Goal: Task Accomplishment & Management: Manage account settings

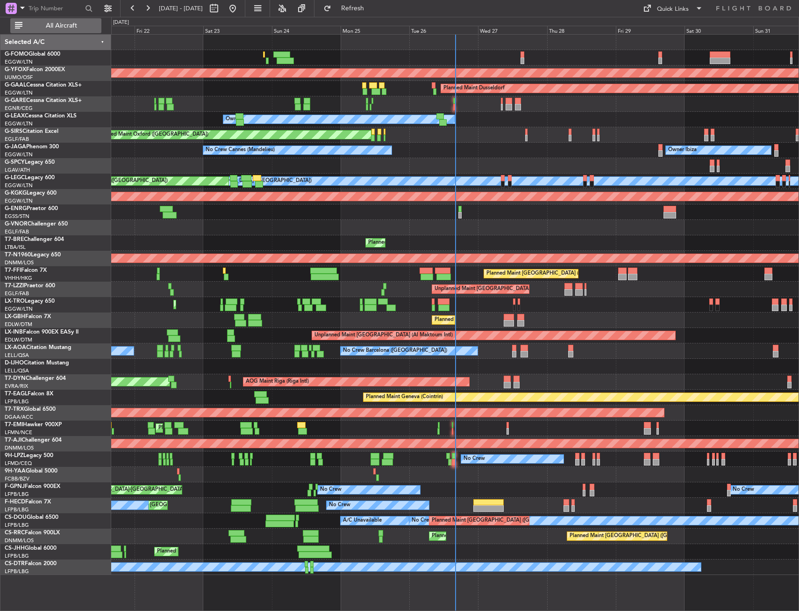
click at [60, 19] on button "All Aircraft" at bounding box center [55, 25] width 91 height 15
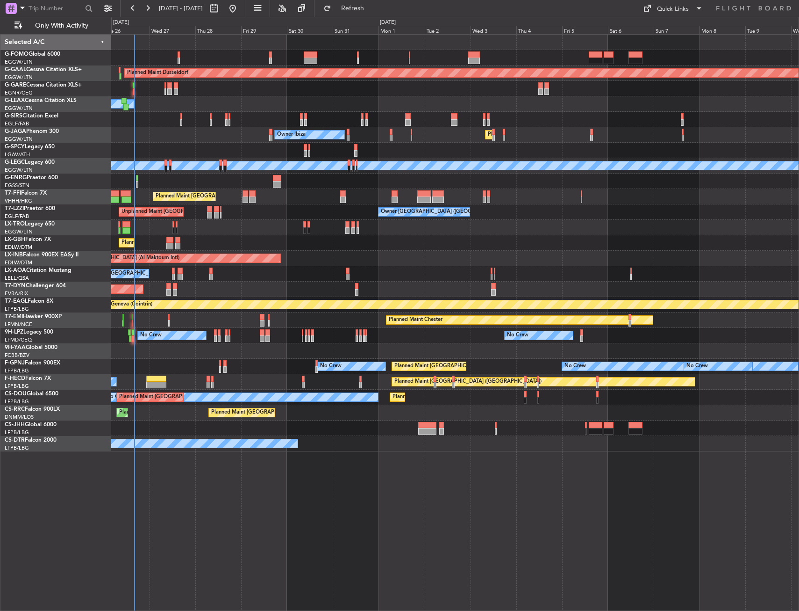
click at [199, 264] on div "Planned Maint Dusseldorf Owner Unplanned Maint Oxford (Kidlington) Owner Ibiza …" at bounding box center [455, 243] width 688 height 417
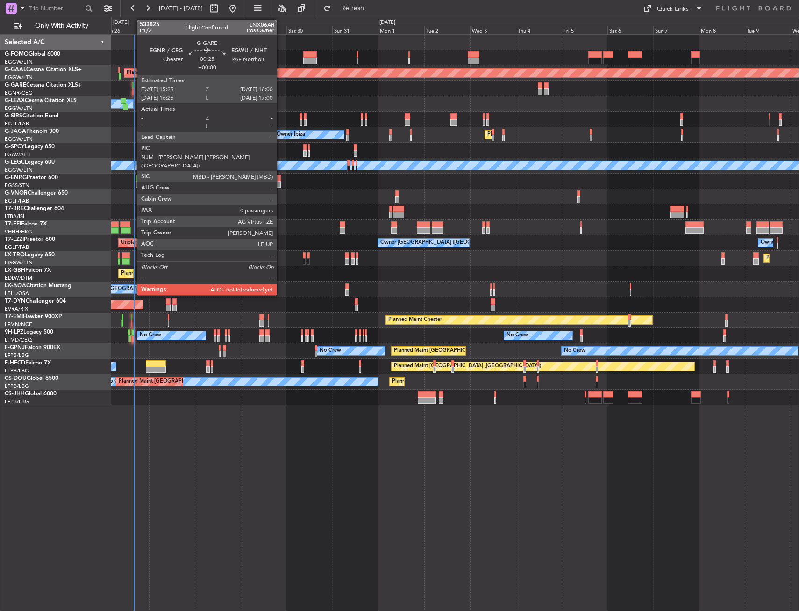
click at [132, 85] on div at bounding box center [132, 85] width 1 height 7
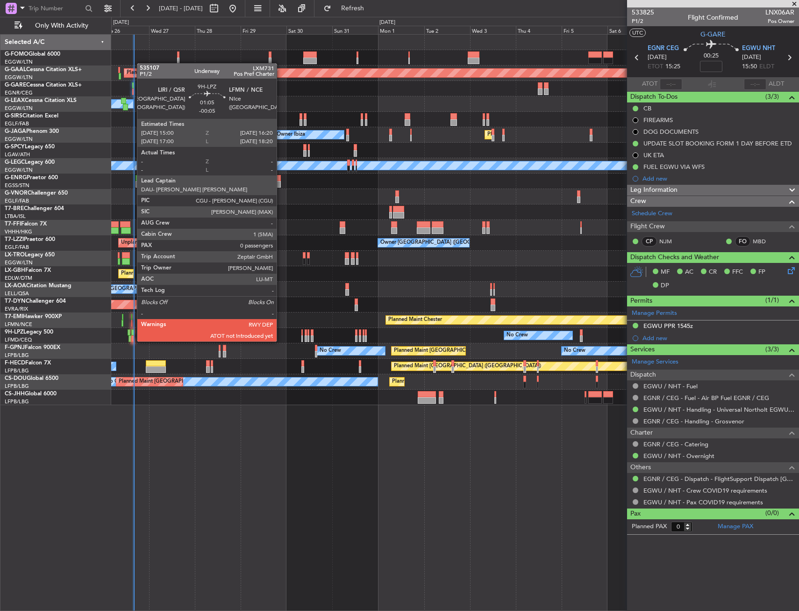
click at [132, 332] on div at bounding box center [132, 332] width 3 height 7
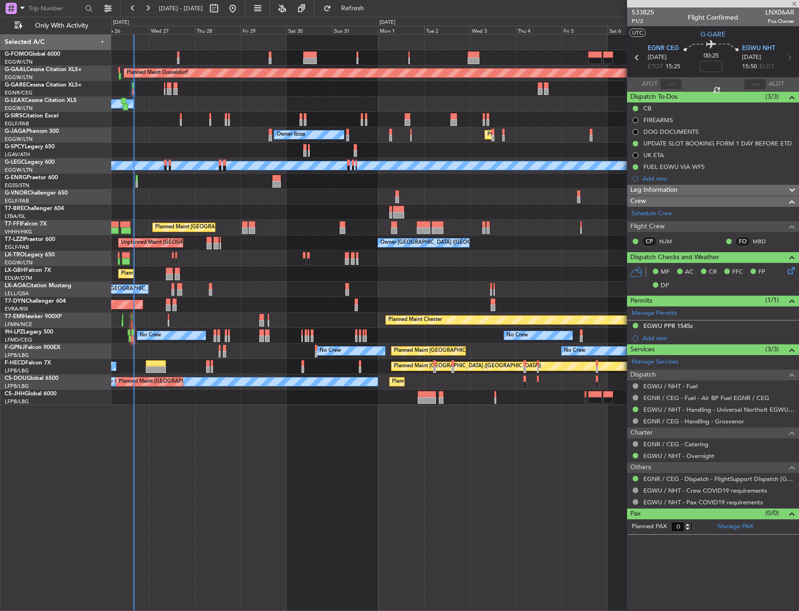
type input "-00:05"
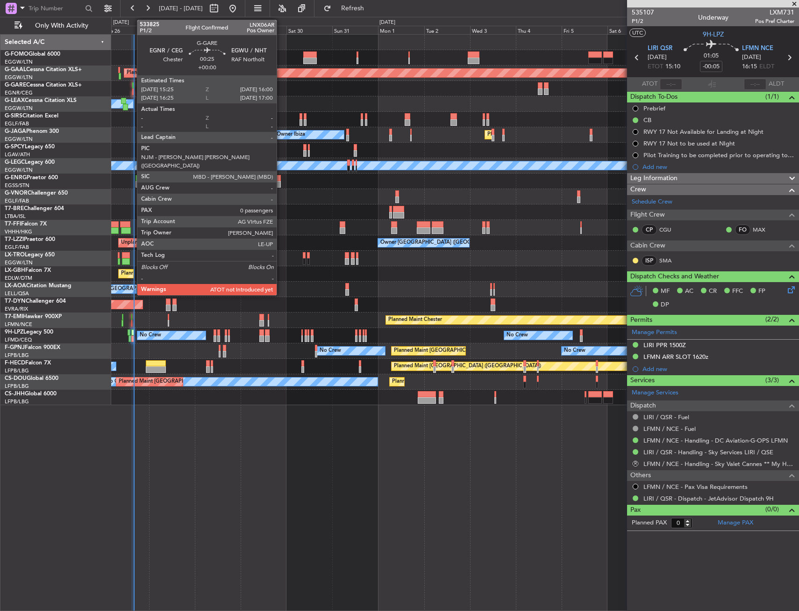
click at [132, 86] on div at bounding box center [132, 85] width 1 height 7
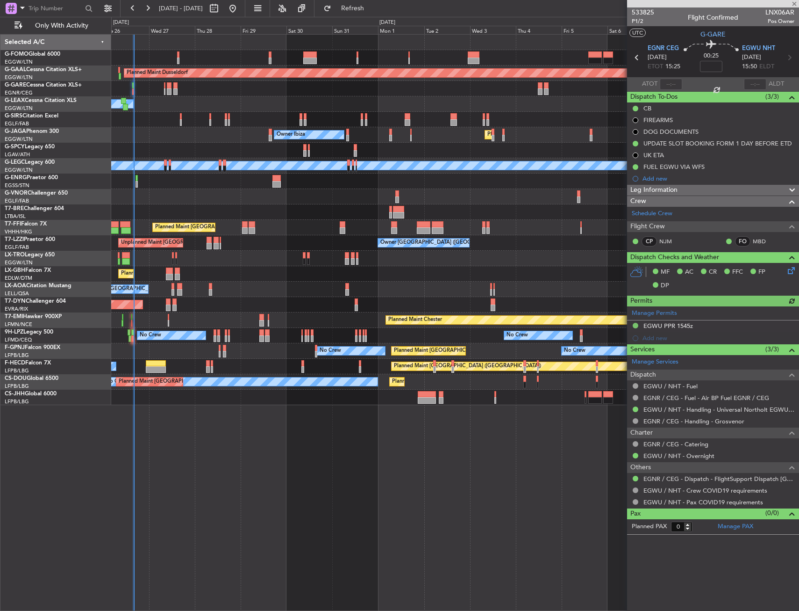
click at [675, 82] on div at bounding box center [671, 84] width 22 height 11
click at [675, 82] on input "text" at bounding box center [671, 84] width 22 height 11
drag, startPoint x: 685, startPoint y: 38, endPoint x: 684, endPoint y: 52, distance: 14.1
click at [685, 37] on section "UTC G-GARE" at bounding box center [713, 33] width 172 height 14
type input "15:25"
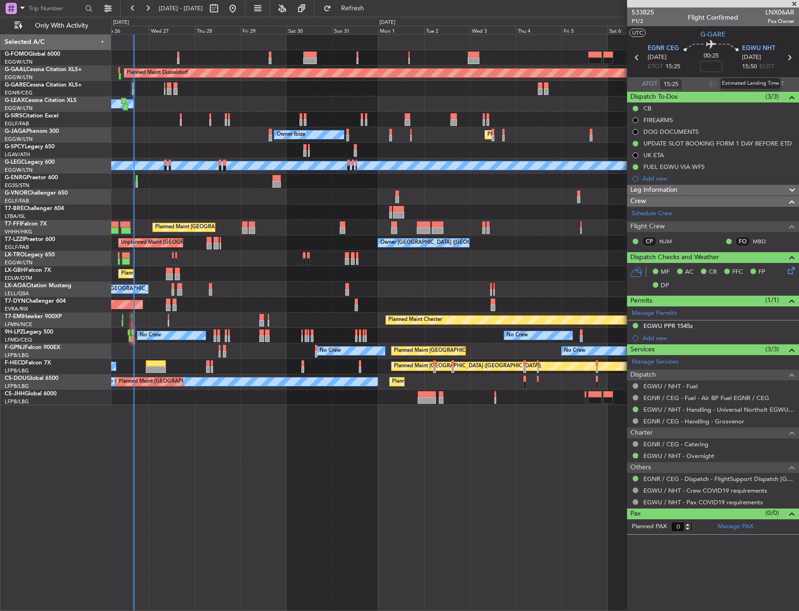
click at [752, 82] on div "Estimated Landing Time" at bounding box center [750, 84] width 61 height 12
click at [748, 85] on input "text" at bounding box center [755, 84] width 22 height 11
click at [744, 35] on section "UTC G-GARE" at bounding box center [713, 33] width 172 height 14
type input "15:59"
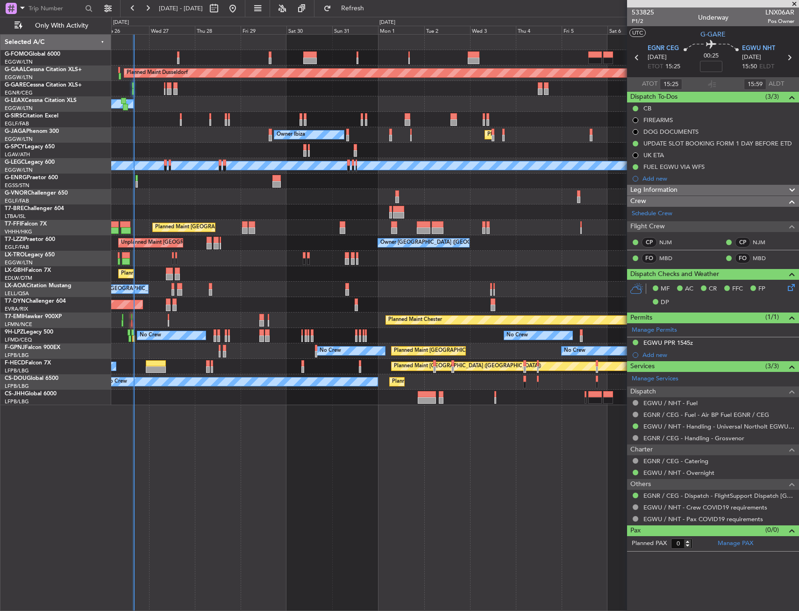
click at [144, 251] on div "Planned Maint Dusseldorf Owner Unplanned Maint Oxford (Kidlington) Planned Main…" at bounding box center [455, 220] width 688 height 370
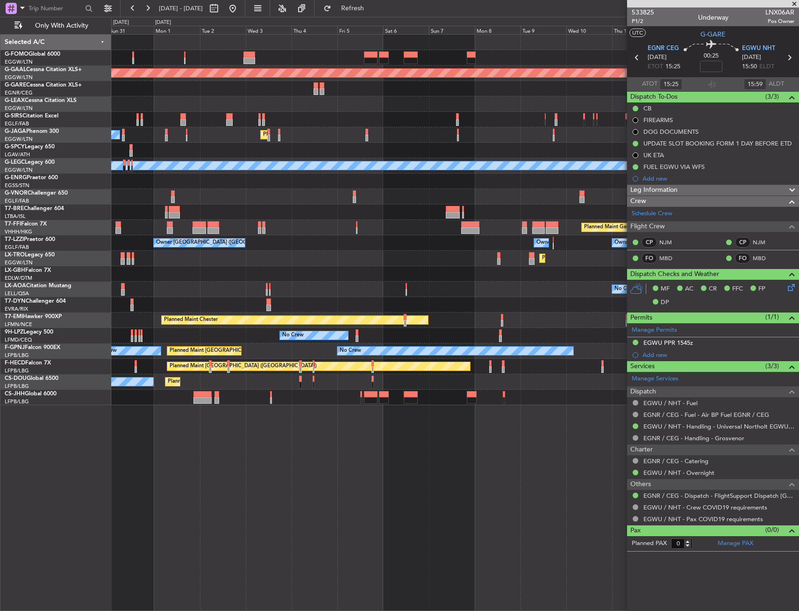
click at [88, 266] on div "Planned Maint Dusseldorf Planned Maint London (Luton) Owner Ibiza A/C Unavailab…" at bounding box center [399, 314] width 799 height 594
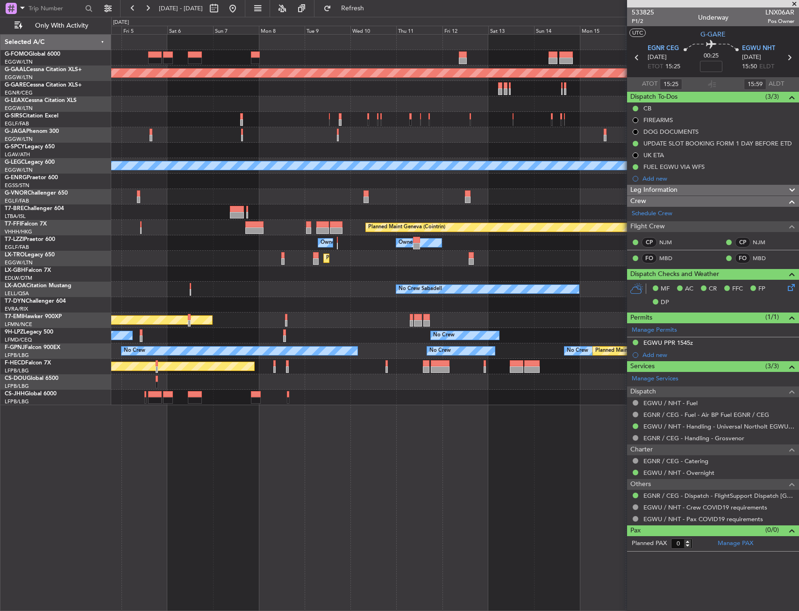
click at [104, 287] on div "Planned Maint Dusseldorf Planned Maint London (Luton) A/C Unavailable London (L…" at bounding box center [399, 314] width 799 height 594
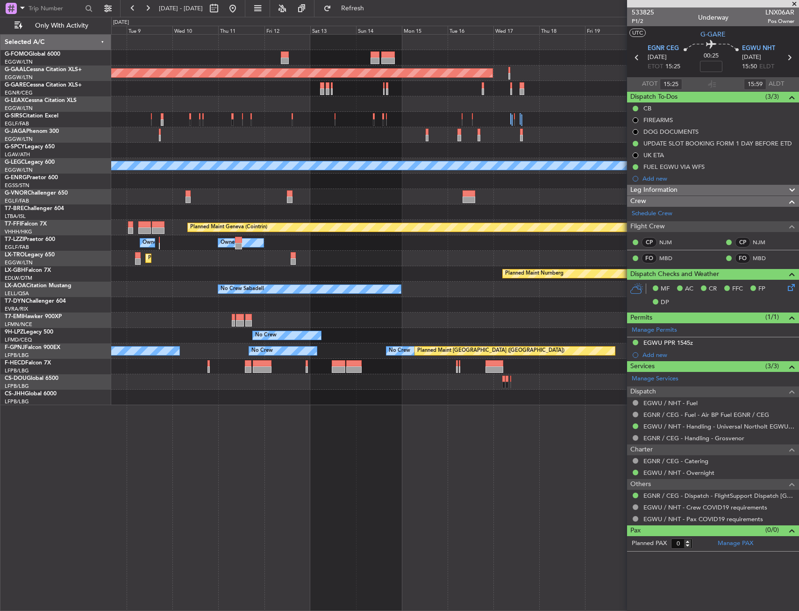
click at [89, 295] on div "Planned Maint Dusseldorf A/C Unavailable London (Luton) Planned Maint Geneva (C…" at bounding box center [399, 314] width 799 height 594
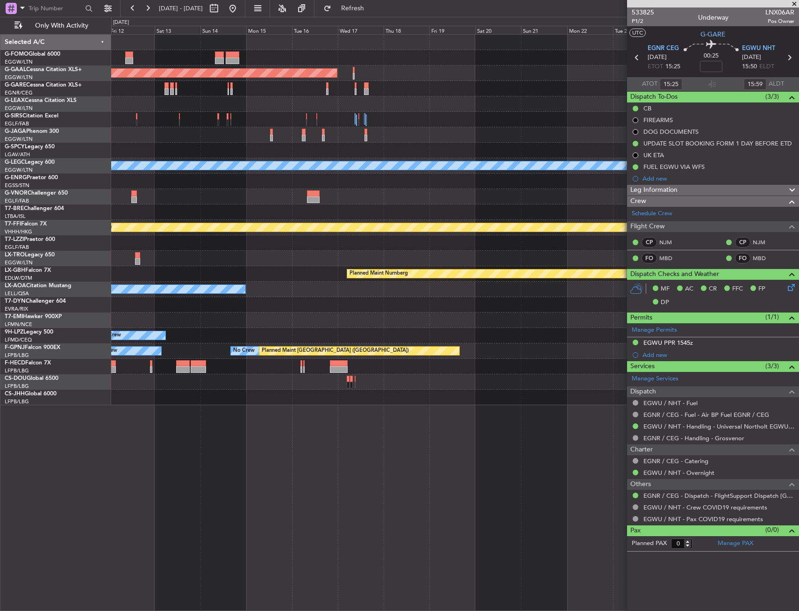
click at [137, 283] on div "Planned Maint Dusseldorf A/C Unavailable London (Luton) Planned Maint Geneva (C…" at bounding box center [455, 220] width 688 height 370
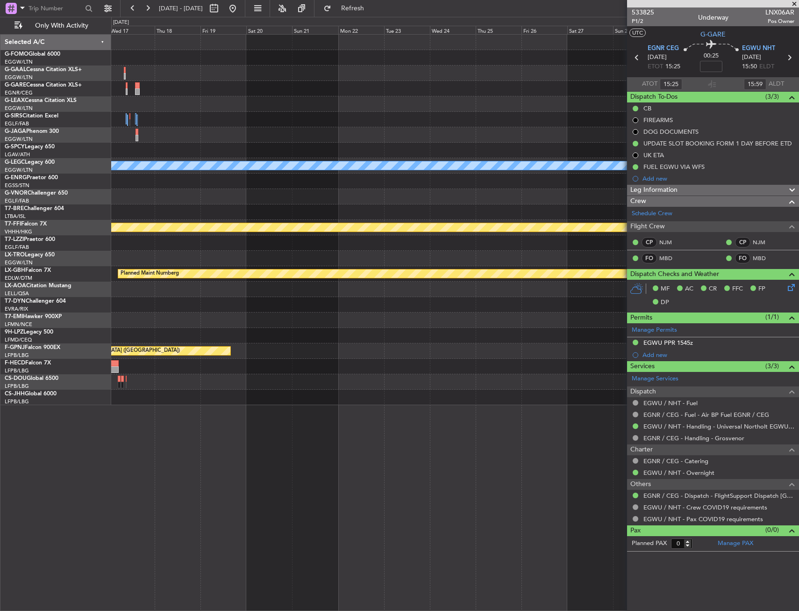
click at [77, 299] on div "Planned Maint Dusseldorf A/C Unavailable London (Luton) Planned Maint Geneva (C…" at bounding box center [399, 314] width 799 height 594
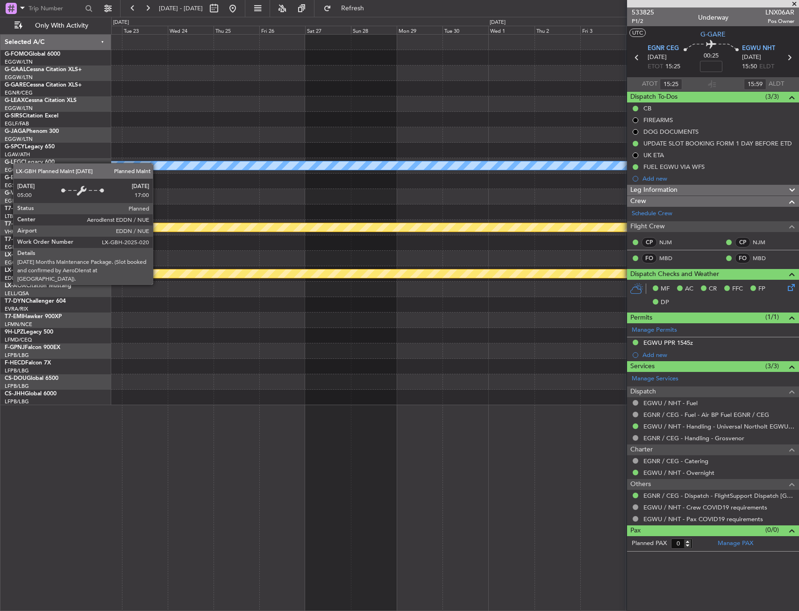
click at [37, 288] on div "A/C Unavailable London (Luton) Planned Maint Geneva (Cointrin) Planned Maint Nu…" at bounding box center [399, 314] width 799 height 594
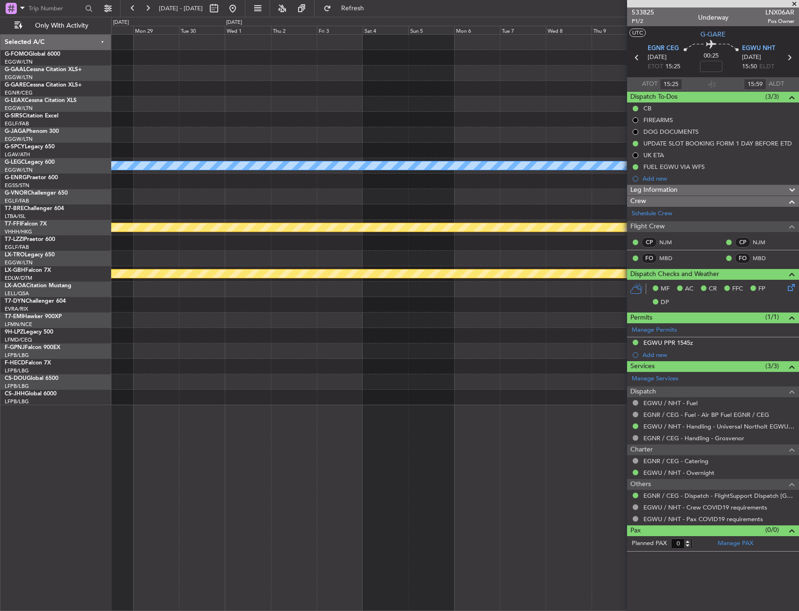
click at [172, 257] on div "A/C Unavailable London (Luton) Planned Maint Geneva (Cointrin) Planned Maint Nu…" at bounding box center [455, 220] width 688 height 370
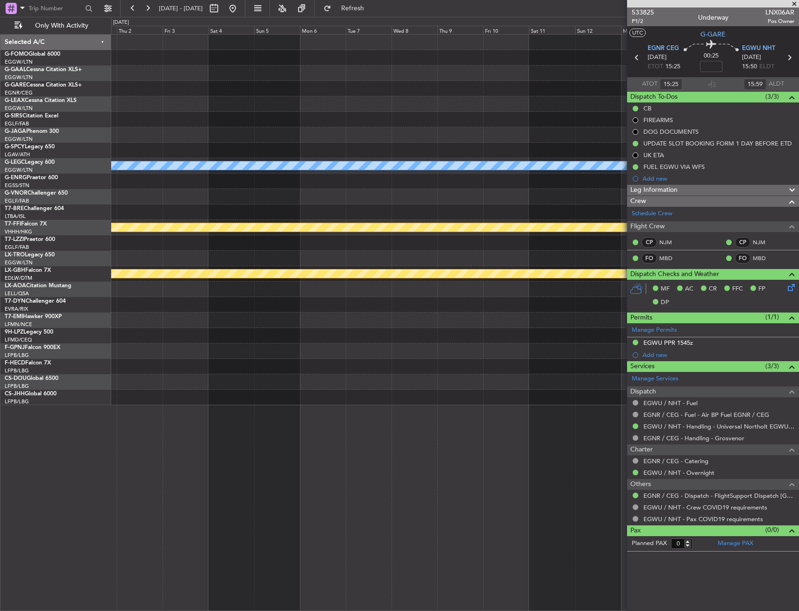
click at [154, 259] on div "A/C Unavailable London (Luton) Planned Maint Geneva (Cointrin) Planned Maint Nu…" at bounding box center [455, 220] width 688 height 370
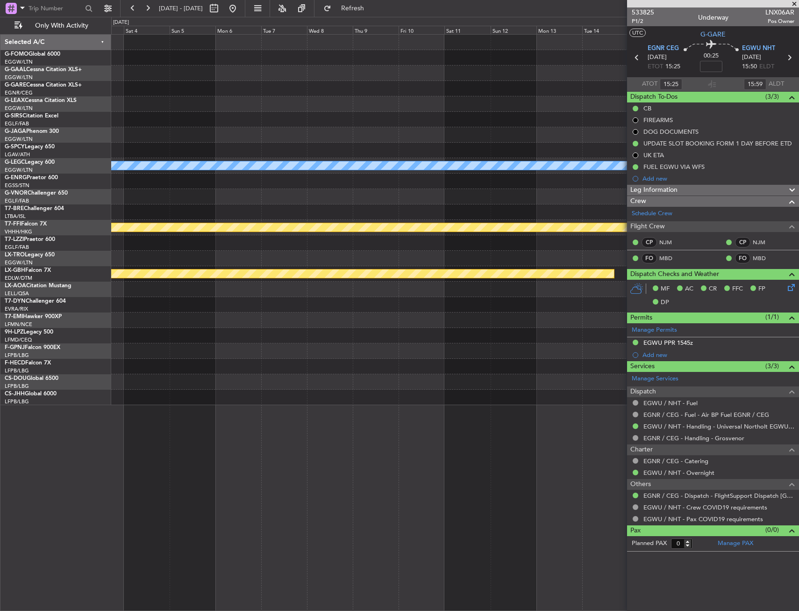
click at [175, 249] on div "A/C Unavailable London (Luton) Planned Maint Geneva (Cointrin) Planned Maint Nu…" at bounding box center [455, 220] width 688 height 370
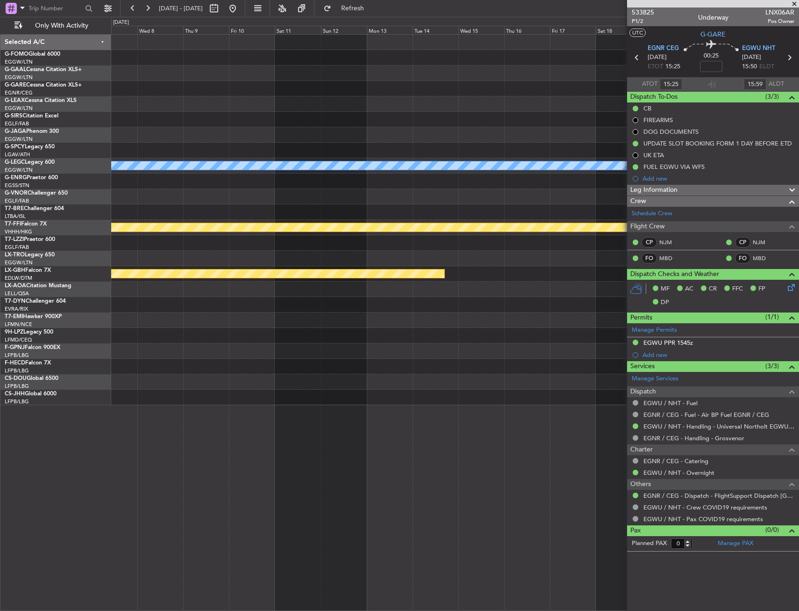
click at [155, 257] on div "A/C Unavailable London (Luton) Planned Maint Geneva (Cointrin) Planned Maint Nu…" at bounding box center [455, 220] width 688 height 370
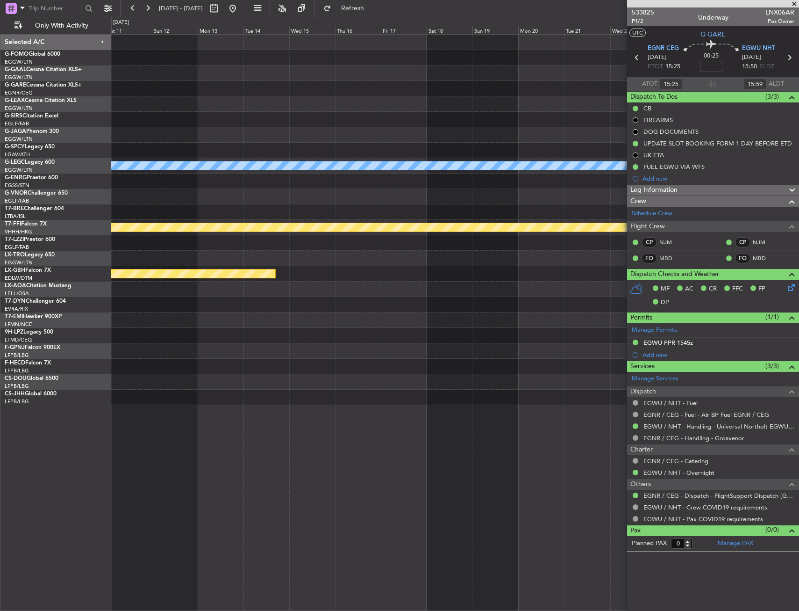
click at [154, 253] on div "A/C Unavailable London (Luton) Planned Maint Geneva (Cointrin) Planned Maint Nu…" at bounding box center [455, 220] width 688 height 370
click at [96, 253] on div "A/C Unavailable London (Luton) Planned Maint Geneva (Cointrin) Planned Maint Nu…" at bounding box center [399, 314] width 799 height 594
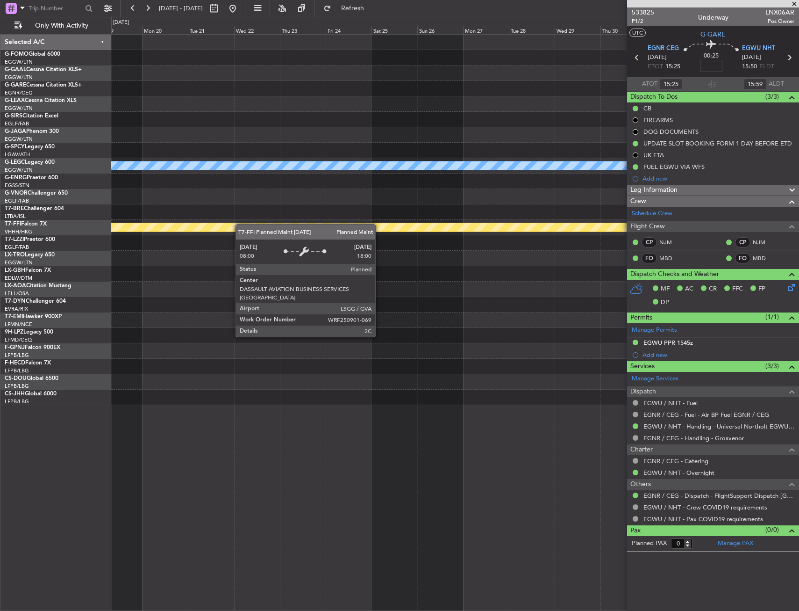
click at [143, 241] on div "A/C Unavailable London (Luton) Planned Maint Geneva (Cointrin)" at bounding box center [455, 220] width 688 height 370
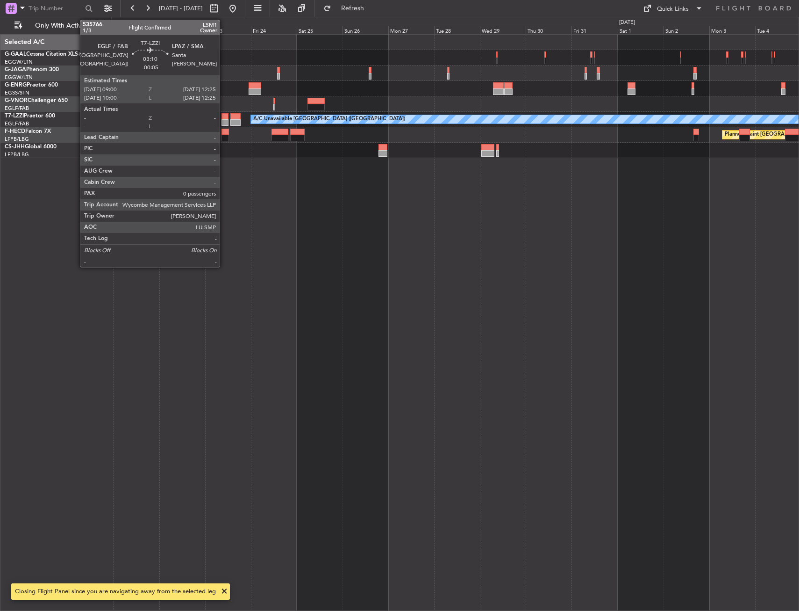
click at [224, 117] on div at bounding box center [225, 116] width 7 height 7
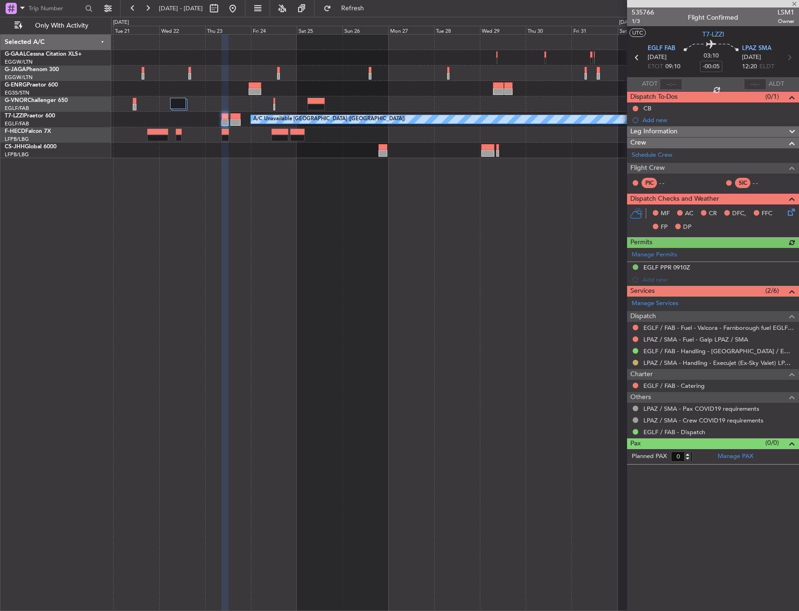
click at [636, 363] on button at bounding box center [636, 362] width 6 height 6
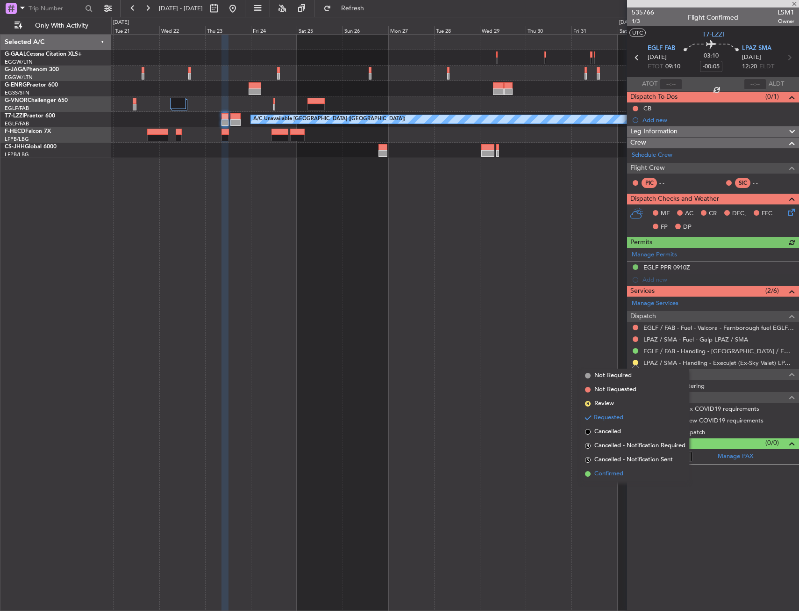
click at [598, 469] on span "Confirmed" at bounding box center [609, 473] width 29 height 9
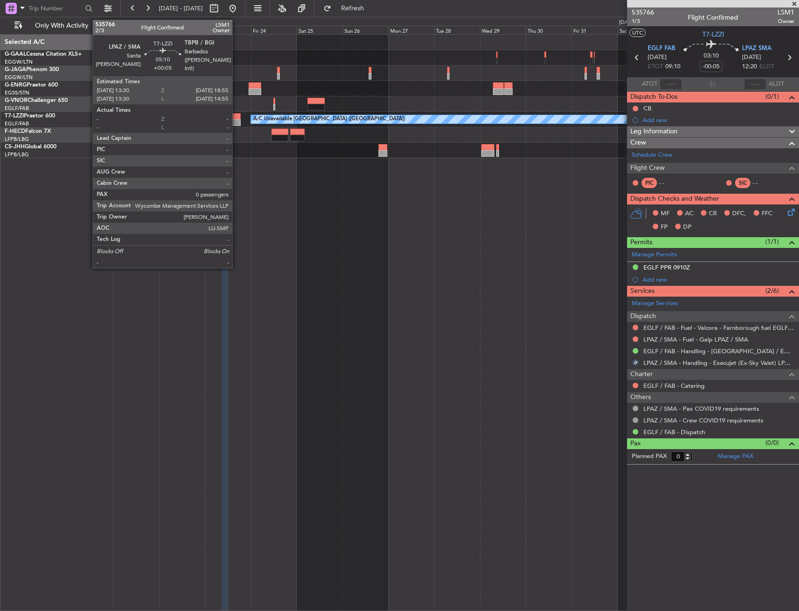
click at [237, 120] on div at bounding box center [235, 122] width 11 height 7
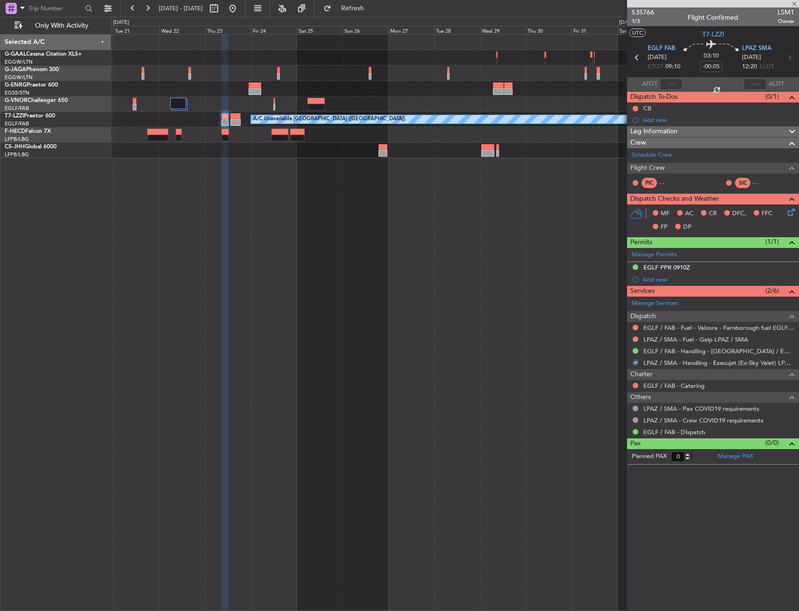
type input "+00:05"
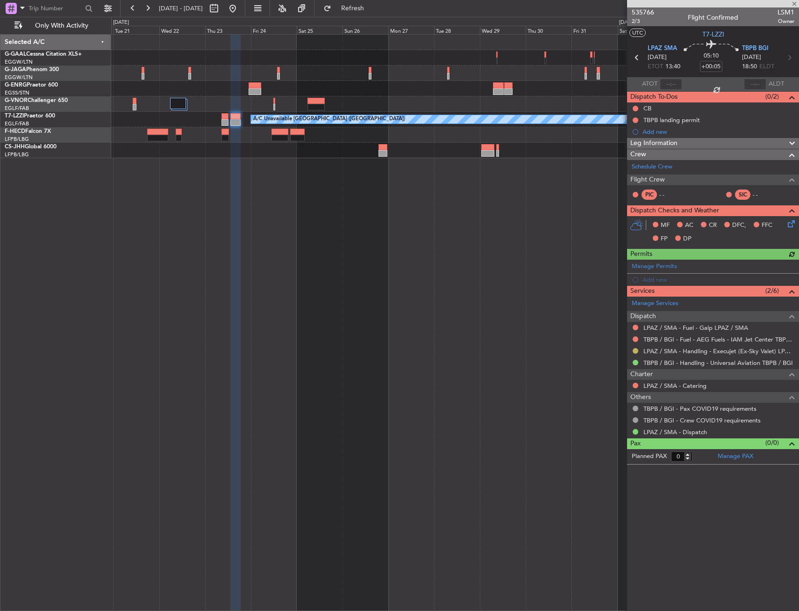
click at [635, 348] on button at bounding box center [636, 351] width 6 height 6
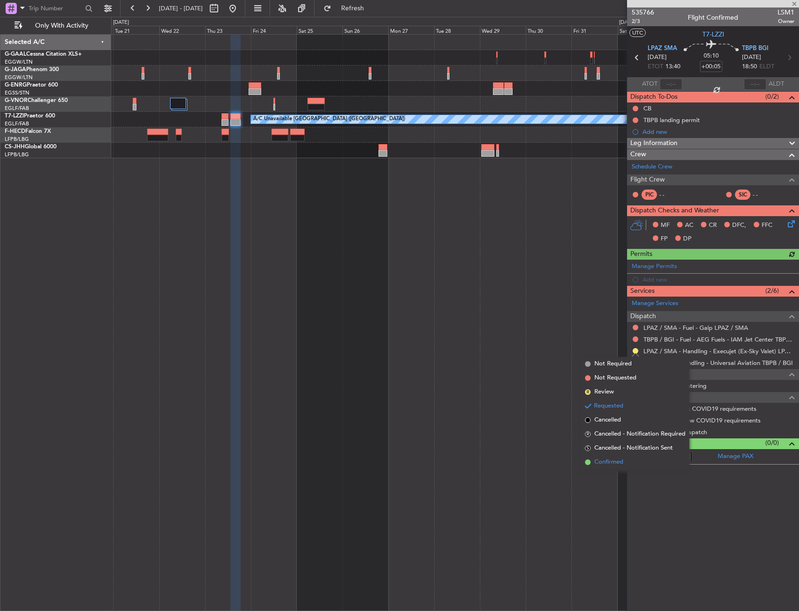
click at [614, 460] on span "Confirmed" at bounding box center [609, 461] width 29 height 9
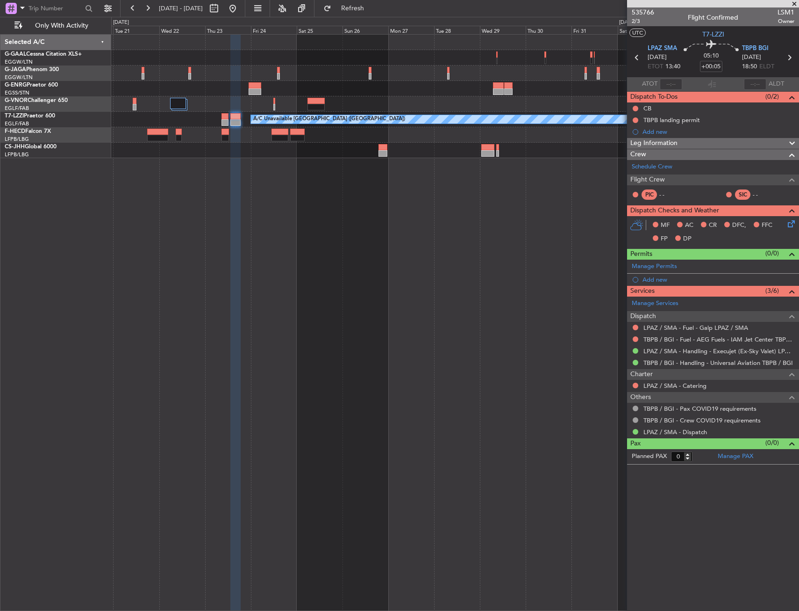
drag, startPoint x: 262, startPoint y: 7, endPoint x: 267, endPoint y: 19, distance: 13.4
click at [240, 7] on button at bounding box center [232, 8] width 15 height 15
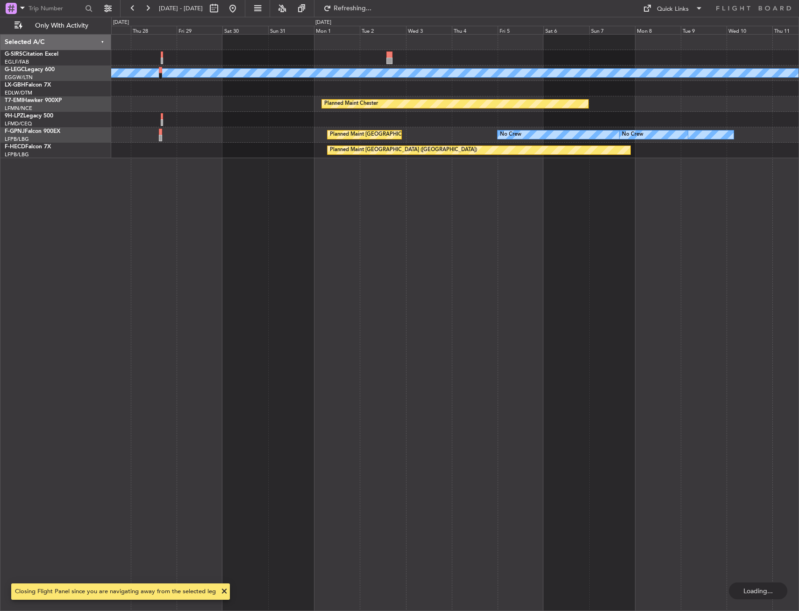
click at [180, 321] on div "Unplanned Maint Oxford (Kidlington) A/C Unavailable London (Luton) Planned Main…" at bounding box center [455, 322] width 688 height 576
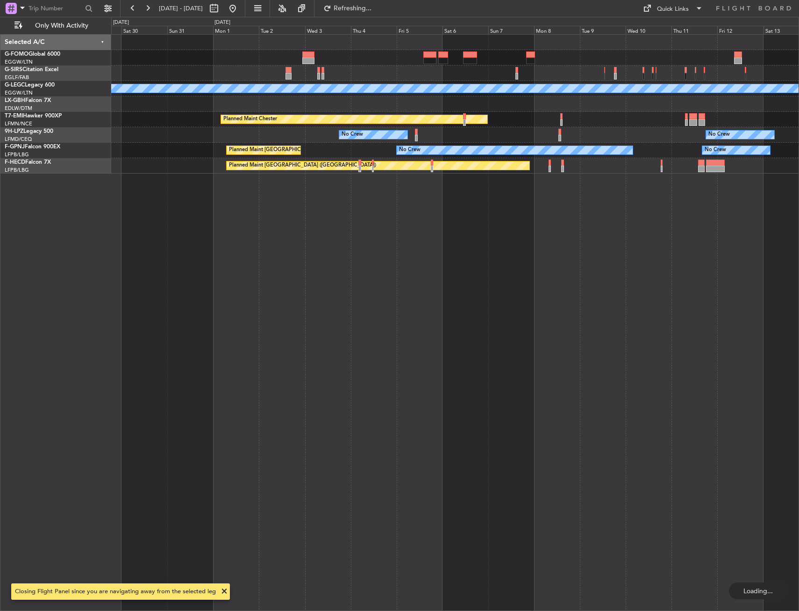
click at [312, 300] on div "A/C Unavailable London (Luton) Planned Maint Nurnberg Planned Maint Chester No …" at bounding box center [455, 322] width 688 height 576
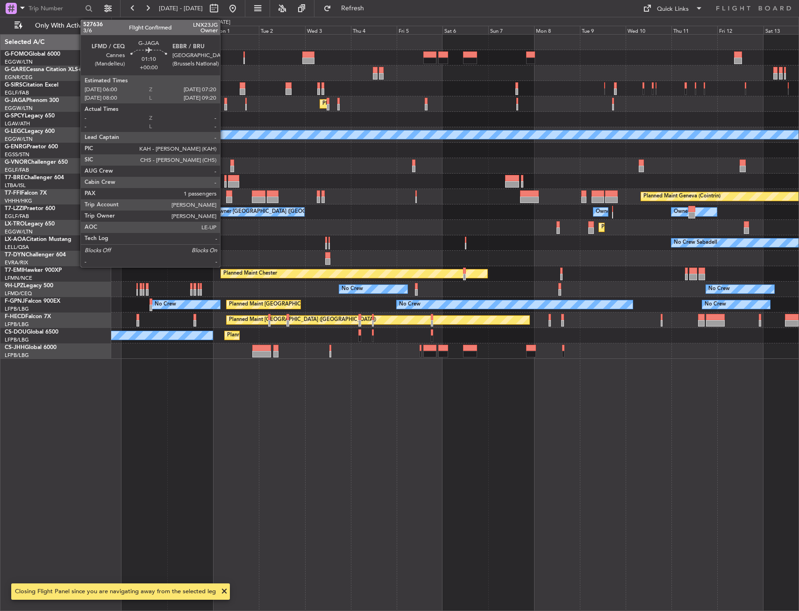
click at [224, 101] on div at bounding box center [225, 101] width 3 height 7
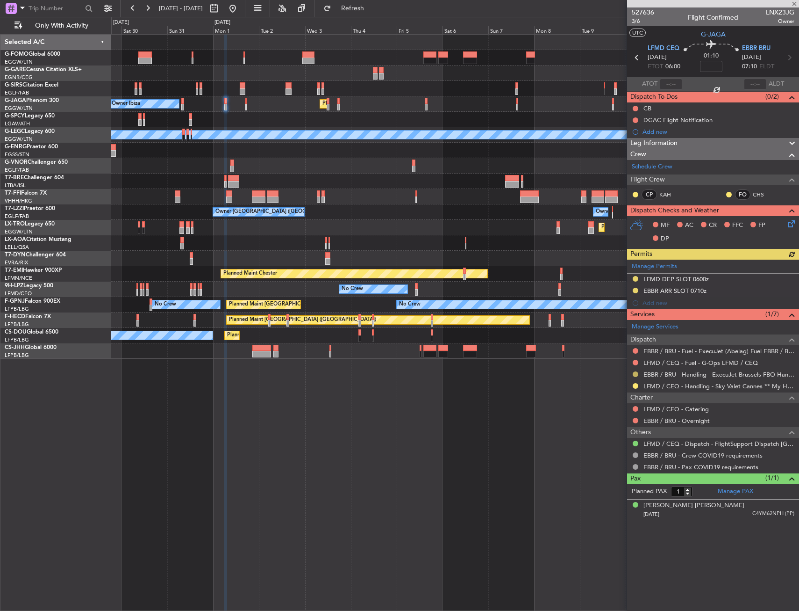
click at [636, 373] on button at bounding box center [636, 374] width 6 height 6
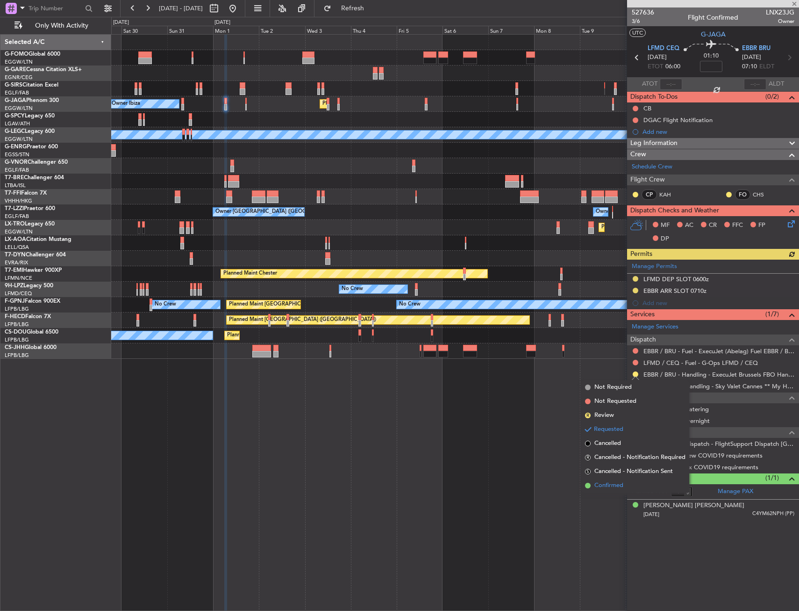
click at [621, 485] on span "Confirmed" at bounding box center [609, 485] width 29 height 9
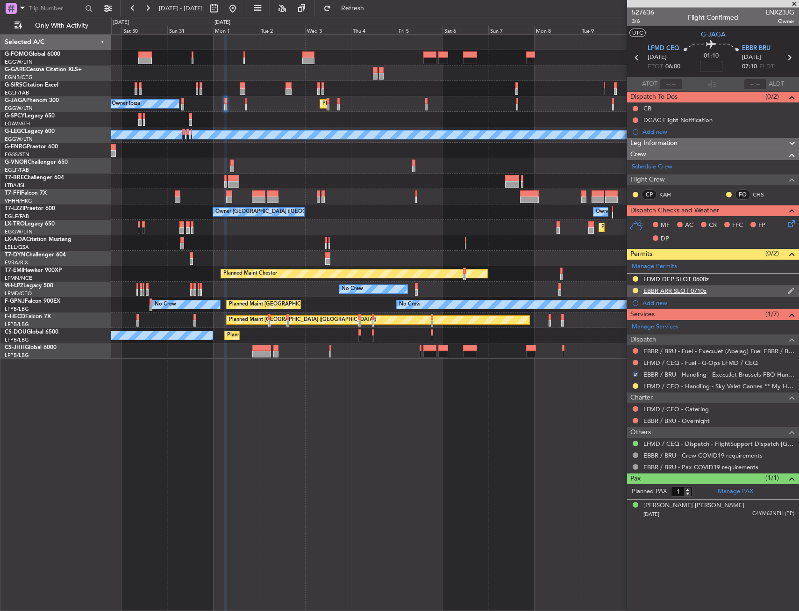
click at [724, 292] on div "EBBR ARR SLOT 0710z" at bounding box center [713, 291] width 172 height 12
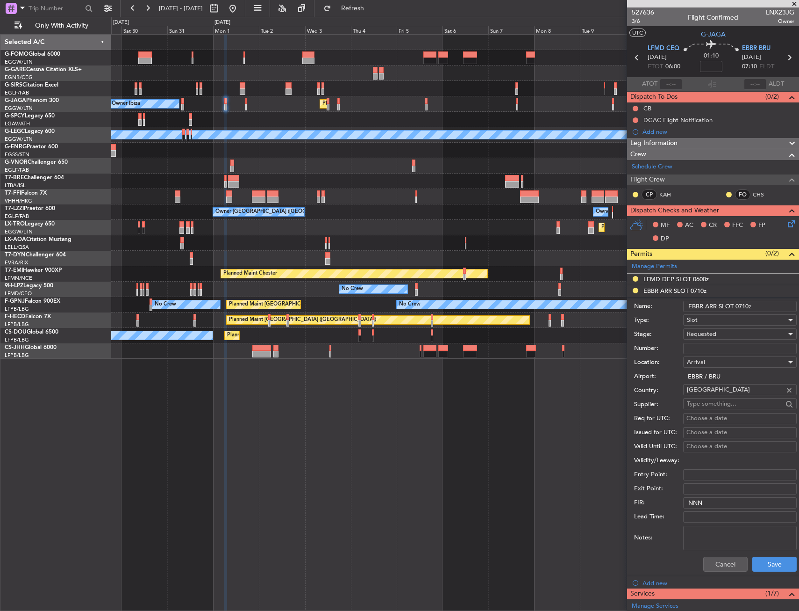
click at [746, 305] on input "EBBR ARR SLOT 0710z" at bounding box center [740, 306] width 114 height 11
type input "EBBR ARR SLOT 0720z"
click at [718, 331] on div "Requested" at bounding box center [737, 334] width 100 height 14
click at [711, 405] on span "Received OK" at bounding box center [737, 405] width 98 height 14
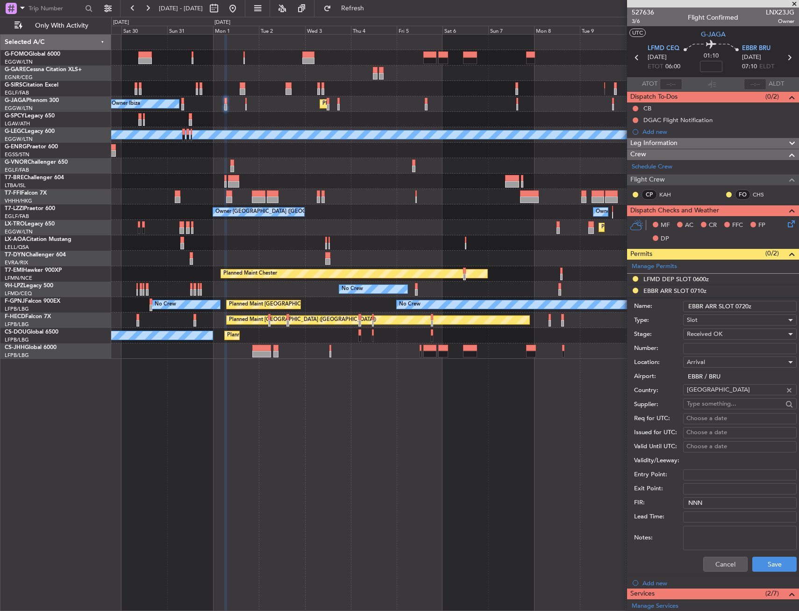
click at [714, 347] on input "Number:" at bounding box center [740, 348] width 114 height 11
paste input "EBBRAAB5103A"
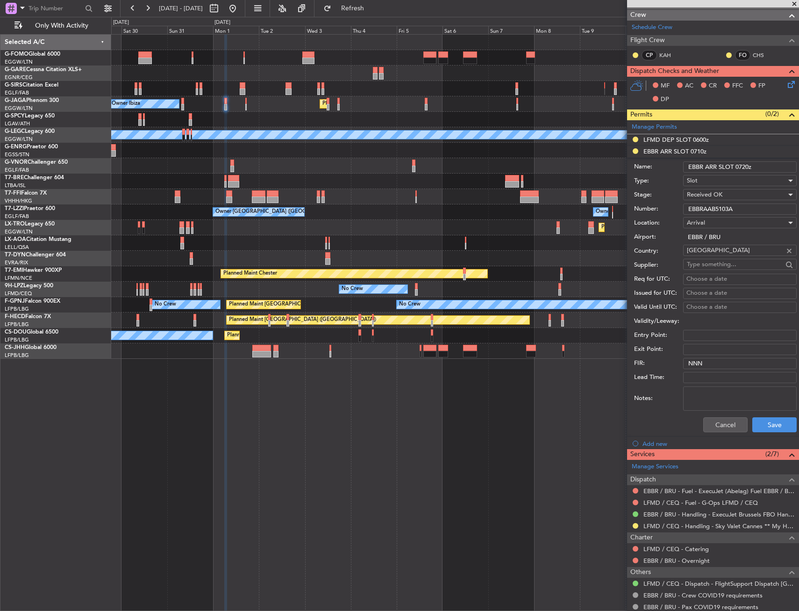
scroll to position [140, 0]
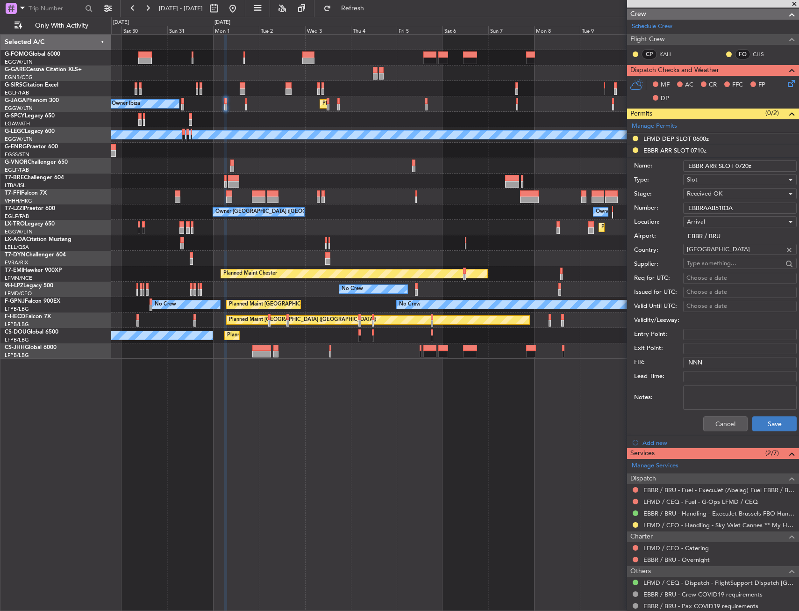
type input "EBBRAAB5103A"
click at [754, 422] on button "Save" at bounding box center [775, 423] width 44 height 15
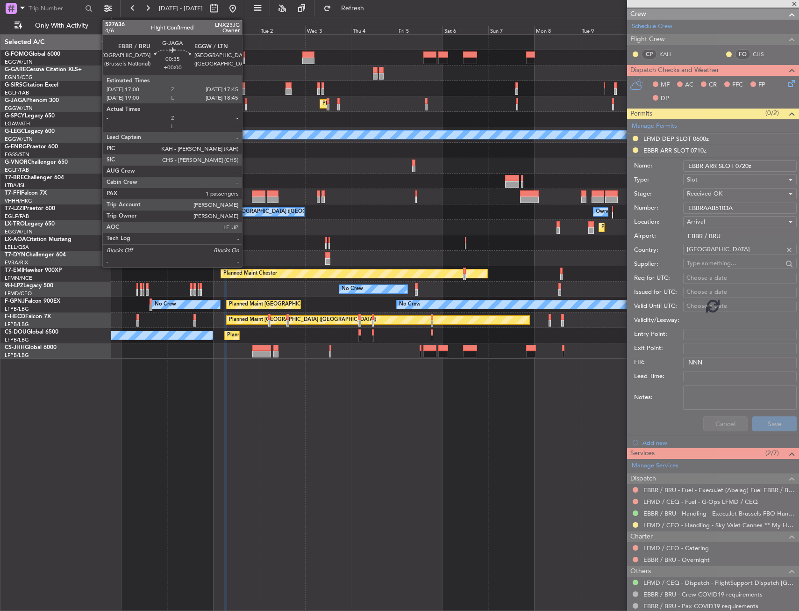
scroll to position [0, 0]
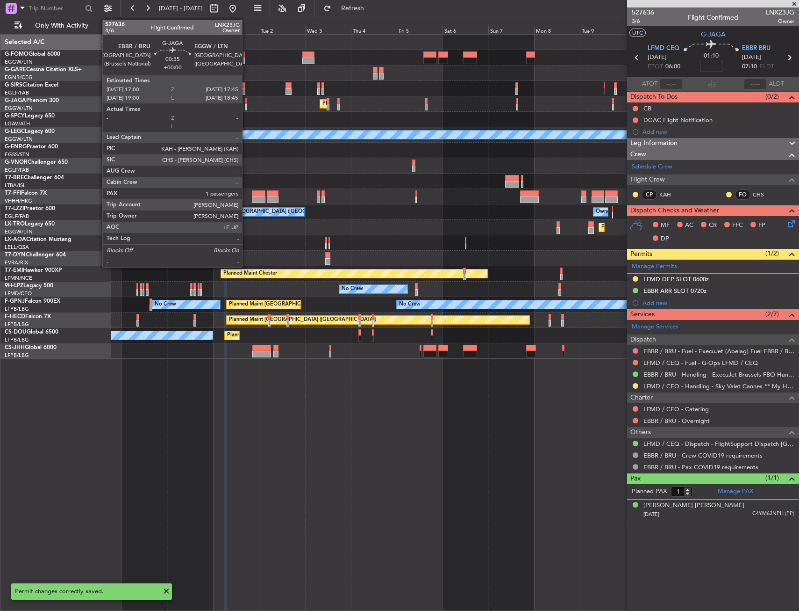
click at [246, 105] on div at bounding box center [246, 107] width 2 height 7
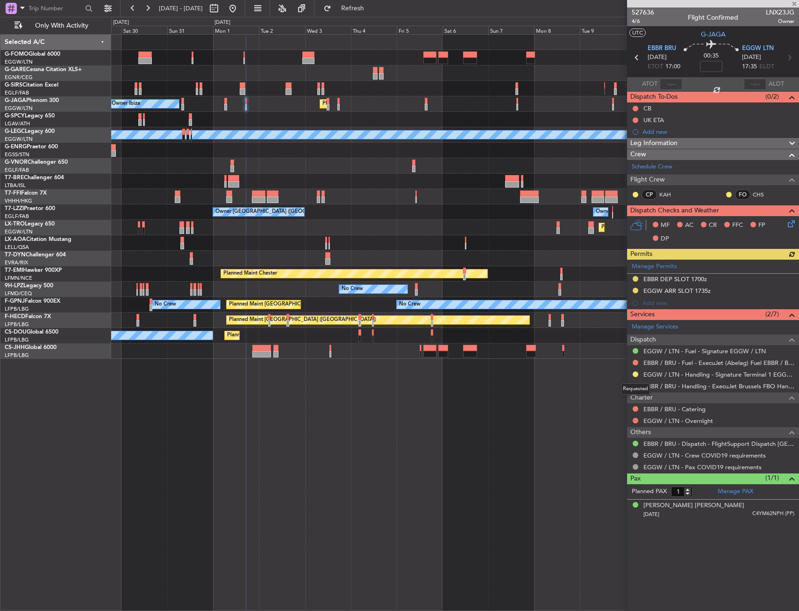
click at [636, 387] on div "Requested" at bounding box center [635, 389] width 29 height 12
click at [635, 384] on button at bounding box center [636, 386] width 6 height 6
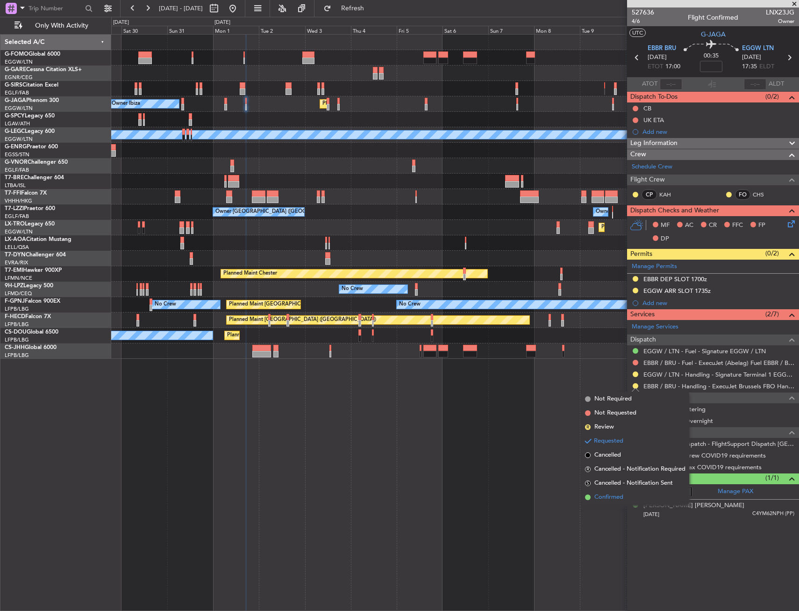
click at [608, 496] on span "Confirmed" at bounding box center [609, 496] width 29 height 9
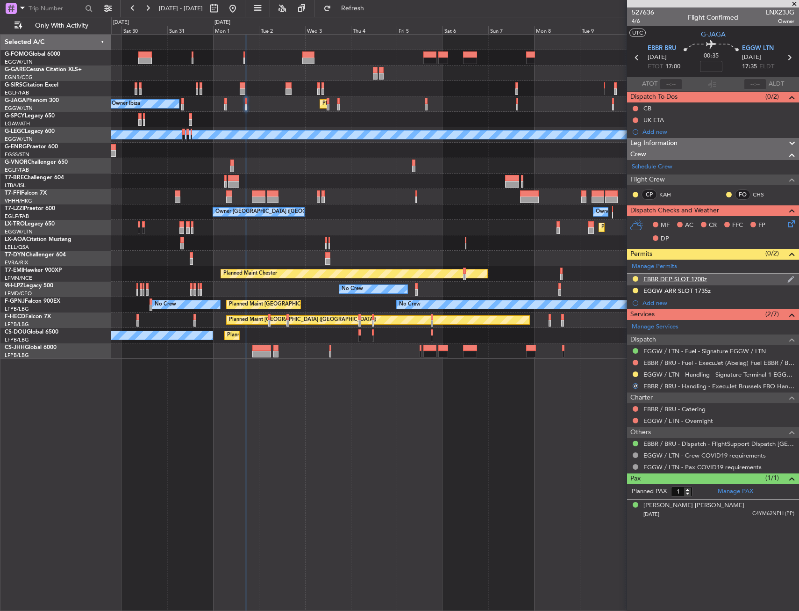
click at [722, 279] on div "EBBR DEP SLOT 1700z" at bounding box center [713, 279] width 172 height 12
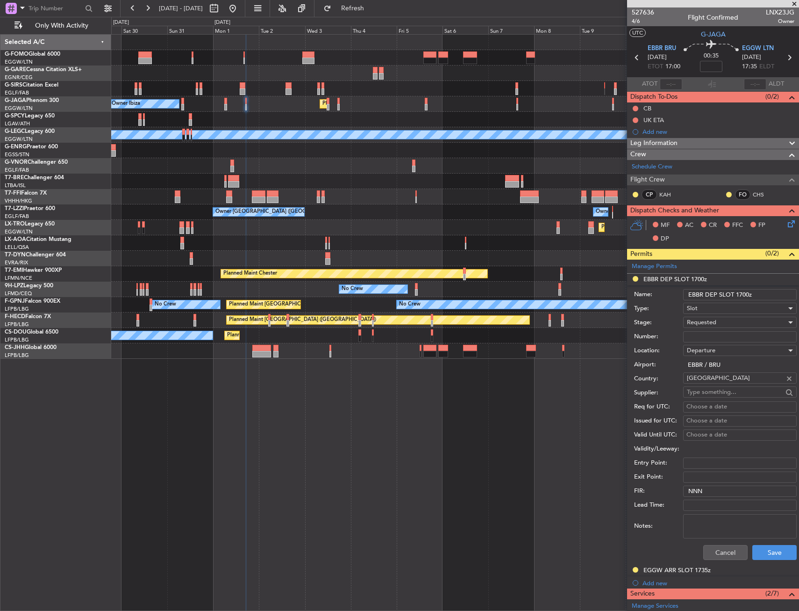
click at [714, 335] on input "Number:" at bounding box center [740, 336] width 114 height 11
paste input "EBBRAAB5104D"
type input "EBBRAAB5104D"
click at [714, 322] on span "Requested" at bounding box center [701, 322] width 29 height 8
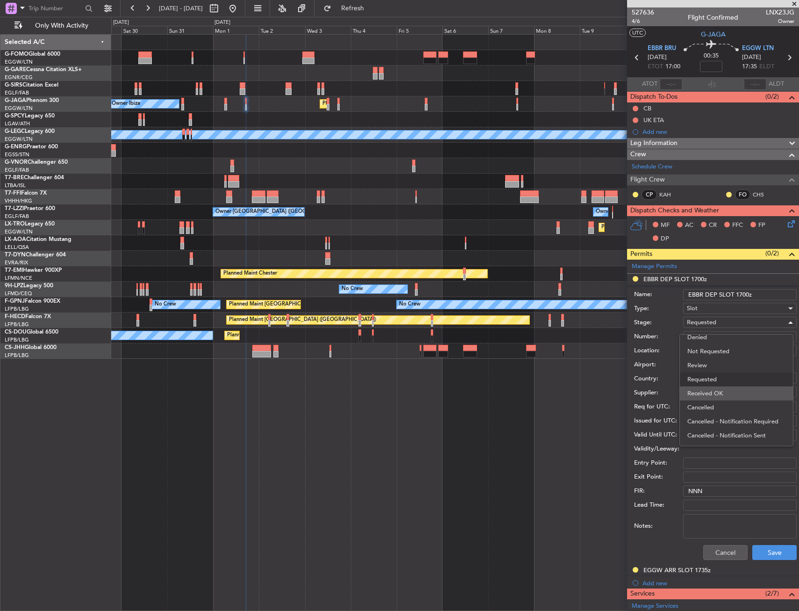
click at [716, 391] on span "Received OK" at bounding box center [737, 393] width 98 height 14
click at [769, 556] on button "Save" at bounding box center [775, 552] width 44 height 15
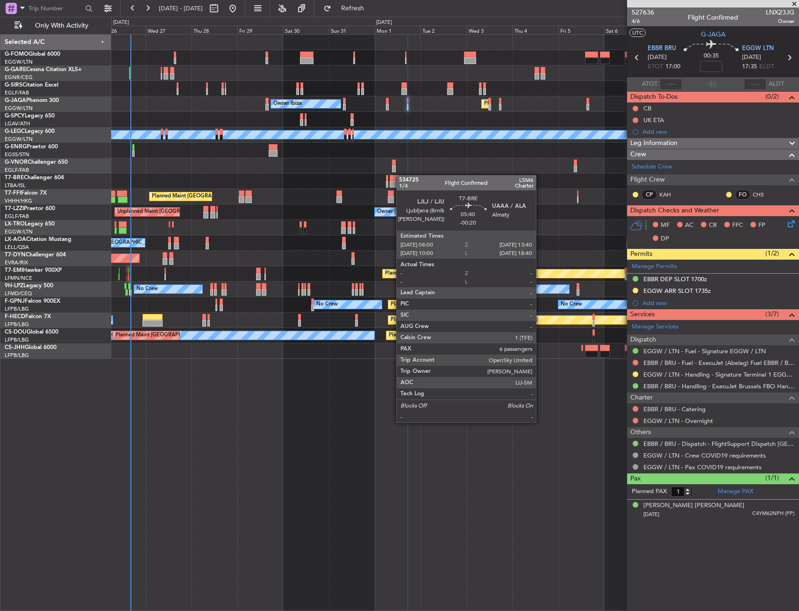
click at [394, 179] on div "Unplanned Maint Oxford (Kidlington) Planned Maint London (Luton) Owner Ibiza No…" at bounding box center [455, 197] width 688 height 324
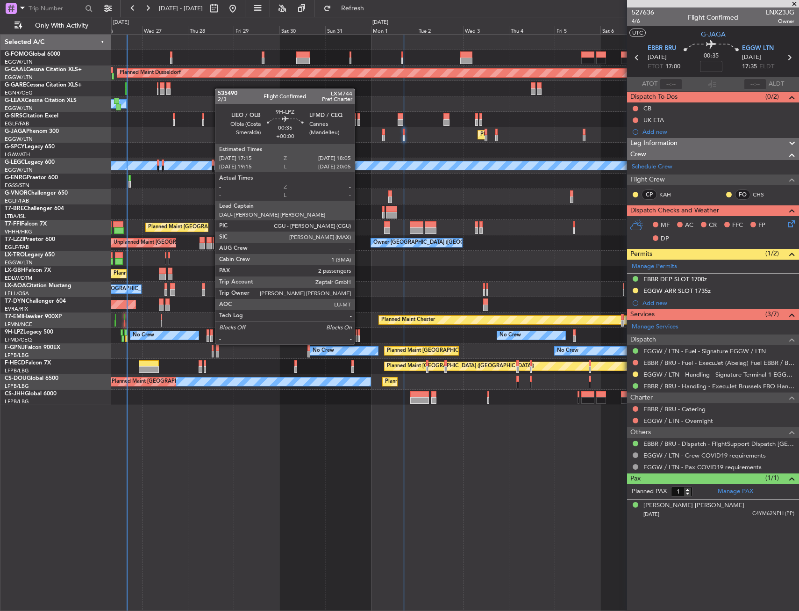
click at [359, 335] on div at bounding box center [359, 332] width 2 height 7
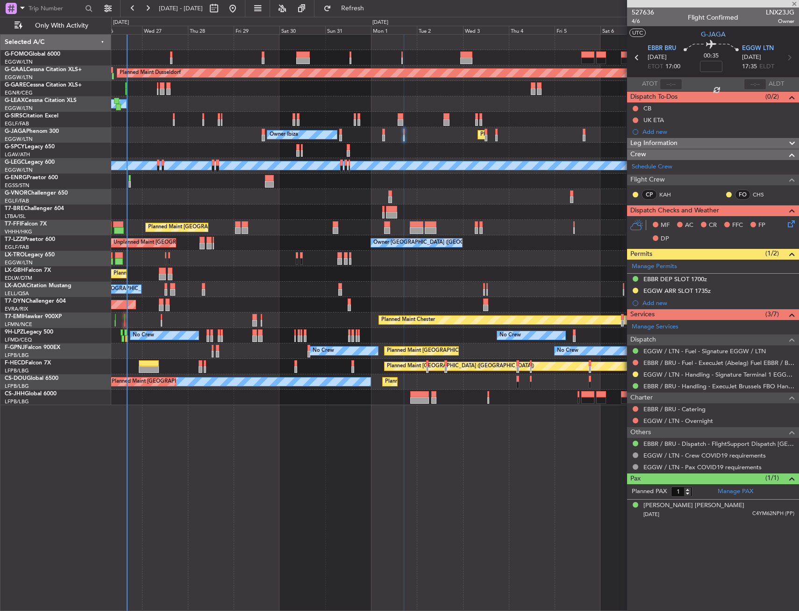
type input "2"
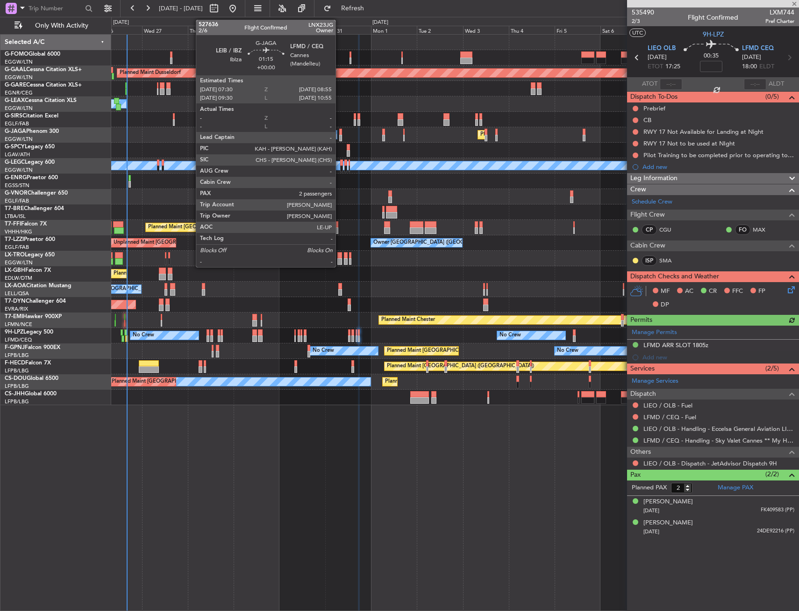
click at [340, 131] on div at bounding box center [340, 132] width 3 height 7
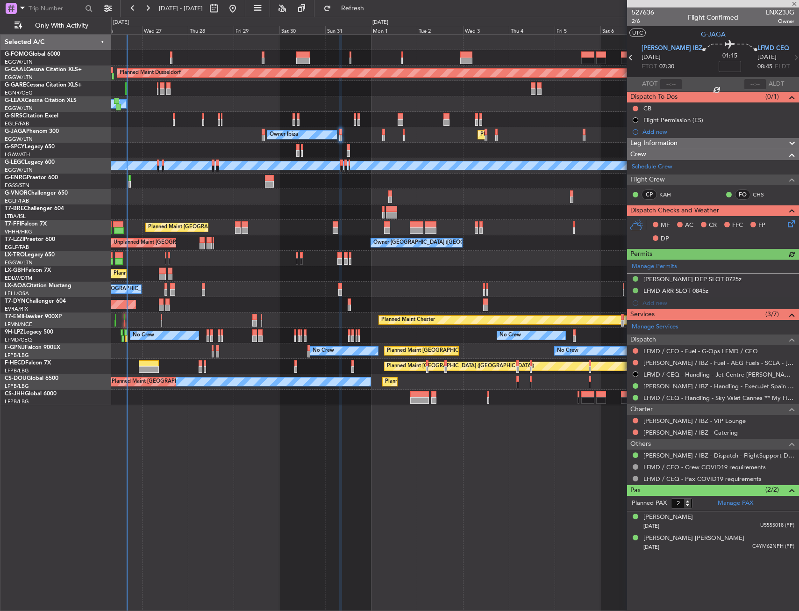
click at [727, 291] on div "Manage Permits LEIB DEP SLOT 0725z LFMD ARR SLOT 0845z Add new" at bounding box center [713, 284] width 172 height 50
click at [726, 288] on div "Manage Permits LEIB DEP SLOT 0725z LFMD ARR SLOT 0845z Add new" at bounding box center [713, 284] width 172 height 50
click at [723, 288] on div "LFMD ARR SLOT 0845z" at bounding box center [713, 291] width 172 height 12
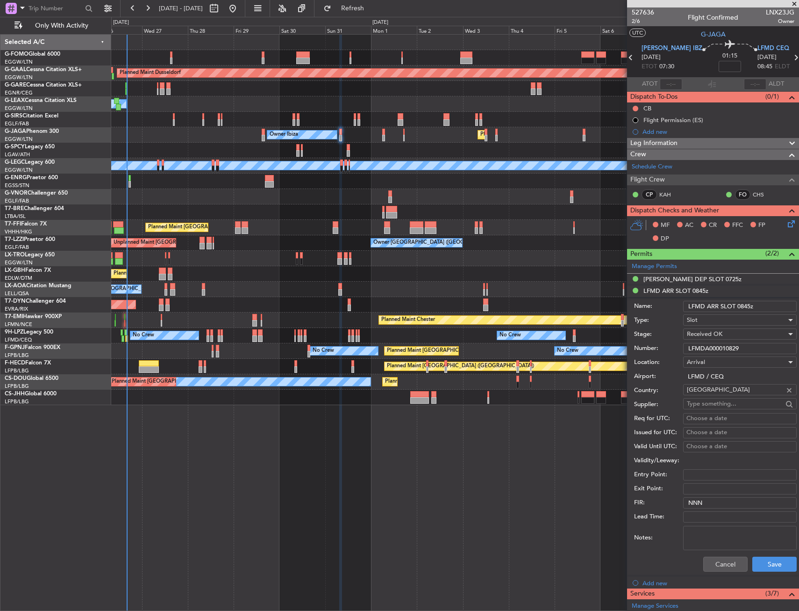
click at [724, 347] on input "LFMDA000010829" at bounding box center [740, 348] width 114 height 11
paste input "text"
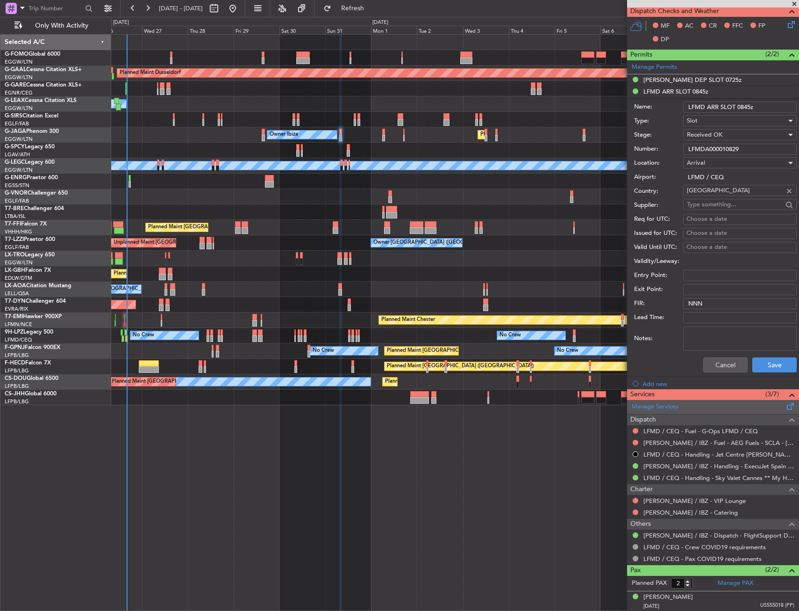
scroll to position [221, 0]
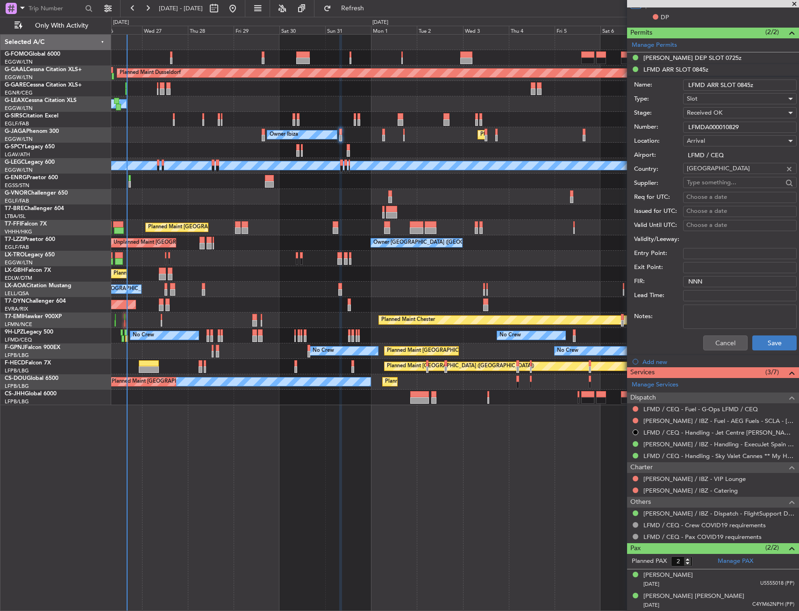
type input "LFMDA000010829"
click at [757, 338] on button "Save" at bounding box center [775, 342] width 44 height 15
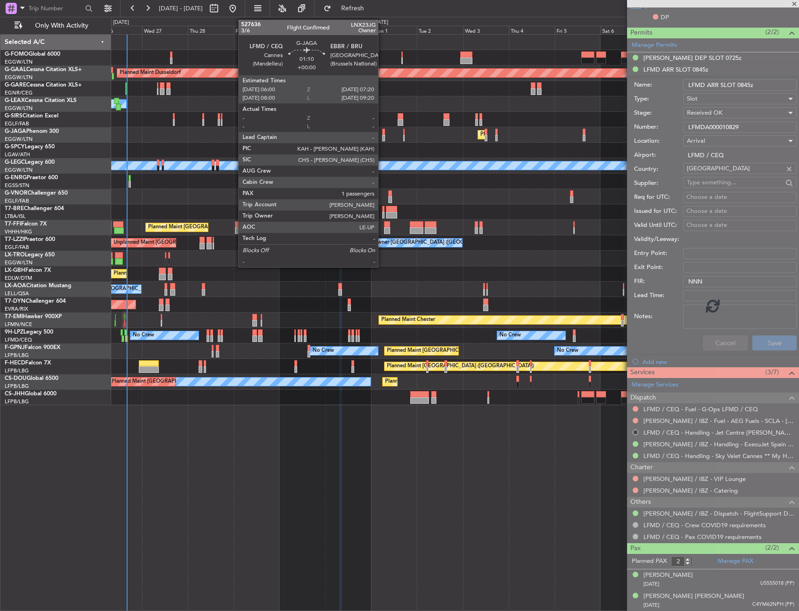
scroll to position [0, 0]
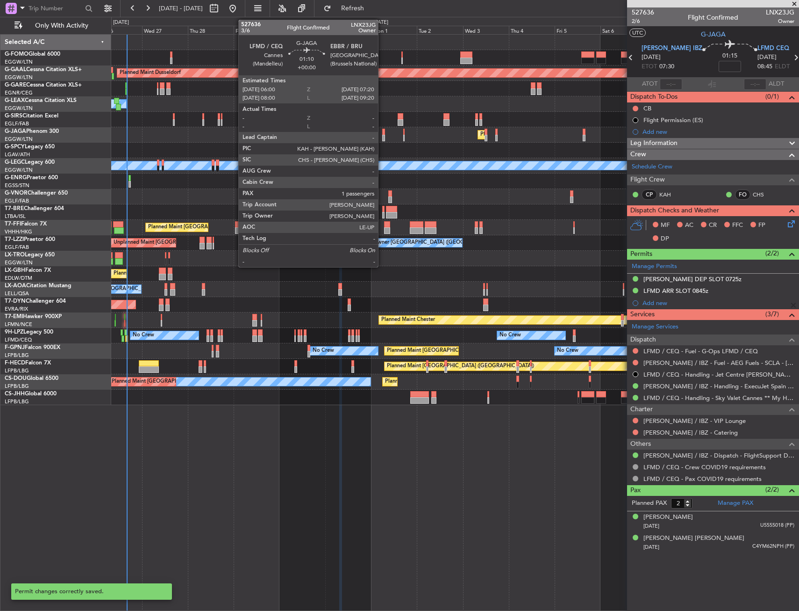
click at [382, 130] on div at bounding box center [383, 132] width 3 height 7
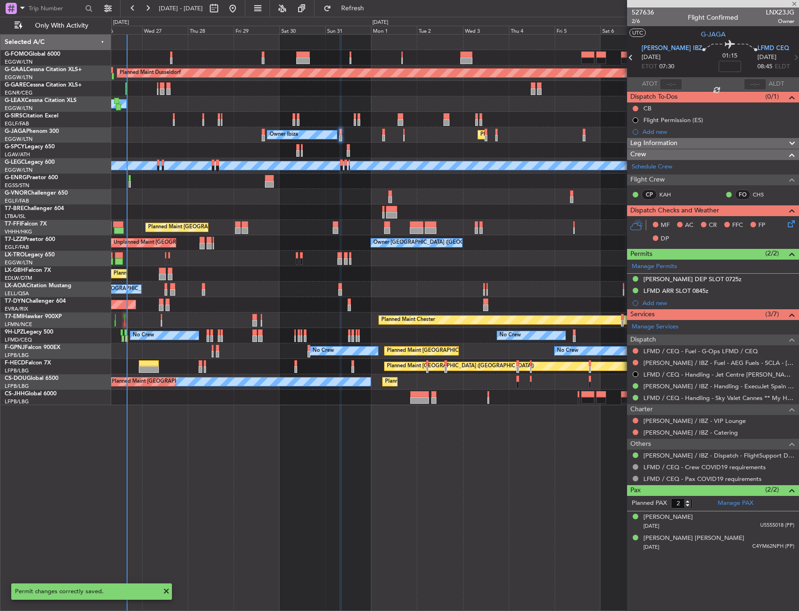
type input "1"
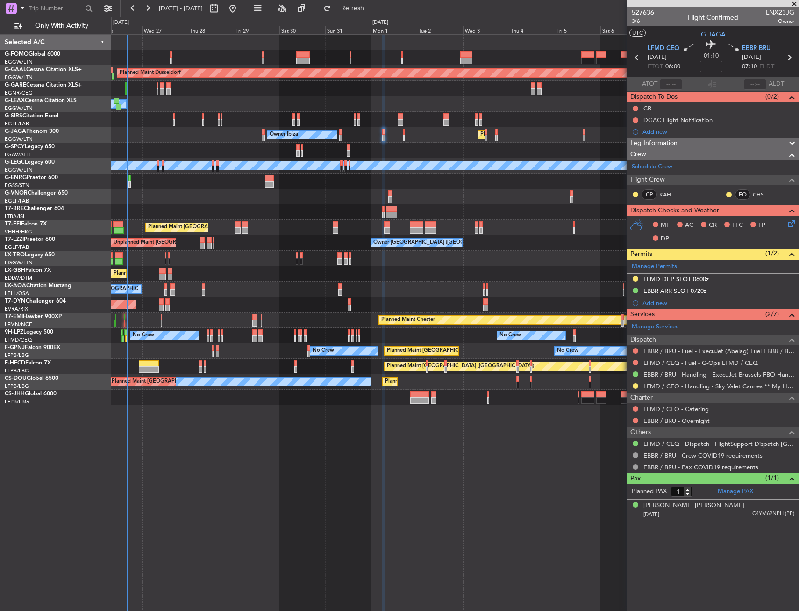
drag, startPoint x: 637, startPoint y: 383, endPoint x: 633, endPoint y: 392, distance: 9.8
click at [637, 383] on button at bounding box center [636, 386] width 6 height 6
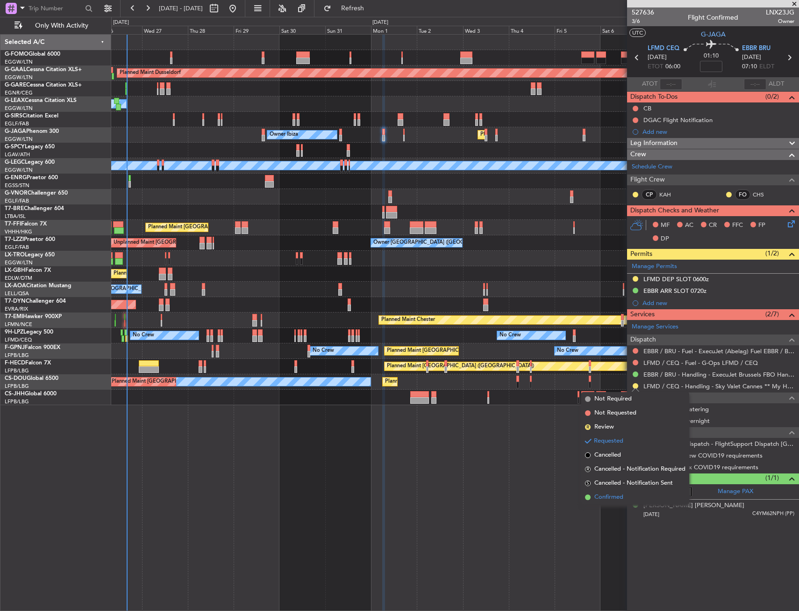
click at [604, 497] on span "Confirmed" at bounding box center [609, 496] width 29 height 9
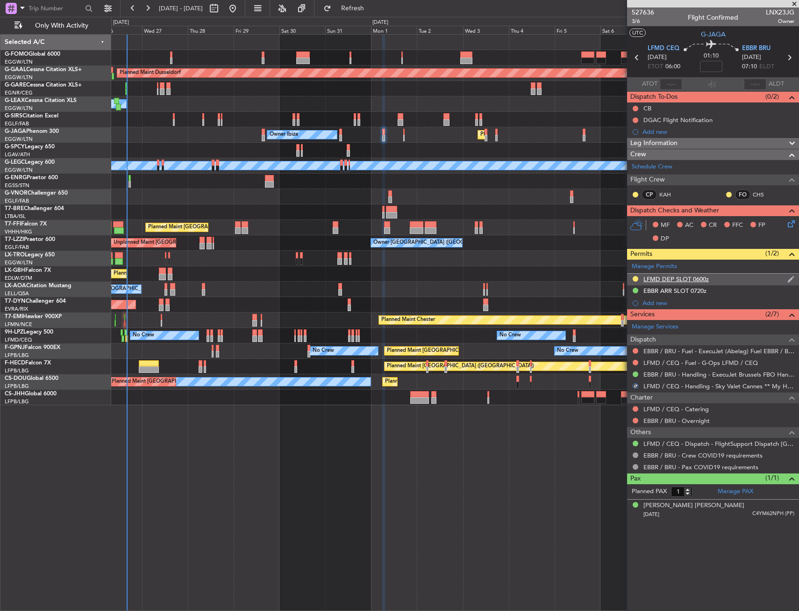
click at [712, 278] on div "LFMD DEP SLOT 0600z" at bounding box center [713, 279] width 172 height 12
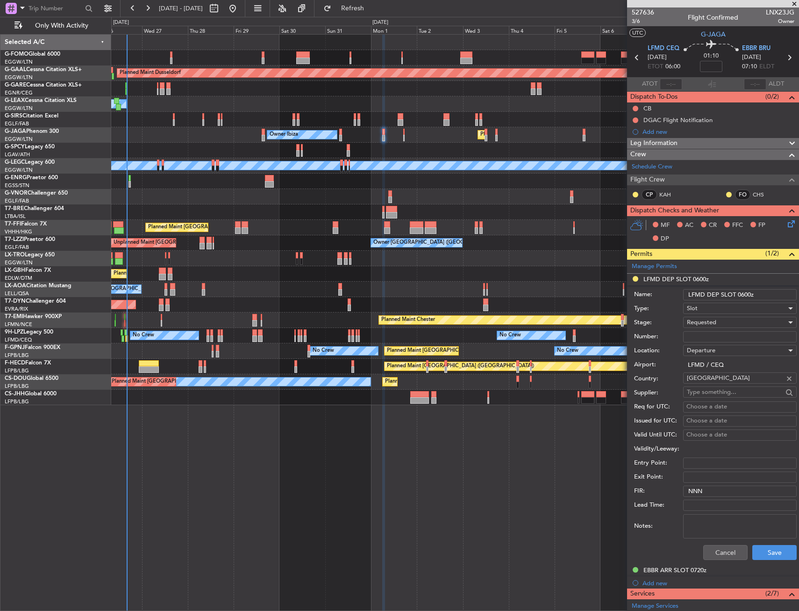
click at [705, 338] on input "Number:" at bounding box center [740, 336] width 114 height 11
paste input "LFMDD000010830"
type input "LFMDD000010830"
drag, startPoint x: 705, startPoint y: 338, endPoint x: 707, endPoint y: 322, distance: 16.0
click at [707, 322] on span "Requested" at bounding box center [701, 322] width 29 height 8
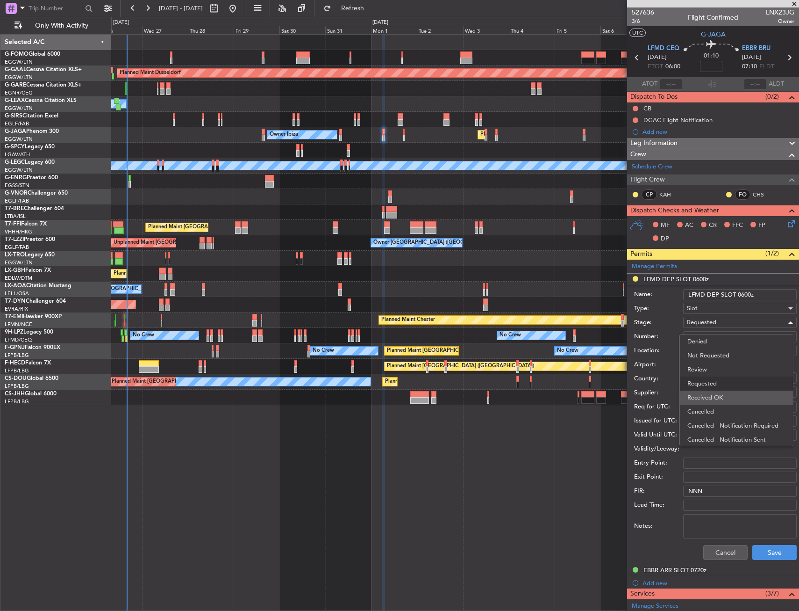
scroll to position [4, 0]
click at [708, 396] on span "Received OK" at bounding box center [737, 393] width 98 height 14
click at [760, 557] on button "Save" at bounding box center [775, 552] width 44 height 15
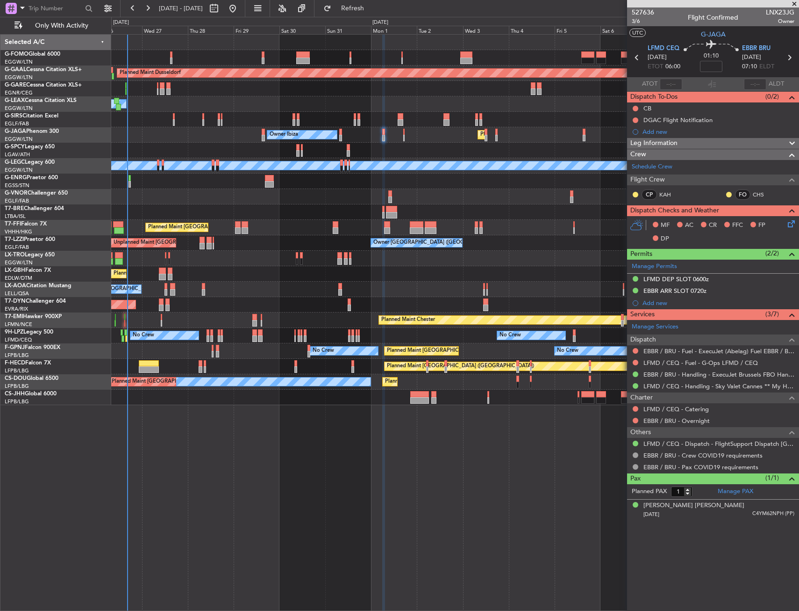
click at [340, 143] on div "Planned Maint Dusseldorf Owner Unplanned Maint Oxford (Kidlington) Owner Ibiza …" at bounding box center [455, 220] width 688 height 370
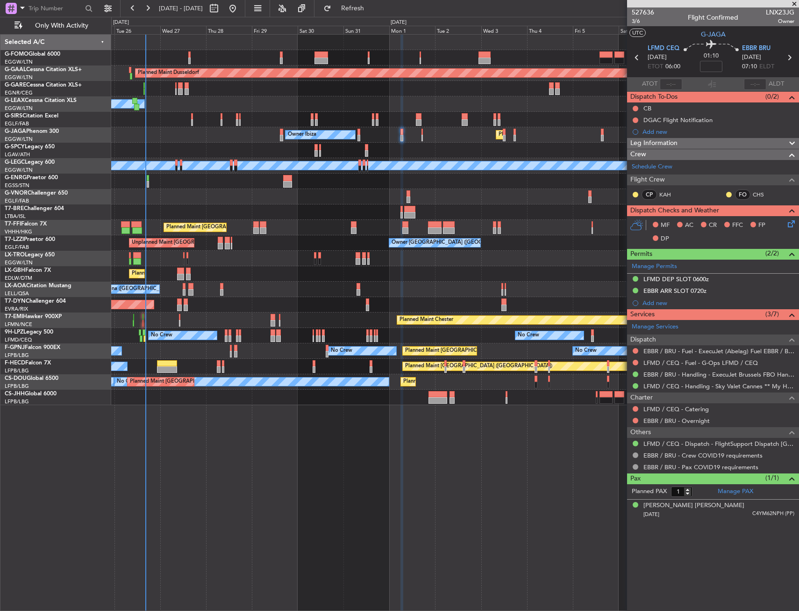
click at [318, 140] on div "Planned Maint Dusseldorf Owner Unplanned Maint Oxford (Kidlington) Owner Ibiza …" at bounding box center [455, 220] width 688 height 370
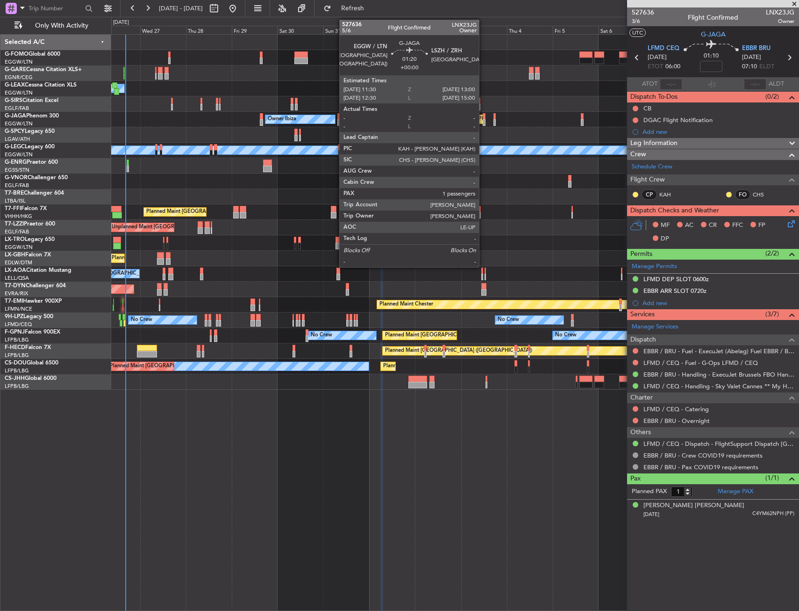
click at [483, 120] on div at bounding box center [484, 122] width 3 height 7
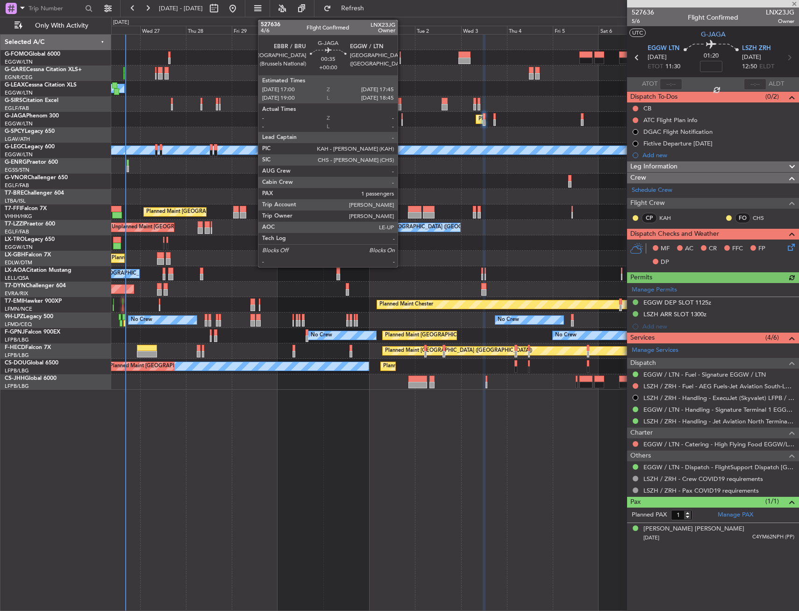
click at [256, 215] on div "Owner Unplanned Maint Oxford (Kidlington) Owner Ibiza Planned Maint London (Lut…" at bounding box center [455, 212] width 688 height 355
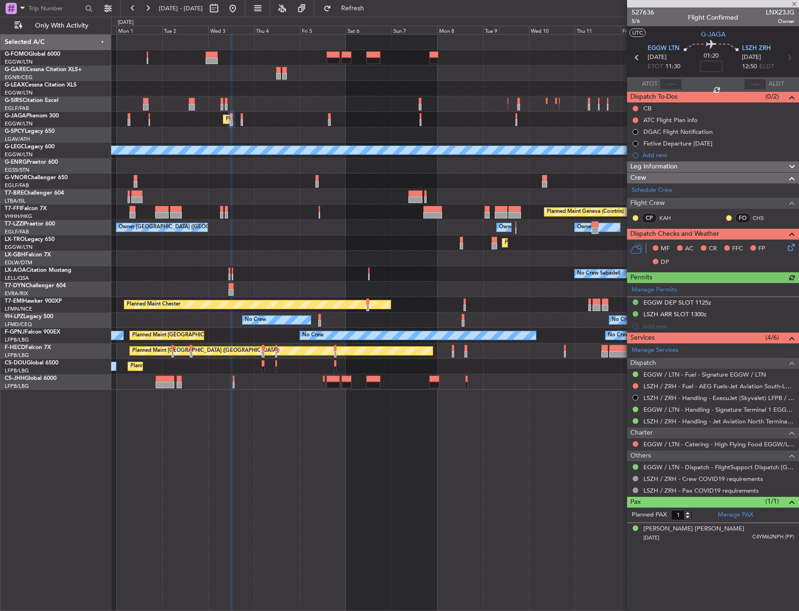
click at [228, 237] on div "Planned Maint London (Luton) Owner Ibiza A/C Unavailable London (Luton) Planned…" at bounding box center [455, 212] width 688 height 355
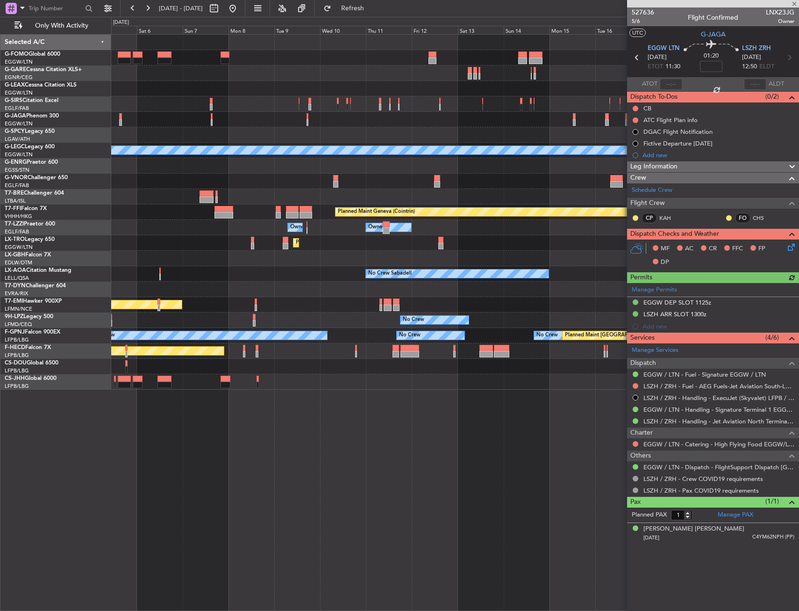
click at [192, 249] on div "Planned Maint London (Luton) A/C Unavailable London (Luton) Planned Maint Genev…" at bounding box center [455, 212] width 688 height 355
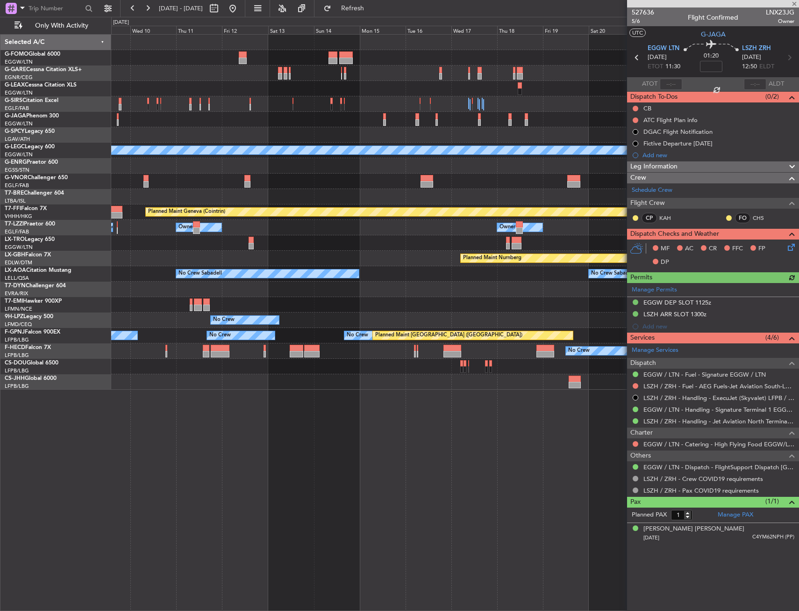
click at [142, 261] on div "A/C Unavailable London (Luton) Planned Maint Geneva (Cointrin) Owner Owner Owne…" at bounding box center [455, 212] width 688 height 355
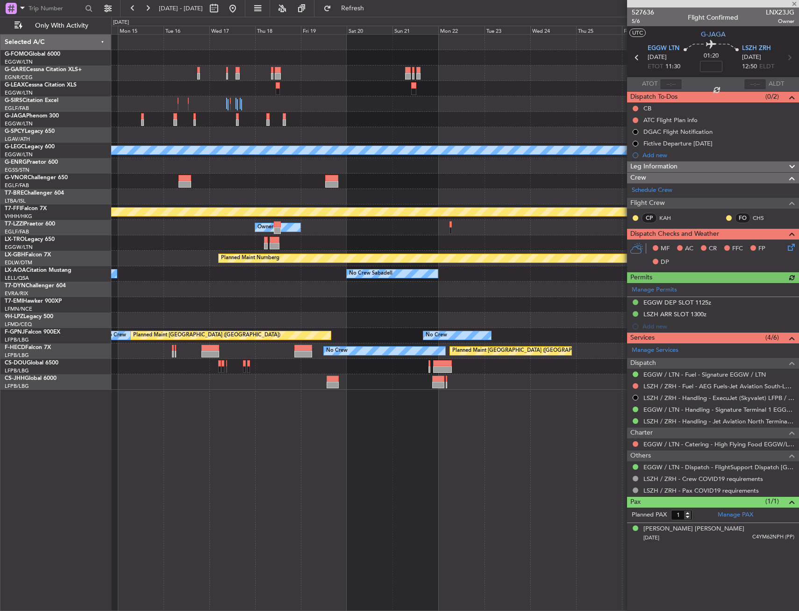
click at [133, 264] on div "A/C Unavailable London (Luton) Planned Maint Geneva (Cointrin) Owner Owner Plan…" at bounding box center [455, 212] width 688 height 355
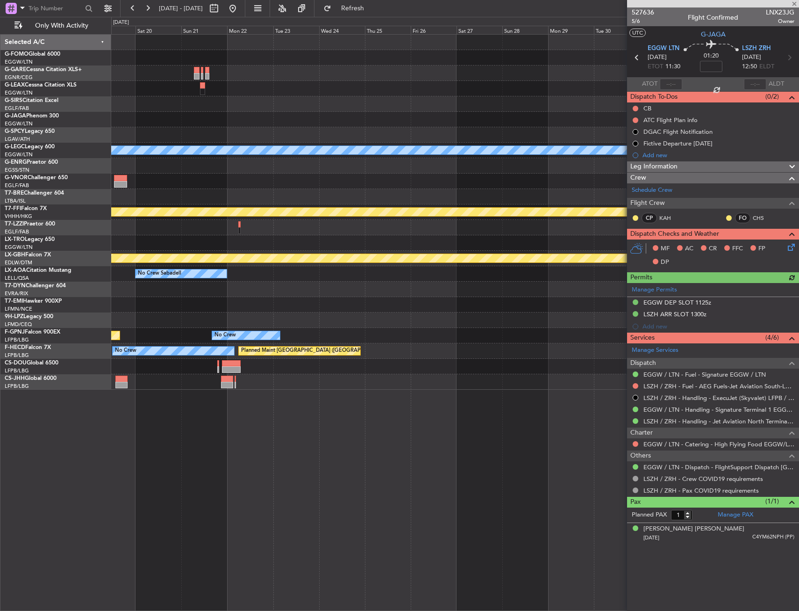
click at [115, 264] on div "A/C Unavailable London (Luton) Planned Maint Geneva (Cointrin) Owner Planned Ma…" at bounding box center [455, 212] width 688 height 355
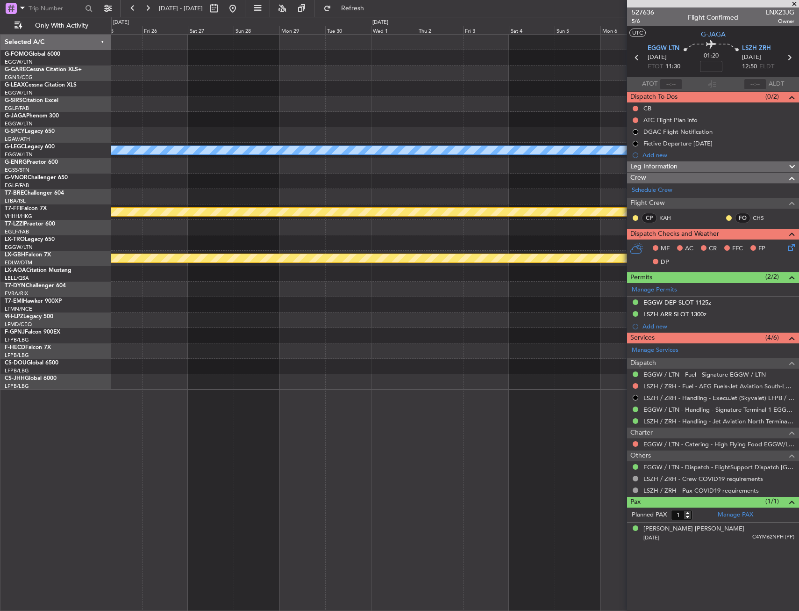
click at [168, 251] on div "A/C Unavailable London (Luton) Planned Maint Geneva (Cointrin) Planned Maint Nu…" at bounding box center [455, 212] width 688 height 355
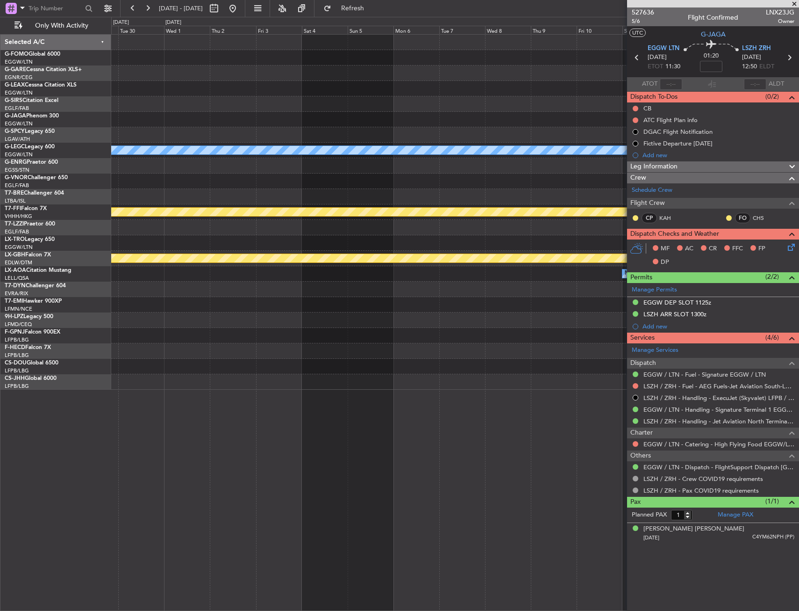
click at [198, 239] on div "A/C Unavailable London (Luton) Planned Maint Geneva (Cointrin) Planned Maint Nu…" at bounding box center [455, 212] width 688 height 355
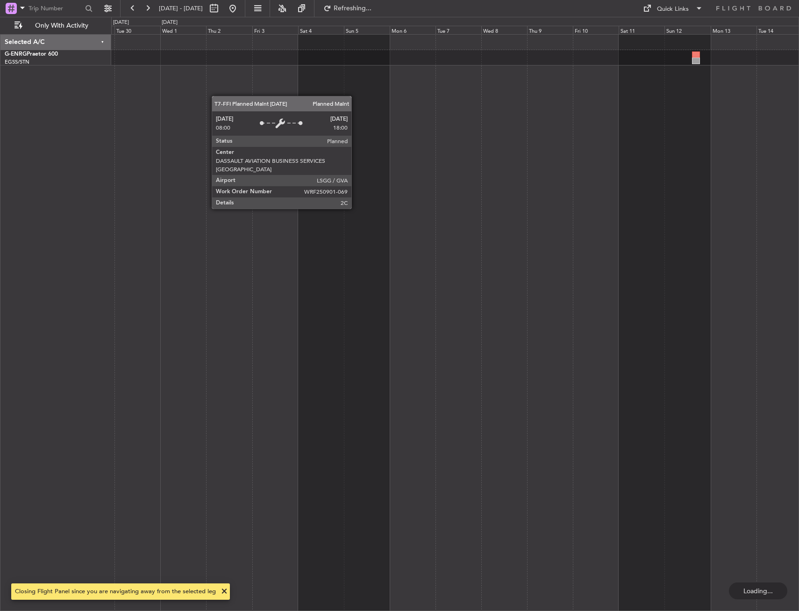
click at [449, 203] on div at bounding box center [455, 322] width 688 height 576
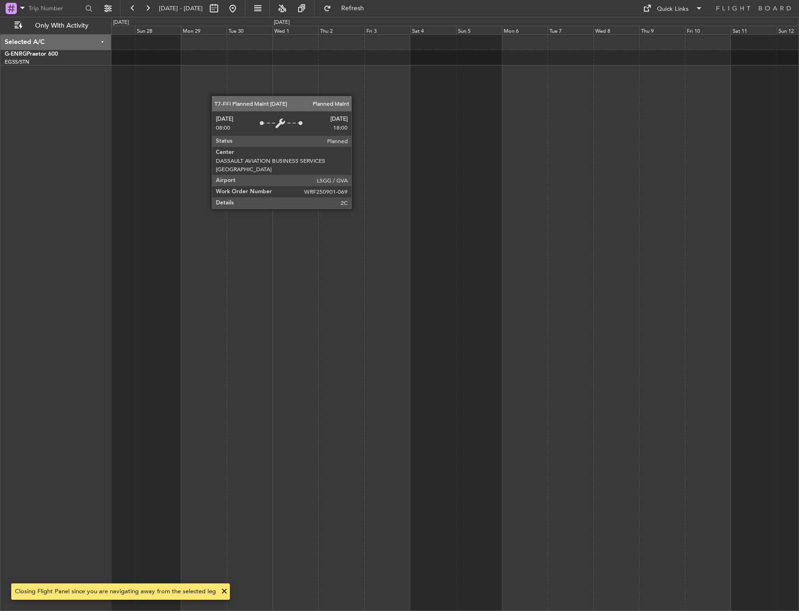
click at [495, 207] on div at bounding box center [455, 322] width 688 height 576
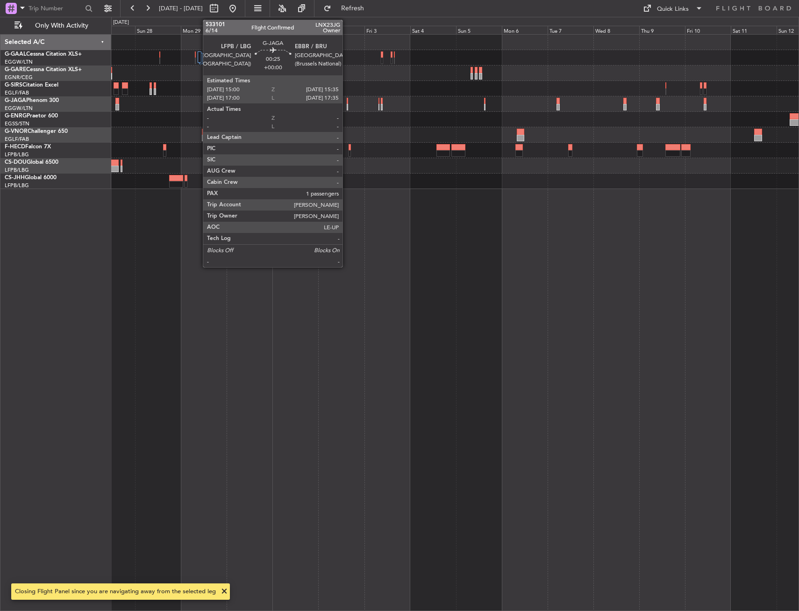
click at [347, 101] on div at bounding box center [347, 101] width 1 height 7
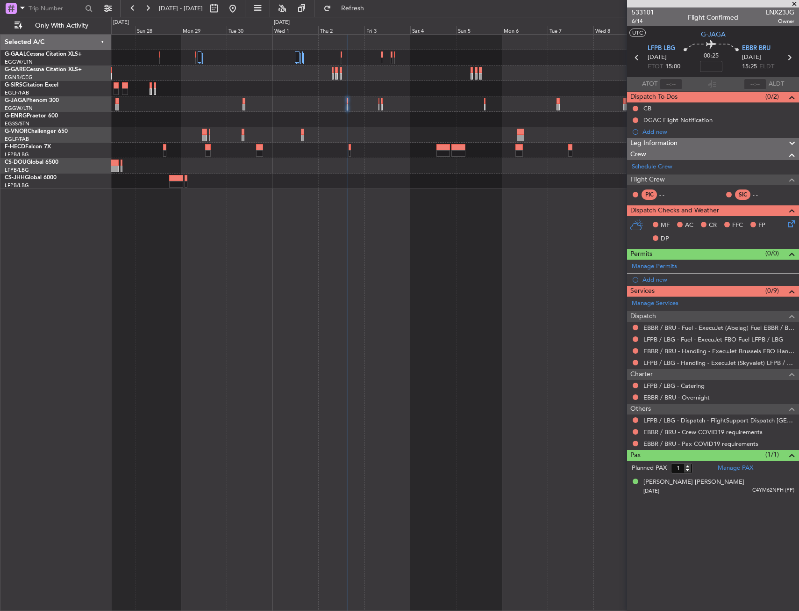
drag, startPoint x: 652, startPoint y: 280, endPoint x: 663, endPoint y: 284, distance: 12.0
click at [653, 280] on div "Add new" at bounding box center [719, 279] width 152 height 8
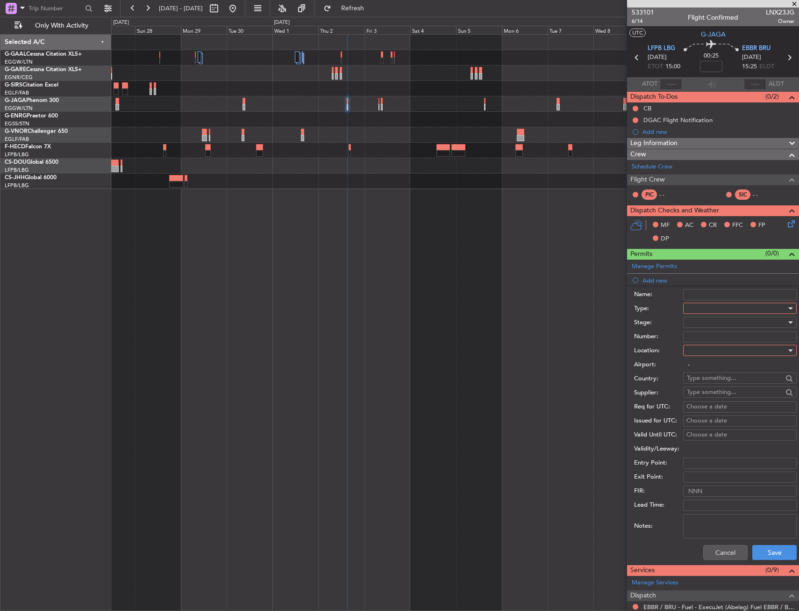
click at [717, 311] on div at bounding box center [737, 308] width 100 height 14
click at [716, 392] on span "Slot" at bounding box center [737, 396] width 98 height 14
click at [714, 356] on div at bounding box center [737, 350] width 100 height 14
click at [716, 395] on span "Arrival" at bounding box center [737, 397] width 98 height 14
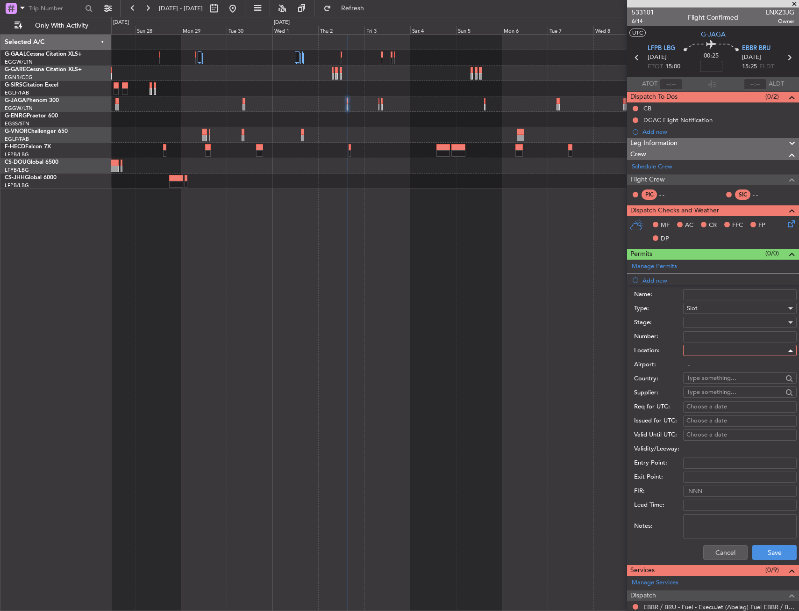
type input "EBBR / BRU"
click at [767, 543] on div "Cancel Save" at bounding box center [715, 552] width 163 height 24
click at [767, 546] on button "Save" at bounding box center [775, 552] width 44 height 15
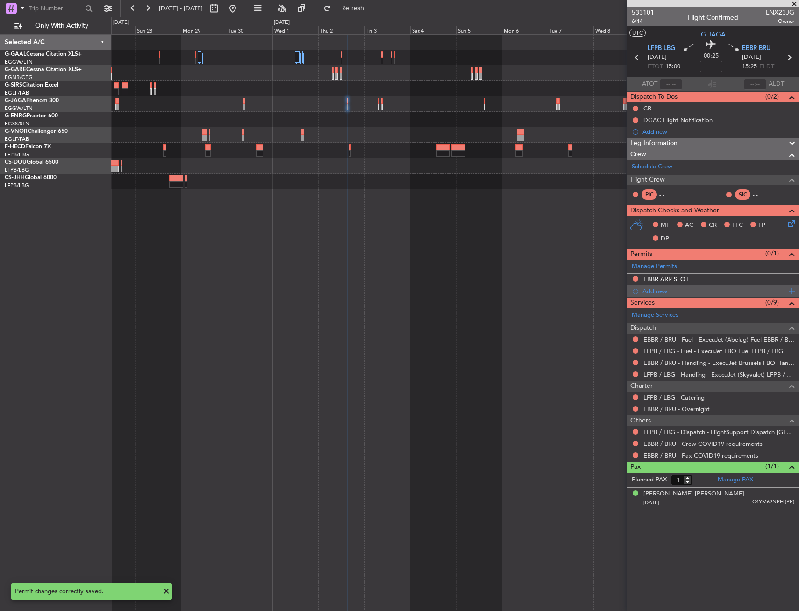
click at [657, 288] on div "Add new" at bounding box center [715, 291] width 144 height 8
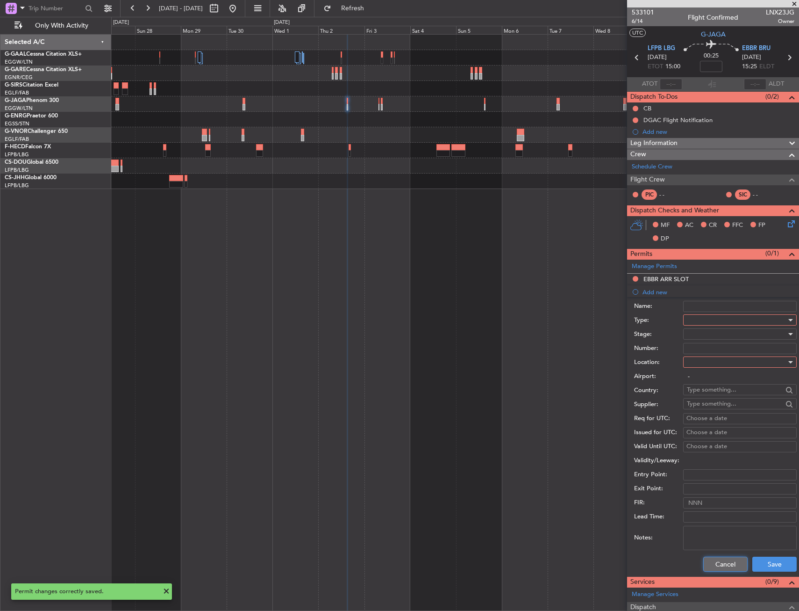
click at [718, 561] on button "Cancel" at bounding box center [726, 563] width 44 height 15
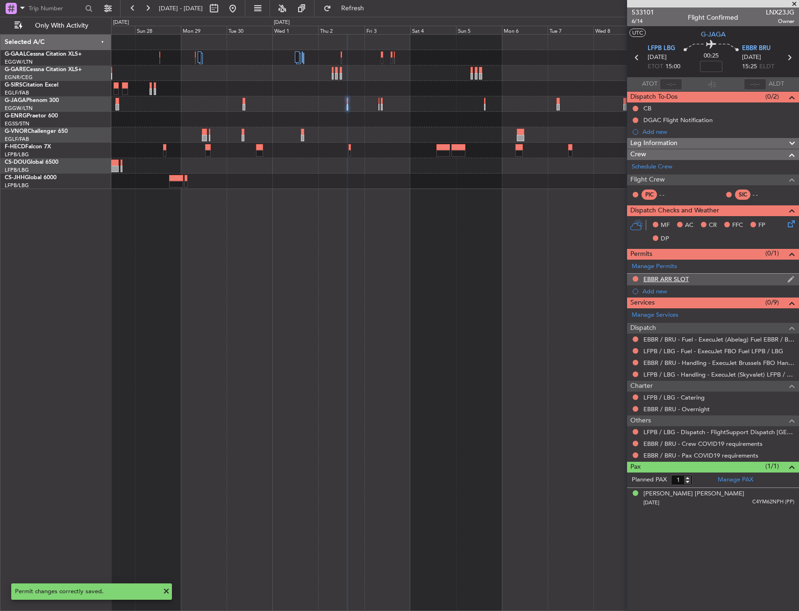
click at [714, 279] on div "EBBR ARR SLOT" at bounding box center [713, 279] width 172 height 12
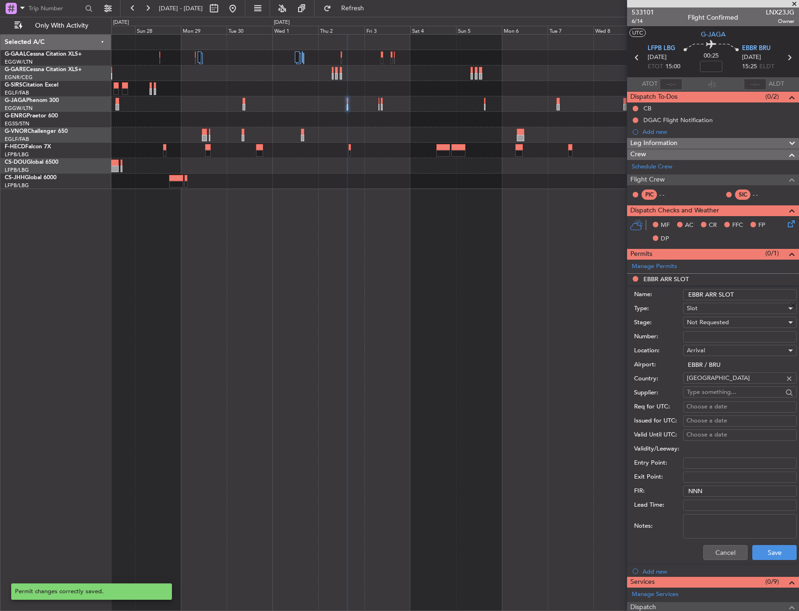
click at [754, 292] on input "EBBR ARR SLOT" at bounding box center [740, 294] width 114 height 11
type input "EBBR ARR SLOT 1525Z"
click at [713, 312] on div "Slot" at bounding box center [737, 308] width 100 height 14
click at [706, 311] on div at bounding box center [399, 305] width 799 height 611
click at [708, 323] on span "Not Requested" at bounding box center [708, 322] width 42 height 8
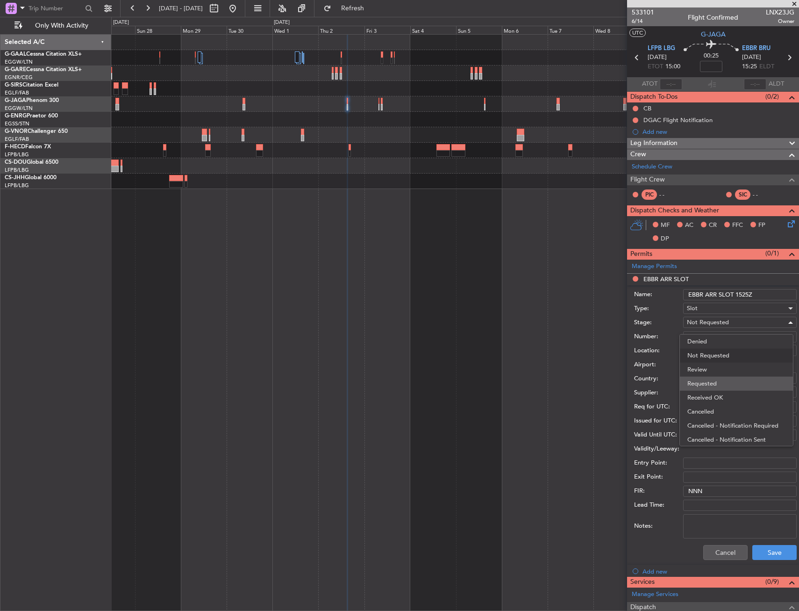
click at [720, 383] on span "Requested" at bounding box center [737, 383] width 98 height 14
click at [757, 552] on button "Save" at bounding box center [775, 552] width 44 height 15
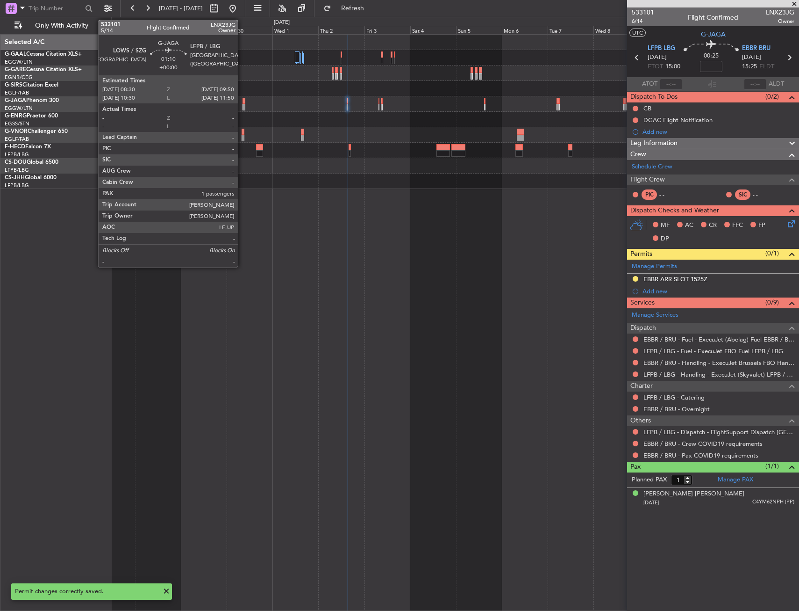
click at [243, 101] on div at bounding box center [244, 101] width 3 height 7
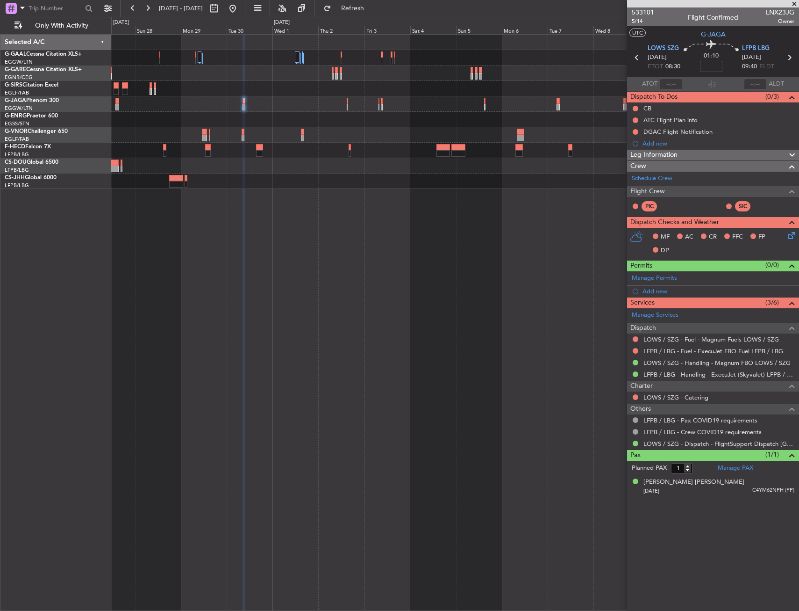
click at [380, 102] on div at bounding box center [455, 103] width 688 height 15
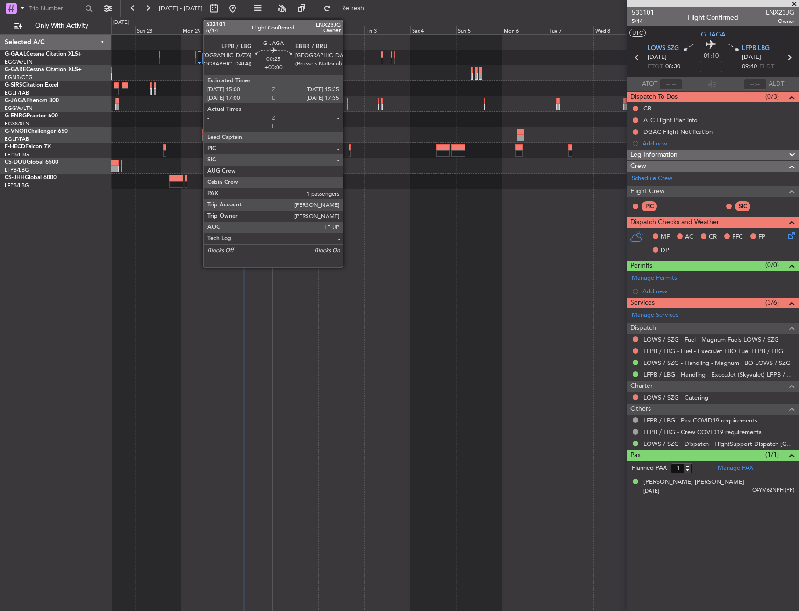
click at [347, 107] on div at bounding box center [347, 107] width 1 height 7
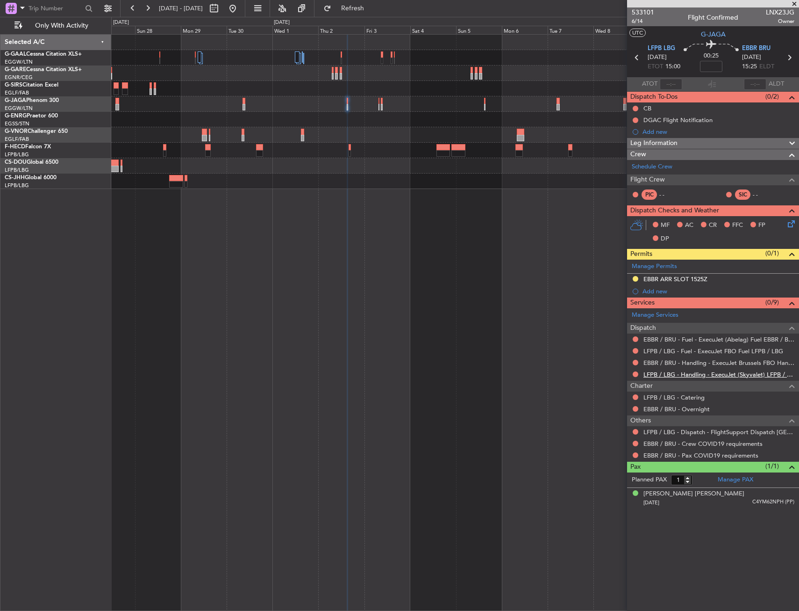
click at [658, 373] on link "LFPB / LBG - Handling - ExecuJet (Skyvalet) LFPB / LBG" at bounding box center [719, 374] width 151 height 8
click at [659, 374] on link "LFPB / LBG - Handling - ExecuJet (Skyvalet) LFPB / LBG" at bounding box center [719, 374] width 151 height 8
click at [655, 361] on mat-tooltip-component "EBBR / BRU - Fuel - ExecuJet (Abelag) Fuel EBBR / BRU" at bounding box center [719, 355] width 146 height 25
click at [661, 362] on link "EBBR / BRU - Handling - ExecuJet Brussels FBO Handling Abelag" at bounding box center [719, 363] width 151 height 8
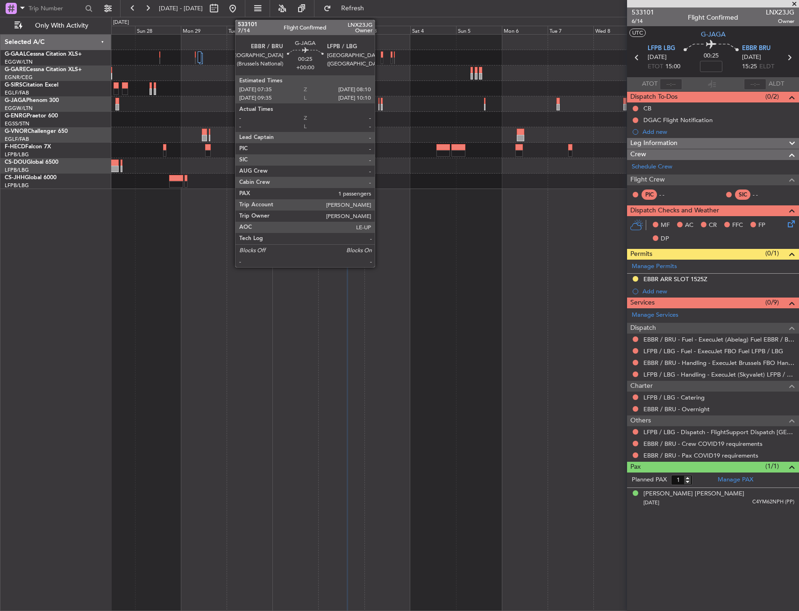
click at [379, 102] on div at bounding box center [379, 101] width 1 height 7
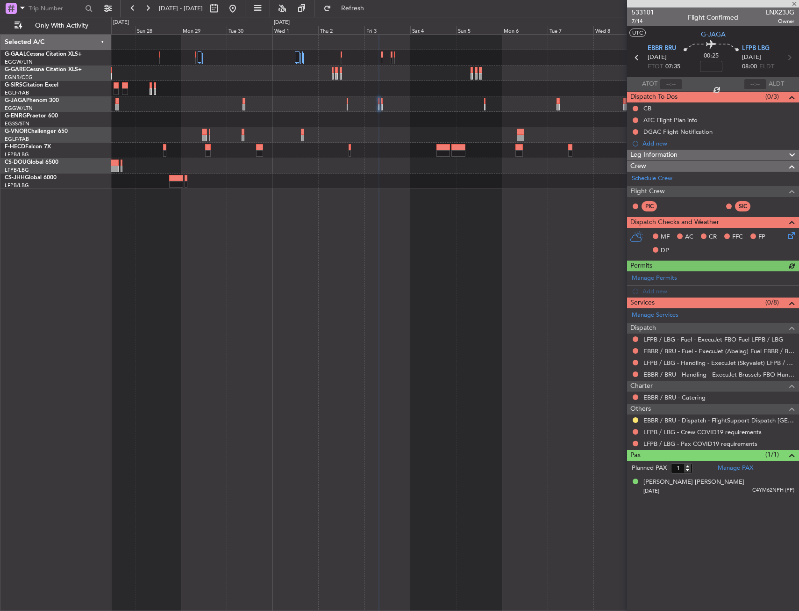
click at [660, 289] on div "Manage Permits Add new" at bounding box center [713, 284] width 172 height 26
click at [657, 290] on div "Add new" at bounding box center [715, 291] width 144 height 8
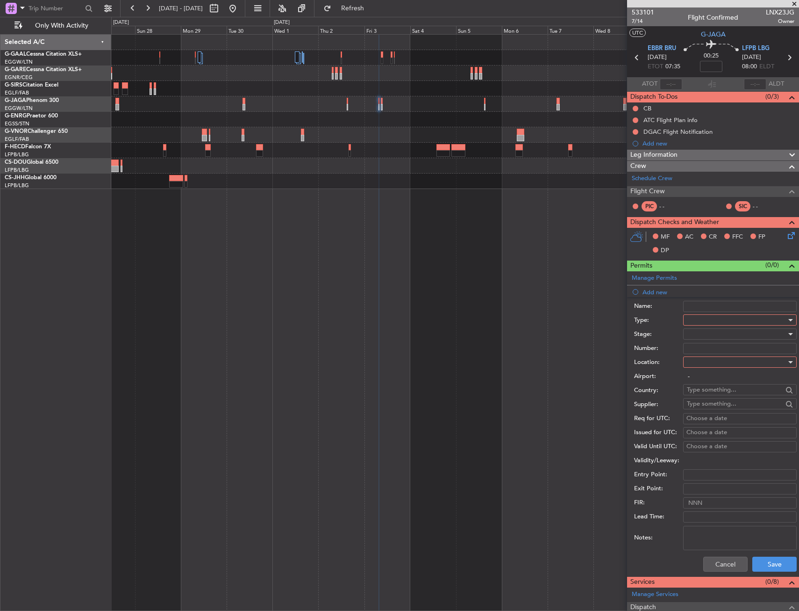
click at [709, 318] on div at bounding box center [737, 320] width 100 height 14
click at [708, 407] on span "Slot" at bounding box center [737, 408] width 98 height 14
click at [707, 359] on div at bounding box center [737, 362] width 100 height 14
click at [705, 374] on span "Departure" at bounding box center [737, 381] width 98 height 14
type input "EBBR / BRU"
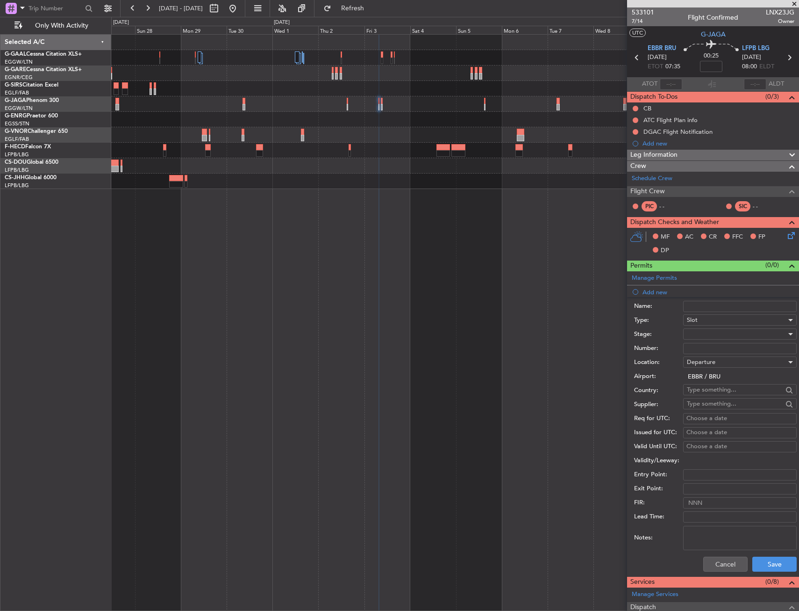
click at [768, 573] on div "Cancel Save" at bounding box center [715, 564] width 163 height 24
click at [771, 561] on button "Save" at bounding box center [775, 563] width 44 height 15
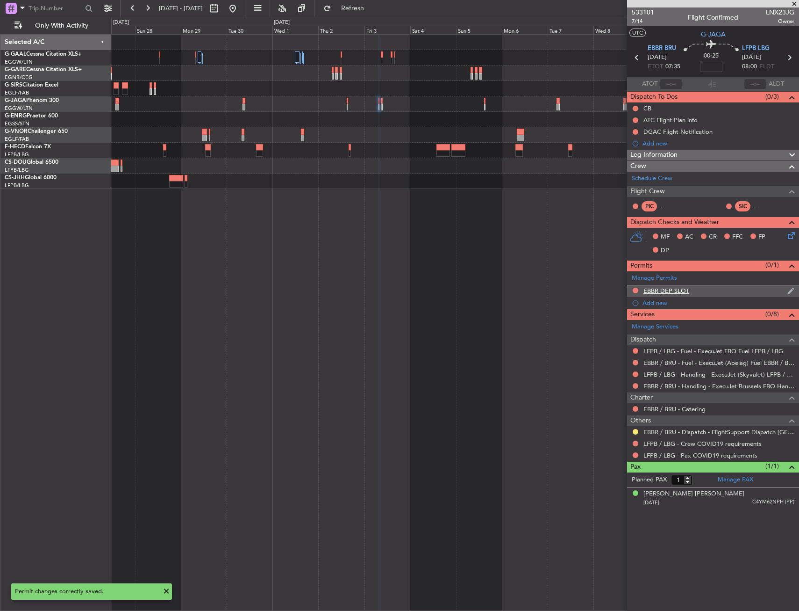
click at [703, 287] on div "EBBR DEP SLOT" at bounding box center [713, 291] width 172 height 12
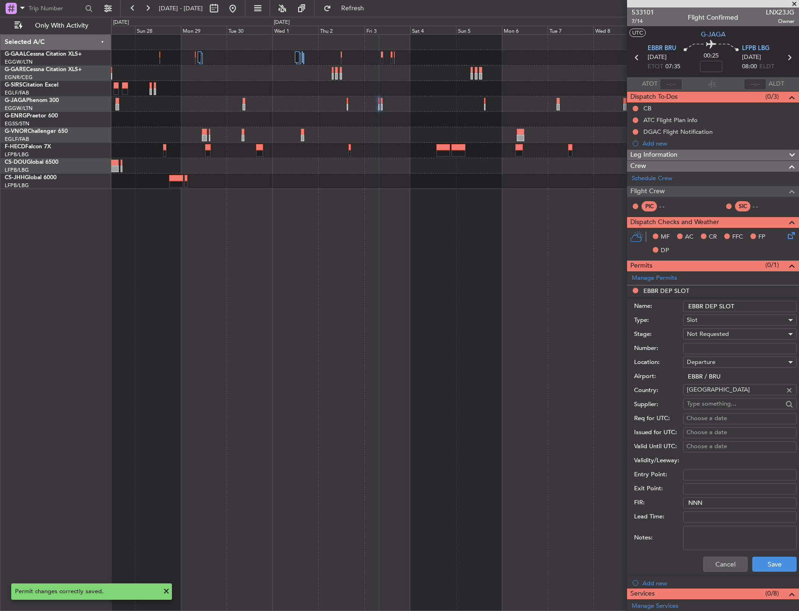
click at [748, 301] on input "EBBR DEP SLOT" at bounding box center [740, 306] width 114 height 11
type input "EBBR DEP SLOT 0735Z"
click at [716, 333] on span "Not Requested" at bounding box center [708, 334] width 42 height 8
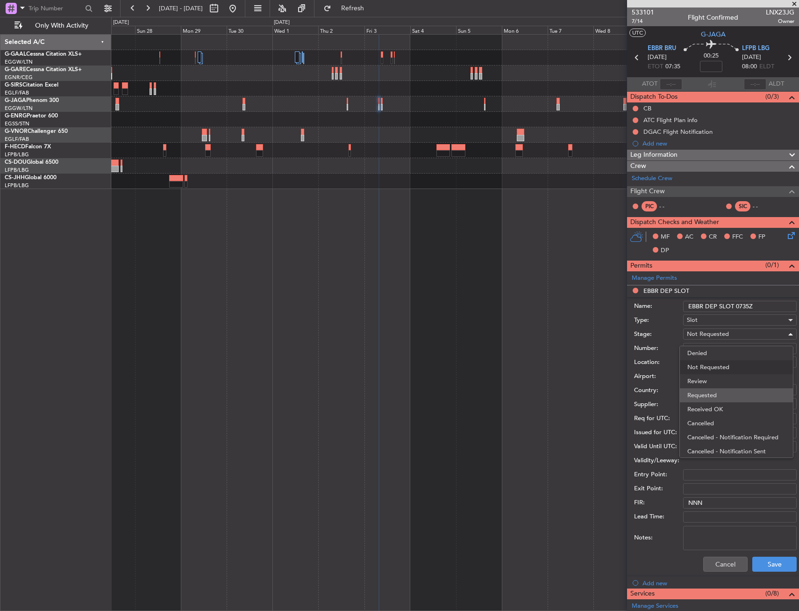
click at [717, 392] on span "Requested" at bounding box center [737, 395] width 98 height 14
click at [768, 560] on button "Save" at bounding box center [775, 563] width 44 height 15
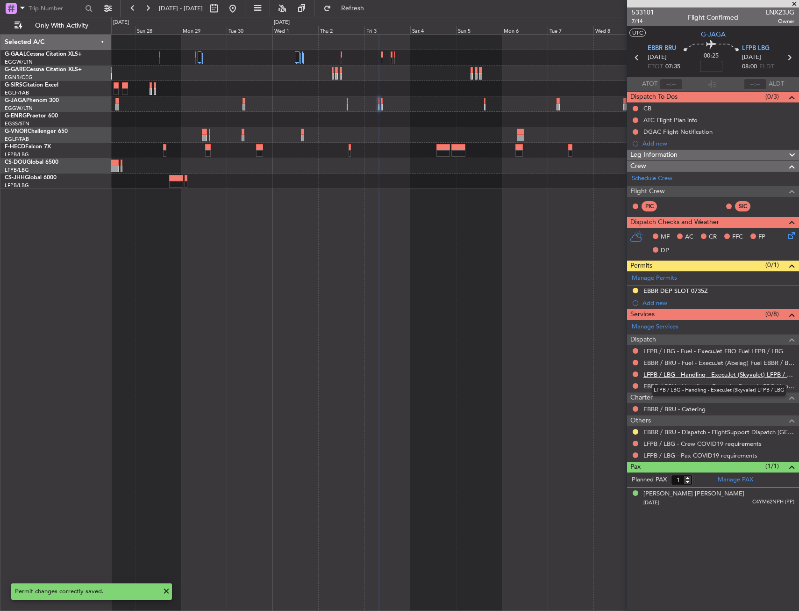
click at [661, 375] on link "LFPB / LBG - Handling - ExecuJet (Skyvalet) LFPB / LBG" at bounding box center [719, 374] width 151 height 8
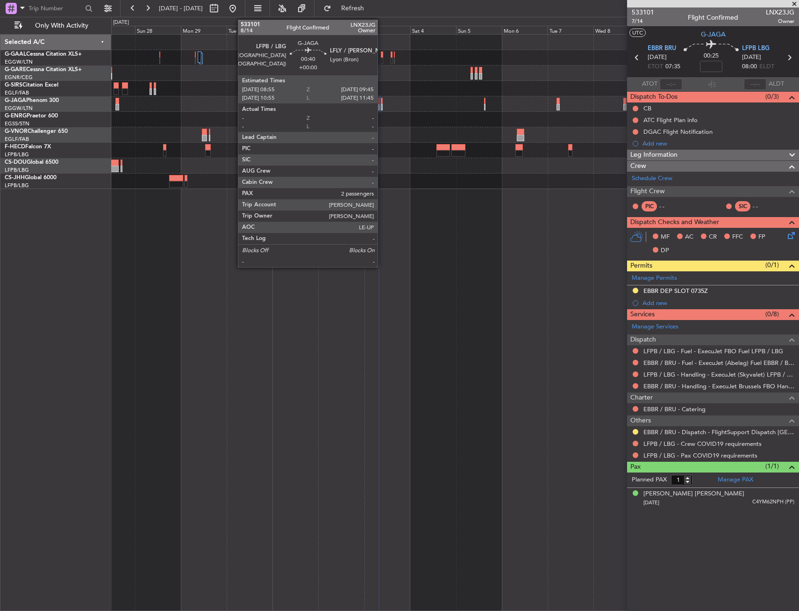
click at [382, 106] on div at bounding box center [382, 107] width 2 height 7
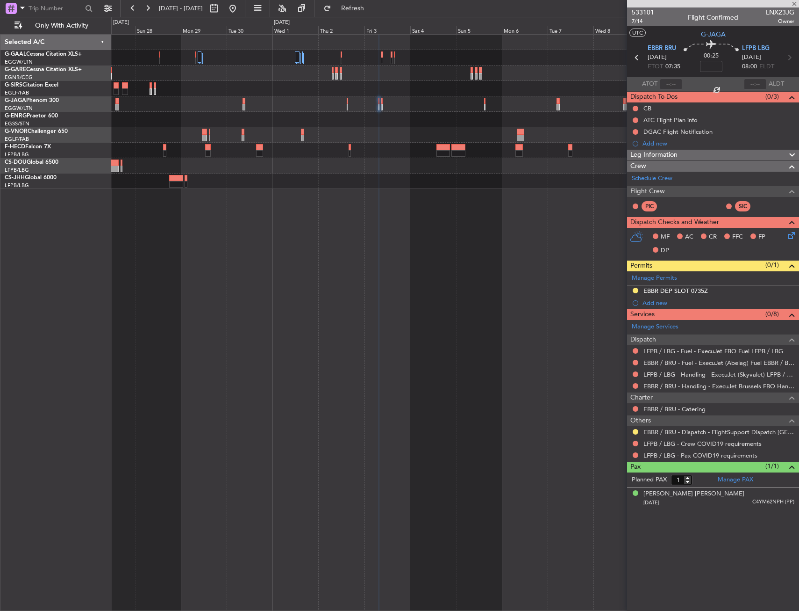
type input "2"
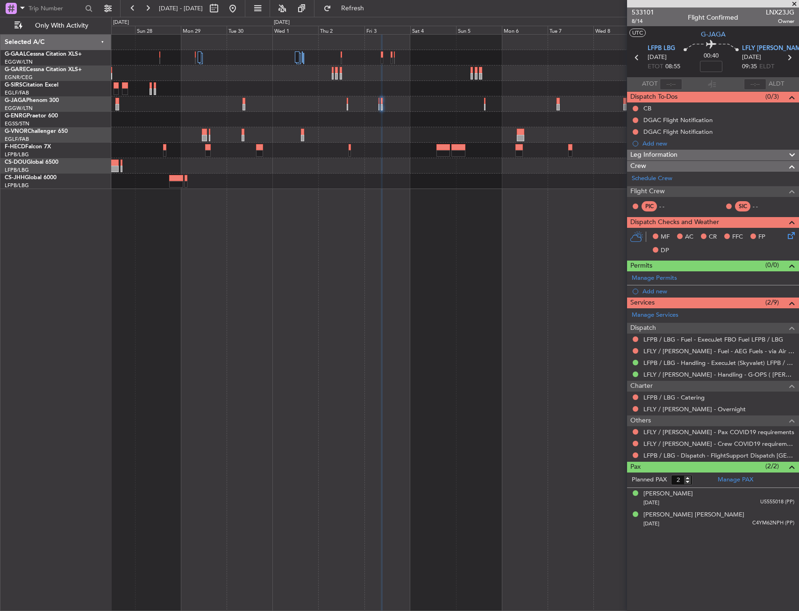
drag, startPoint x: 267, startPoint y: 5, endPoint x: 268, endPoint y: 25, distance: 20.1
click at [240, 5] on button at bounding box center [232, 8] width 15 height 15
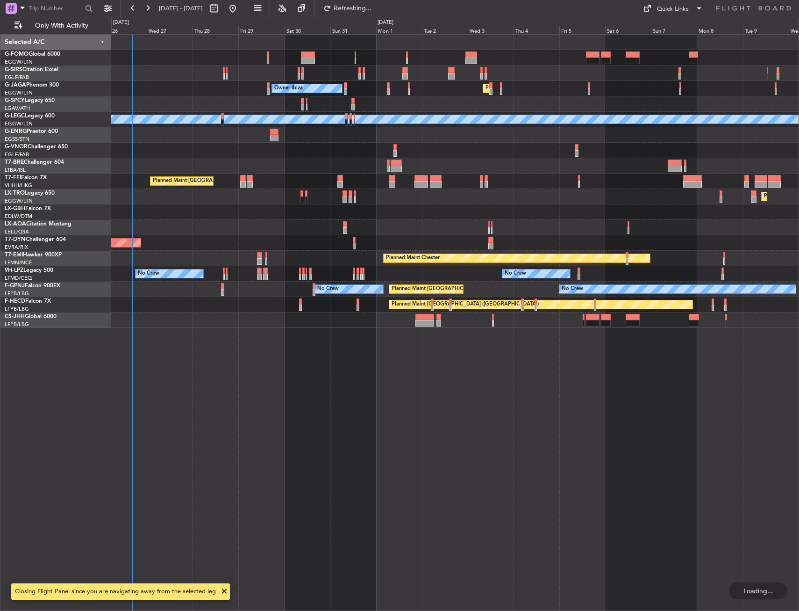
click at [245, 286] on div "Unplanned Maint Oxford (Kidlington) Planned Maint London (Luton) Owner Ibiza No…" at bounding box center [455, 322] width 688 height 576
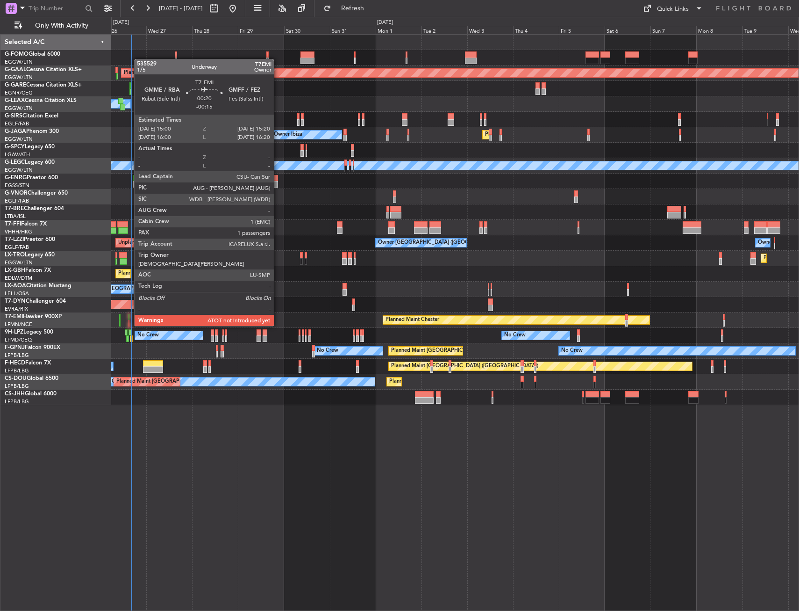
click at [129, 316] on div at bounding box center [129, 317] width 1 height 7
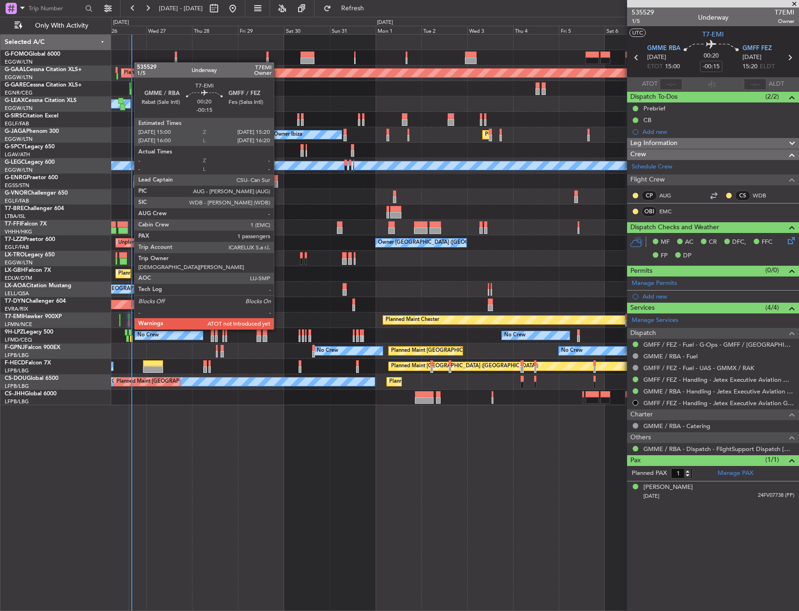
click at [129, 320] on div at bounding box center [129, 323] width 1 height 7
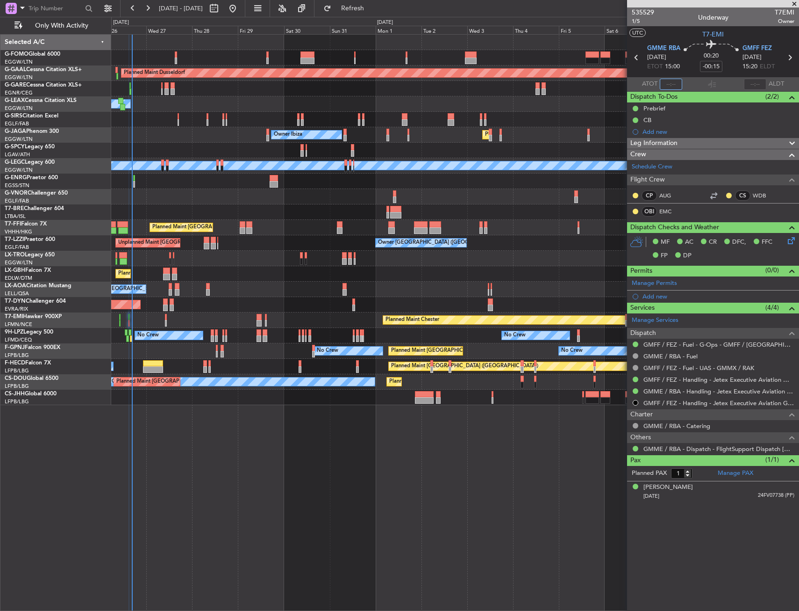
click at [677, 79] on input "text" at bounding box center [671, 84] width 22 height 11
click at [683, 31] on section "UTC T7-EMI" at bounding box center [713, 33] width 172 height 14
type input "15:13"
click at [755, 84] on input "text" at bounding box center [755, 84] width 22 height 11
click at [745, 34] on section "UTC T7-EMI" at bounding box center [713, 33] width 172 height 14
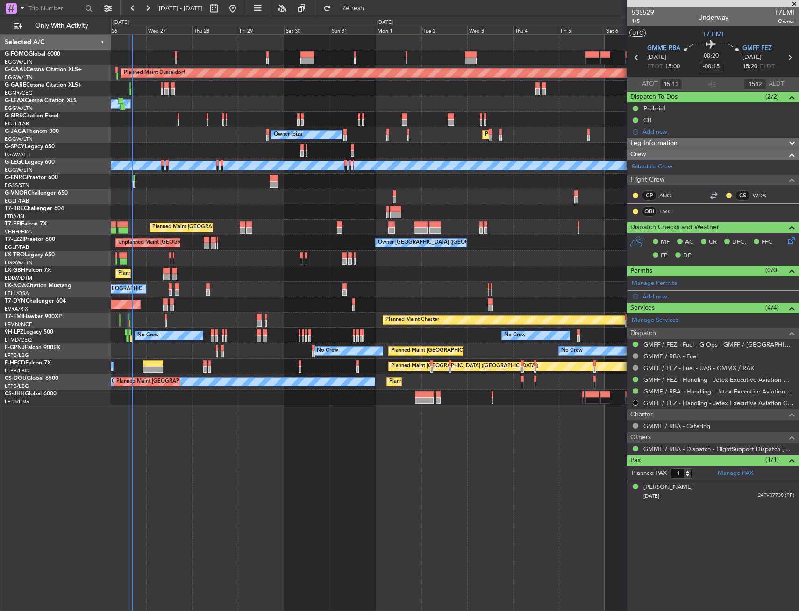
type input "15:42"
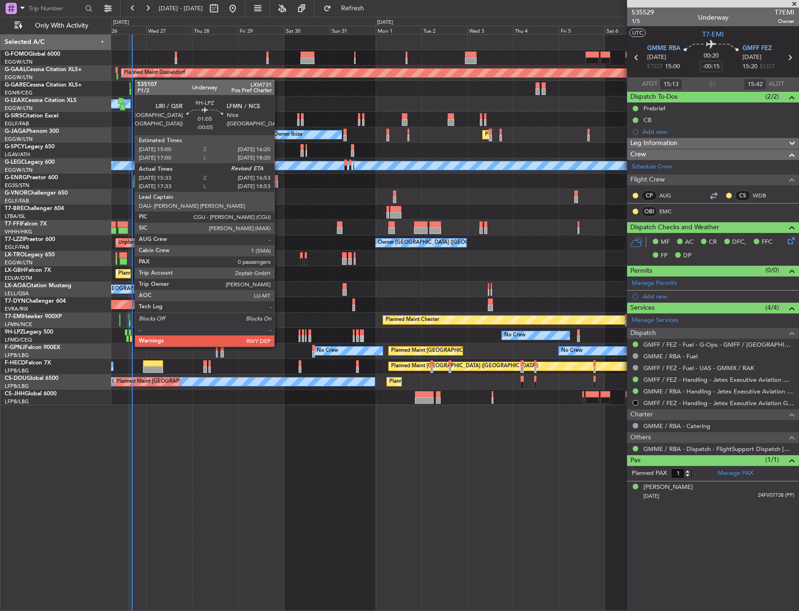
click at [130, 337] on div at bounding box center [131, 338] width 3 height 7
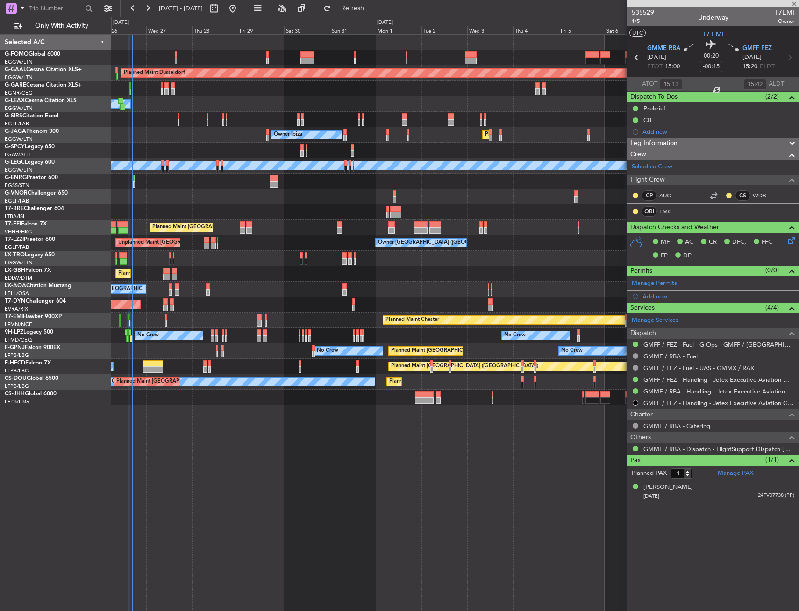
type input "-00:05"
type input "15:43"
type input "0"
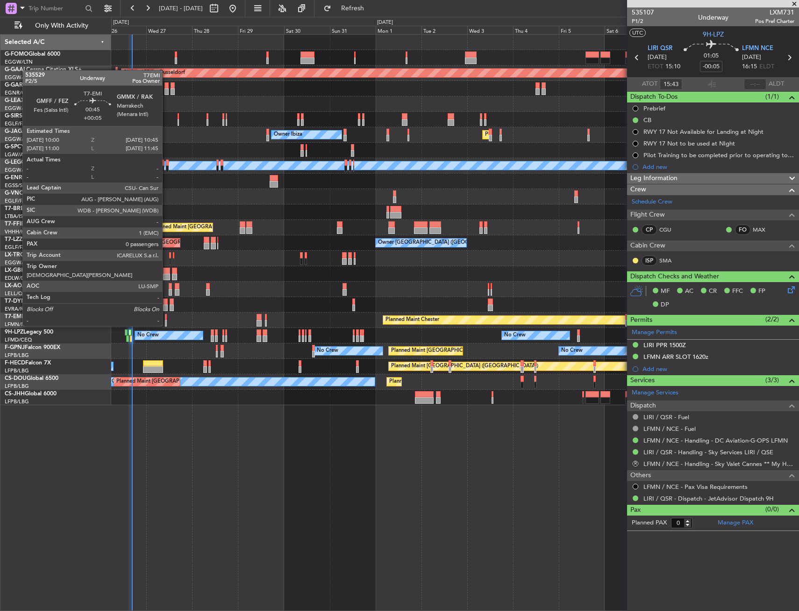
click at [166, 316] on div at bounding box center [166, 317] width 2 height 7
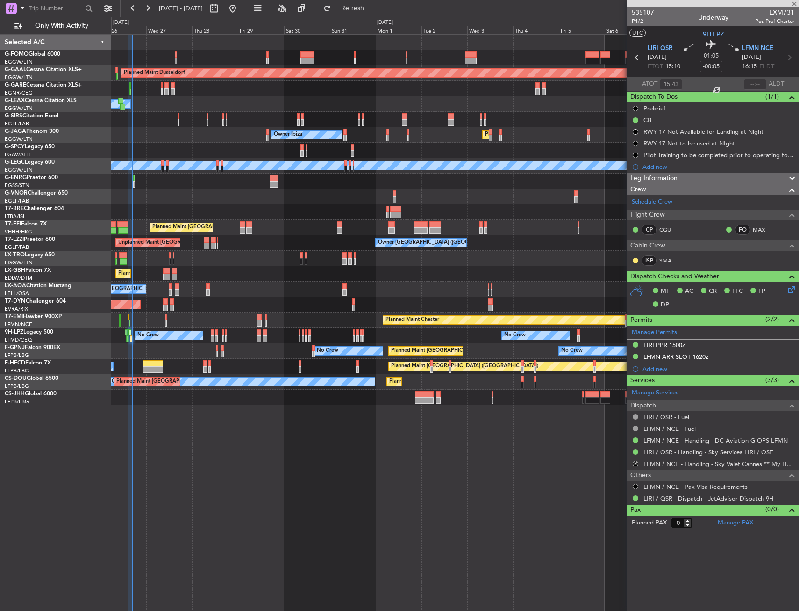
type input "+00:05"
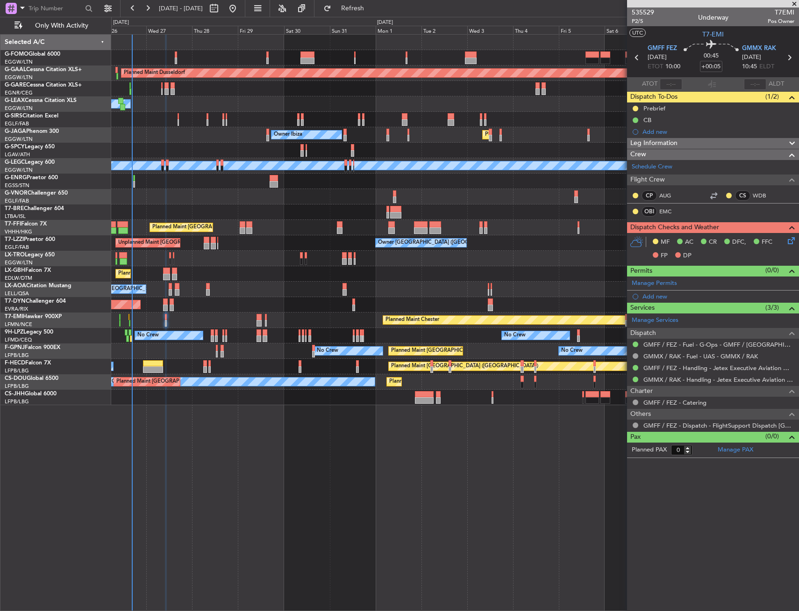
click at [325, 218] on div "Planned Maint Dusseldorf Owner Unplanned Maint Oxford (Kidlington) Owner Ibiza …" at bounding box center [455, 220] width 688 height 370
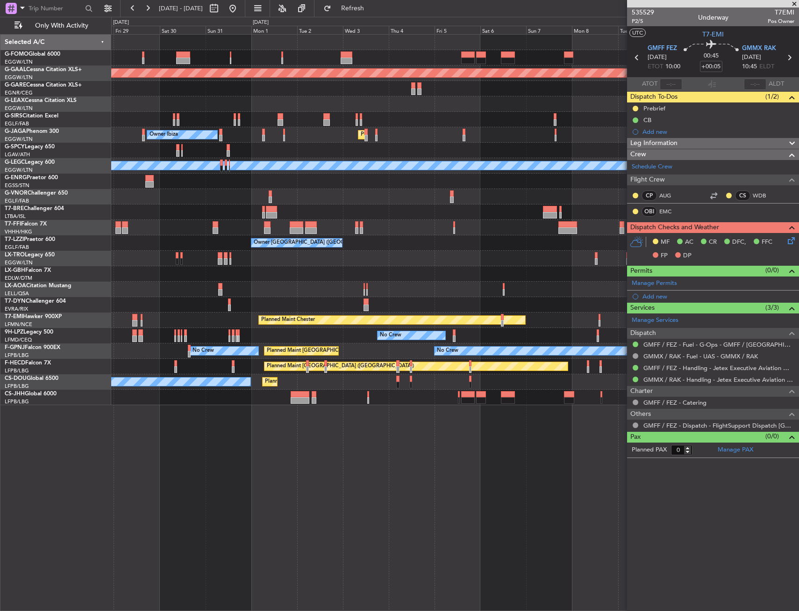
click at [280, 238] on div "Planned Maint Dusseldorf Owner Unplanned Maint Oxford (Kidlington) Owner Ibiza …" at bounding box center [455, 220] width 688 height 370
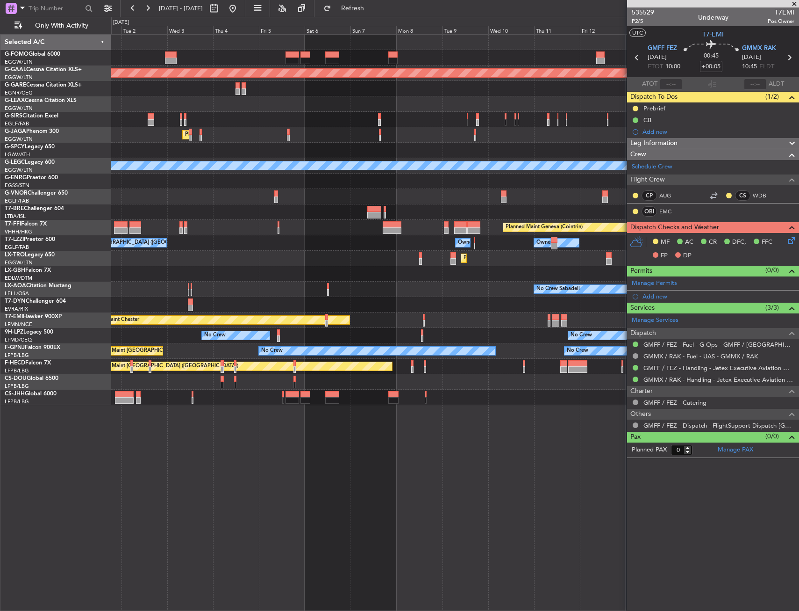
click at [187, 280] on div "Planned Maint Dusseldorf Planned Maint London (Luton) Owner Ibiza A/C Unavailab…" at bounding box center [455, 220] width 688 height 370
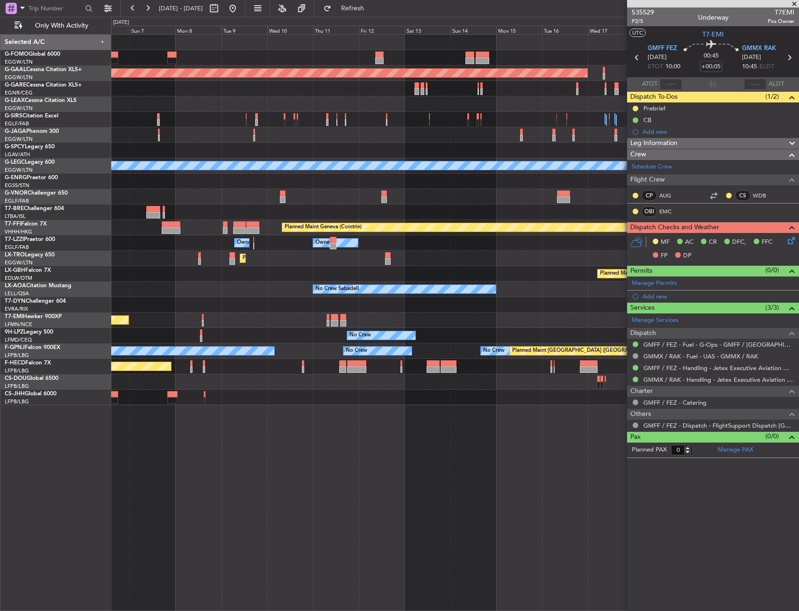
click at [109, 293] on div "Planned Maint Dusseldorf Planned Maint London (Luton) A/C Unavailable London (L…" at bounding box center [399, 314] width 799 height 594
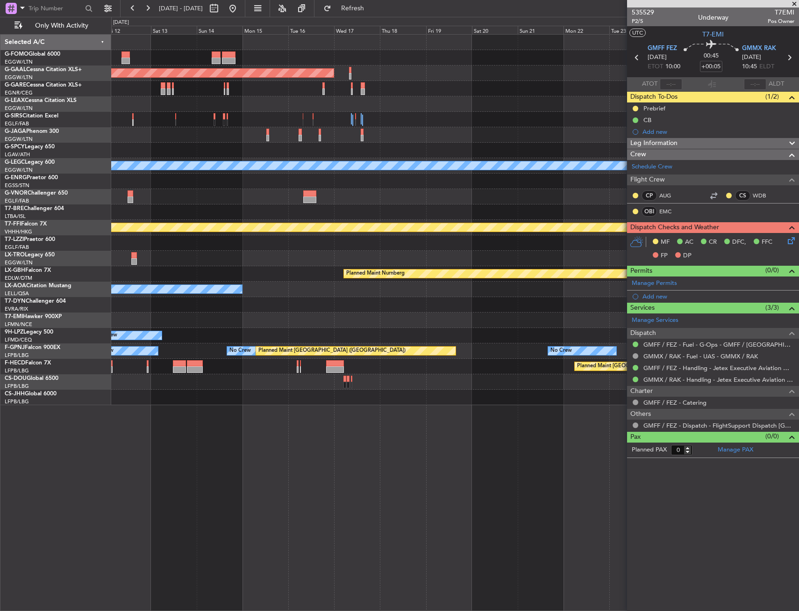
click at [72, 302] on div "Planned Maint Dusseldorf A/C Unavailable London (Luton) Planned Maint Geneva (C…" at bounding box center [399, 314] width 799 height 594
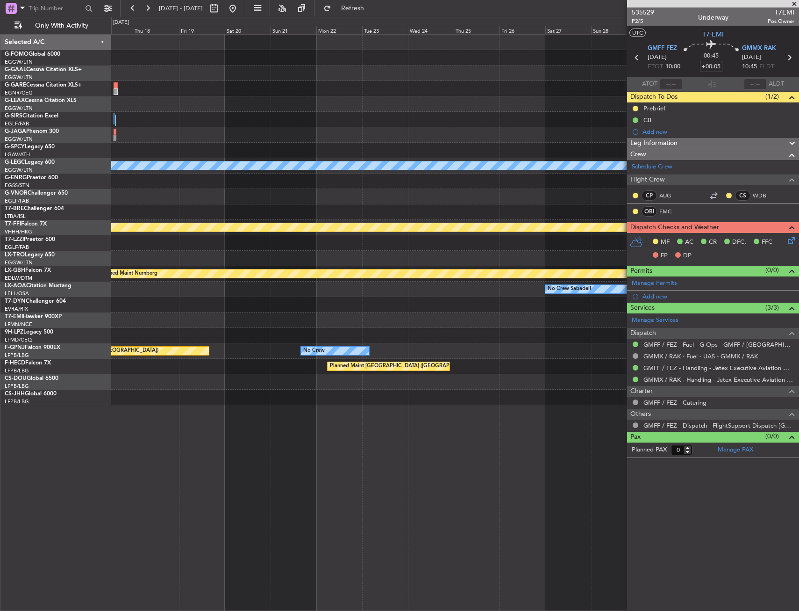
click at [26, 310] on div "Planned Maint Dusseldorf A/C Unavailable London (Luton) Planned Maint Geneva (C…" at bounding box center [399, 314] width 799 height 594
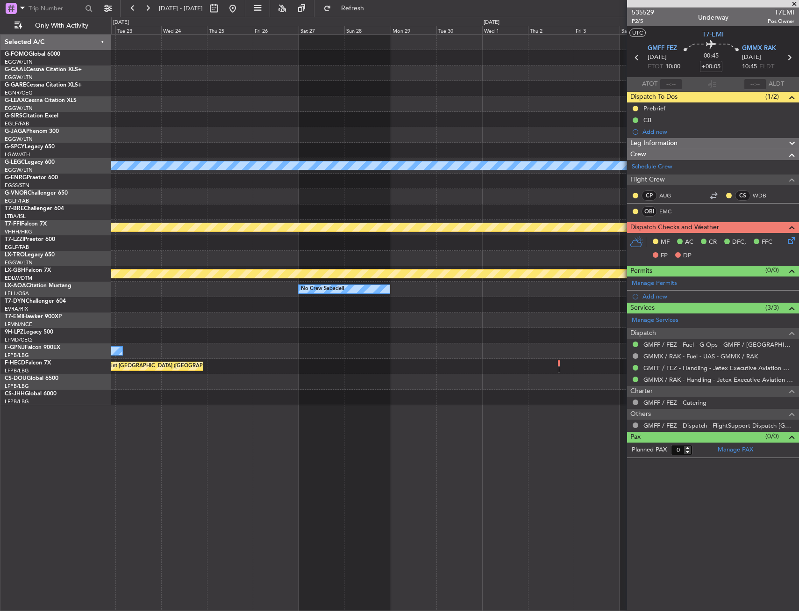
click at [91, 311] on div "A/C Unavailable London (Luton) Planned Maint Geneva (Cointrin) Planned Maint Nu…" at bounding box center [399, 314] width 799 height 594
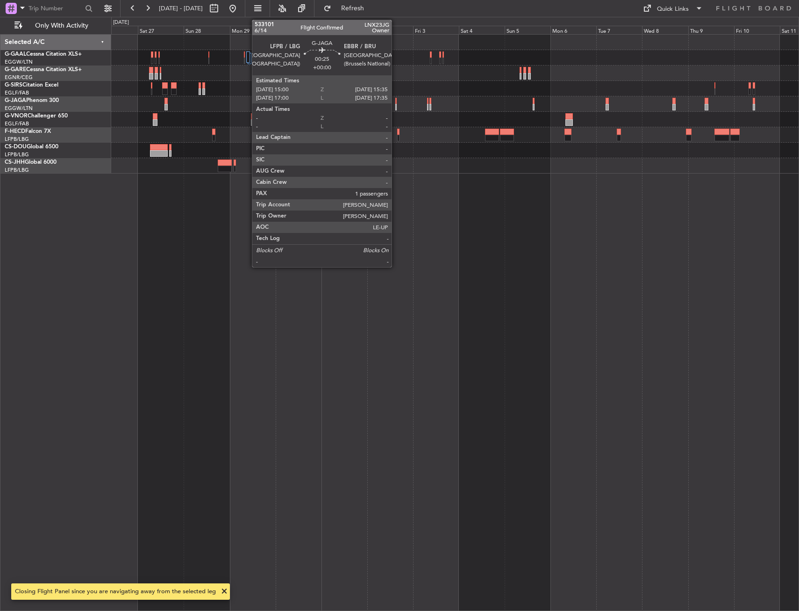
click at [396, 105] on div at bounding box center [395, 107] width 1 height 7
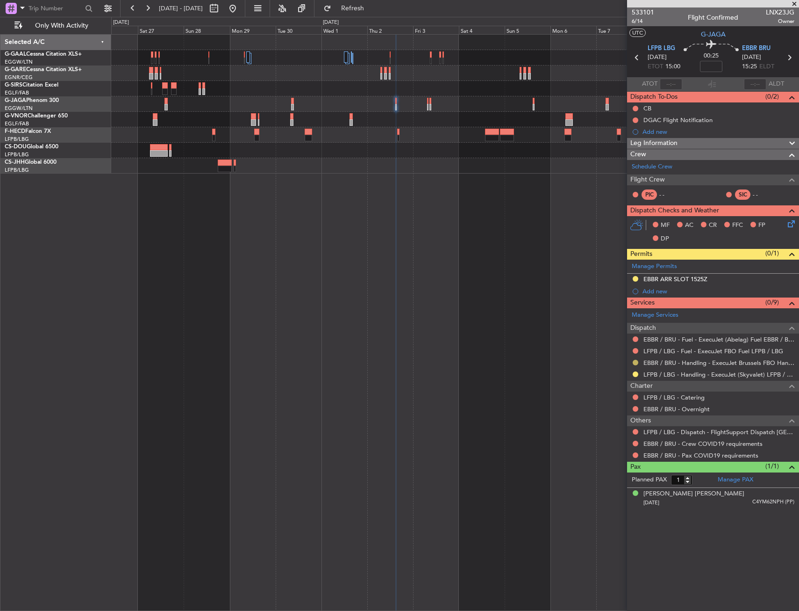
click at [634, 360] on button at bounding box center [636, 362] width 6 height 6
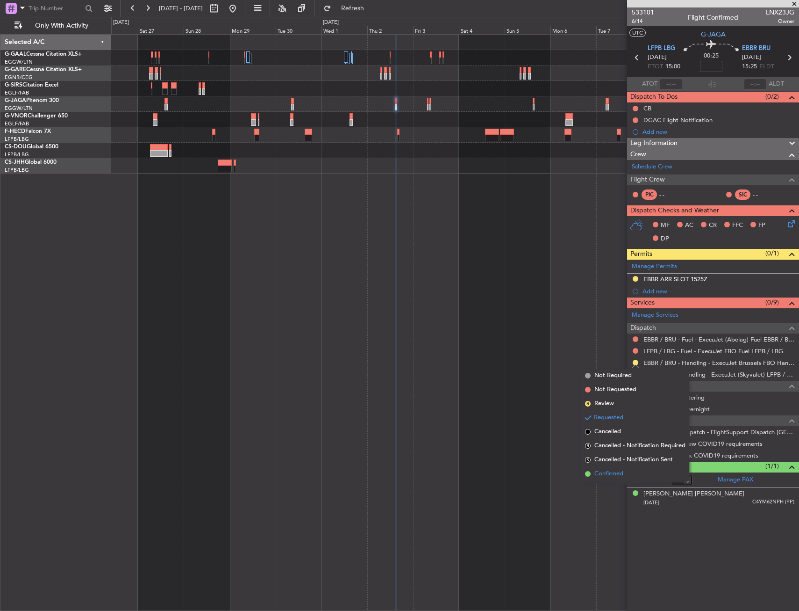
click at [605, 472] on span "Confirmed" at bounding box center [609, 473] width 29 height 9
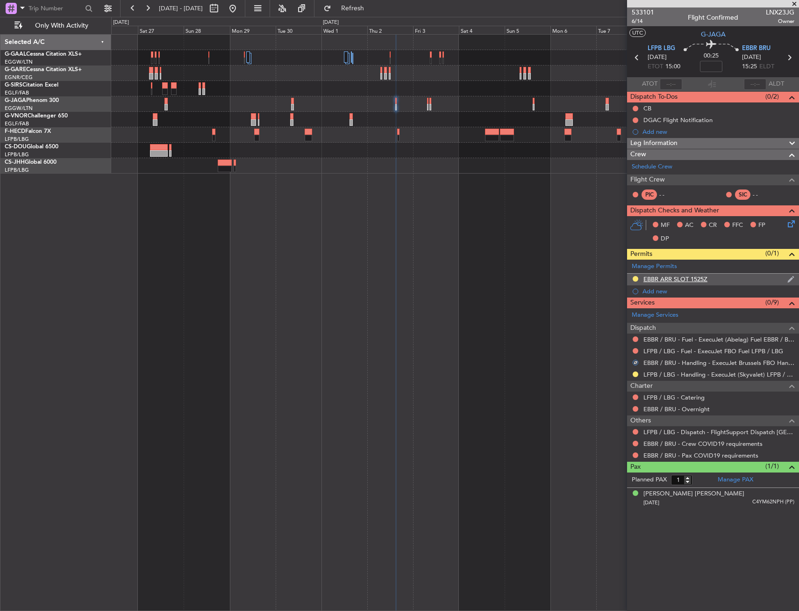
click at [727, 277] on div "EBBR ARR SLOT 1525Z" at bounding box center [713, 279] width 172 height 12
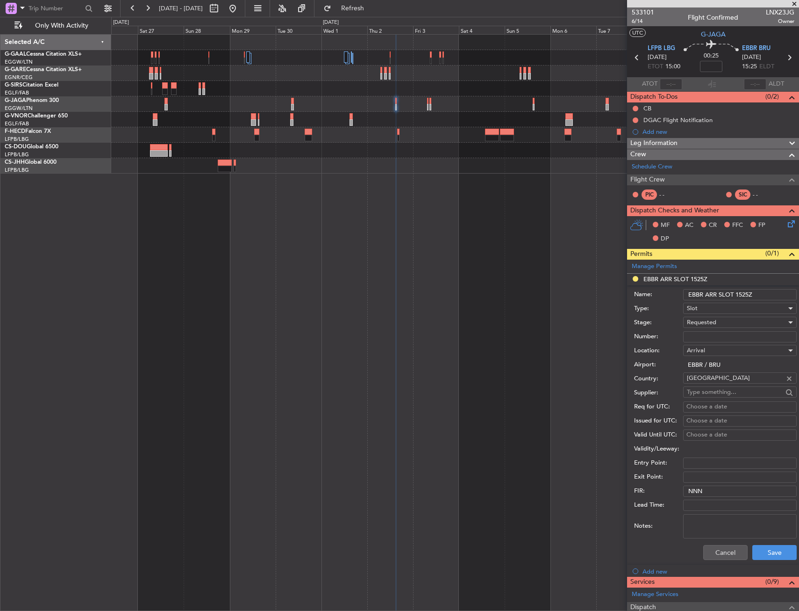
click at [748, 294] on input "EBBR ARR SLOT 1525Z" at bounding box center [740, 294] width 114 height 11
type input "EBBR ARR SLOT 1535Z"
click at [704, 322] on span "Requested" at bounding box center [701, 322] width 29 height 8
click at [705, 388] on span "Received OK" at bounding box center [737, 393] width 98 height 14
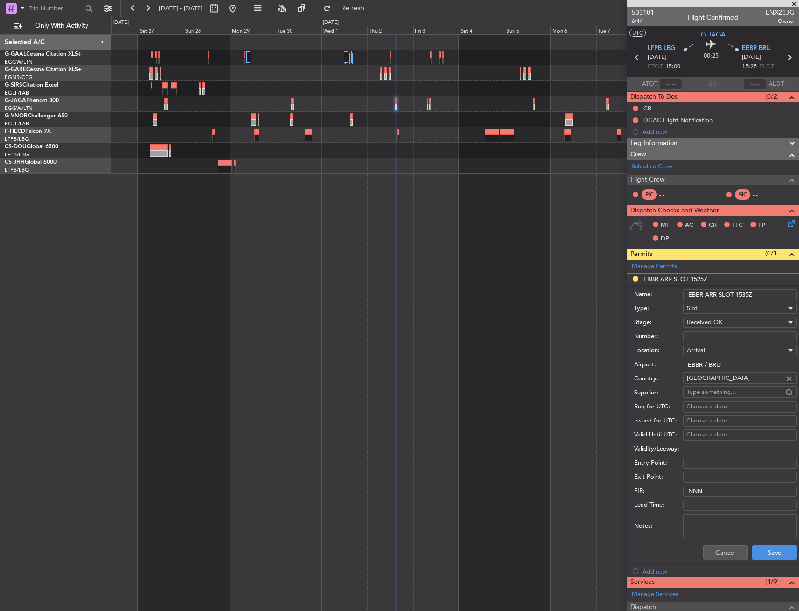
click at [704, 331] on input "Number:" at bounding box center [740, 336] width 114 height 11
paste input "EBBRAAB5201A00"
type input "EBBRAAB5201A00"
click at [771, 554] on button "Save" at bounding box center [775, 552] width 44 height 15
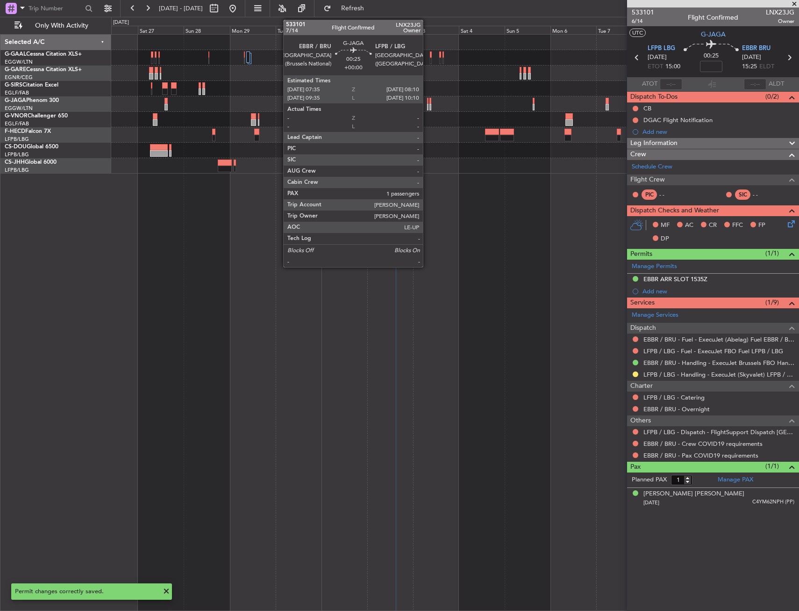
click at [427, 103] on div at bounding box center [427, 101] width 1 height 7
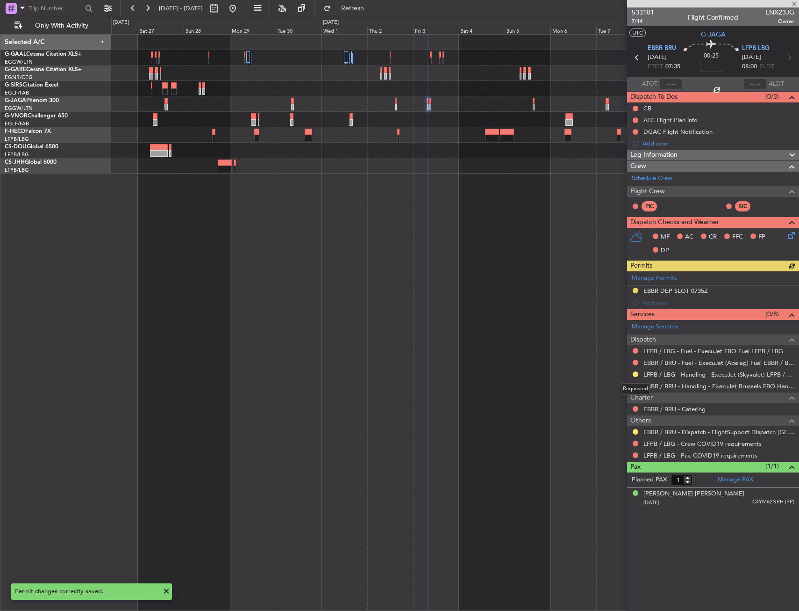
click at [636, 385] on div "Requested" at bounding box center [635, 389] width 29 height 12
click at [635, 386] on button at bounding box center [636, 386] width 6 height 6
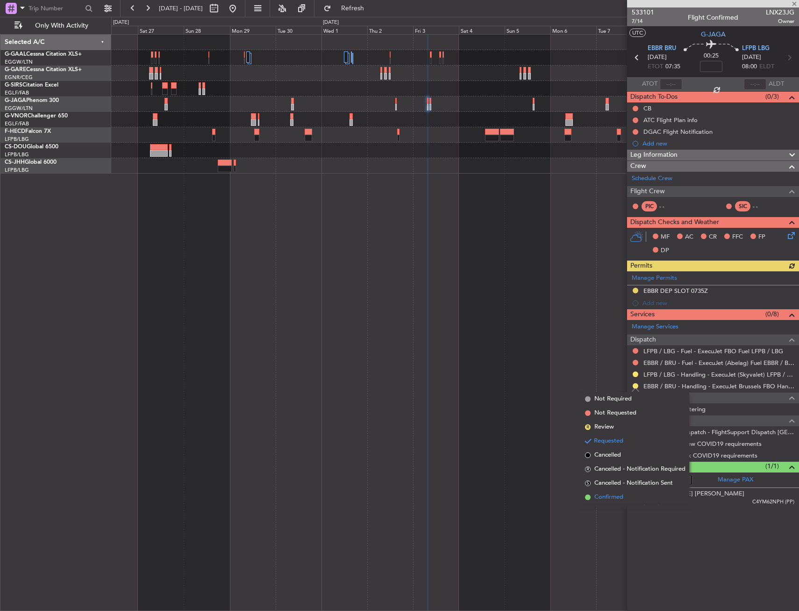
click at [620, 500] on span "Confirmed" at bounding box center [609, 496] width 29 height 9
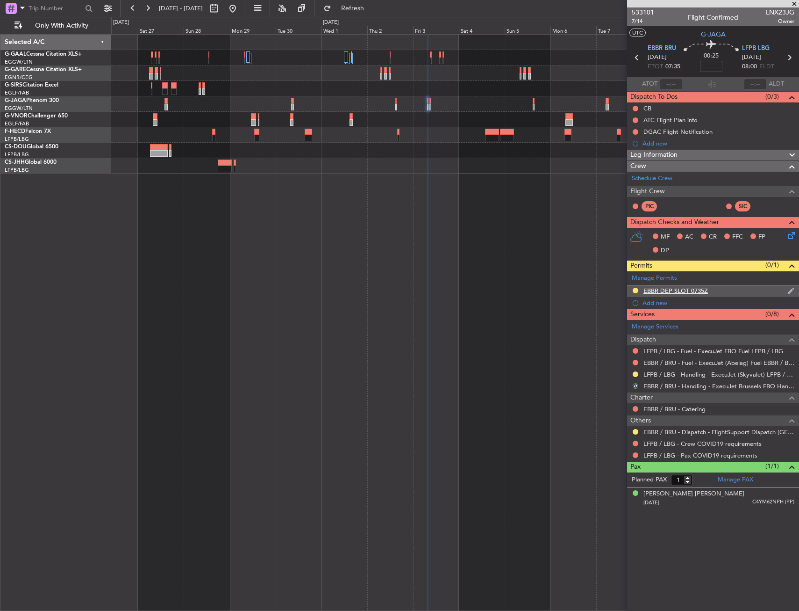
click at [728, 293] on div "EBBR DEP SLOT 0735Z" at bounding box center [713, 291] width 172 height 12
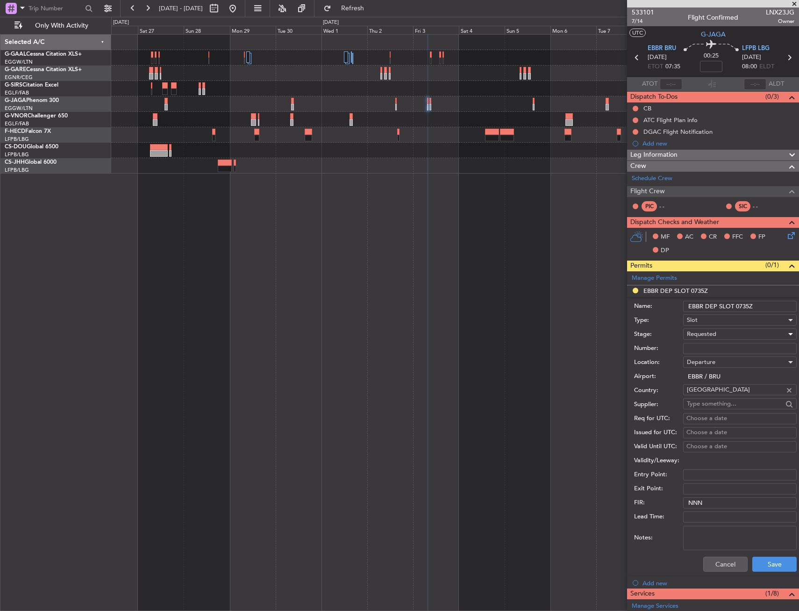
click at [704, 331] on span "Requested" at bounding box center [701, 334] width 29 height 8
click at [709, 406] on span "Received OK" at bounding box center [737, 405] width 98 height 14
click at [709, 351] on input "Number:" at bounding box center [740, 348] width 114 height 11
paste input "EBBRAAB5302D00"
type input "EBBRAAB5302D00"
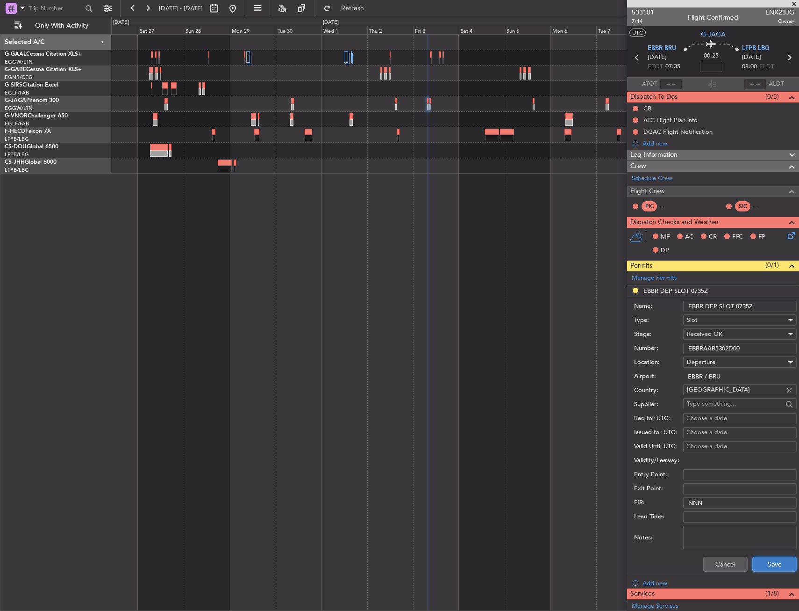
click at [761, 561] on button "Save" at bounding box center [775, 563] width 44 height 15
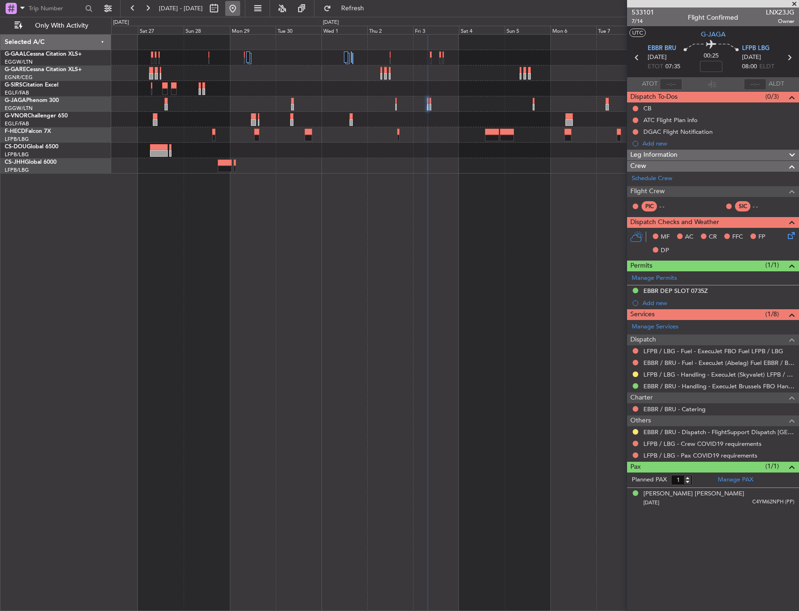
drag, startPoint x: 263, startPoint y: 7, endPoint x: 263, endPoint y: 15, distance: 7.5
click at [240, 7] on button at bounding box center [232, 8] width 15 height 15
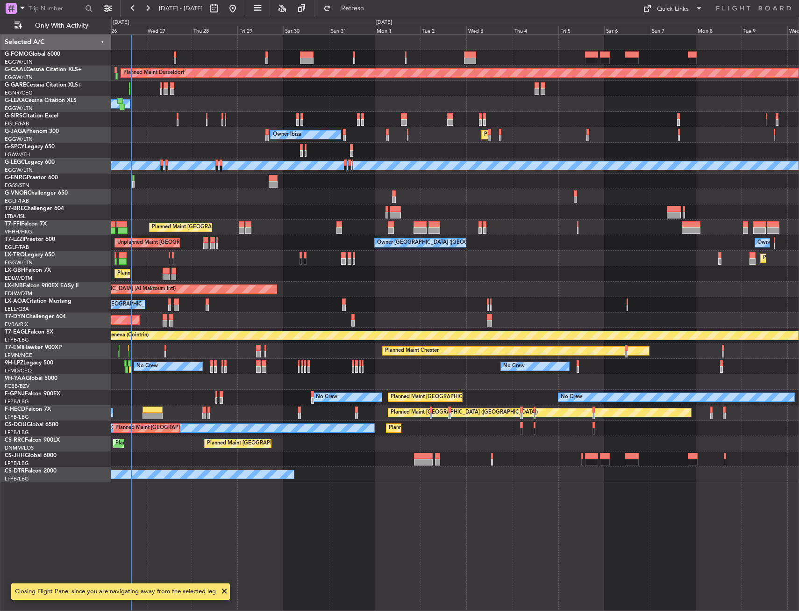
click at [149, 294] on div "Planned Maint Dusseldorf Owner Unplanned Maint [GEOGRAPHIC_DATA] ([GEOGRAPHIC_D…" at bounding box center [455, 322] width 688 height 576
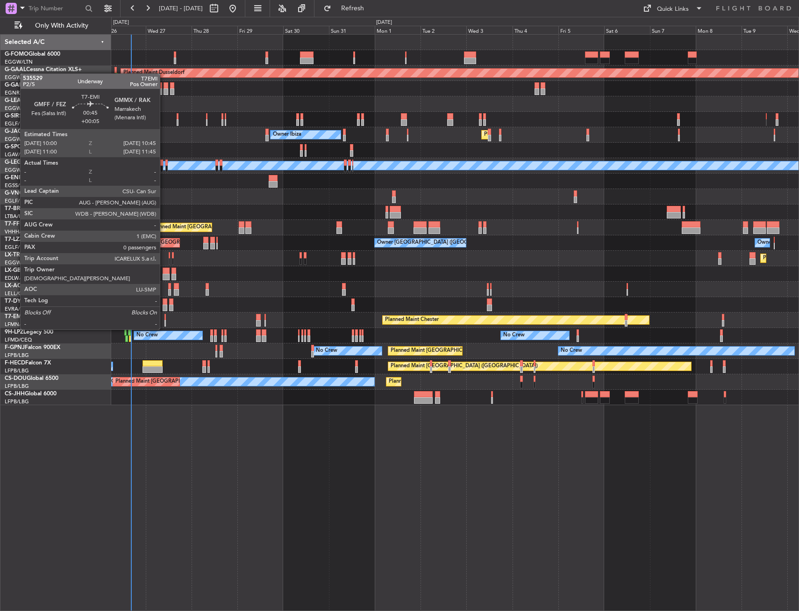
click at [165, 320] on div at bounding box center [166, 323] width 2 height 7
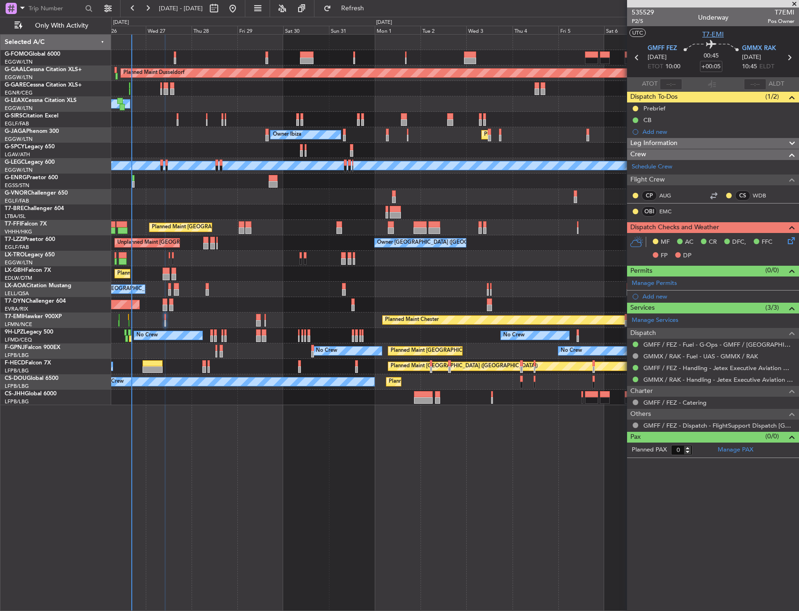
click at [707, 36] on span "T7-EMI" at bounding box center [714, 34] width 22 height 10
click at [639, 21] on span "P2/5" at bounding box center [643, 21] width 22 height 8
click at [658, 165] on link "Schedule Crew" at bounding box center [652, 166] width 41 height 9
click at [633, 22] on span "P2/5" at bounding box center [643, 21] width 22 height 8
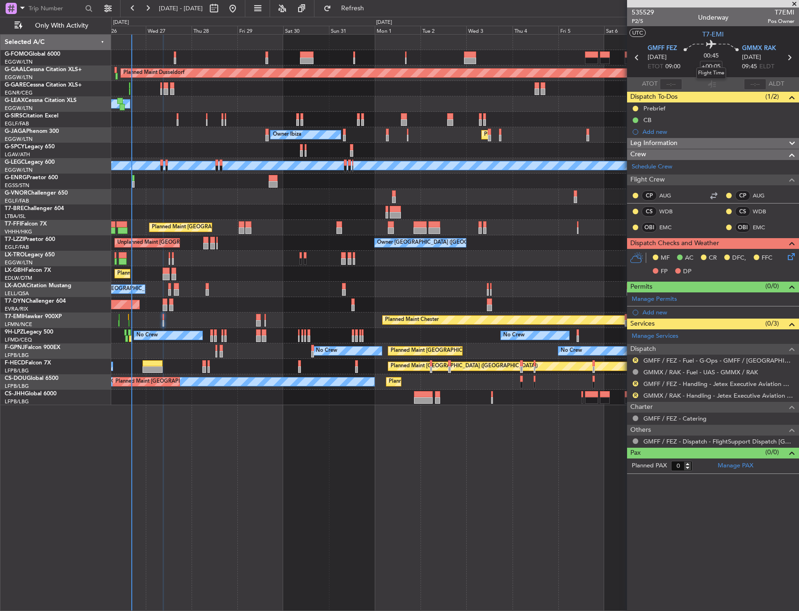
click at [713, 67] on div "Flight Time" at bounding box center [712, 73] width 30 height 12
click at [715, 66] on input "+00:05" at bounding box center [711, 66] width 22 height 11
click at [689, 41] on icon at bounding box center [711, 45] width 55 height 11
type input "+00:10"
click at [635, 358] on button "R" at bounding box center [636, 360] width 6 height 6
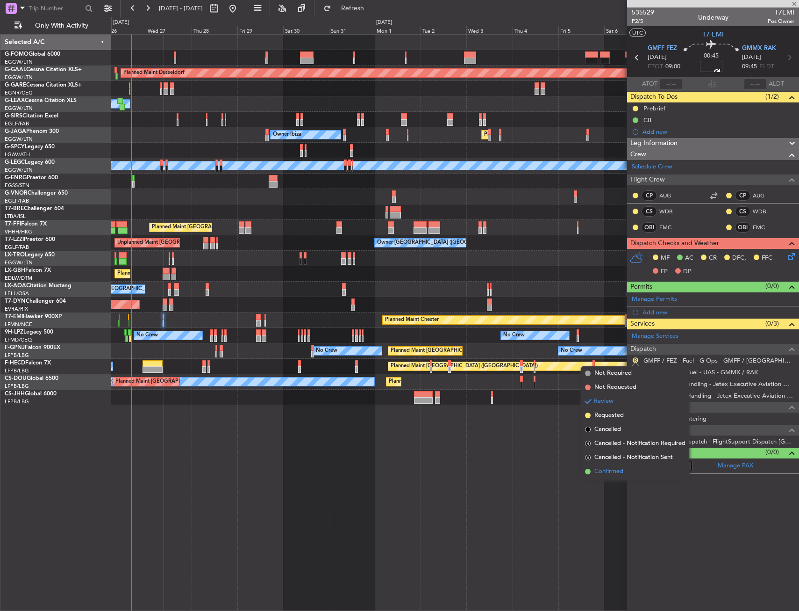
click at [599, 470] on span "Confirmed" at bounding box center [609, 471] width 29 height 9
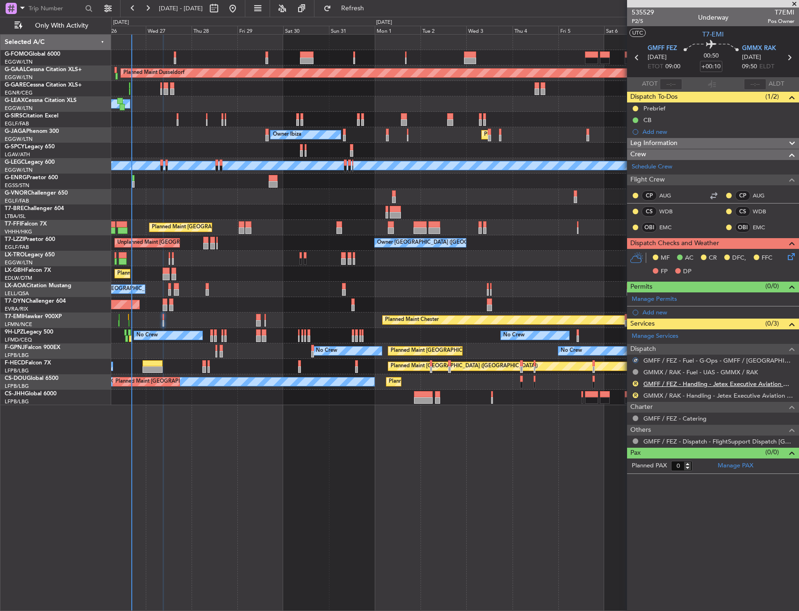
click at [670, 386] on link "GMFF / FEZ - Handling - Jetex Executive Aviation Morocco GMFF / [GEOGRAPHIC_DAT…" at bounding box center [719, 384] width 151 height 8
click at [658, 395] on link "GMMX / RAK - Handling - Jetex Executive Aviation GMMX / RAK" at bounding box center [719, 395] width 151 height 8
click at [373, 9] on span "Refresh" at bounding box center [352, 8] width 39 height 7
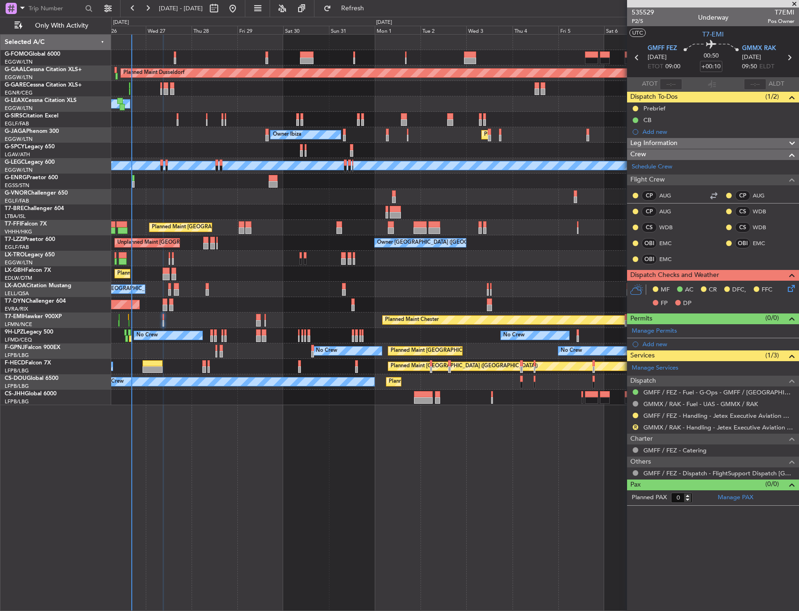
click at [797, 288] on div "MF AC CR DFC, FFC FP DP" at bounding box center [713, 296] width 172 height 32
click at [794, 288] on icon at bounding box center [789, 286] width 7 height 7
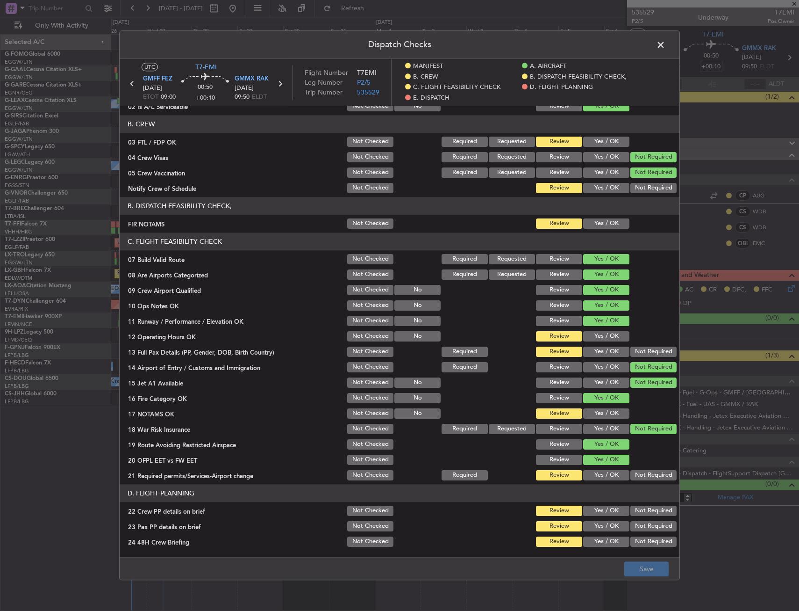
scroll to position [93, 0]
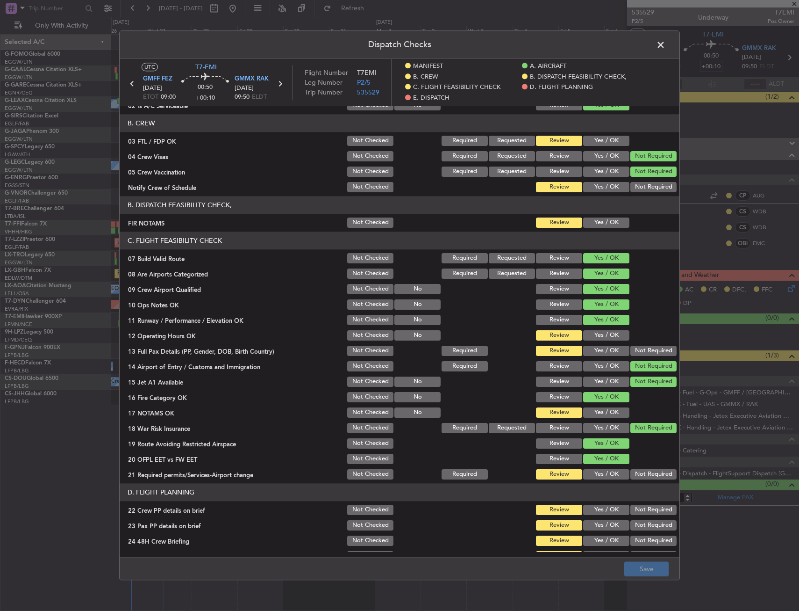
click at [596, 223] on button "Yes / OK" at bounding box center [606, 222] width 46 height 10
drag, startPoint x: 597, startPoint y: 336, endPoint x: 595, endPoint y: 344, distance: 8.3
click at [597, 336] on button "Yes / OK" at bounding box center [606, 335] width 46 height 10
click at [593, 349] on button "Yes / OK" at bounding box center [606, 350] width 46 height 10
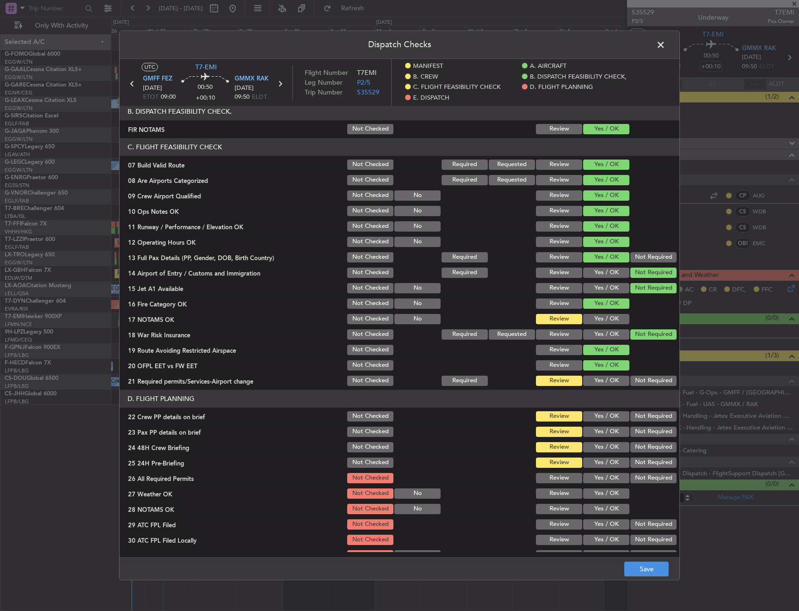
click at [598, 320] on button "Yes / OK" at bounding box center [606, 319] width 46 height 10
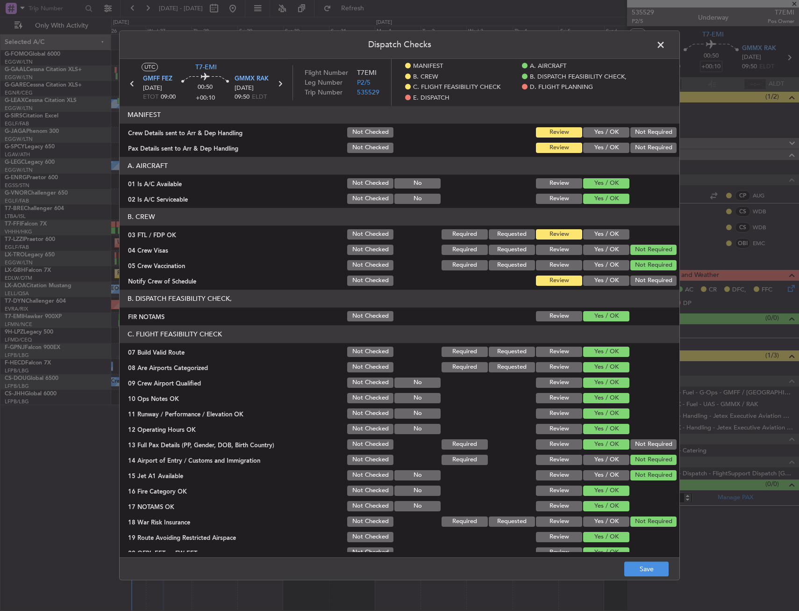
click at [600, 230] on button "Yes / OK" at bounding box center [606, 234] width 46 height 10
click at [594, 280] on button "Yes / OK" at bounding box center [606, 280] width 46 height 10
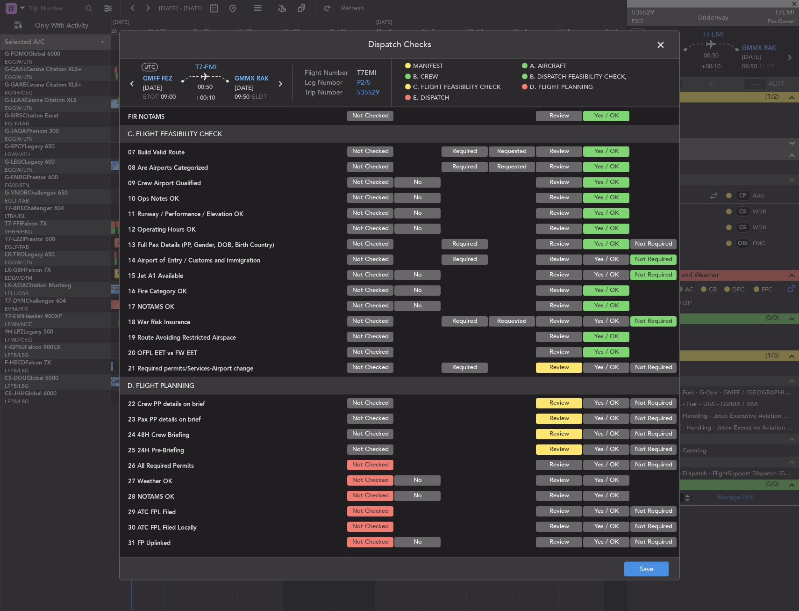
scroll to position [234, 0]
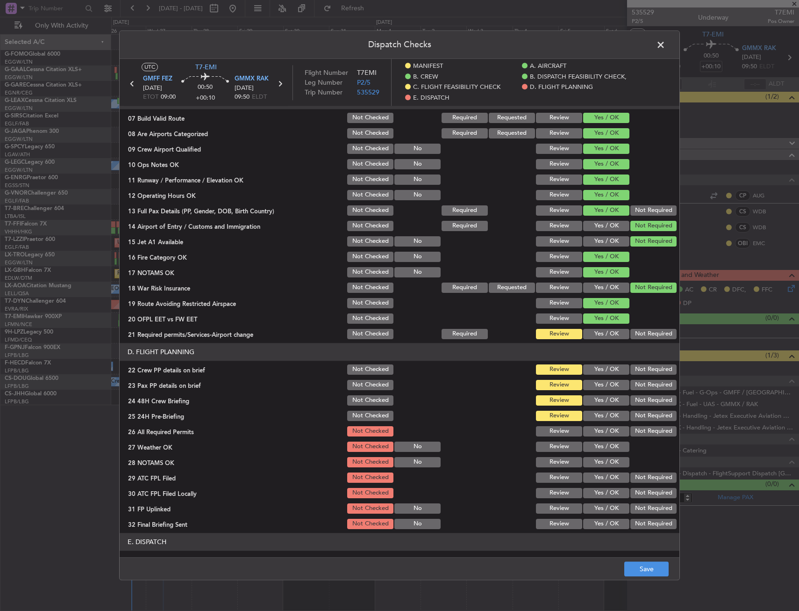
click at [594, 333] on button "Yes / OK" at bounding box center [606, 334] width 46 height 10
click at [593, 372] on button "Yes / OK" at bounding box center [606, 369] width 46 height 10
click at [593, 388] on button "Yes / OK" at bounding box center [606, 385] width 46 height 10
click at [591, 403] on button "Yes / OK" at bounding box center [606, 400] width 46 height 10
drag, startPoint x: 591, startPoint y: 415, endPoint x: 591, endPoint y: 423, distance: 8.4
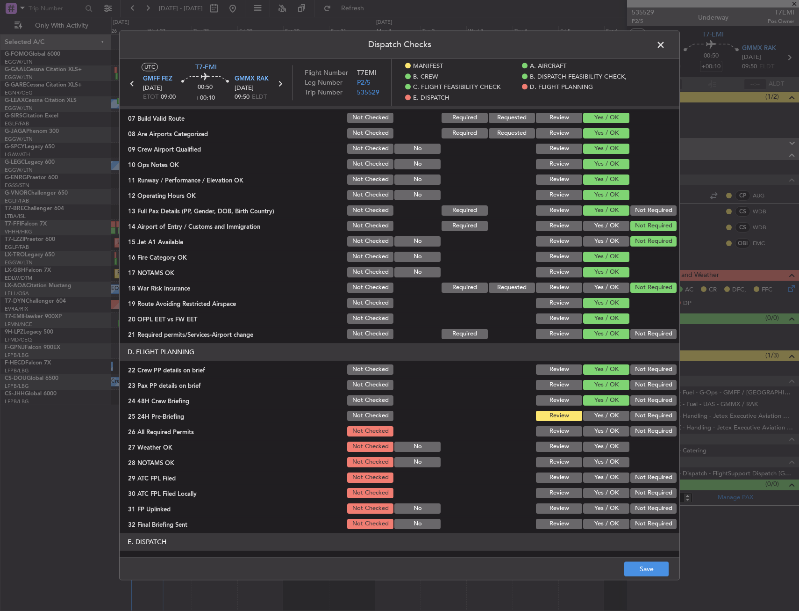
click at [591, 415] on button "Yes / OK" at bounding box center [606, 415] width 46 height 10
click at [638, 568] on button "Save" at bounding box center [647, 568] width 44 height 15
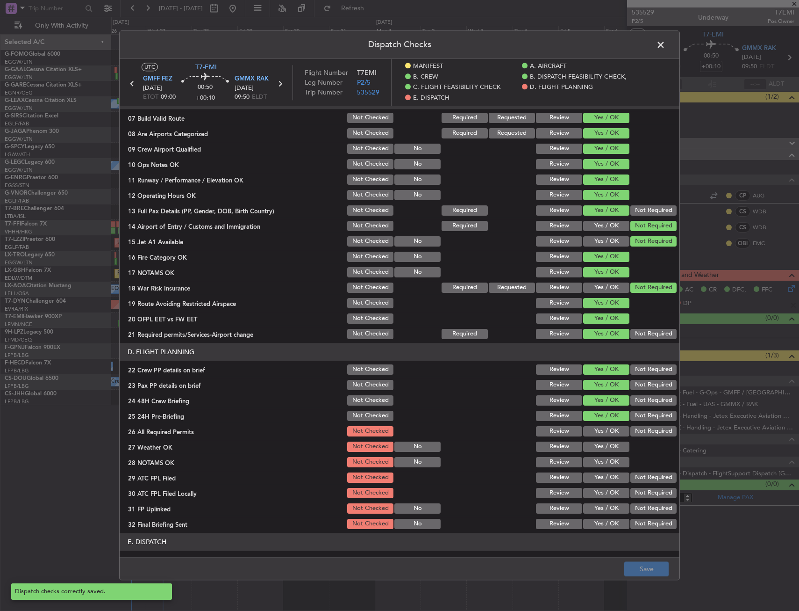
click at [666, 48] on span at bounding box center [666, 47] width 0 height 19
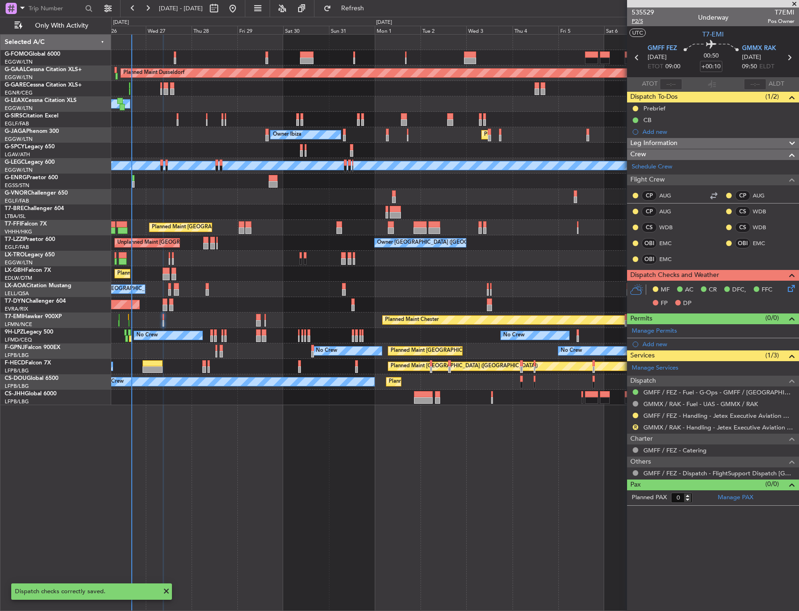
click at [644, 22] on span "P2/5" at bounding box center [643, 21] width 22 height 8
click at [373, 12] on span "Refresh" at bounding box center [352, 8] width 39 height 7
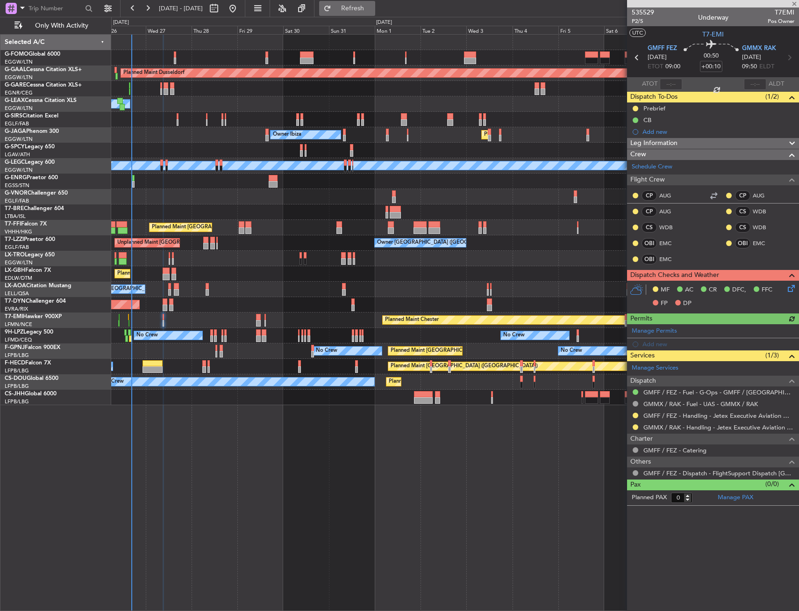
click at [375, 14] on button "Refresh" at bounding box center [347, 8] width 56 height 15
click at [235, 275] on div "Planned Maint Dusseldorf Owner Unplanned Maint Oxford (Kidlington) Owner Ibiza …" at bounding box center [455, 220] width 688 height 370
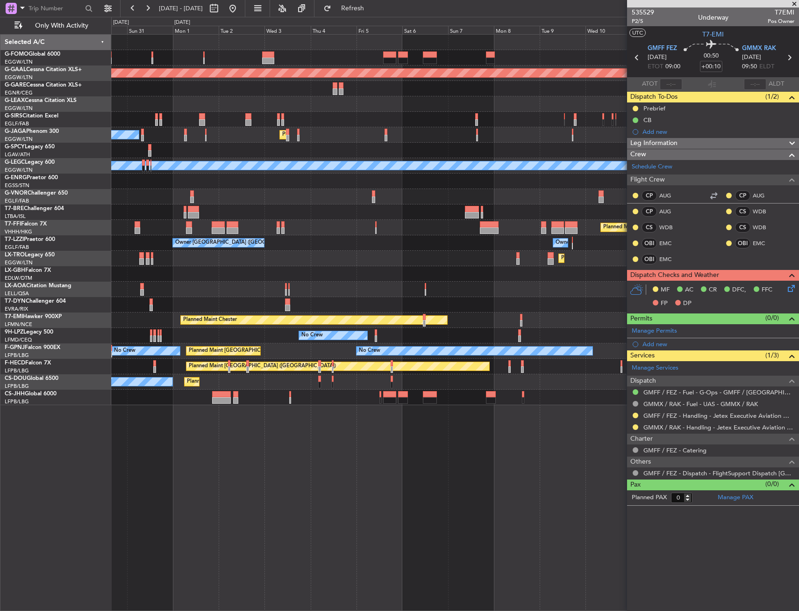
click at [214, 279] on div "Planned Maint Dusseldorf Owner Ibiza Planned Maint London (Luton) A/C Unavailab…" at bounding box center [455, 220] width 688 height 370
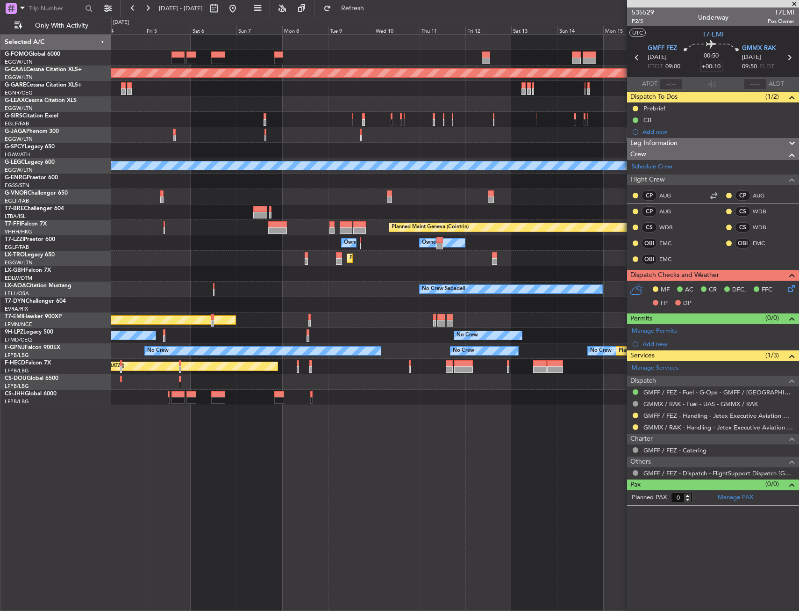
click at [234, 287] on div "Planned Maint Dusseldorf Planned Maint London (Luton) A/C Unavailable London (L…" at bounding box center [455, 220] width 688 height 370
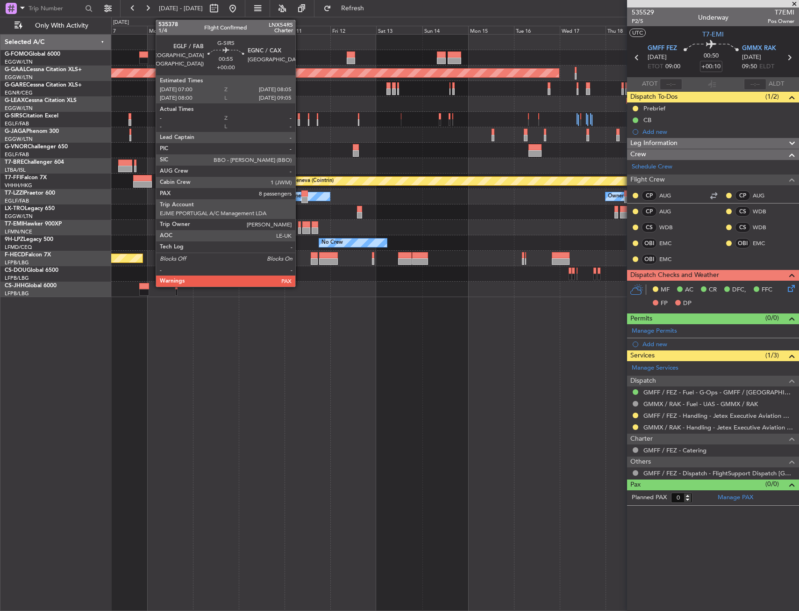
click at [300, 122] on div at bounding box center [299, 122] width 2 height 7
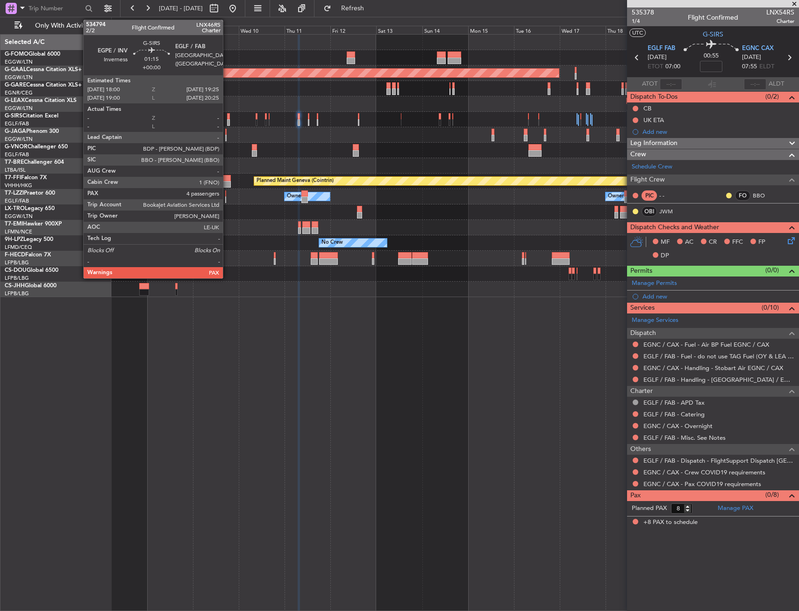
click at [227, 121] on div at bounding box center [228, 122] width 3 height 7
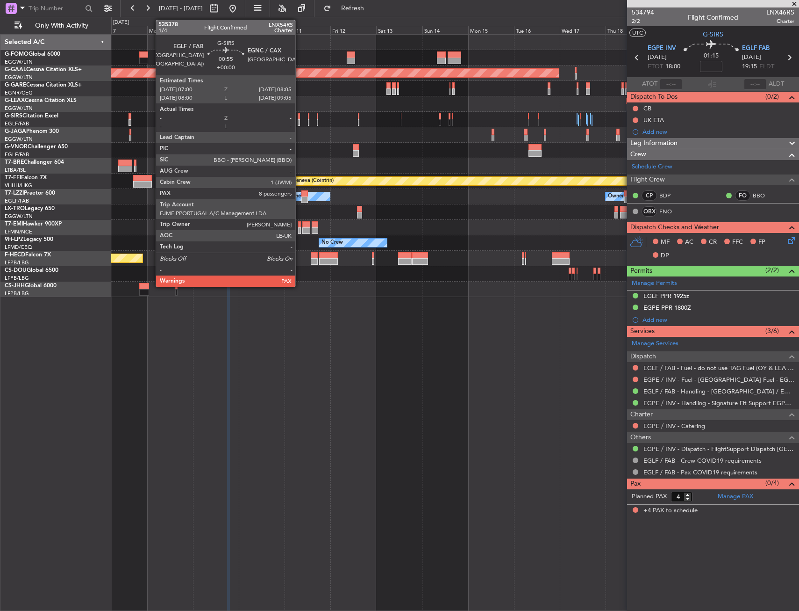
click at [300, 118] on div at bounding box center [299, 116] width 2 height 7
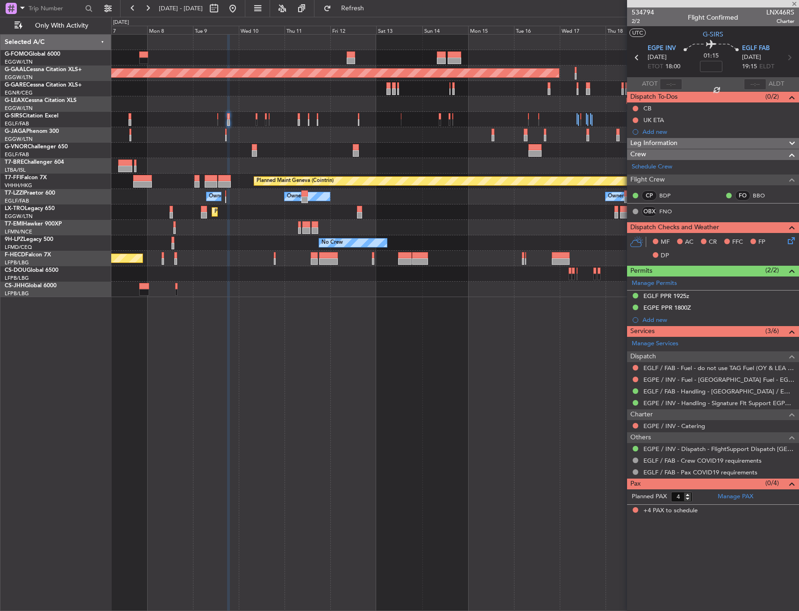
type input "8"
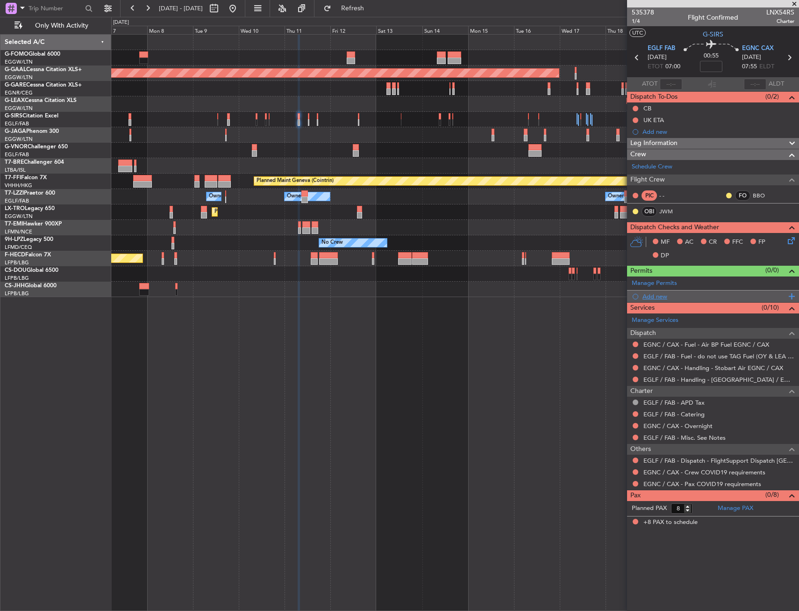
click at [665, 292] on div "Add new" at bounding box center [715, 296] width 144 height 8
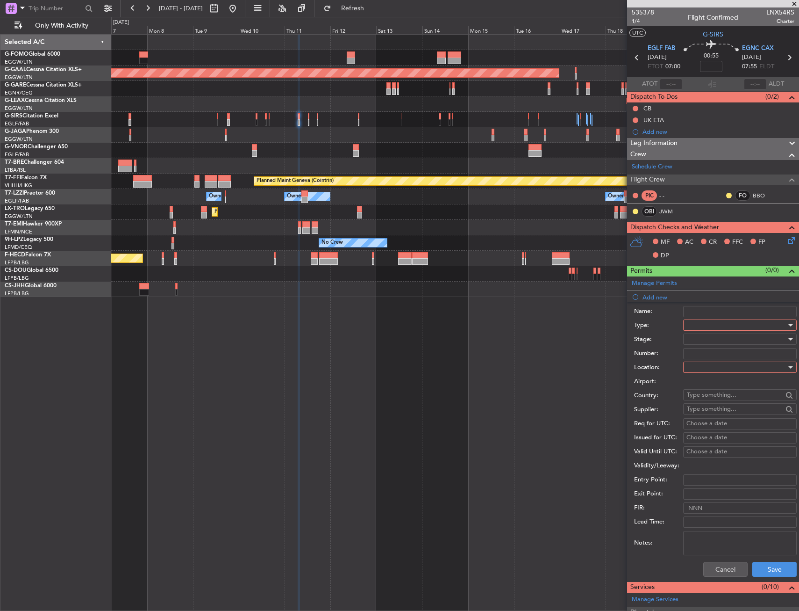
click at [701, 326] on div at bounding box center [737, 325] width 100 height 14
click at [704, 370] on span "PPR" at bounding box center [737, 371] width 98 height 14
click at [704, 372] on div at bounding box center [737, 367] width 100 height 14
click at [703, 388] on span "Departure" at bounding box center [737, 386] width 98 height 14
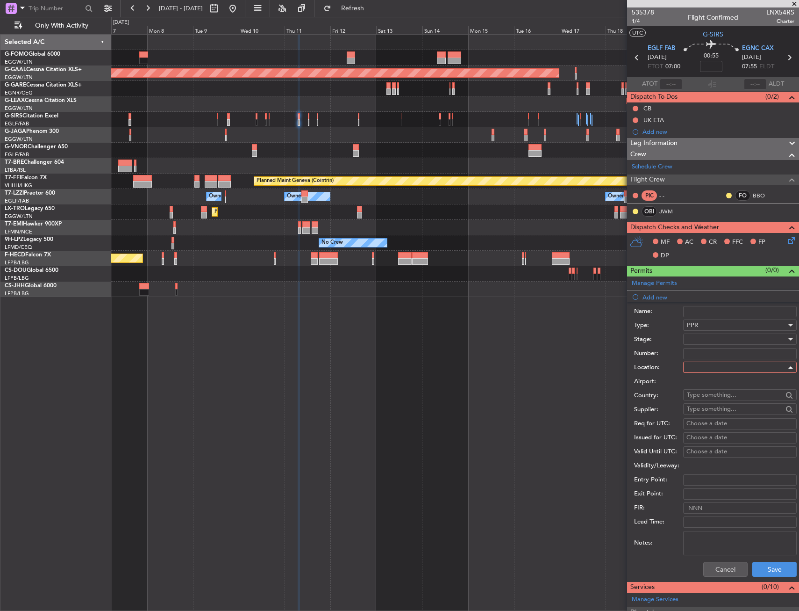
type input "EGLF / FAB"
click at [765, 564] on button "Save" at bounding box center [775, 568] width 44 height 15
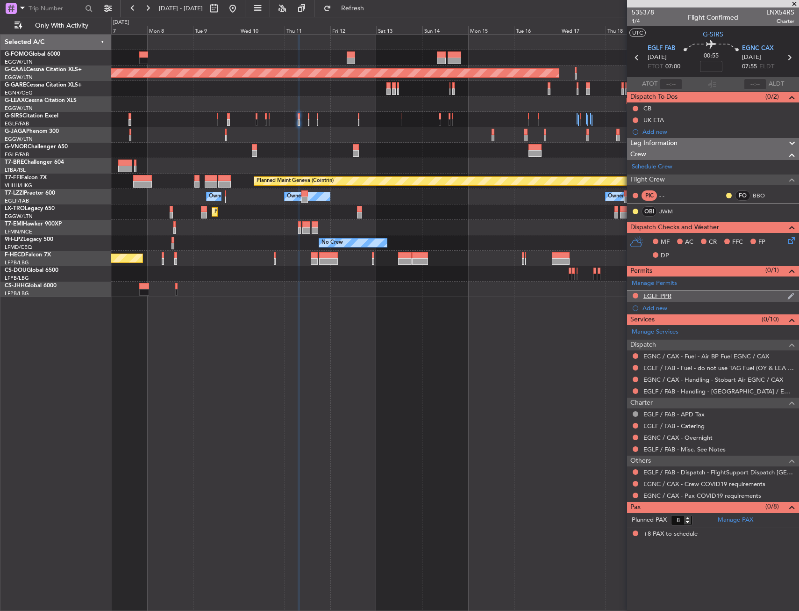
click at [697, 293] on div "EGLF PPR" at bounding box center [713, 296] width 172 height 12
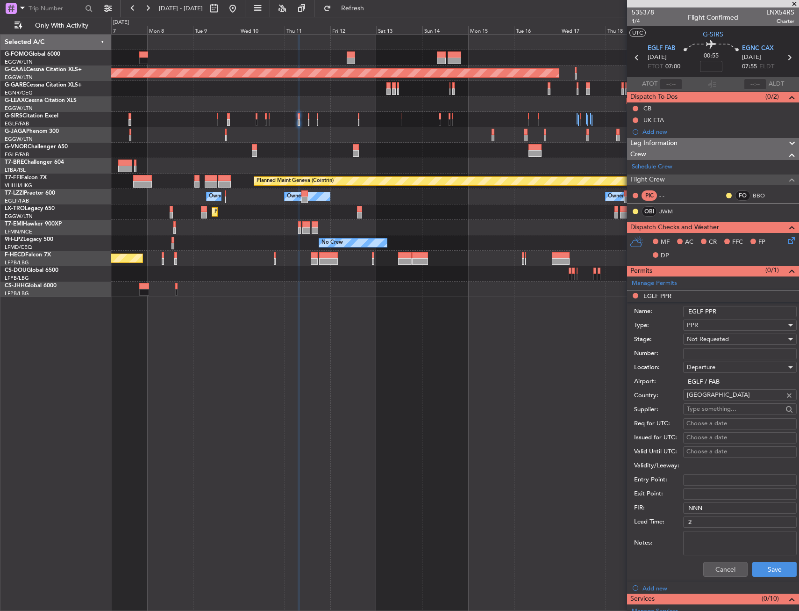
click at [737, 302] on form "Name: EGLF PPR Type: PPR Stage: Not Requested Number: Location: Departure Airpo…" at bounding box center [713, 441] width 172 height 279
click at [739, 310] on input "EGLF PPR" at bounding box center [740, 311] width 114 height 11
type input "EGLF PPR 0700Z"
click at [684, 339] on div "Not Requested" at bounding box center [740, 338] width 114 height 11
click at [706, 401] on span "Requested" at bounding box center [737, 400] width 98 height 14
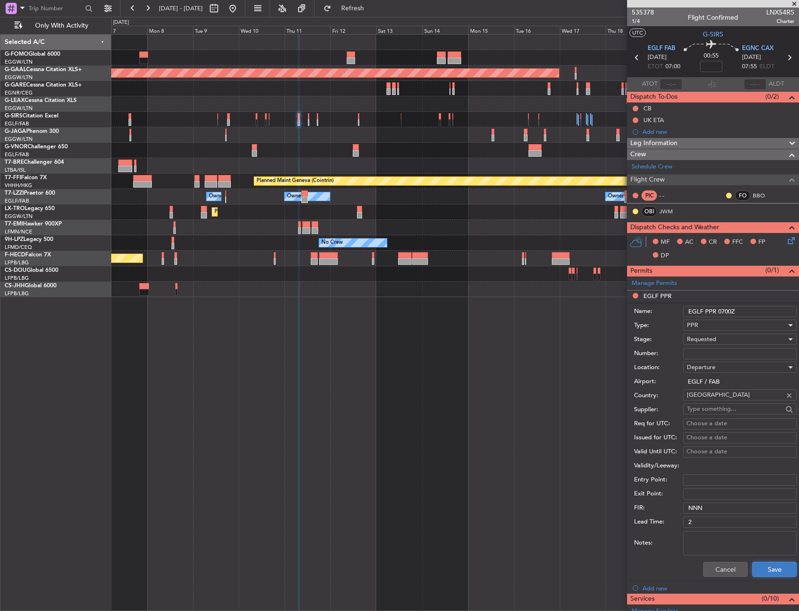
click at [766, 564] on button "Save" at bounding box center [775, 568] width 44 height 15
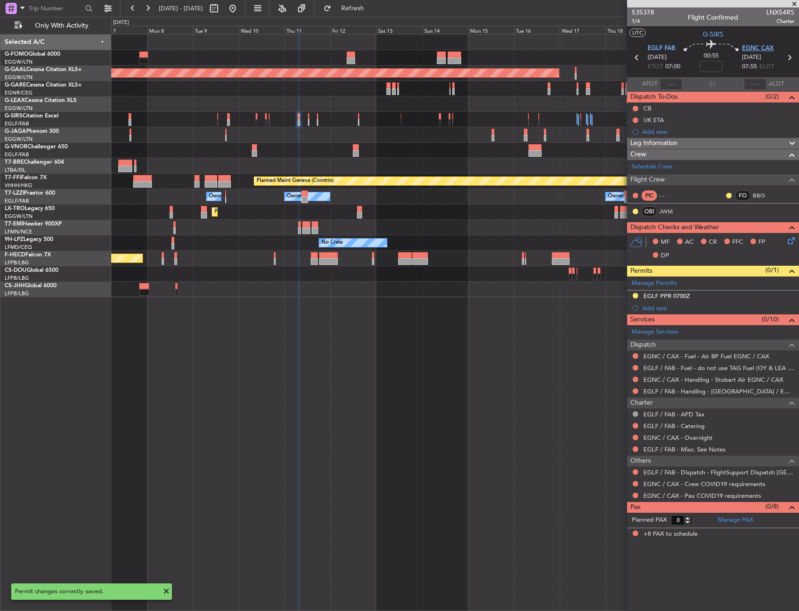
click at [749, 50] on span "EGNC CAX" at bounding box center [758, 48] width 32 height 9
click at [642, 309] on div "Add new" at bounding box center [713, 308] width 172 height 12
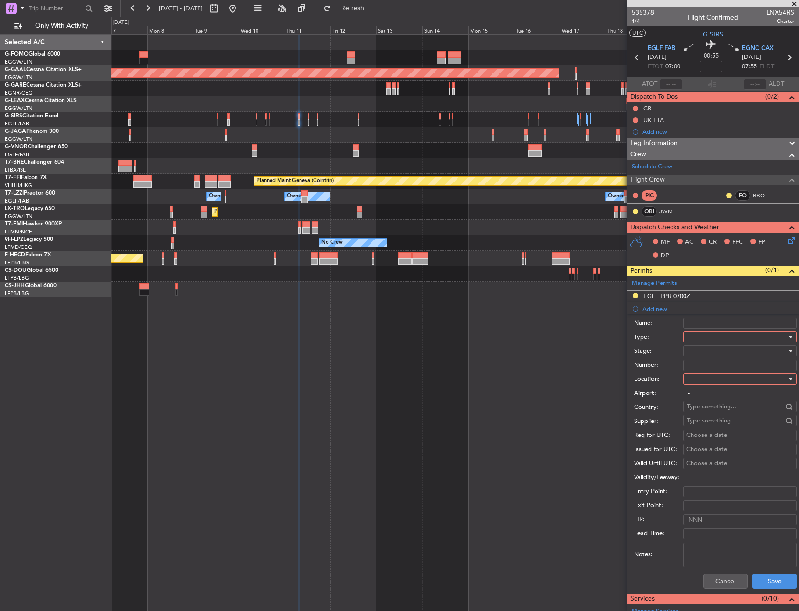
click at [734, 336] on div at bounding box center [737, 337] width 100 height 14
click at [706, 381] on span "PPR" at bounding box center [737, 383] width 98 height 14
click at [706, 385] on div at bounding box center [737, 379] width 100 height 14
click at [706, 423] on span "Arrival" at bounding box center [737, 426] width 98 height 14
type input "EGNC / CAX"
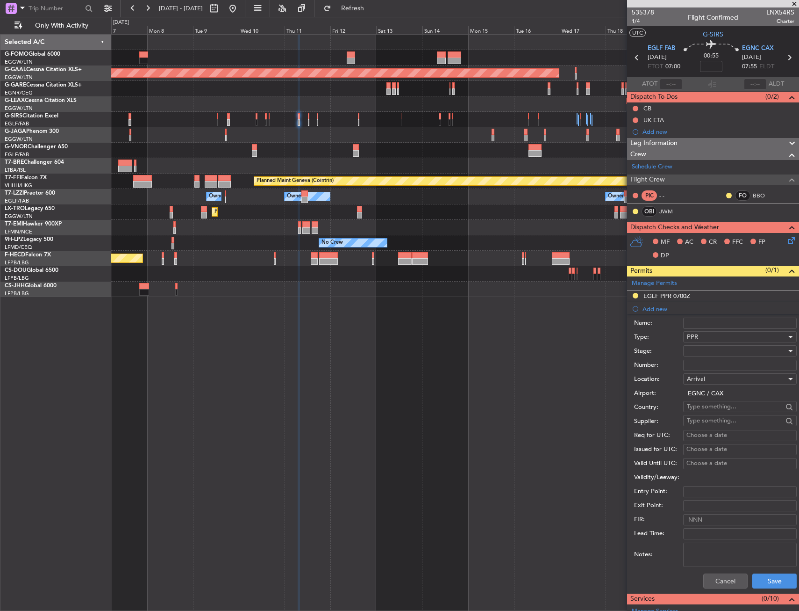
click at [761, 588] on div "Cancel Save" at bounding box center [715, 580] width 163 height 24
click at [761, 580] on button "Save" at bounding box center [775, 580] width 44 height 15
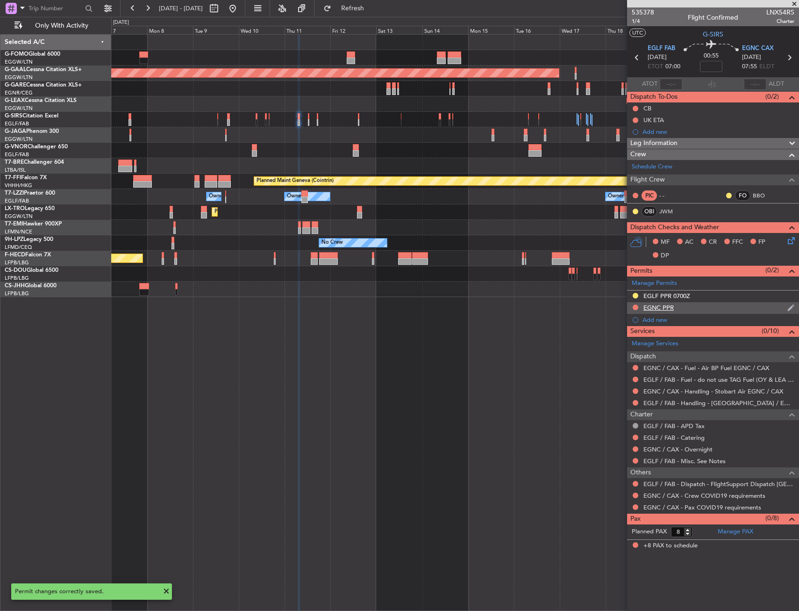
click at [714, 303] on div "EGNC PPR" at bounding box center [713, 308] width 172 height 12
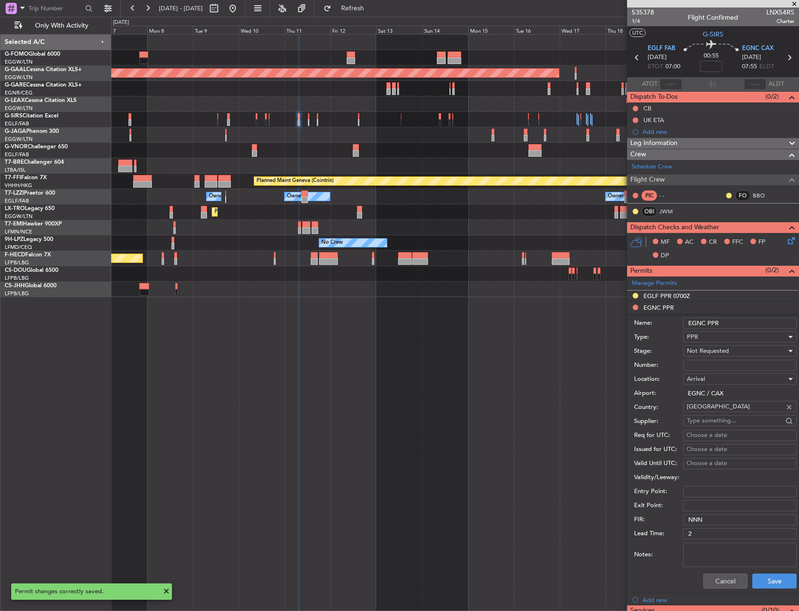
click at [737, 320] on input "EGNC PPR" at bounding box center [740, 322] width 114 height 11
type input "EGNC PPR 0755Z"
click at [730, 350] on div "Not Requested" at bounding box center [737, 351] width 100 height 14
click at [729, 415] on span "Requested" at bounding box center [737, 412] width 98 height 14
click at [756, 583] on button "Save" at bounding box center [775, 580] width 44 height 15
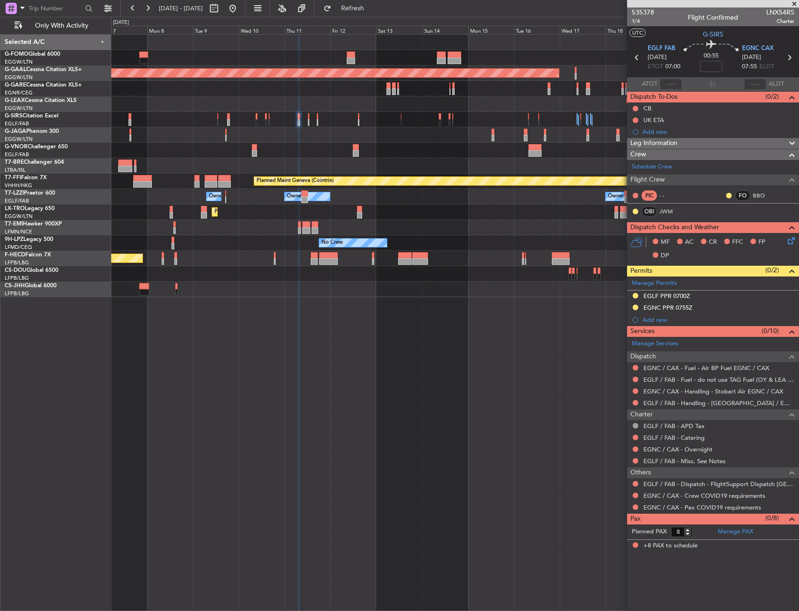
drag, startPoint x: 636, startPoint y: 378, endPoint x: 629, endPoint y: 397, distance: 20.8
click at [636, 378] on button at bounding box center [636, 379] width 6 height 6
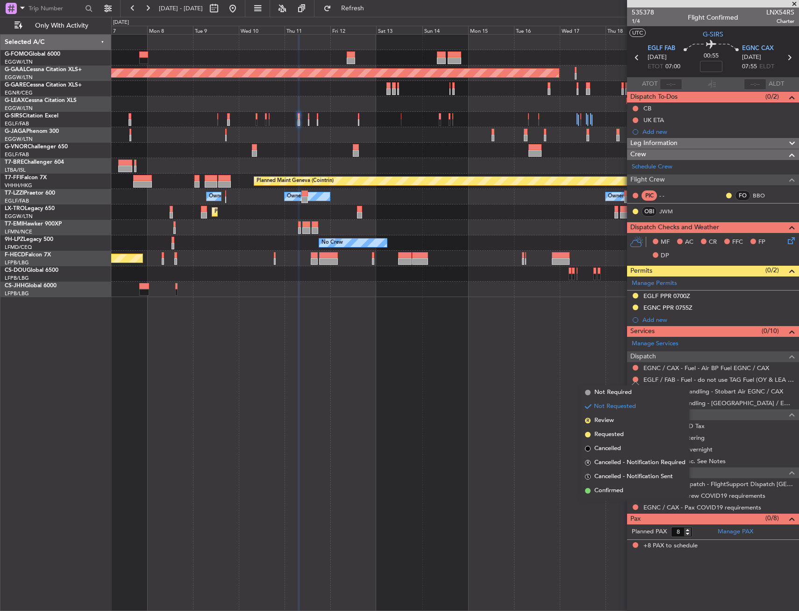
click at [606, 490] on span "Confirmed" at bounding box center [609, 490] width 29 height 9
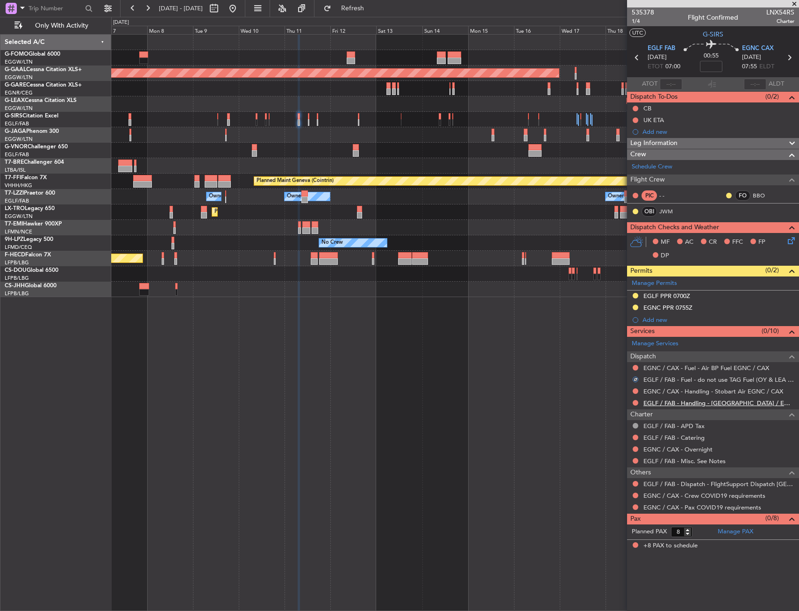
click at [657, 404] on link "EGLF / FAB - Handling - Farnborough Airport / EGLF / FAB" at bounding box center [719, 403] width 151 height 8
click at [669, 392] on link "EGNC / CAX - Handling - Stobart Air EGNC / CAX" at bounding box center [714, 391] width 140 height 8
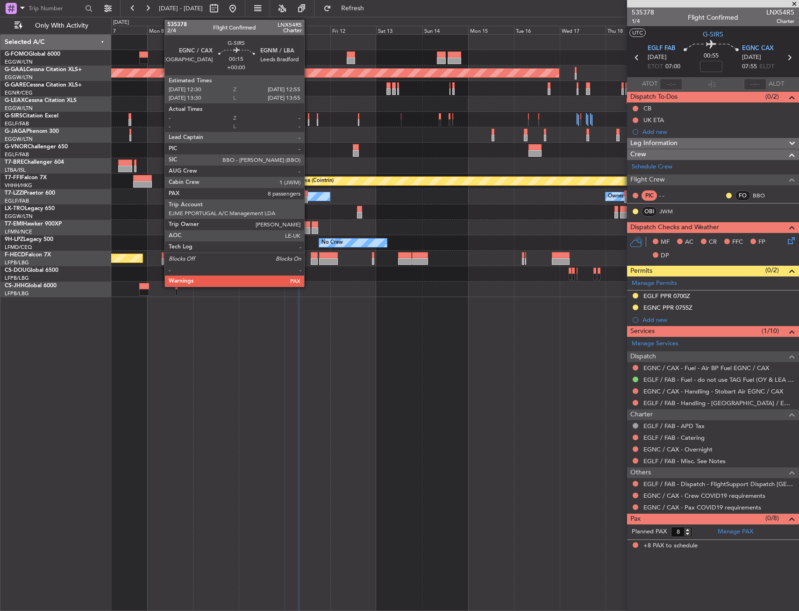
click at [309, 117] on div at bounding box center [308, 116] width 1 height 7
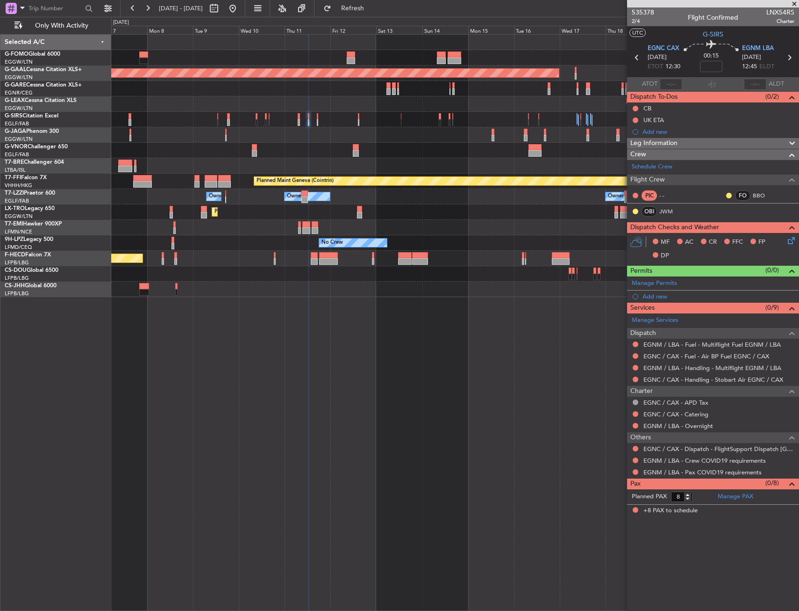
drag, startPoint x: 646, startPoint y: 299, endPoint x: 658, endPoint y: 301, distance: 12.3
click at [646, 299] on div "Add new" at bounding box center [719, 296] width 152 height 8
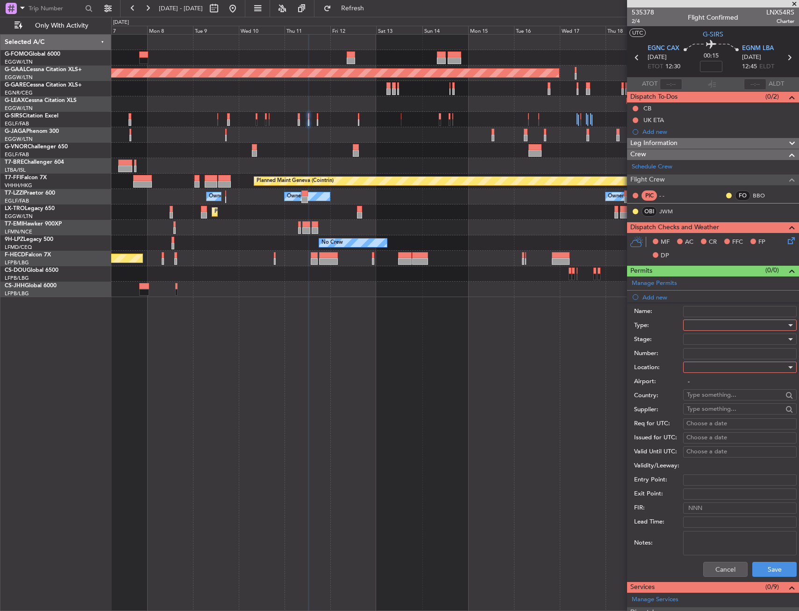
click at [712, 325] on div at bounding box center [737, 325] width 100 height 14
click at [705, 366] on span "PPR" at bounding box center [737, 371] width 98 height 14
click at [705, 368] on div at bounding box center [737, 367] width 100 height 14
click at [703, 385] on span "Departure" at bounding box center [737, 386] width 98 height 14
type input "EGNC / CAX"
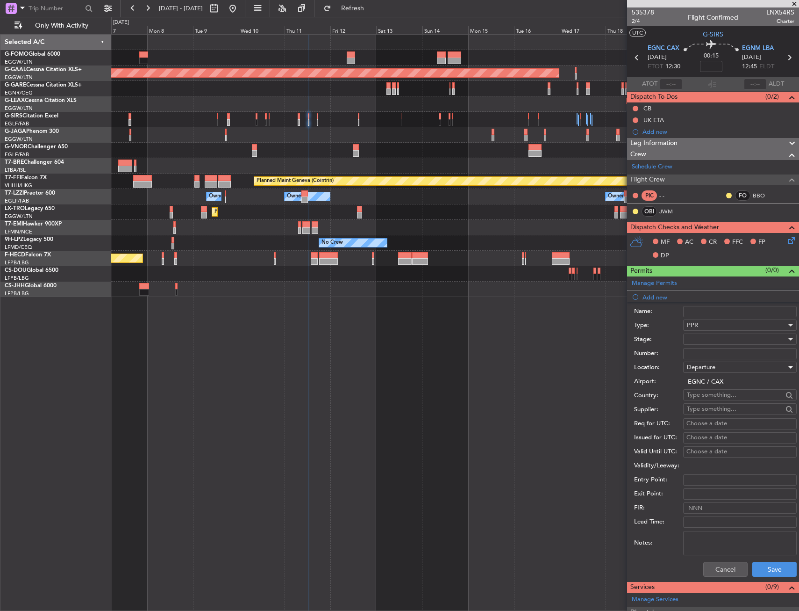
click at [701, 339] on div at bounding box center [737, 339] width 100 height 14
click at [703, 400] on span "Requested" at bounding box center [737, 400] width 98 height 14
click at [755, 564] on button "Save" at bounding box center [775, 568] width 44 height 15
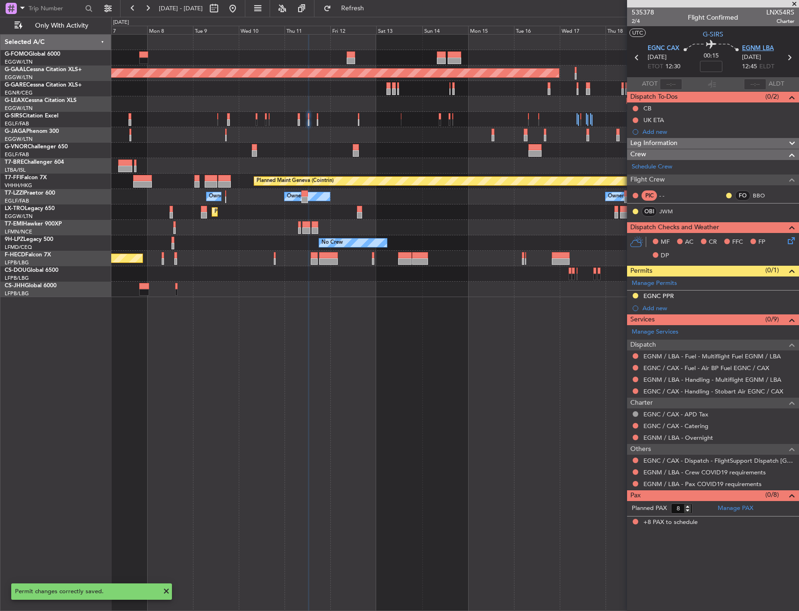
click at [761, 46] on span "EGNM LBA" at bounding box center [758, 48] width 32 height 9
click at [689, 295] on div "EGNC PPR" at bounding box center [713, 296] width 172 height 12
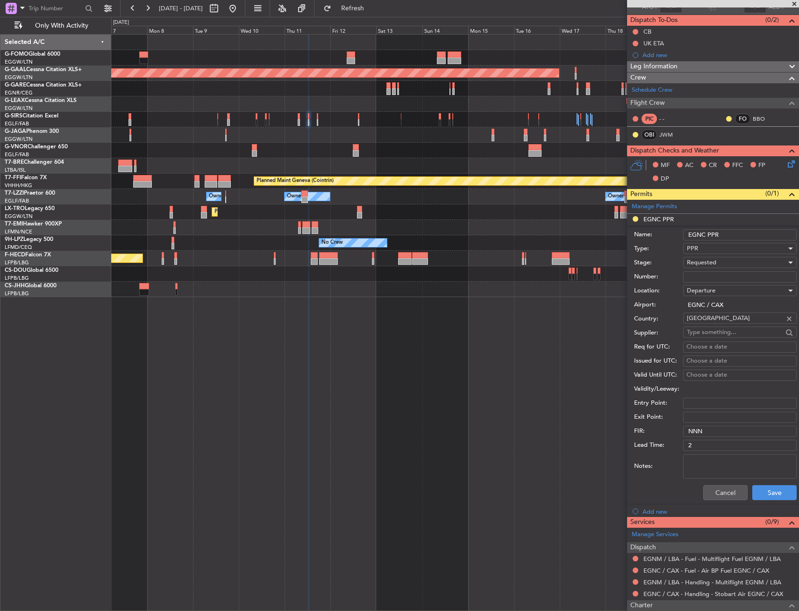
scroll to position [9, 0]
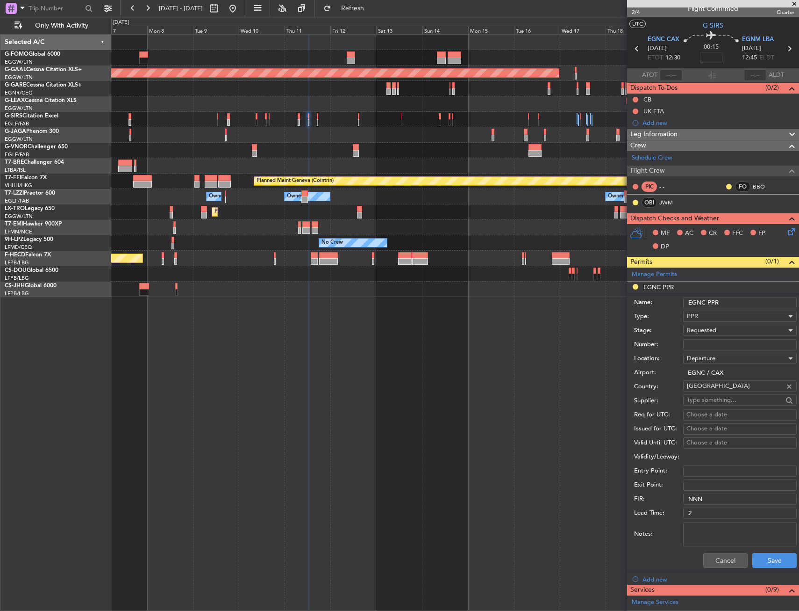
click at [736, 302] on input "EGNC PPR" at bounding box center [740, 302] width 114 height 11
type input "EGNC PPR 1230Z"
click at [763, 559] on button "Save" at bounding box center [775, 560] width 44 height 15
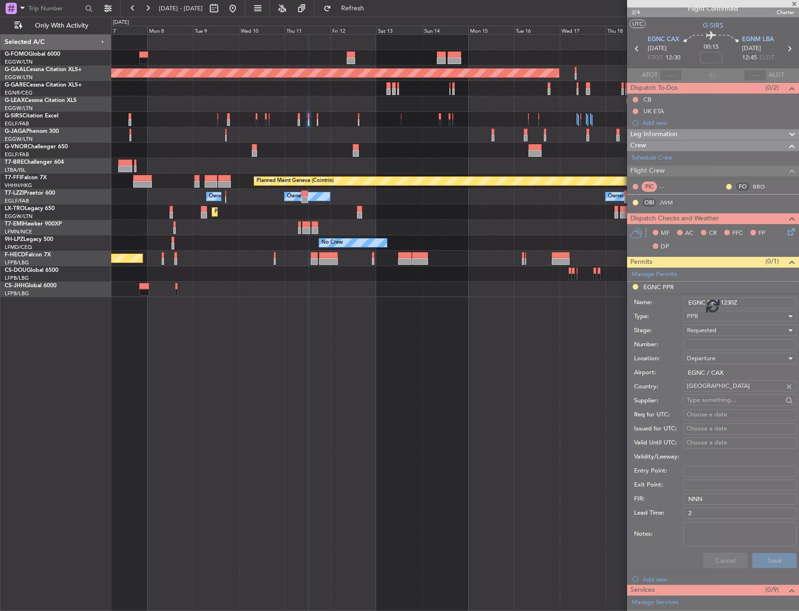
scroll to position [0, 0]
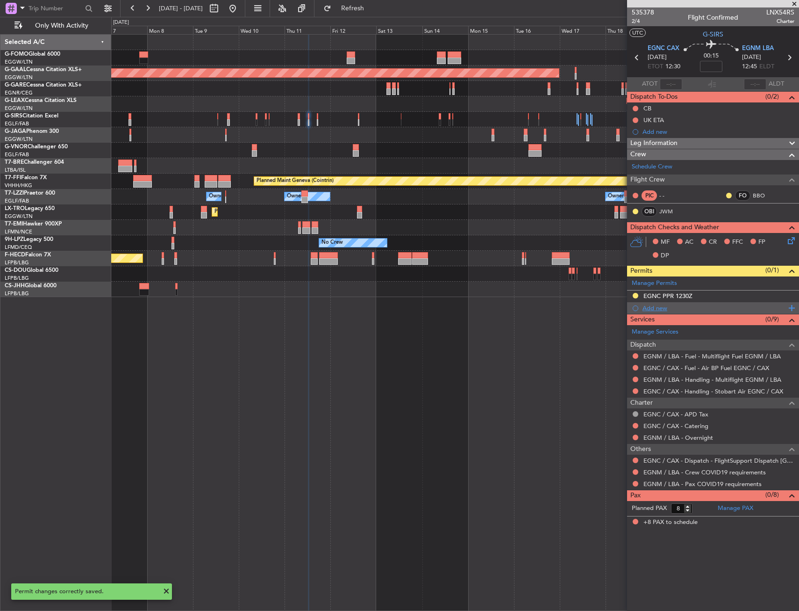
click at [645, 306] on div "Add new" at bounding box center [715, 308] width 144 height 8
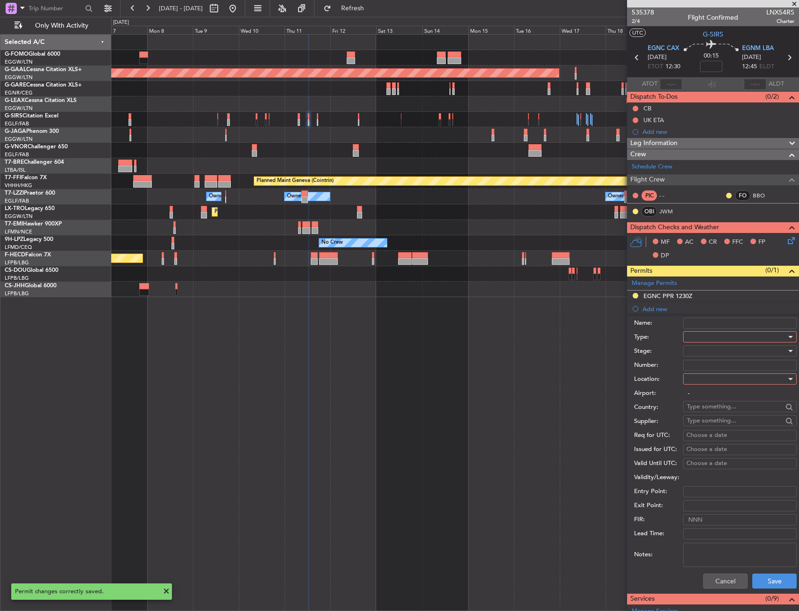
click at [716, 332] on div at bounding box center [737, 337] width 100 height 14
click at [709, 423] on span "Slot" at bounding box center [737, 425] width 98 height 14
click at [692, 351] on div at bounding box center [737, 351] width 100 height 14
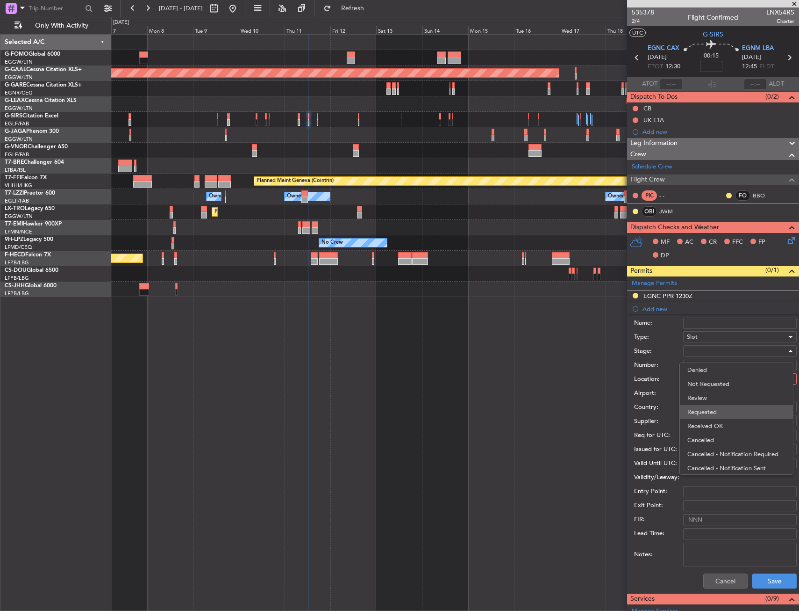
click at [705, 414] on span "Requested" at bounding box center [737, 412] width 98 height 14
click at [703, 379] on div at bounding box center [737, 379] width 100 height 14
click at [711, 422] on span "Arrival" at bounding box center [737, 426] width 98 height 14
type input "EGNM / LBA"
click at [760, 578] on button "Save" at bounding box center [775, 580] width 44 height 15
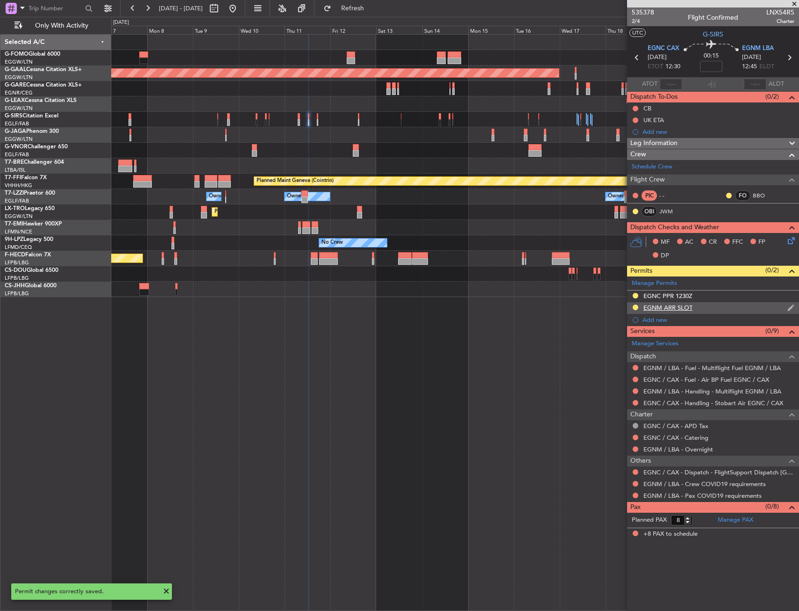
click at [718, 309] on div "EGNM ARR SLOT" at bounding box center [713, 308] width 172 height 12
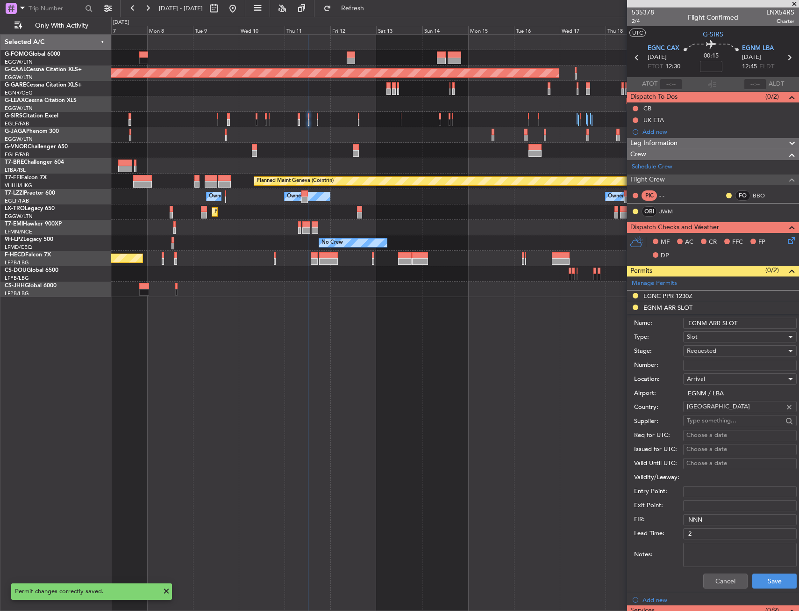
click at [748, 319] on input "EGNM ARR SLOT" at bounding box center [740, 322] width 114 height 11
type input "EGNM ARR SLOT 1245Z"
click at [760, 576] on button "Save" at bounding box center [775, 580] width 44 height 15
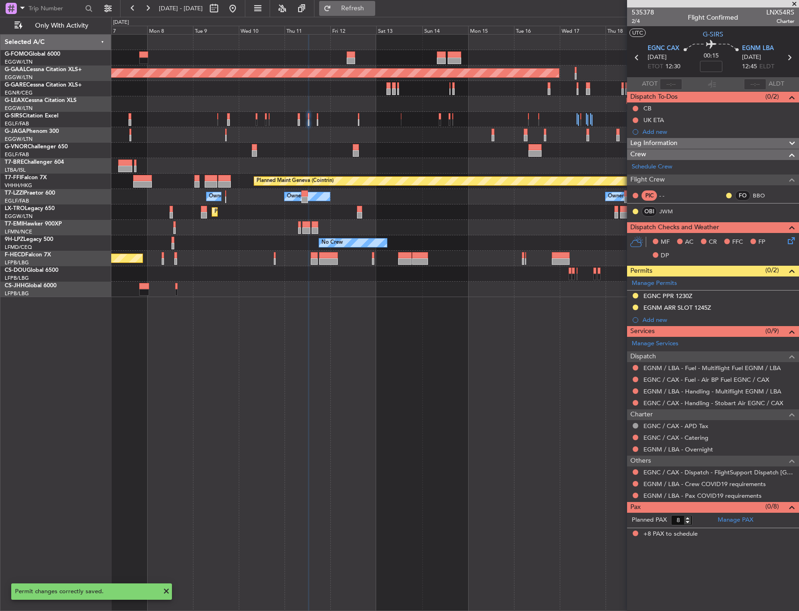
click at [375, 2] on button "Refresh" at bounding box center [347, 8] width 56 height 15
click at [658, 394] on link "EGNM / LBA - Handling - Multiflight EGNM / LBA" at bounding box center [713, 391] width 138 height 8
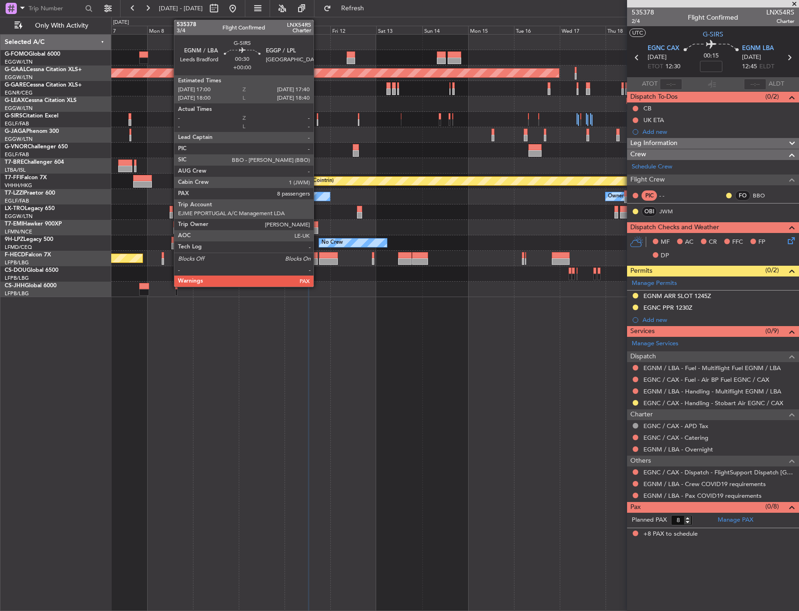
click at [318, 122] on div at bounding box center [317, 122] width 1 height 7
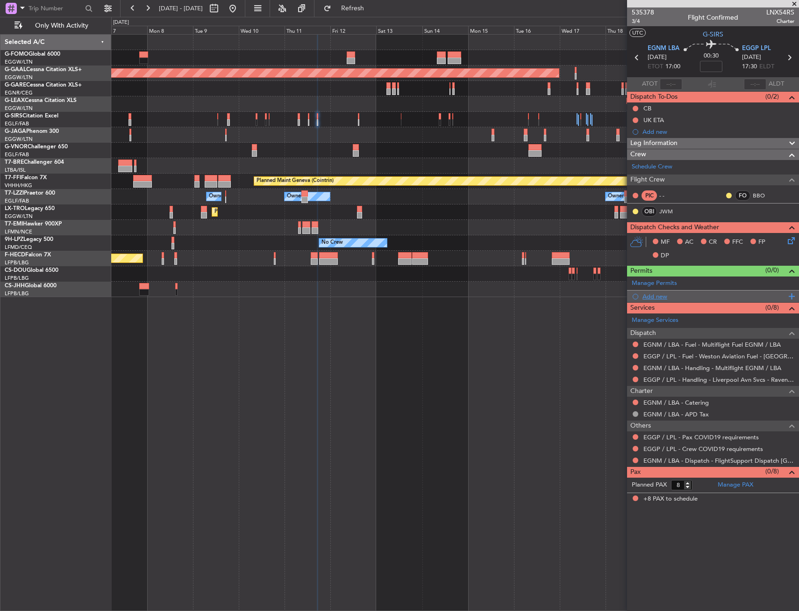
click at [658, 293] on div "Add new" at bounding box center [715, 296] width 144 height 8
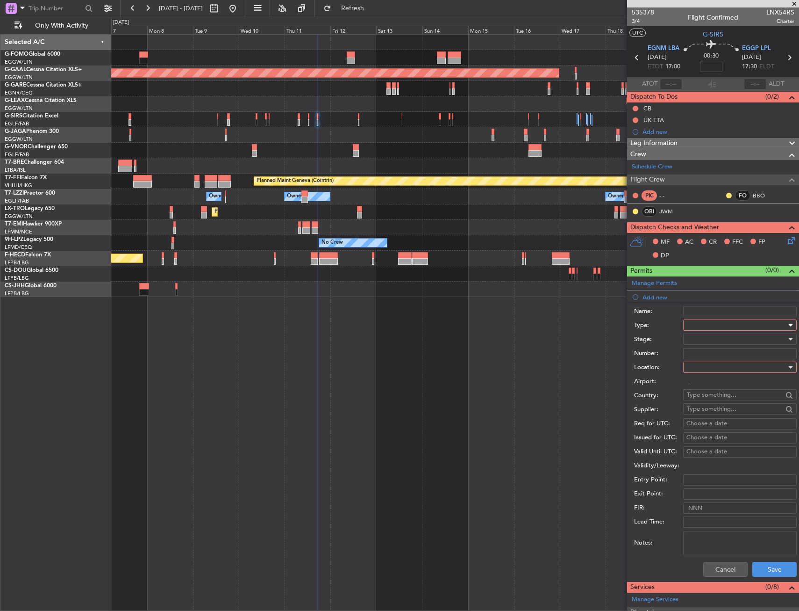
click at [703, 326] on div at bounding box center [737, 325] width 100 height 14
click at [699, 411] on span "Slot" at bounding box center [737, 413] width 98 height 14
click at [705, 368] on div at bounding box center [737, 367] width 100 height 14
click at [705, 380] on span "Departure" at bounding box center [737, 386] width 98 height 14
type input "EGNM / LBA"
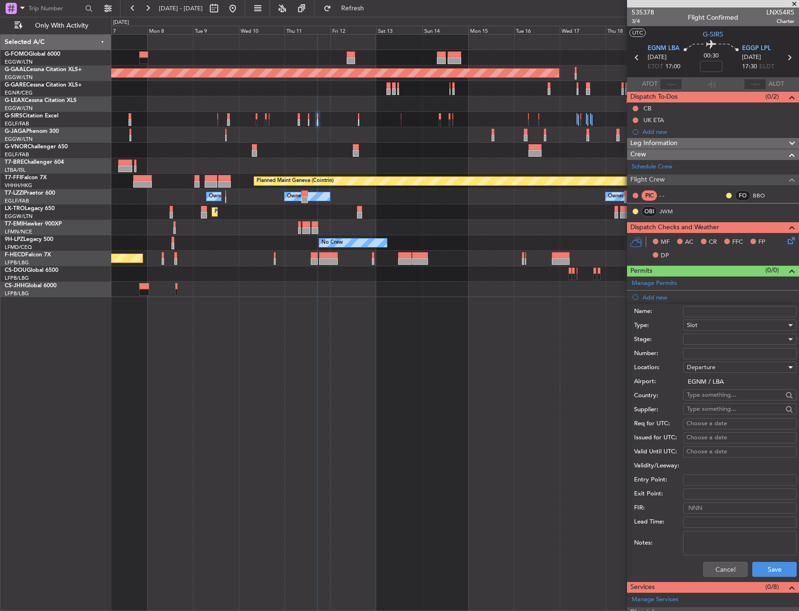
click at [689, 338] on div at bounding box center [737, 339] width 100 height 14
click at [704, 399] on span "Requested" at bounding box center [737, 400] width 98 height 14
click at [760, 565] on button "Save" at bounding box center [775, 568] width 44 height 15
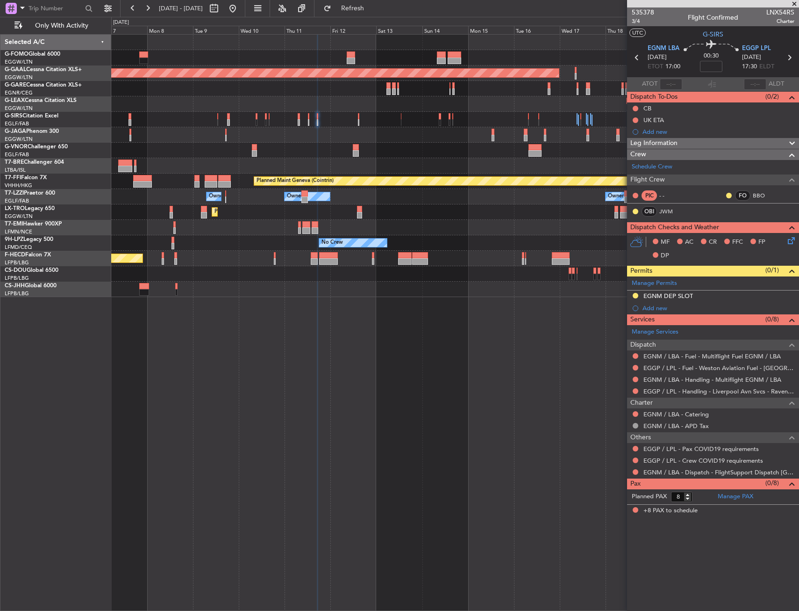
drag, startPoint x: 704, startPoint y: 296, endPoint x: 710, endPoint y: 300, distance: 7.4
click at [704, 296] on div "EGNM DEP SLOT" at bounding box center [713, 296] width 172 height 12
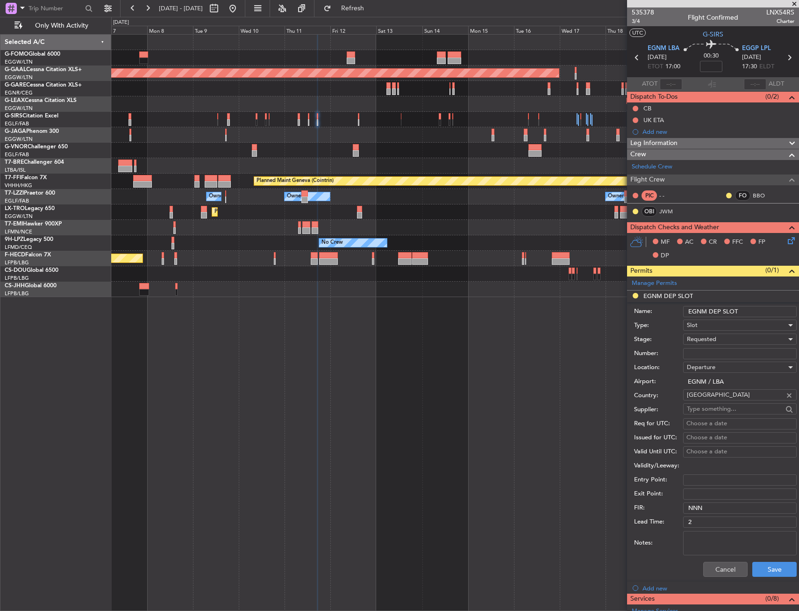
click at [748, 310] on input "EGNM DEP SLOT" at bounding box center [740, 311] width 114 height 11
type input "EGNM DEP SLOT 1700Z"
click at [759, 564] on button "Save" at bounding box center [775, 568] width 44 height 15
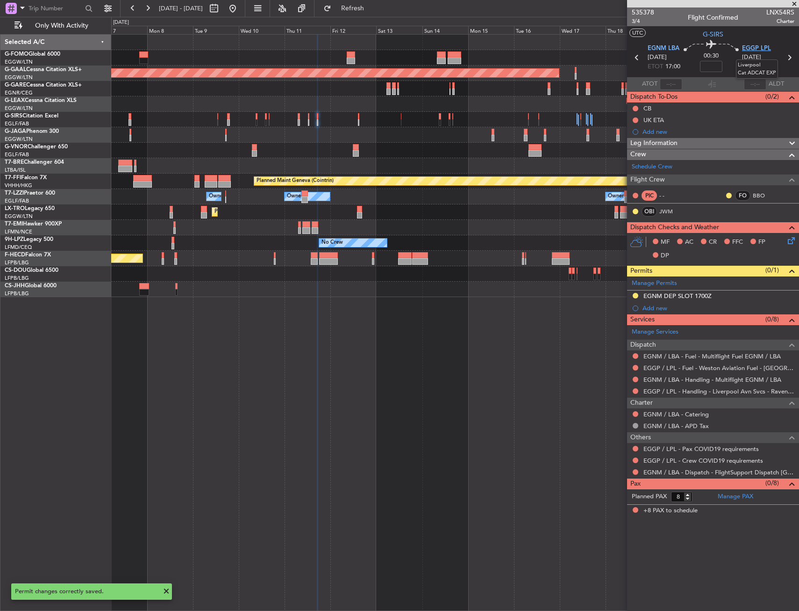
click at [751, 48] on span "EGGP LPL" at bounding box center [756, 48] width 29 height 9
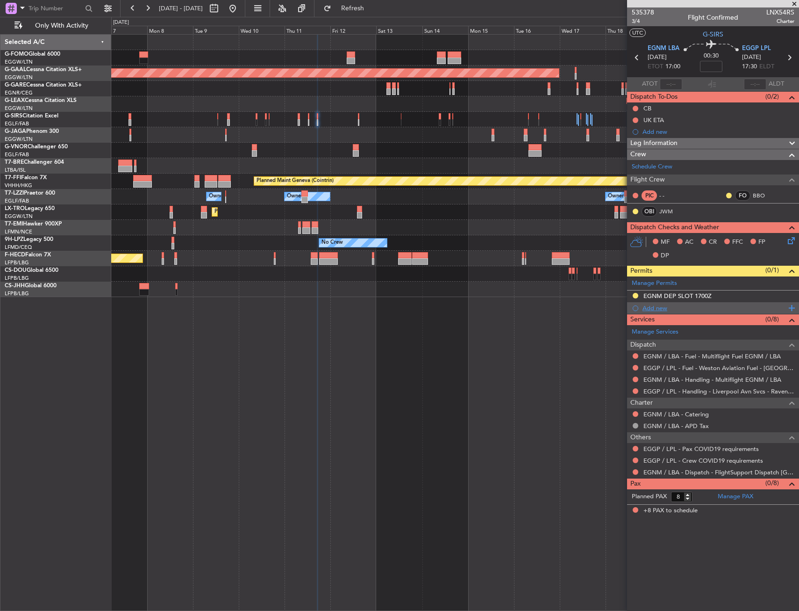
click at [666, 310] on div "Add new" at bounding box center [715, 308] width 144 height 8
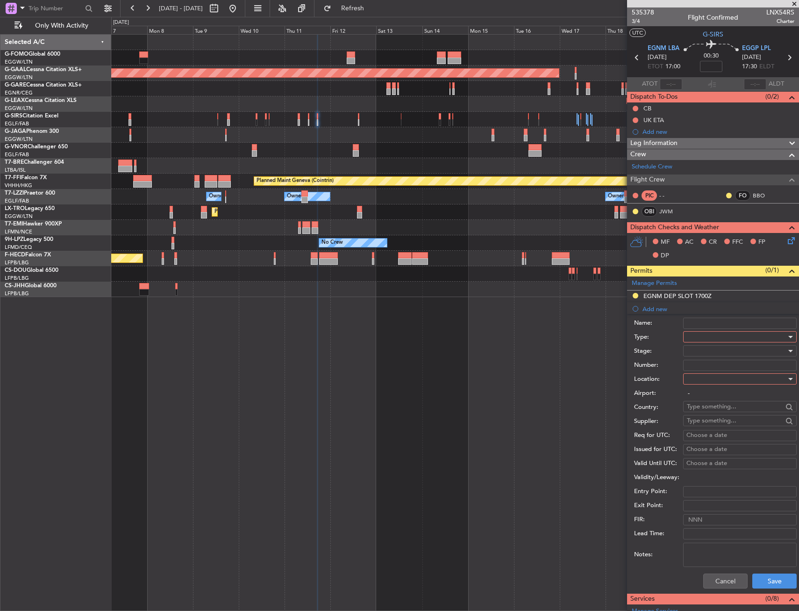
click at [721, 337] on div at bounding box center [737, 337] width 100 height 14
click at [697, 381] on span "PPR" at bounding box center [737, 383] width 98 height 14
click at [697, 383] on div at bounding box center [737, 379] width 100 height 14
click at [697, 421] on span "Arrival" at bounding box center [737, 426] width 98 height 14
type input "EGGP / LPL"
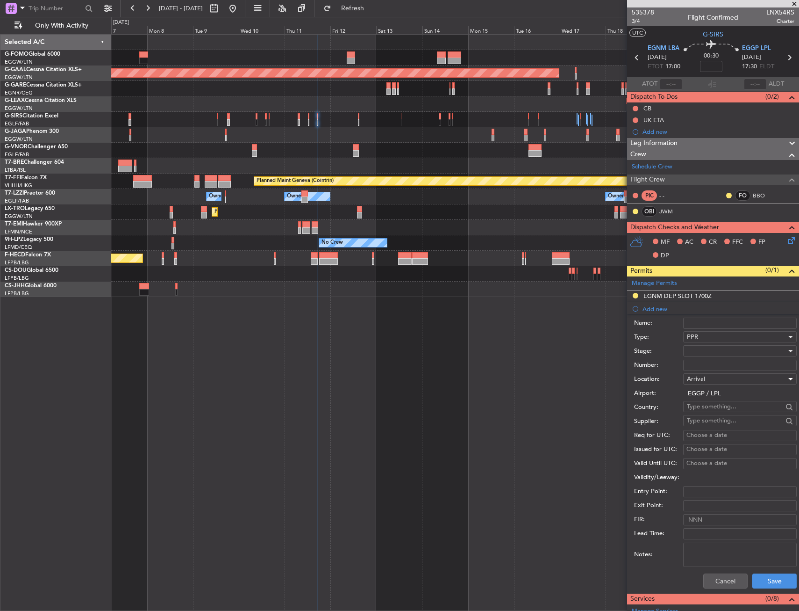
click at [773, 572] on div "Cancel Save" at bounding box center [715, 580] width 163 height 24
click at [768, 580] on button "Save" at bounding box center [775, 580] width 44 height 15
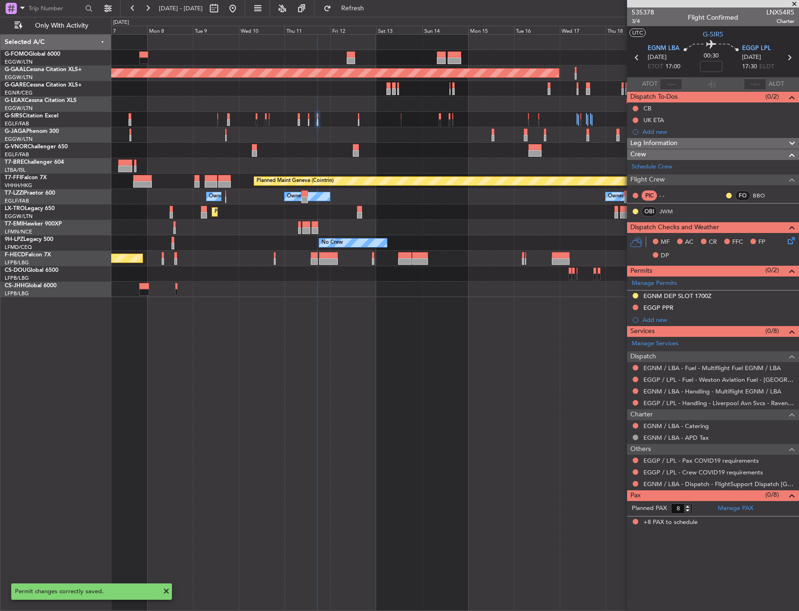
click at [703, 312] on mat-tooltip-component "EGNM DEP SLOT 1700Z" at bounding box center [677, 311] width 75 height 25
click at [690, 307] on div "EGGP PPR" at bounding box center [713, 308] width 172 height 12
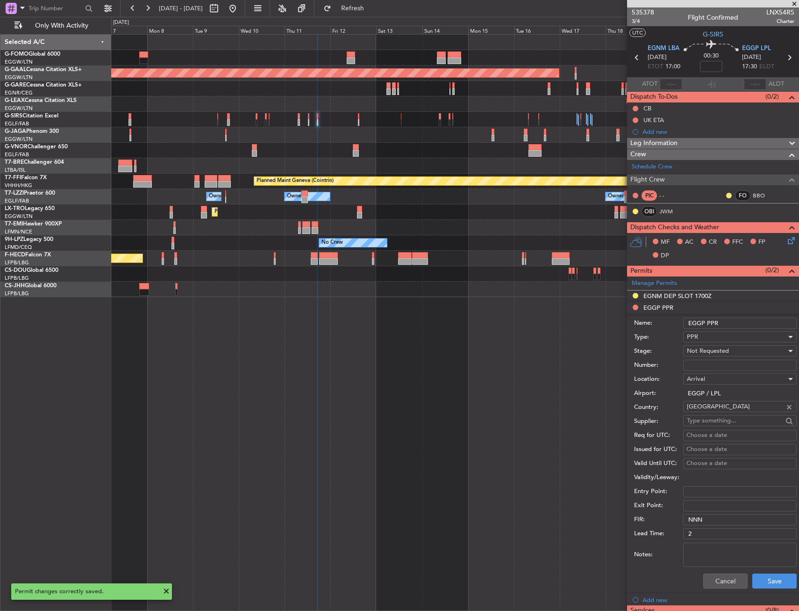
click at [742, 320] on input "EGGP PPR" at bounding box center [740, 322] width 114 height 11
type input "EGGP PPR 1730Z"
click at [720, 350] on span "Not Requested" at bounding box center [708, 350] width 42 height 8
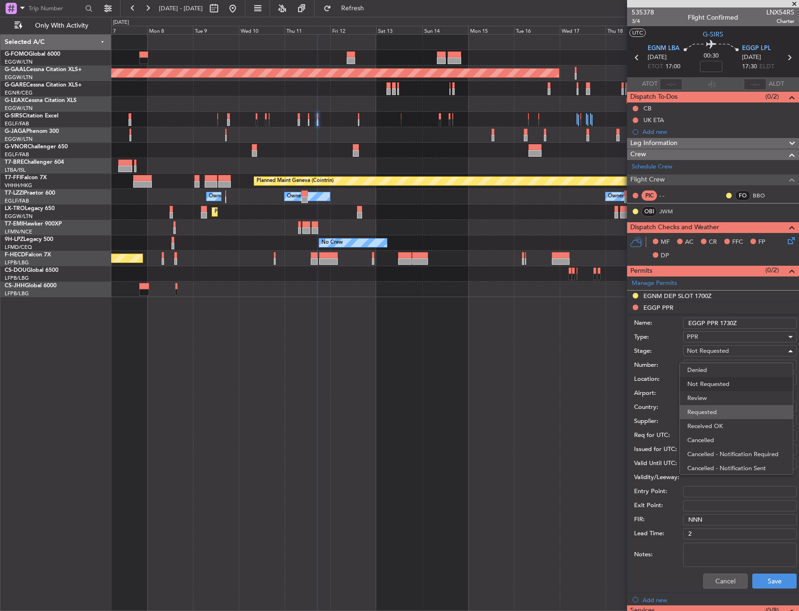
click at [719, 417] on span "Requested" at bounding box center [737, 412] width 98 height 14
click at [770, 579] on button "Save" at bounding box center [775, 580] width 44 height 15
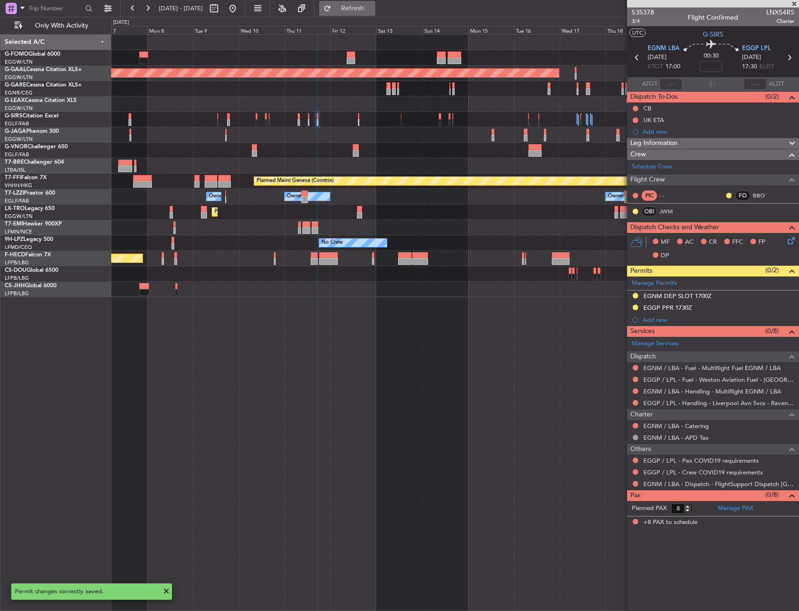
click at [373, 7] on span "Refresh" at bounding box center [352, 8] width 39 height 7
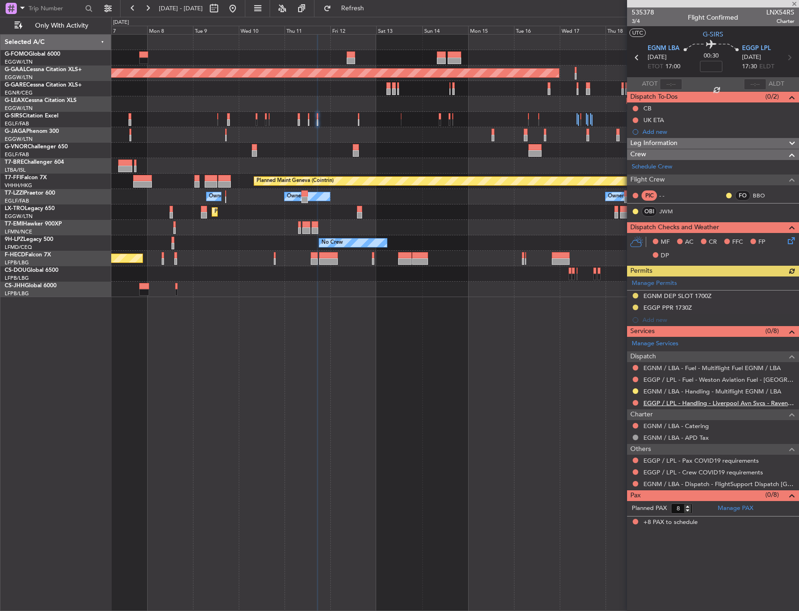
click at [653, 402] on link "EGGP / LPL - Handling - Liverpool Avn Svcs - Ravenair EGGP LPL" at bounding box center [719, 403] width 151 height 8
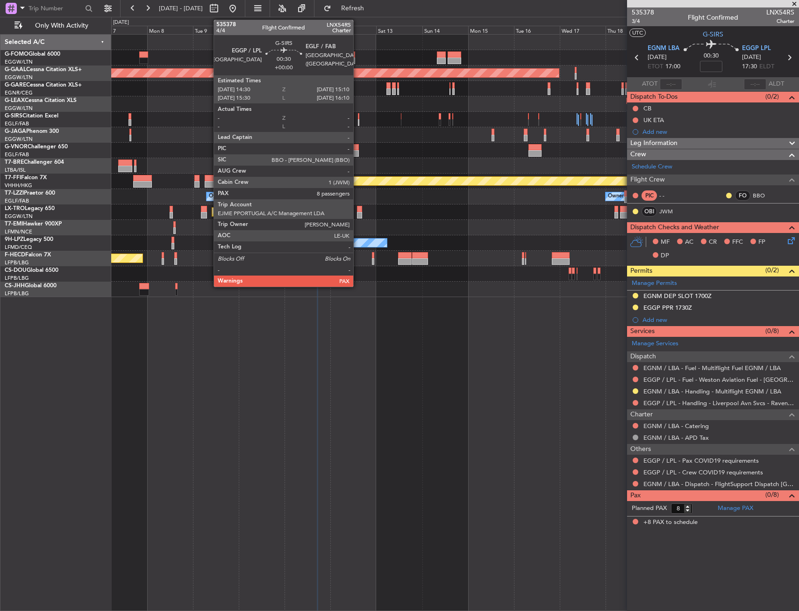
click at [358, 116] on div at bounding box center [358, 116] width 1 height 7
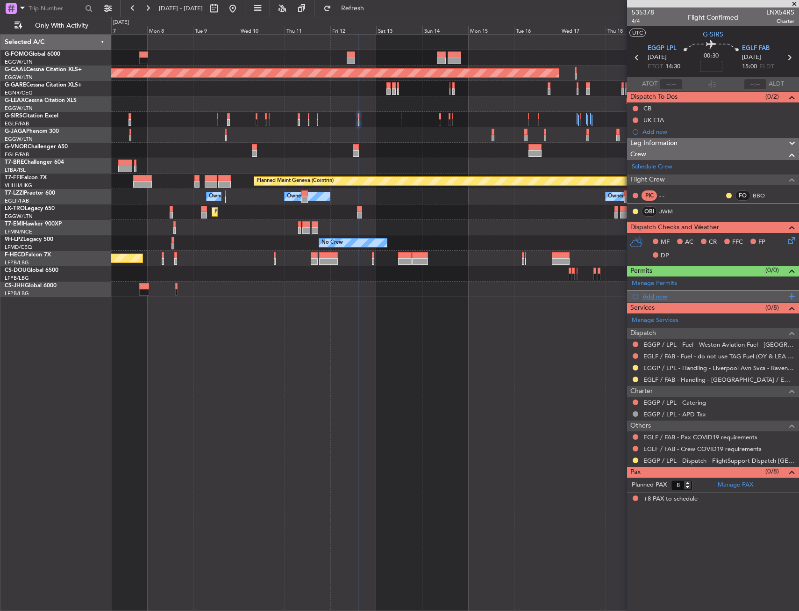
click at [661, 293] on div "Add new" at bounding box center [715, 296] width 144 height 8
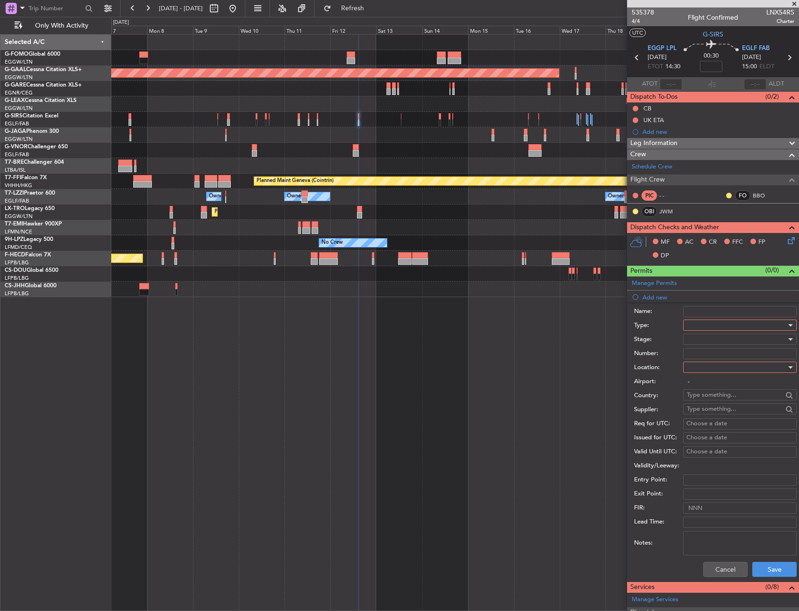
click at [697, 326] on div at bounding box center [737, 325] width 100 height 14
click at [664, 47] on div at bounding box center [399, 305] width 799 height 611
click at [693, 326] on div at bounding box center [737, 325] width 100 height 14
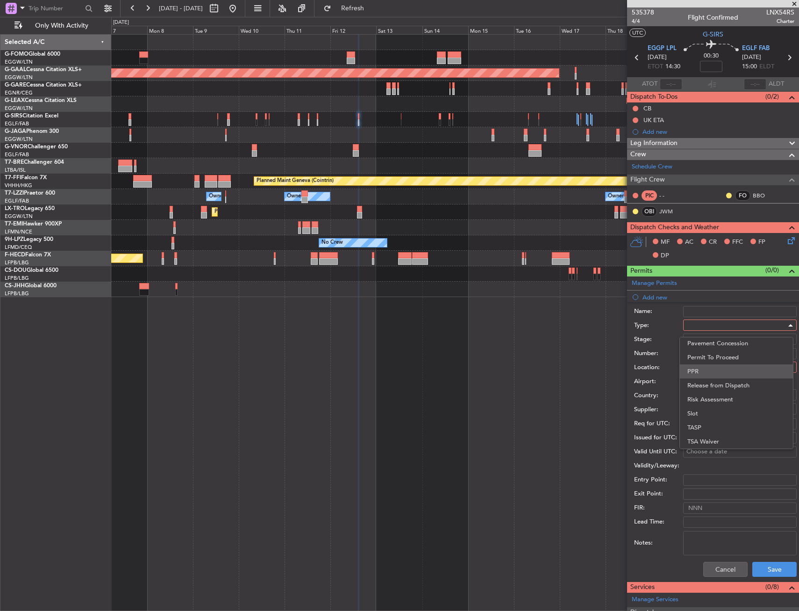
click at [703, 369] on span "PPR" at bounding box center [737, 371] width 98 height 14
click at [704, 370] on div at bounding box center [737, 367] width 100 height 14
click at [711, 388] on span "Departure" at bounding box center [737, 386] width 98 height 14
type input "EGGP / LPL"
click at [769, 568] on button "Save" at bounding box center [775, 568] width 44 height 15
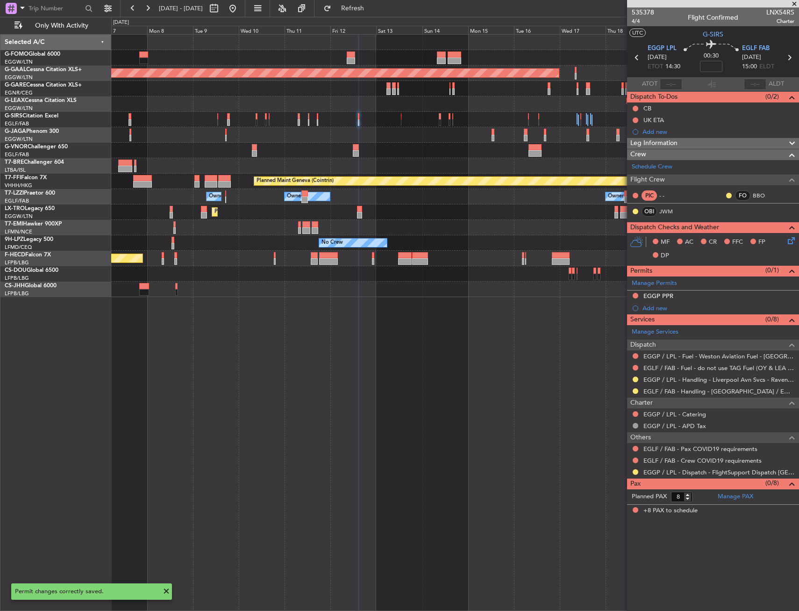
drag, startPoint x: 729, startPoint y: 292, endPoint x: 738, endPoint y: 295, distance: 9.2
click at [729, 292] on div "EGGP PPR" at bounding box center [713, 296] width 172 height 12
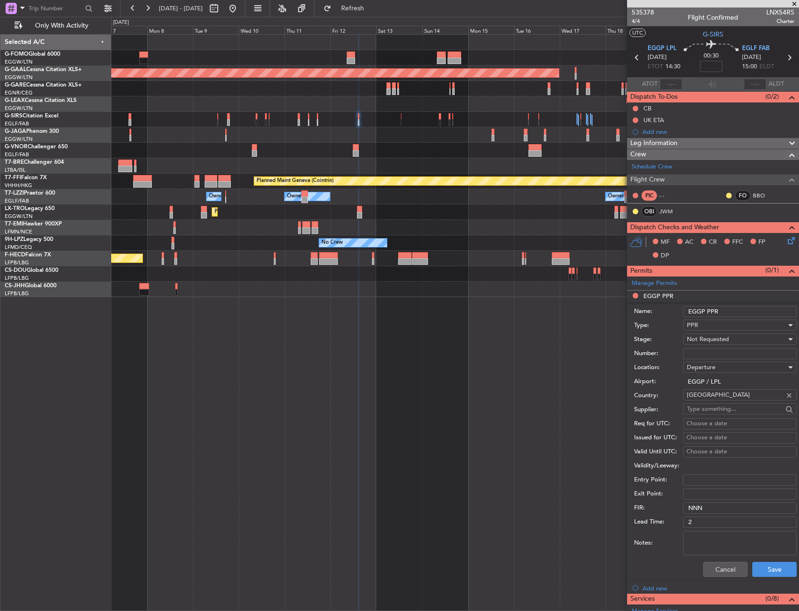
click at [748, 309] on input "EGGP PPR" at bounding box center [740, 311] width 114 height 11
type input "EGGP PPR 1430Z"
click at [728, 339] on span "Not Requested" at bounding box center [708, 339] width 42 height 8
click at [725, 394] on span "Requested" at bounding box center [737, 400] width 98 height 14
click at [759, 561] on button "Save" at bounding box center [775, 568] width 44 height 15
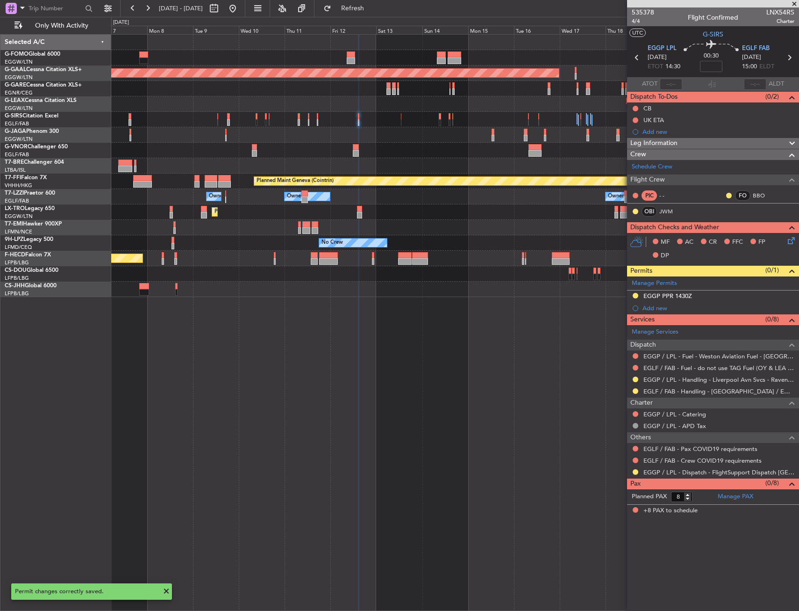
click at [647, 306] on div "Add new" at bounding box center [719, 308] width 152 height 8
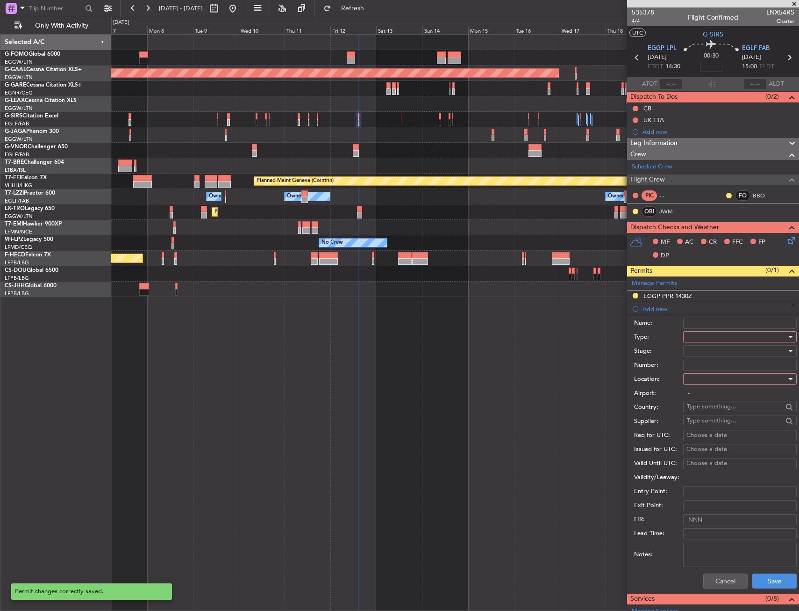
click at [724, 334] on div at bounding box center [737, 337] width 100 height 14
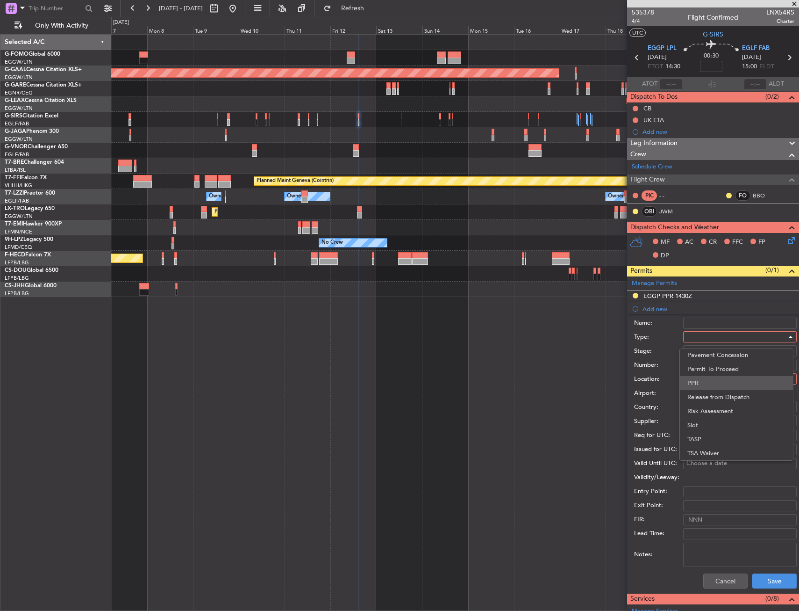
click at [702, 379] on span "PPR" at bounding box center [737, 383] width 98 height 14
click at [702, 379] on div at bounding box center [737, 379] width 100 height 14
click at [700, 424] on span "Arrival" at bounding box center [737, 426] width 98 height 14
type input "EGLF / FAB"
click at [755, 576] on button "Save" at bounding box center [775, 580] width 44 height 15
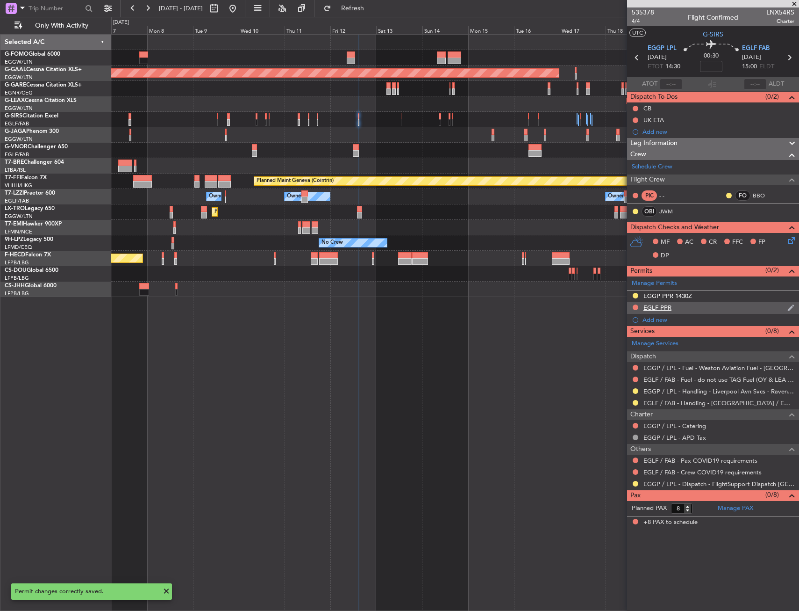
click at [687, 309] on div "EGLF PPR" at bounding box center [713, 308] width 172 height 12
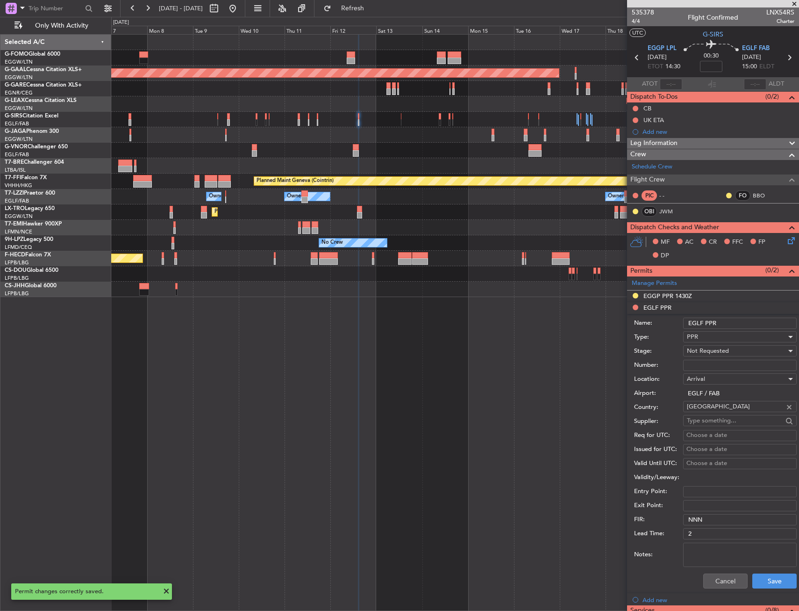
click at [761, 322] on input "EGLF PPR" at bounding box center [740, 322] width 114 height 11
type input "EGLF PPR 1500Z"
click at [718, 352] on span "Not Requested" at bounding box center [708, 350] width 42 height 8
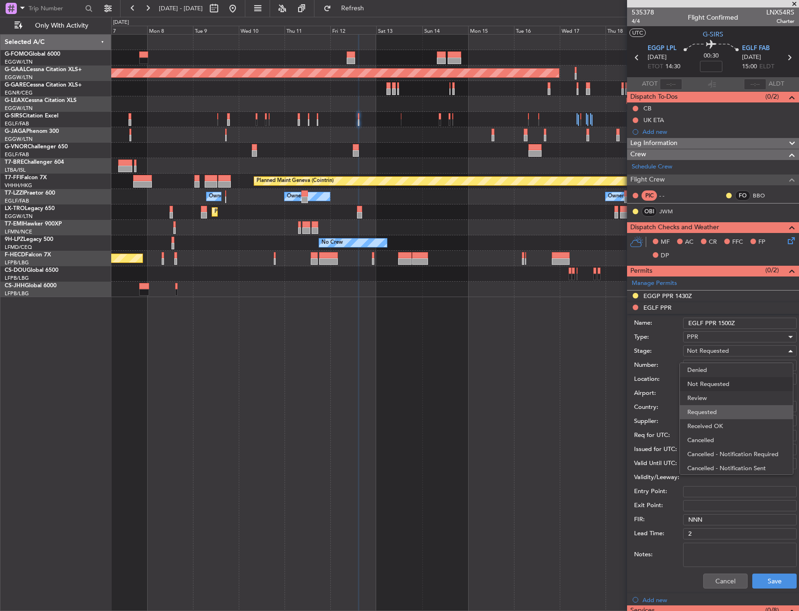
click at [711, 415] on span "Requested" at bounding box center [737, 412] width 98 height 14
click at [761, 574] on button "Save" at bounding box center [775, 580] width 44 height 15
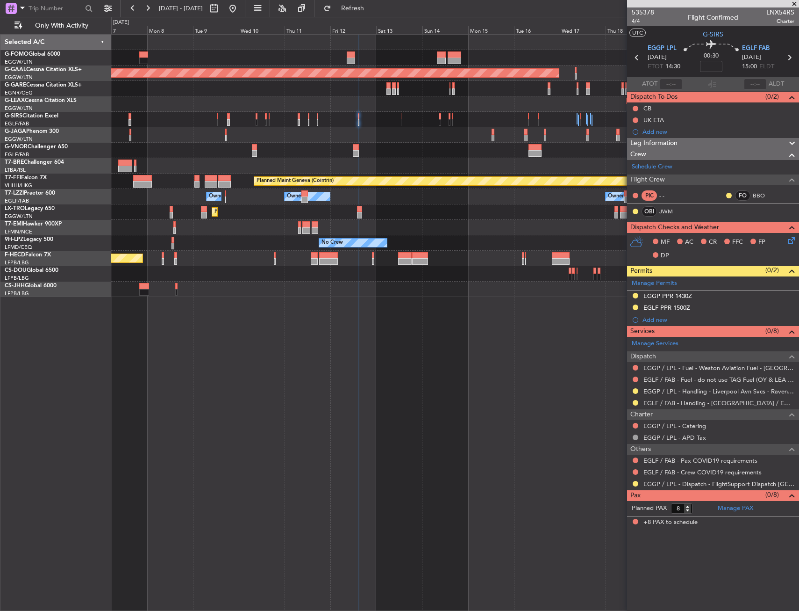
drag, startPoint x: 635, startPoint y: 379, endPoint x: 632, endPoint y: 383, distance: 5.3
click at [635, 379] on button at bounding box center [636, 379] width 6 height 6
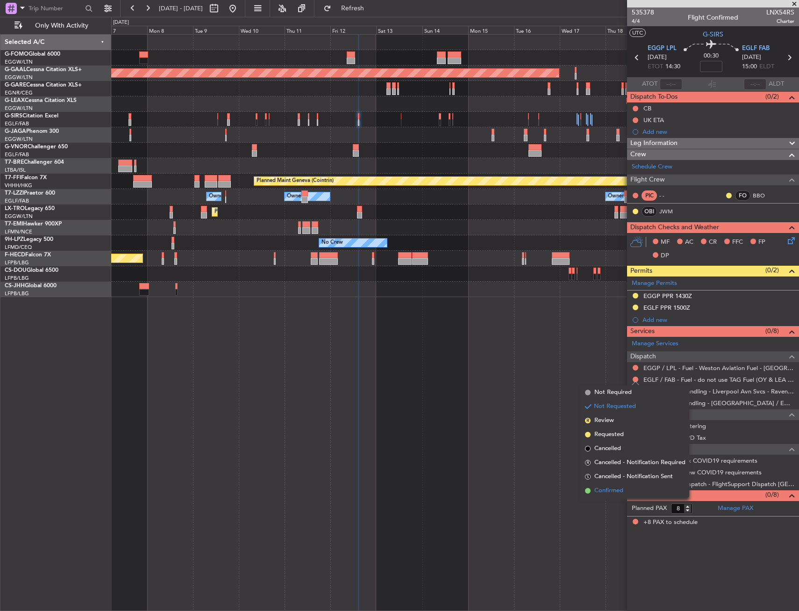
click at [603, 491] on span "Confirmed" at bounding box center [609, 490] width 29 height 9
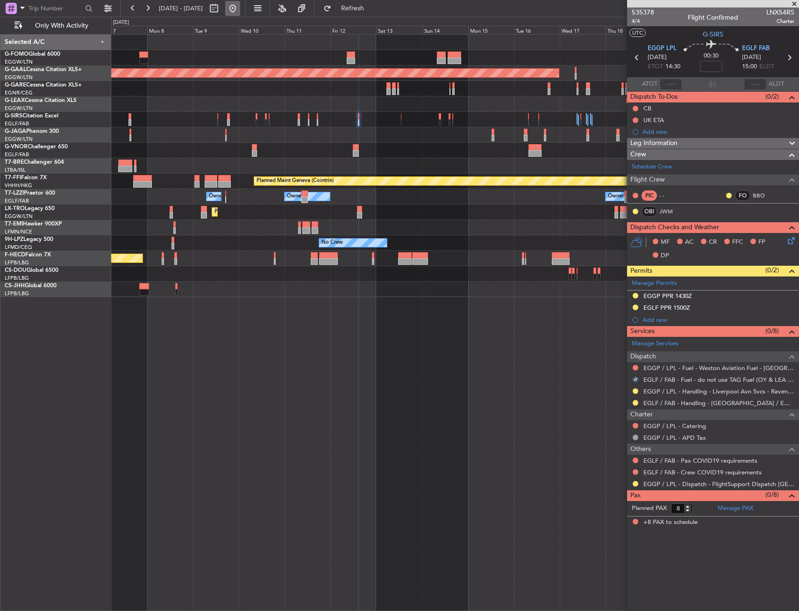
click at [240, 9] on button at bounding box center [232, 8] width 15 height 15
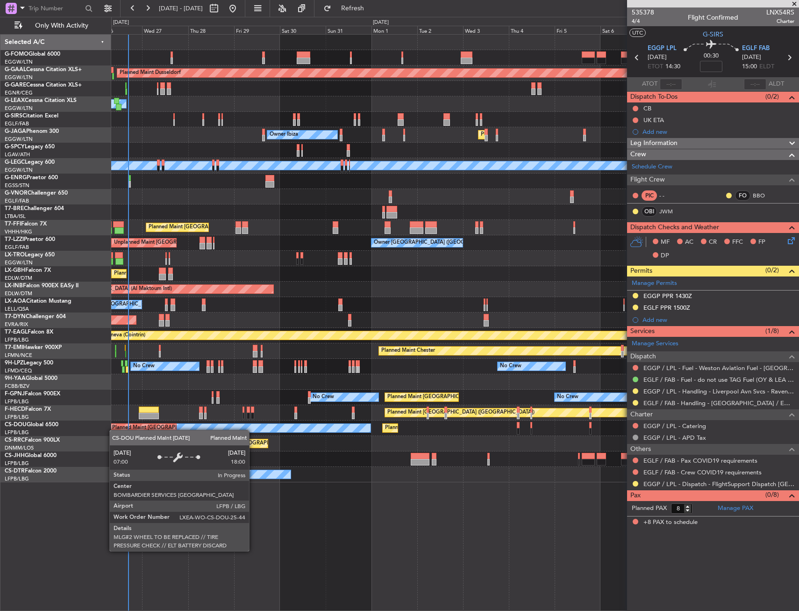
click at [151, 427] on div "Planned Maint Dusseldorf Owner Unplanned Maint Oxford (Kidlington) Owner Ibiza …" at bounding box center [455, 258] width 688 height 447
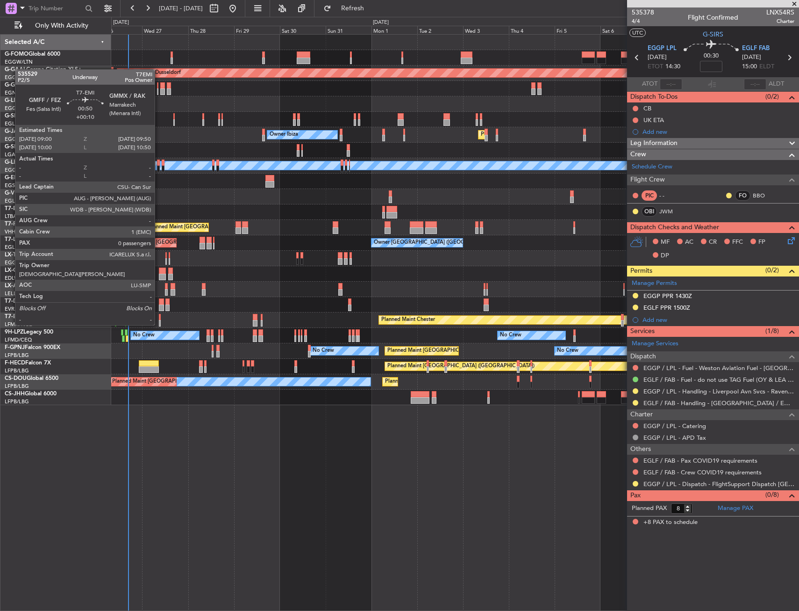
click at [159, 316] on div at bounding box center [160, 317] width 2 height 7
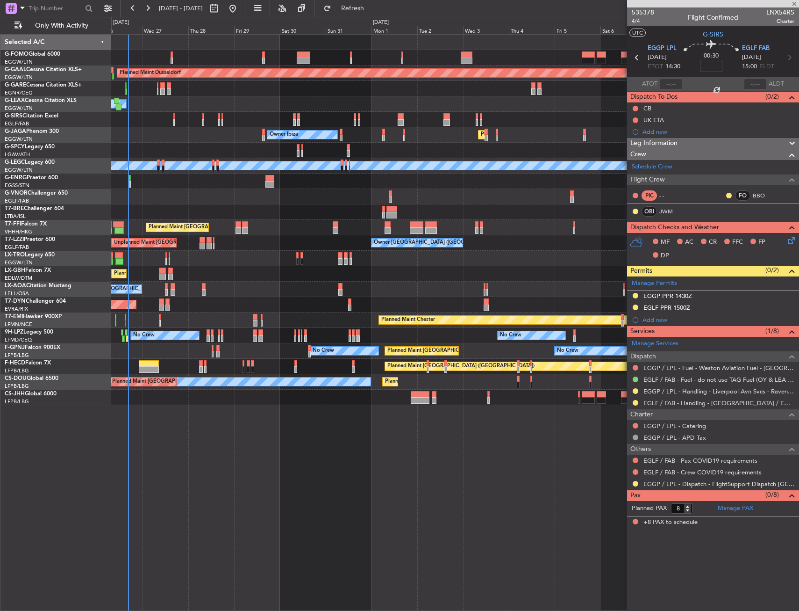
type input "+00:10"
type input "0"
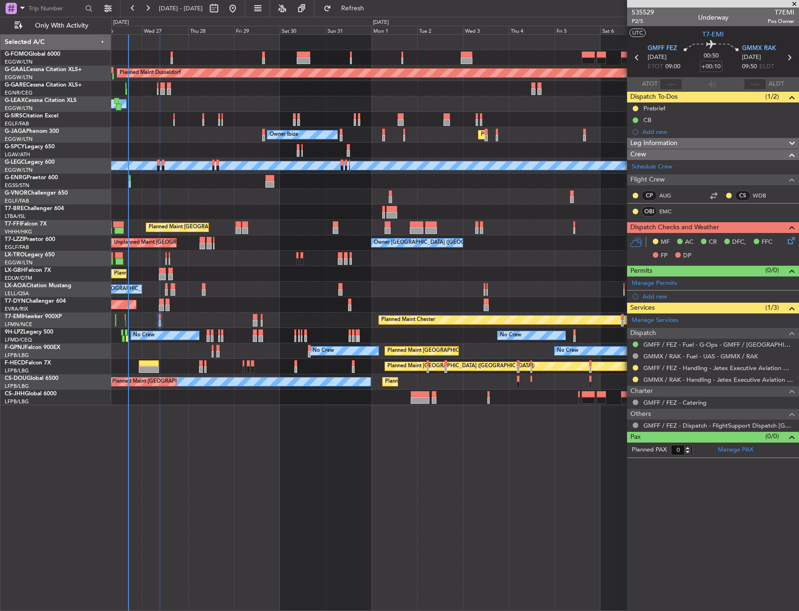
drag, startPoint x: 636, startPoint y: 365, endPoint x: 632, endPoint y: 372, distance: 7.9
click at [636, 365] on button at bounding box center [636, 368] width 6 height 6
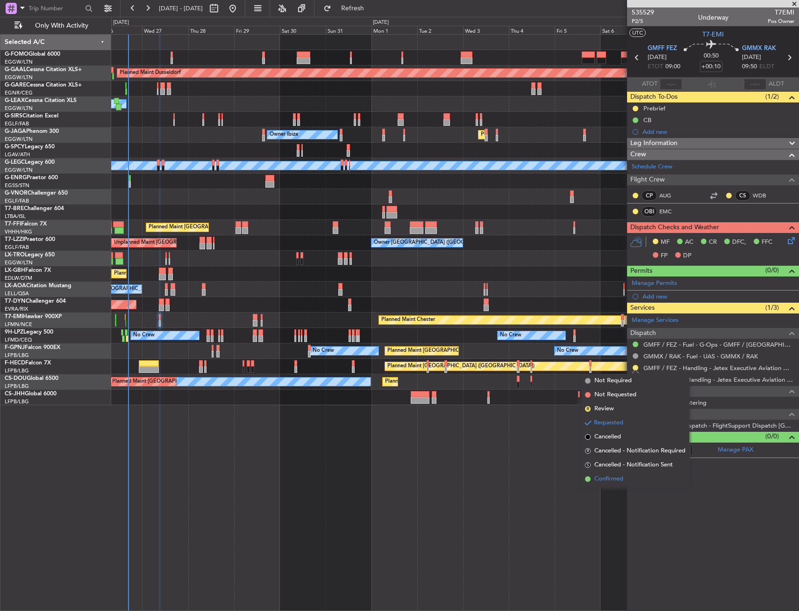
click at [603, 482] on span "Confirmed" at bounding box center [609, 478] width 29 height 9
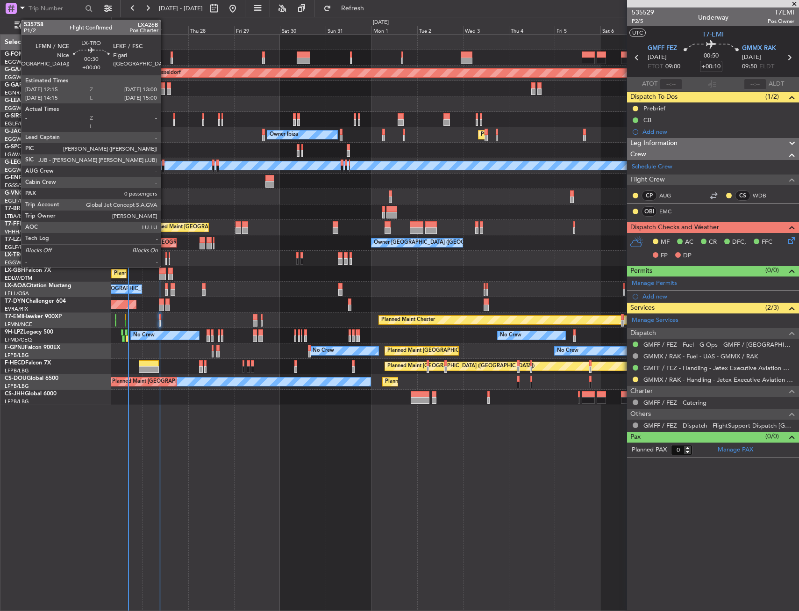
click at [165, 256] on div at bounding box center [166, 255] width 2 height 7
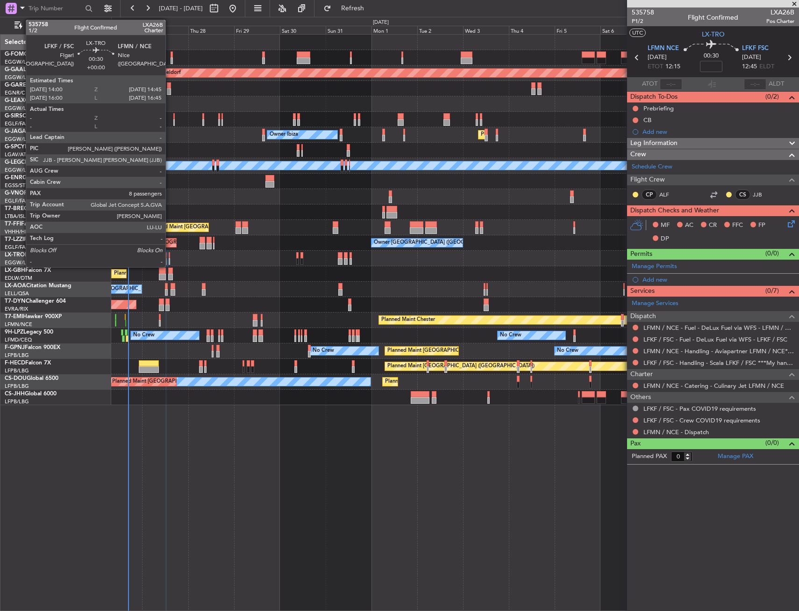
click at [170, 258] on div at bounding box center [170, 255] width 2 height 7
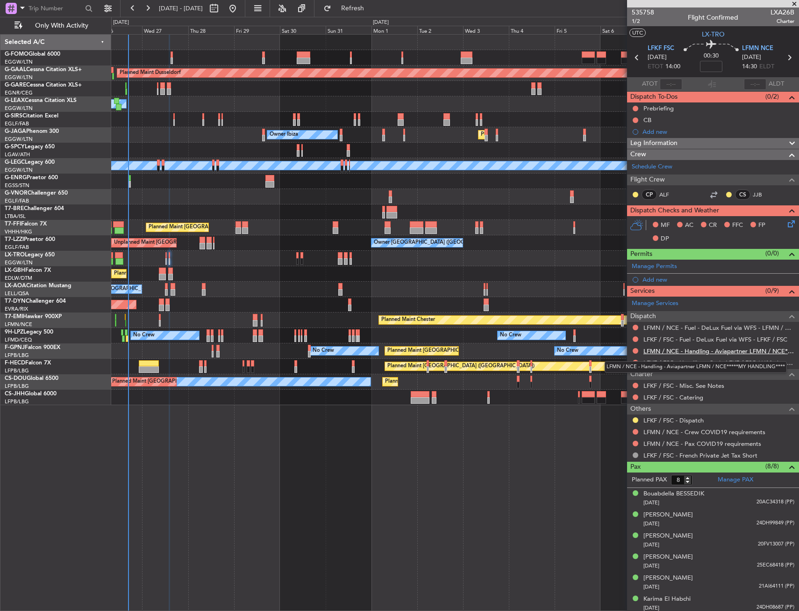
click at [678, 350] on link "LFMN / NCE - Handling - Aviapartner LFMN / NCE*****MY HANDLING****" at bounding box center [719, 351] width 151 height 8
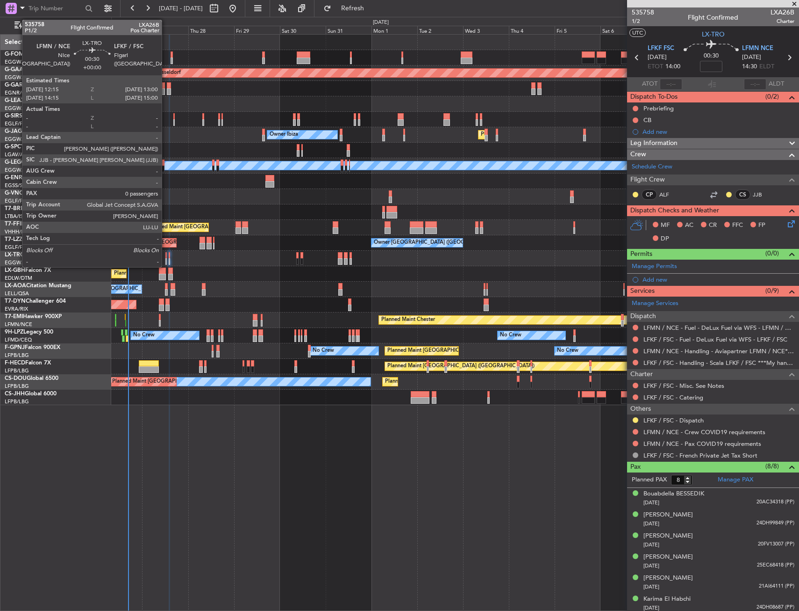
click at [166, 261] on div at bounding box center [166, 261] width 2 height 7
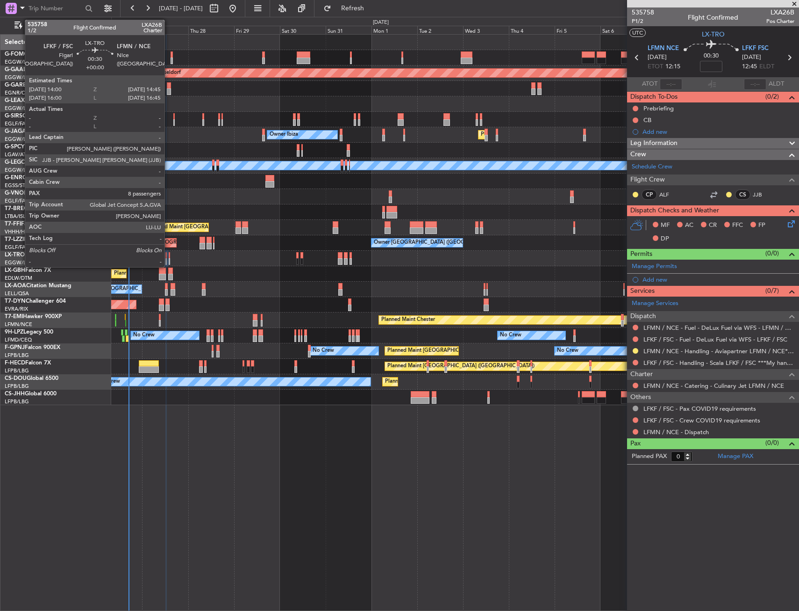
click at [169, 257] on div at bounding box center [170, 255] width 2 height 7
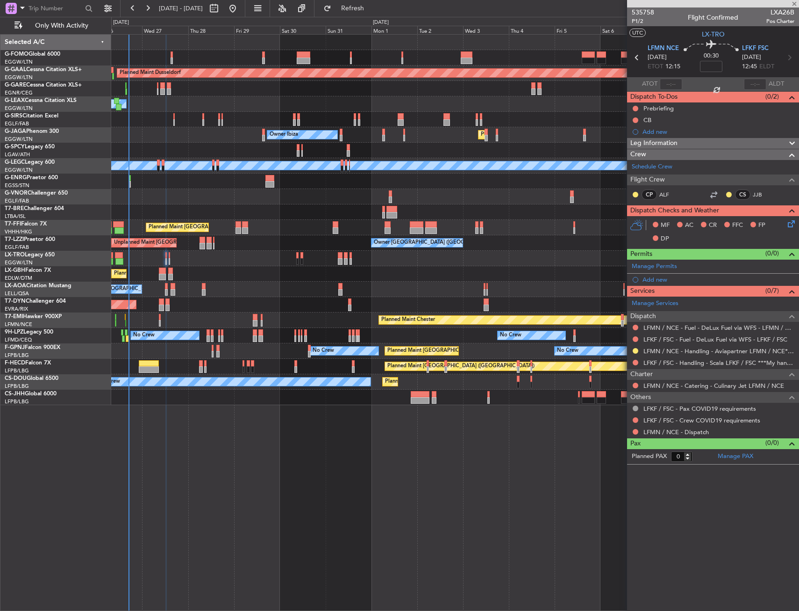
type input "8"
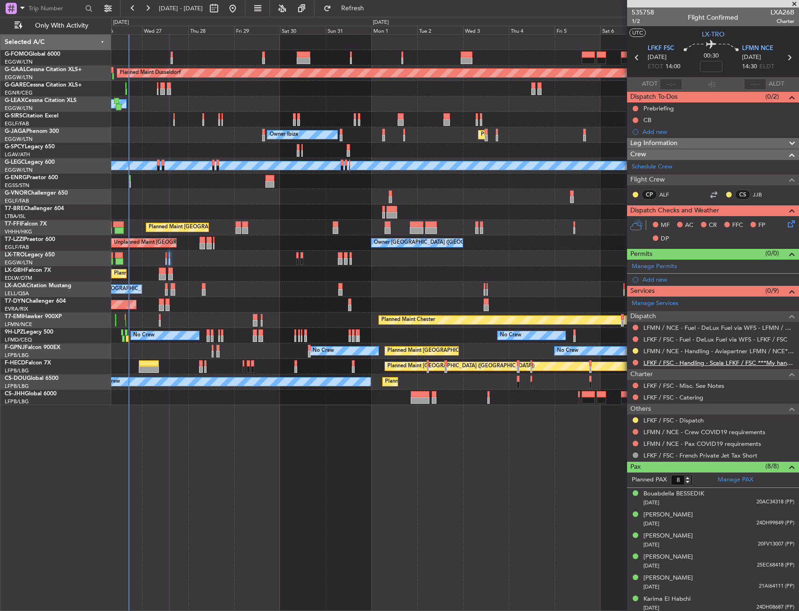
click at [657, 362] on link "LFKF / FSC - Handling - Scala LFKF / FSC ***My handling***" at bounding box center [719, 363] width 151 height 8
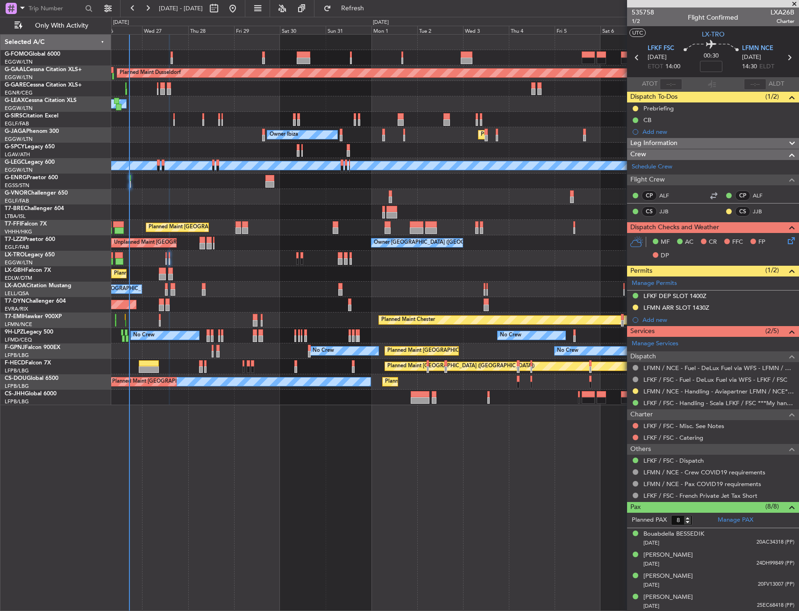
type input "+00:05"
click at [371, 3] on button "Refresh" at bounding box center [347, 8] width 56 height 15
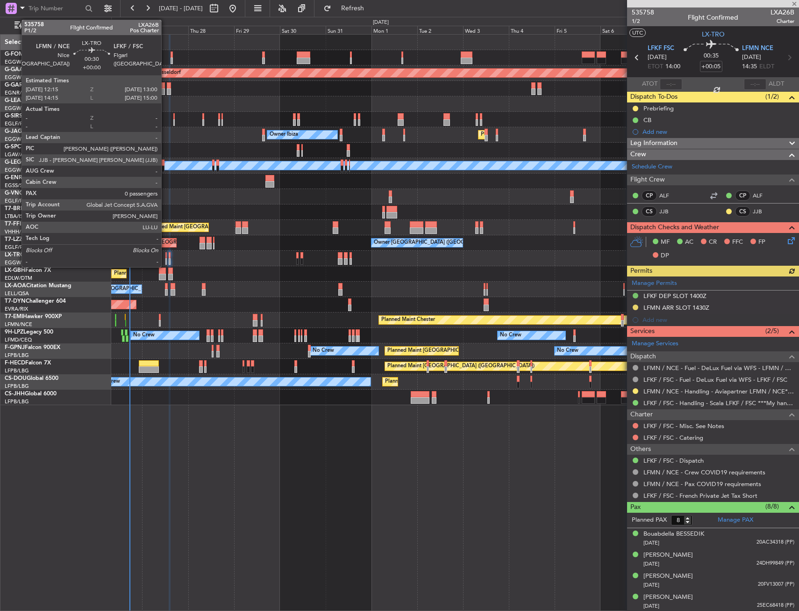
click at [165, 259] on div at bounding box center [166, 261] width 2 height 7
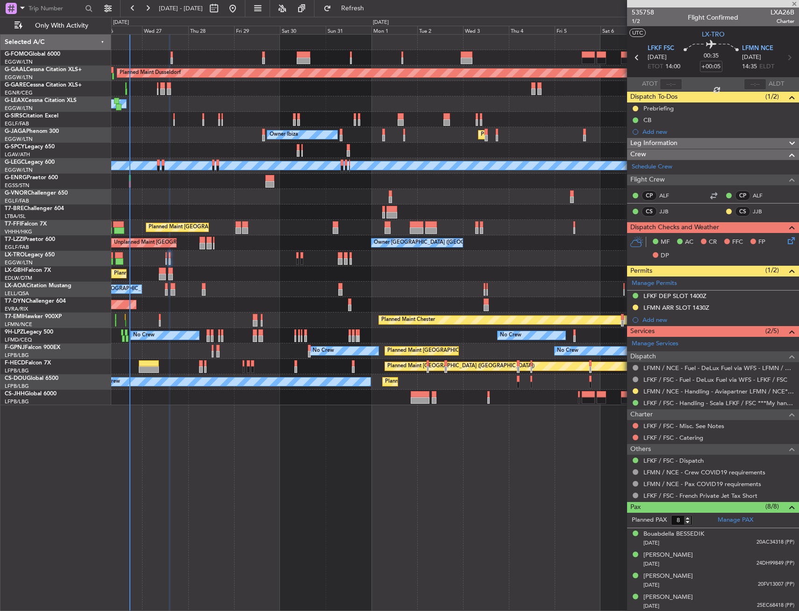
type input "0"
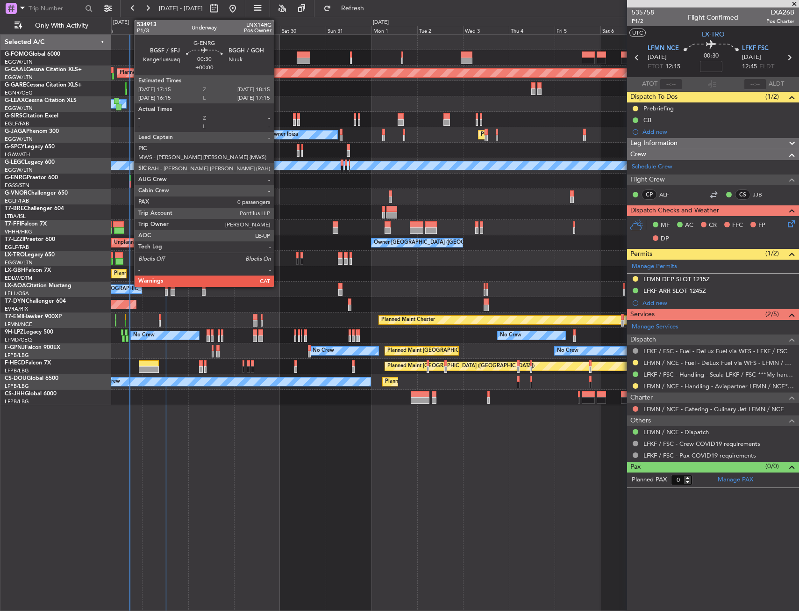
click at [129, 177] on div at bounding box center [130, 178] width 2 height 7
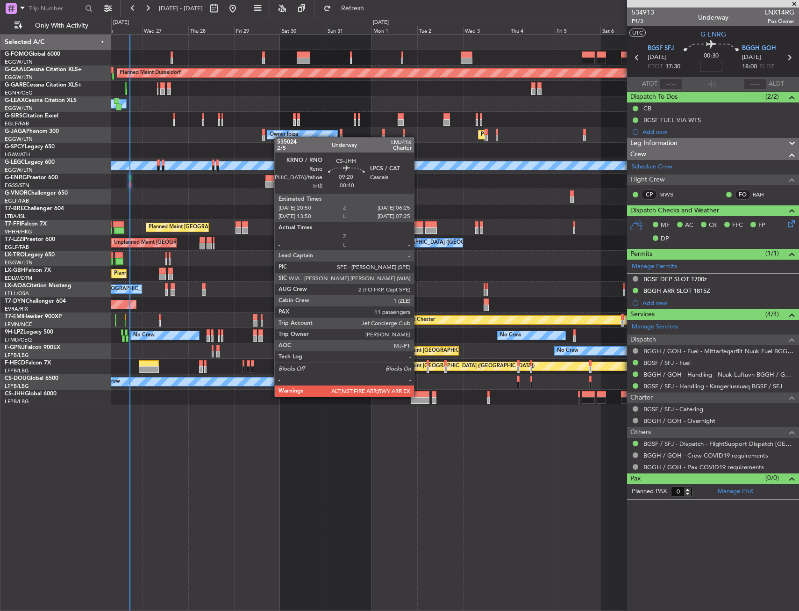
click at [418, 395] on div at bounding box center [420, 394] width 19 height 7
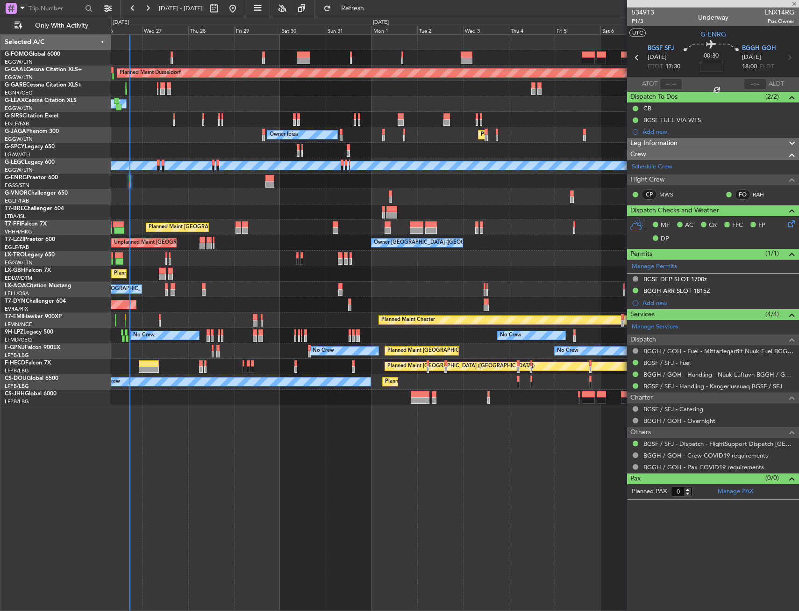
type input "-00:40"
type input "11"
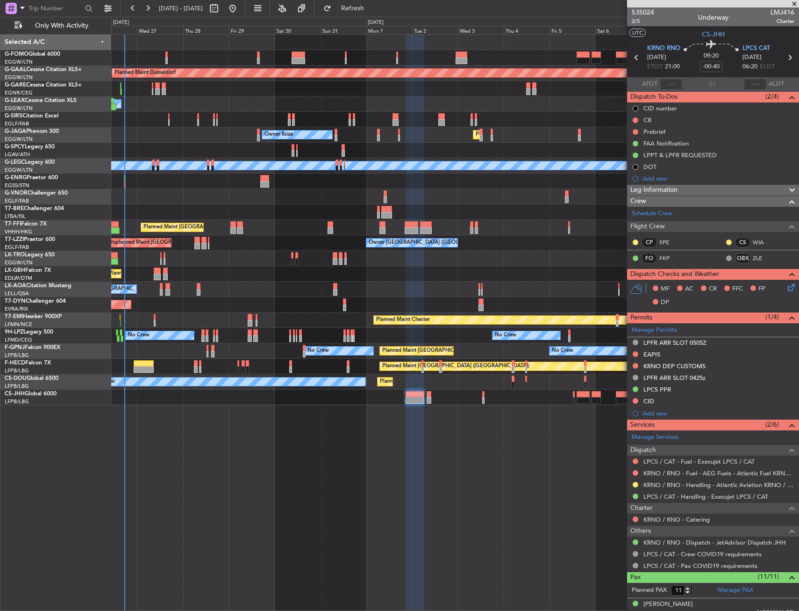
click at [246, 259] on div "Planned Maint Dusseldorf" at bounding box center [455, 258] width 688 height 15
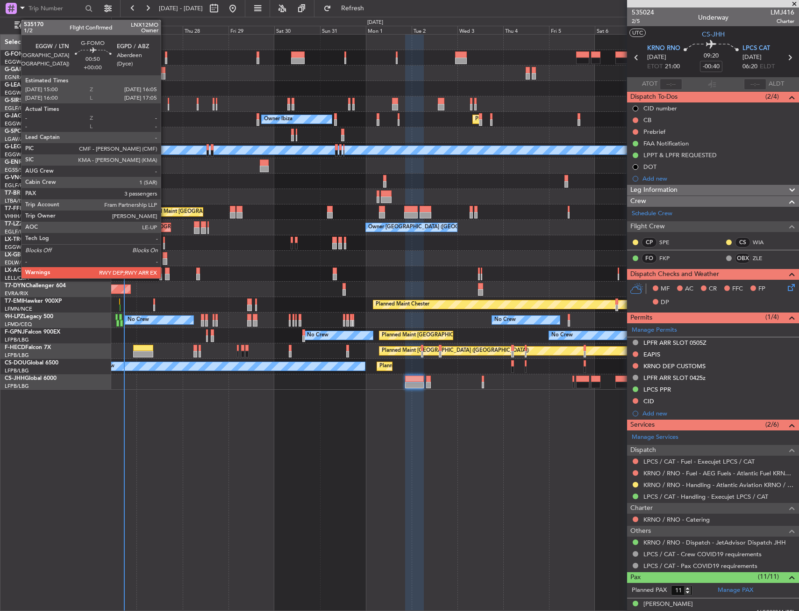
click at [165, 56] on div at bounding box center [166, 54] width 2 height 7
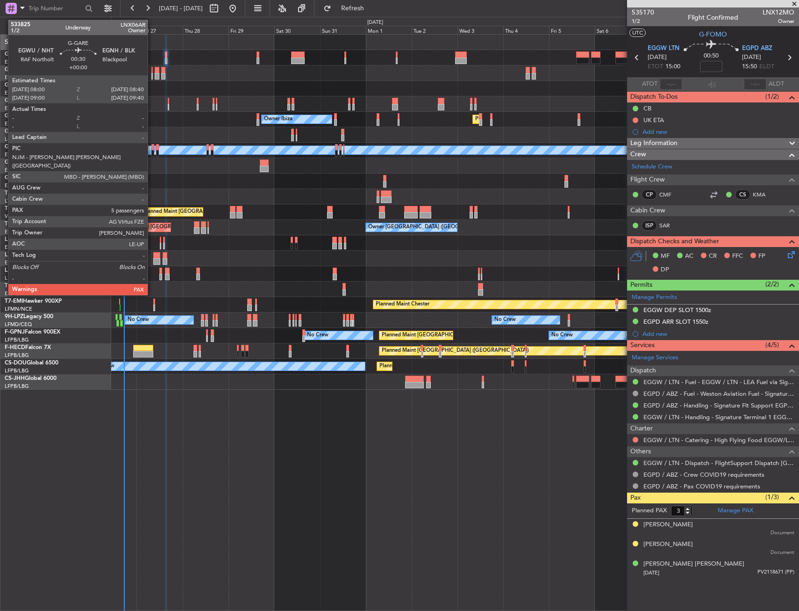
click at [152, 72] on div at bounding box center [151, 70] width 1 height 7
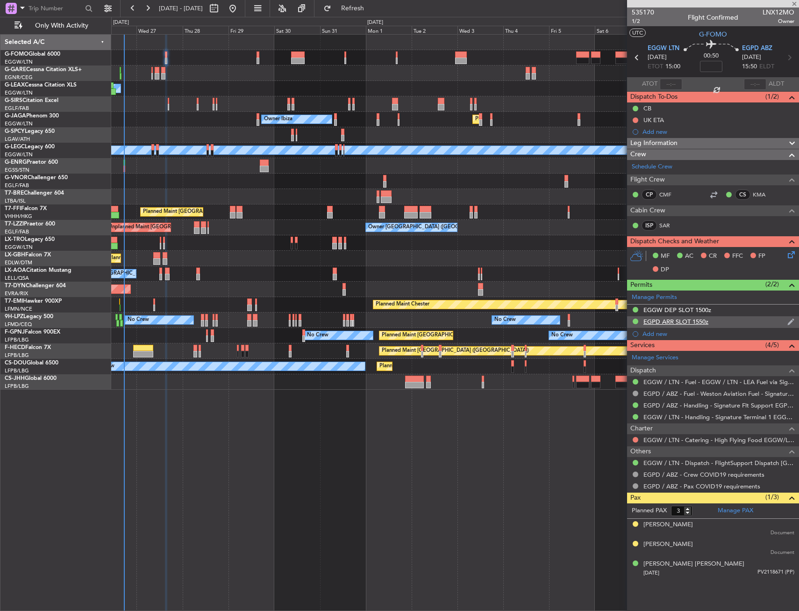
type input "5"
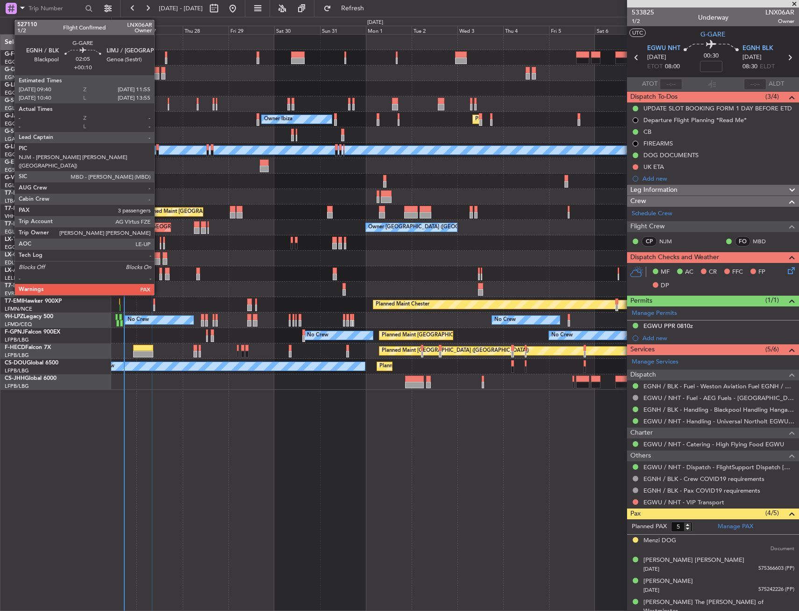
click at [158, 75] on div at bounding box center [157, 76] width 5 height 7
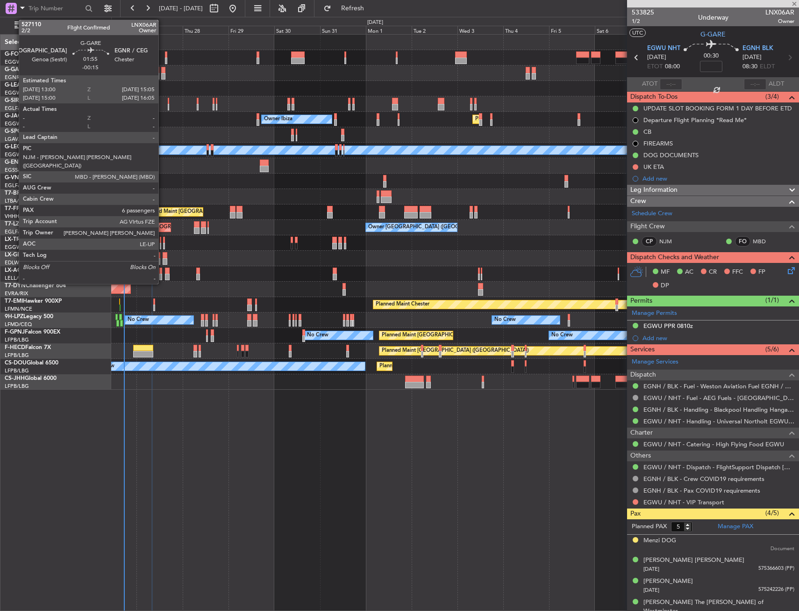
type input "+00:10"
type input "3"
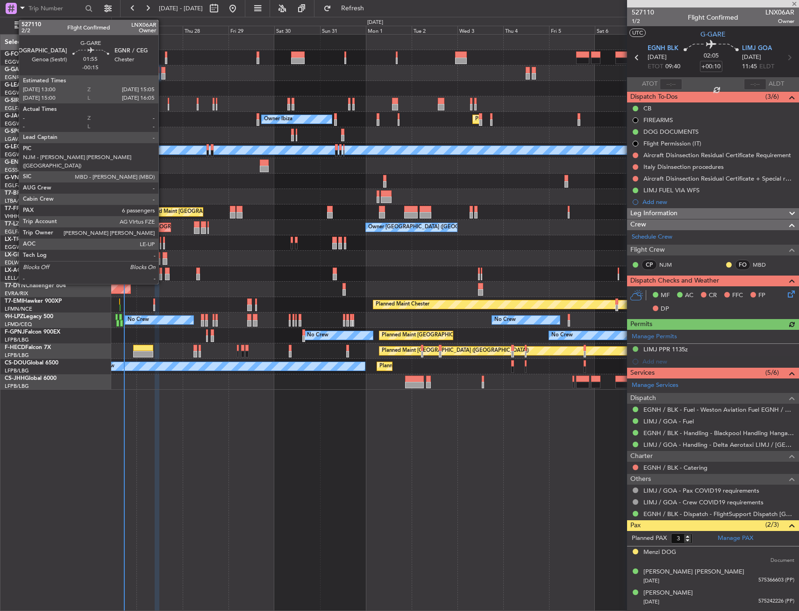
click at [163, 72] on div at bounding box center [163, 70] width 4 height 7
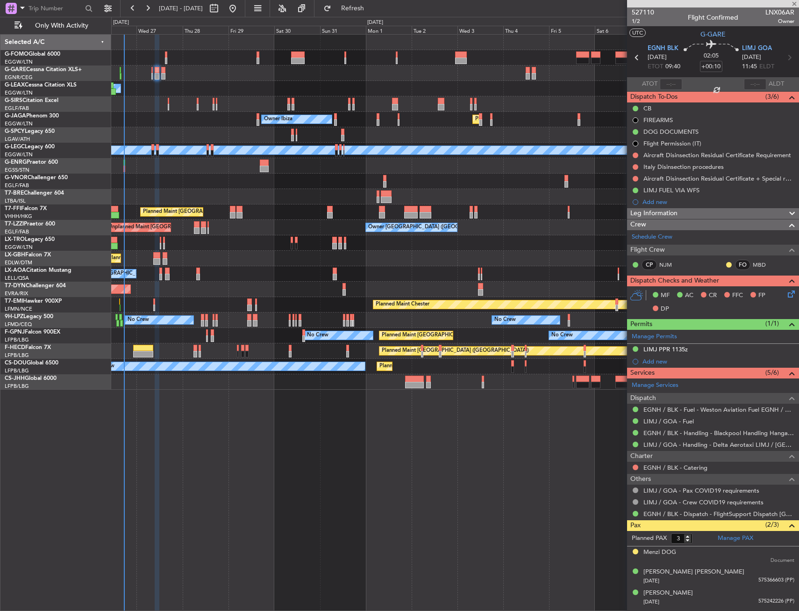
type input "-00:15"
type input "6"
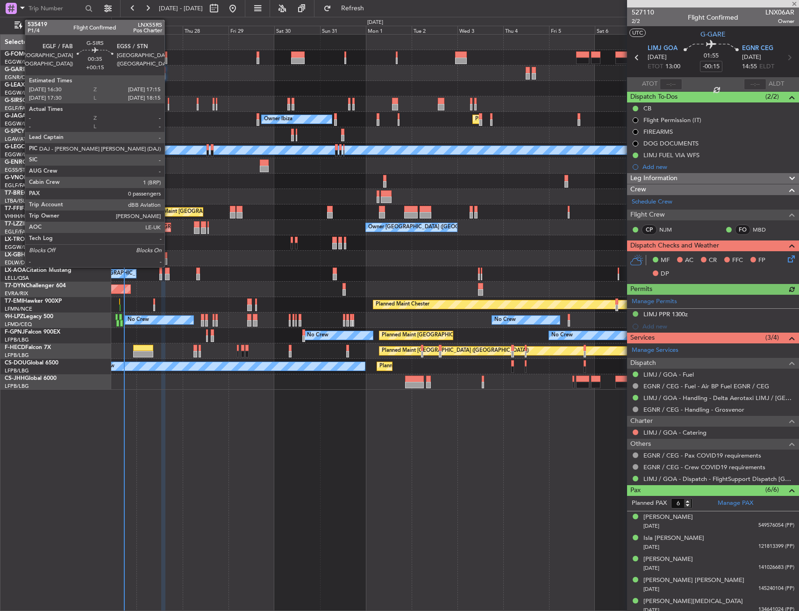
click at [169, 101] on div at bounding box center [169, 101] width 2 height 7
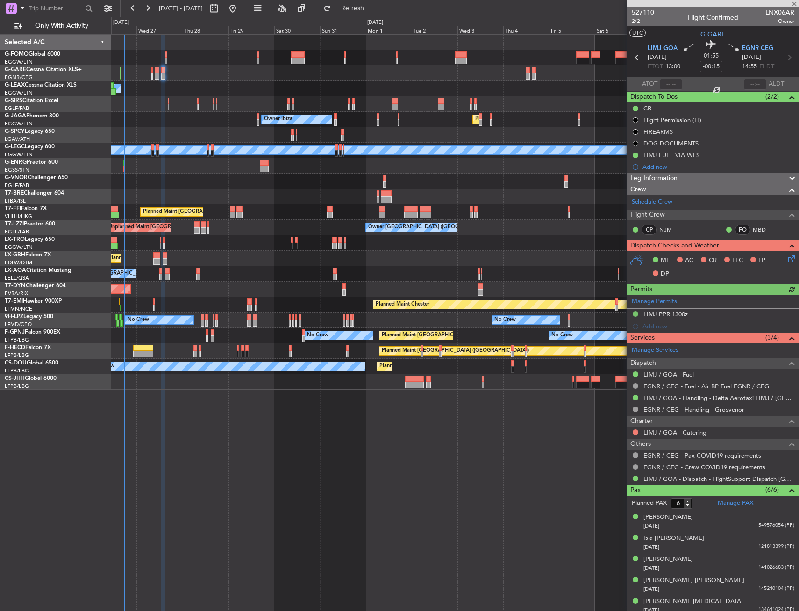
type input "+00:15"
type input "0"
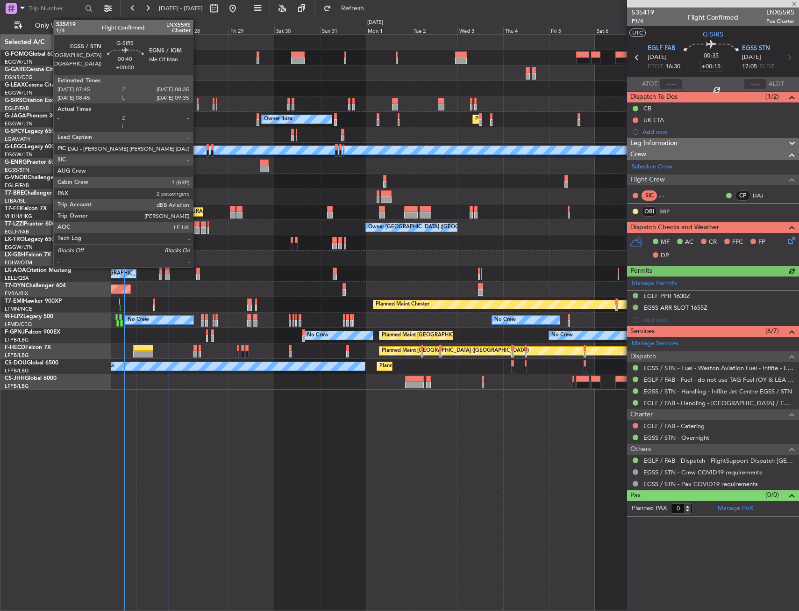
click at [197, 101] on div at bounding box center [198, 101] width 2 height 7
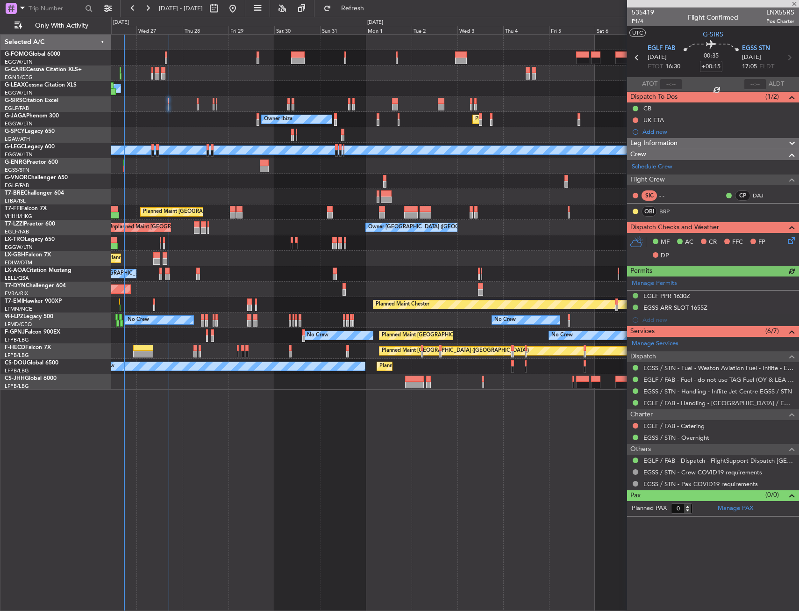
type input "2"
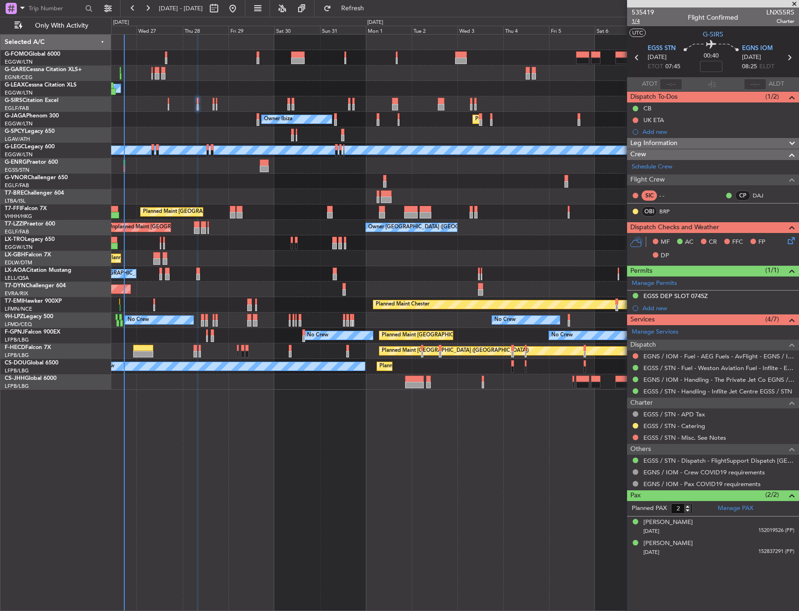
click at [638, 22] on span "1/4" at bounding box center [643, 21] width 22 height 8
click at [789, 240] on icon at bounding box center [789, 238] width 7 height 7
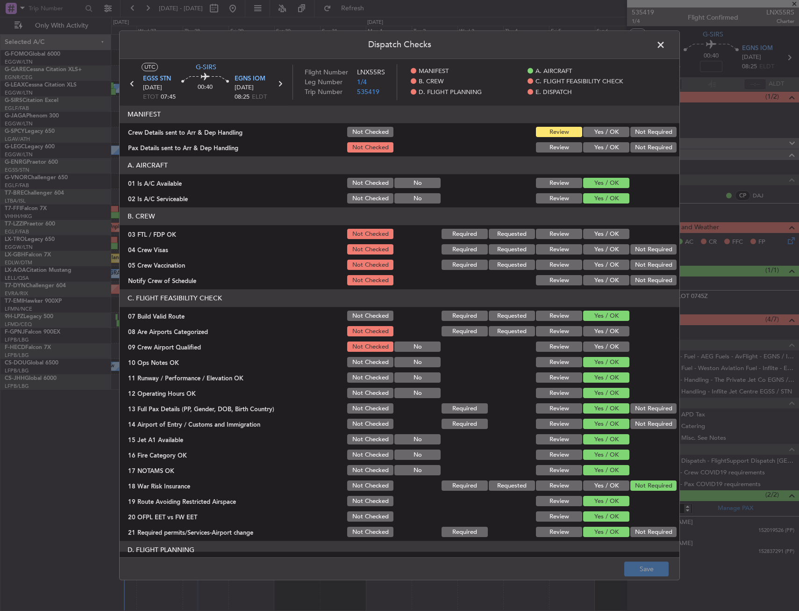
click at [597, 135] on button "Yes / OK" at bounding box center [606, 132] width 46 height 10
click at [595, 146] on button "Yes / OK" at bounding box center [606, 148] width 46 height 10
click at [655, 565] on button "Save" at bounding box center [647, 568] width 44 height 15
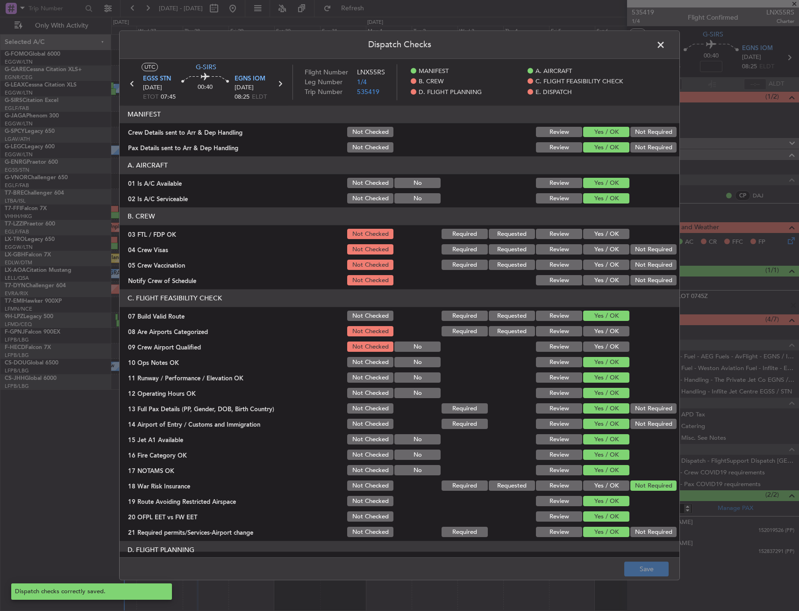
click at [666, 44] on span at bounding box center [666, 47] width 0 height 19
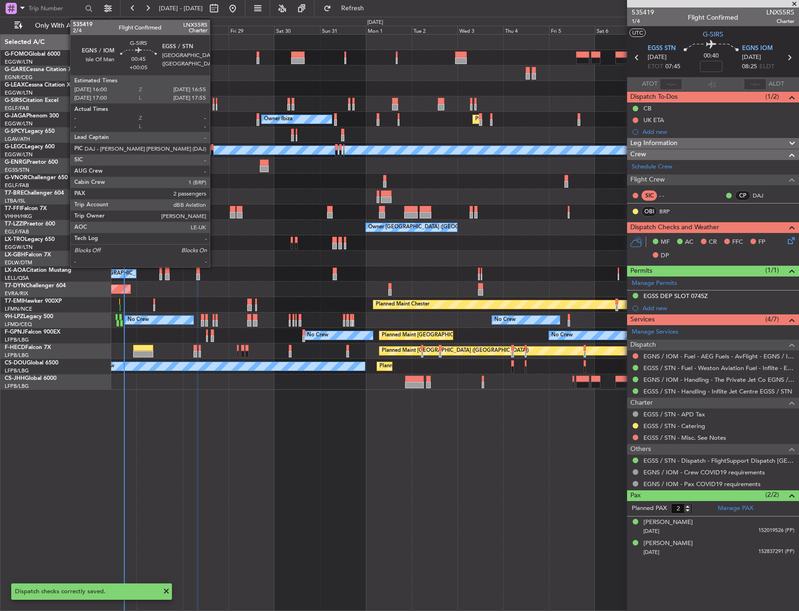
click at [214, 101] on div at bounding box center [214, 101] width 2 height 7
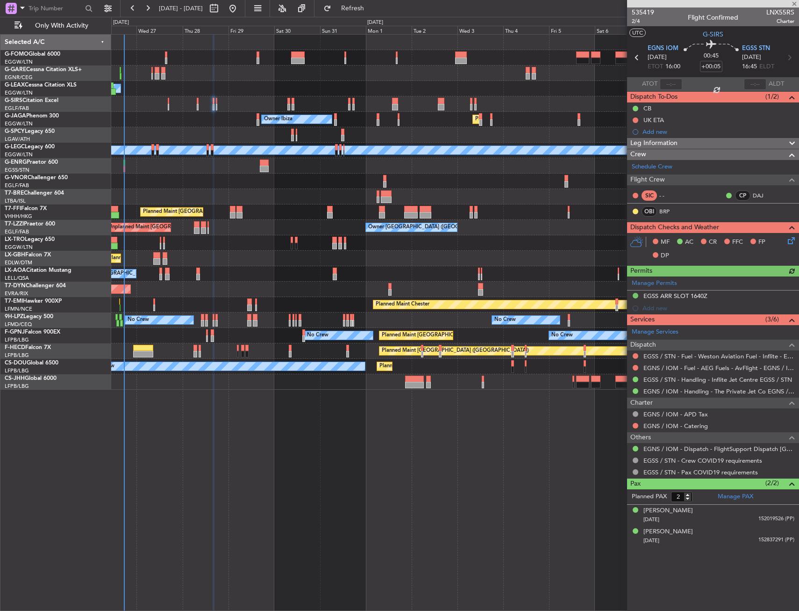
click at [791, 240] on icon at bounding box center [789, 238] width 7 height 7
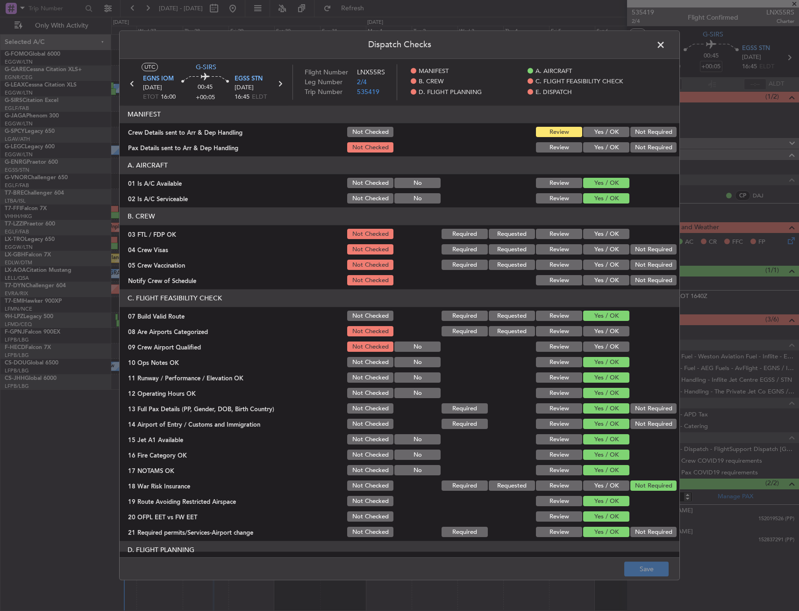
click at [602, 131] on button "Yes / OK" at bounding box center [606, 132] width 46 height 10
click at [601, 148] on button "Yes / OK" at bounding box center [606, 148] width 46 height 10
click at [638, 567] on button "Save" at bounding box center [647, 568] width 44 height 15
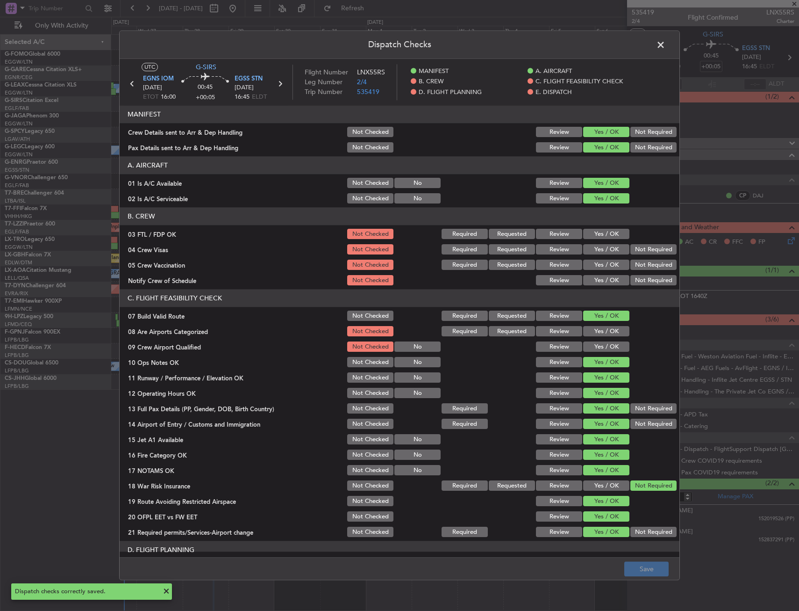
click at [666, 44] on span at bounding box center [666, 47] width 0 height 19
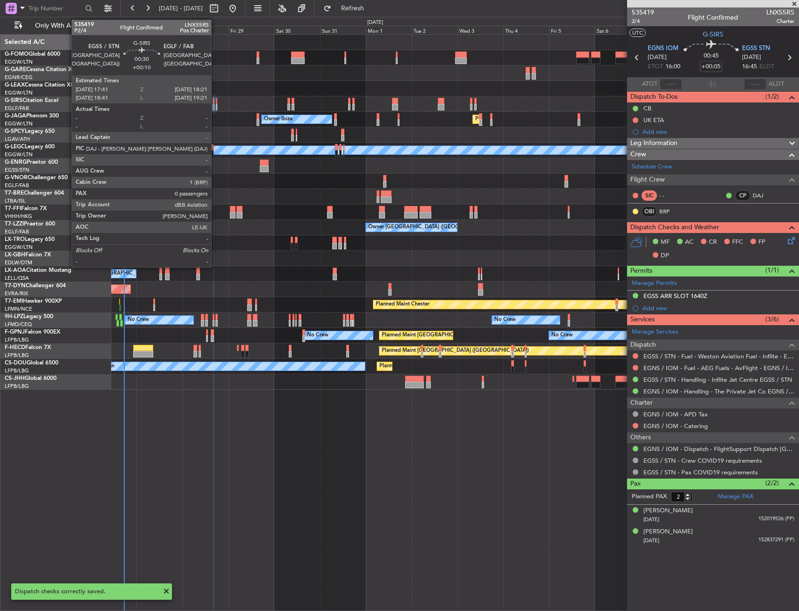
click at [216, 103] on div at bounding box center [216, 101] width 1 height 7
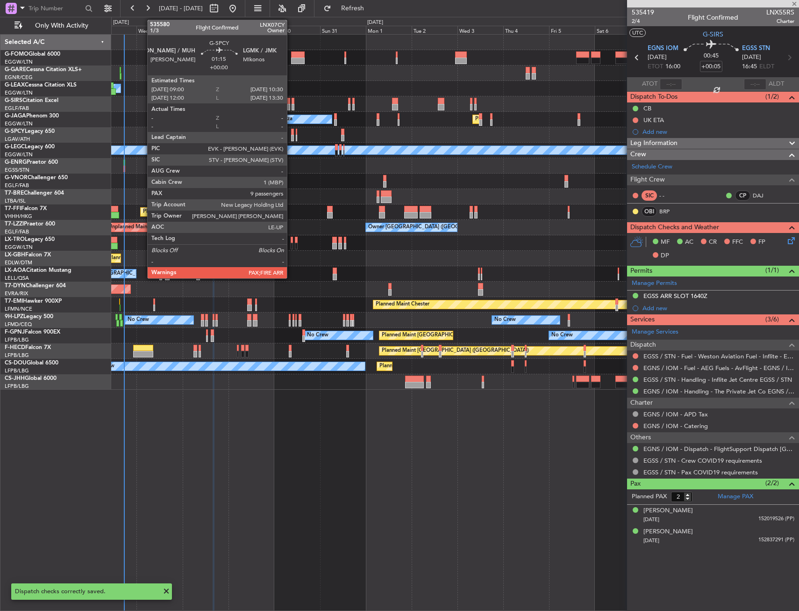
type input "+00:10"
type input "0"
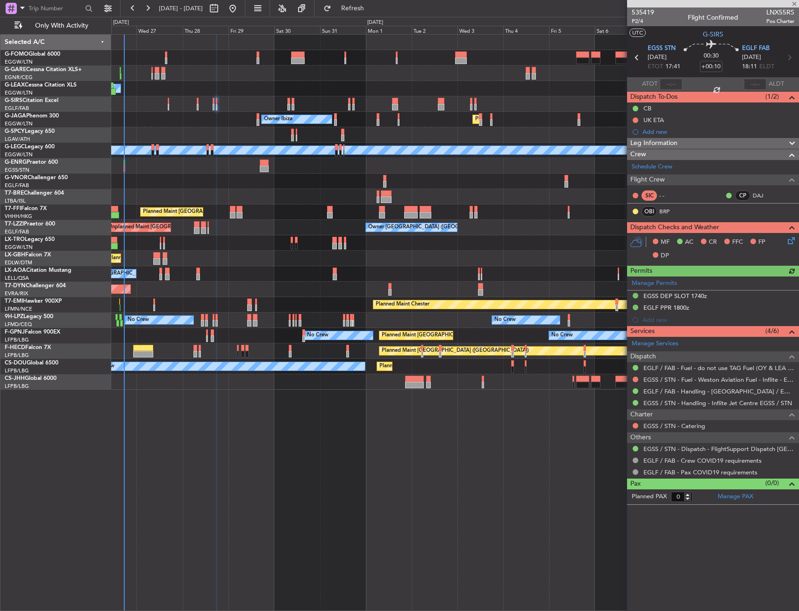
click at [791, 240] on icon at bounding box center [789, 238] width 7 height 7
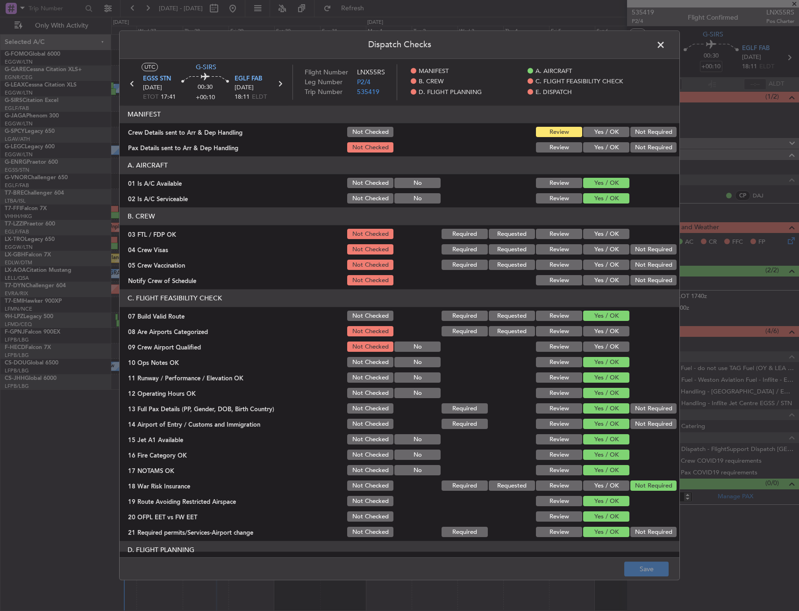
click at [594, 134] on button "Yes / OK" at bounding box center [606, 132] width 46 height 10
click at [599, 146] on button "Yes / OK" at bounding box center [606, 148] width 46 height 10
click at [645, 569] on button "Save" at bounding box center [647, 568] width 44 height 15
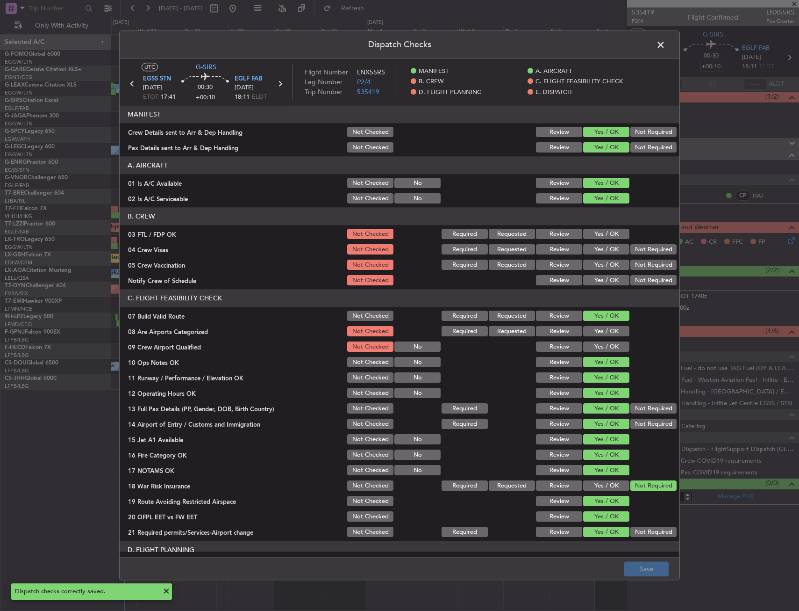
click at [666, 49] on span at bounding box center [666, 47] width 0 height 19
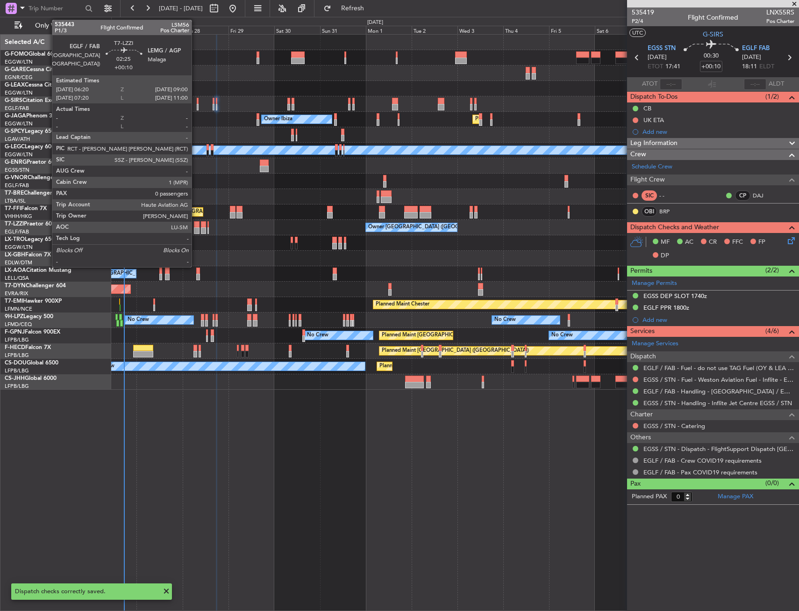
click at [195, 225] on div at bounding box center [196, 224] width 5 height 7
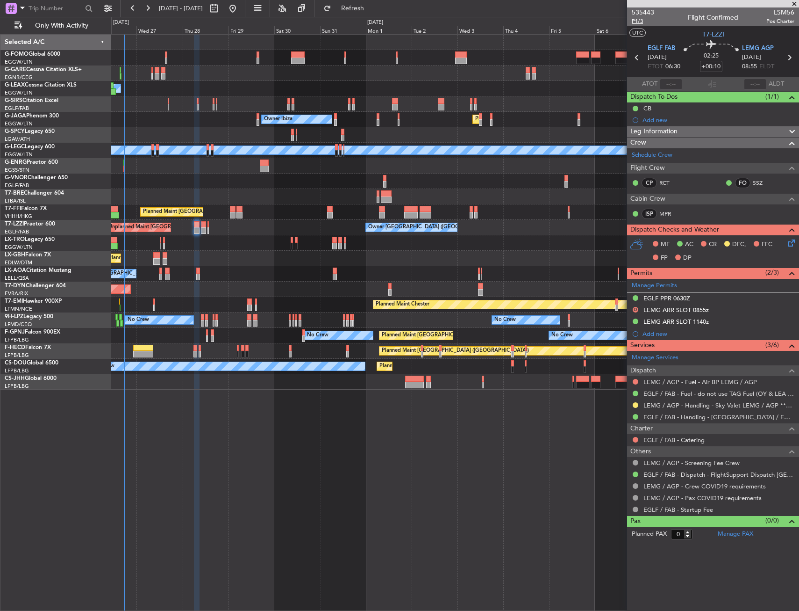
click at [638, 23] on span "P1/3" at bounding box center [643, 21] width 22 height 8
click at [791, 241] on icon at bounding box center [789, 240] width 7 height 7
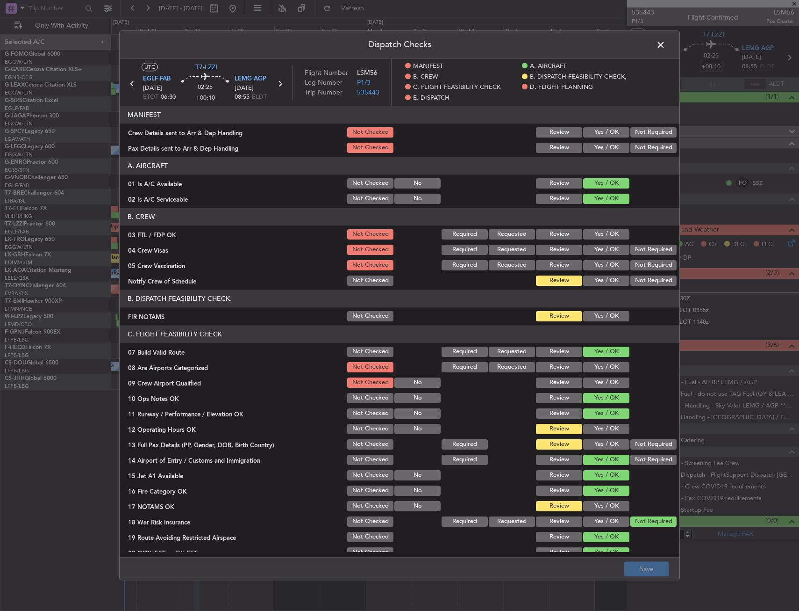
drag, startPoint x: 594, startPoint y: 130, endPoint x: 594, endPoint y: 143, distance: 12.6
click at [594, 131] on button "Yes / OK" at bounding box center [606, 132] width 46 height 10
click at [594, 143] on button "Yes / OK" at bounding box center [606, 148] width 46 height 10
click at [638, 570] on button "Save" at bounding box center [647, 568] width 44 height 15
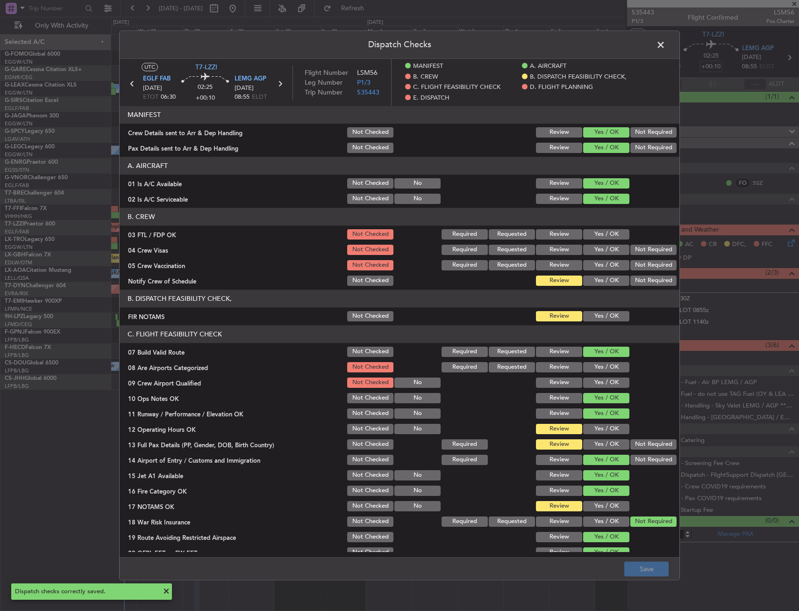
click at [666, 44] on span at bounding box center [666, 47] width 0 height 19
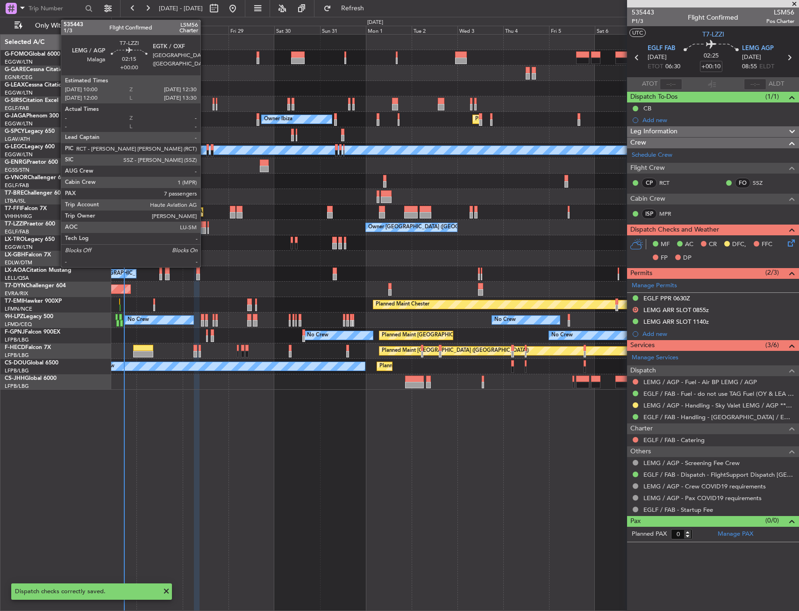
click at [205, 225] on div at bounding box center [203, 224] width 5 height 7
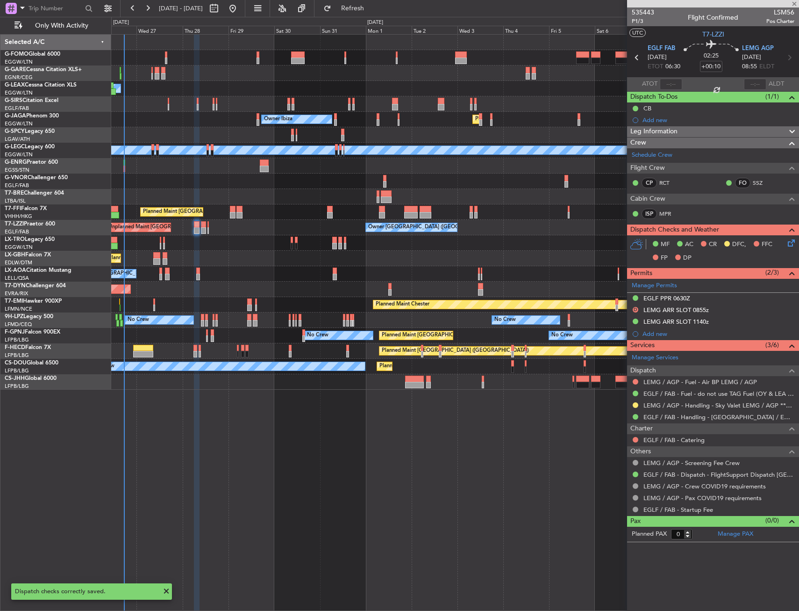
type input "7"
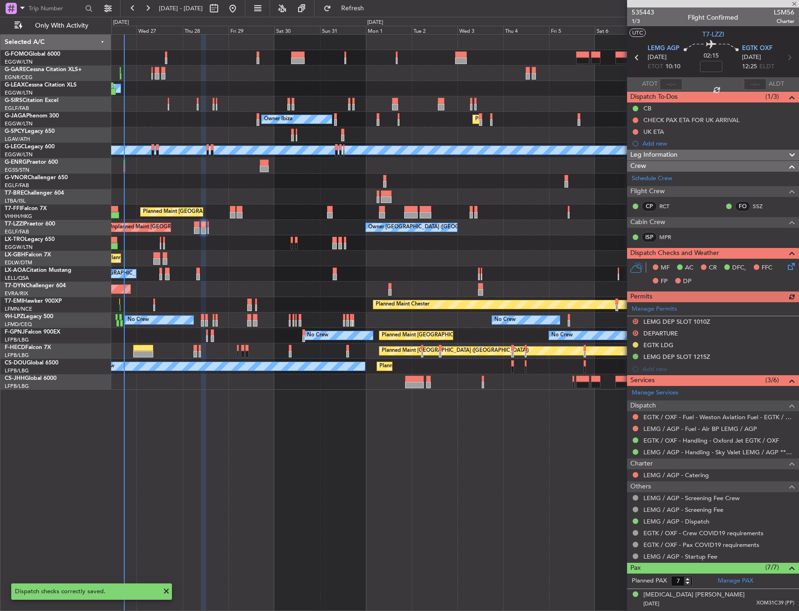
click at [786, 265] on icon at bounding box center [789, 264] width 7 height 7
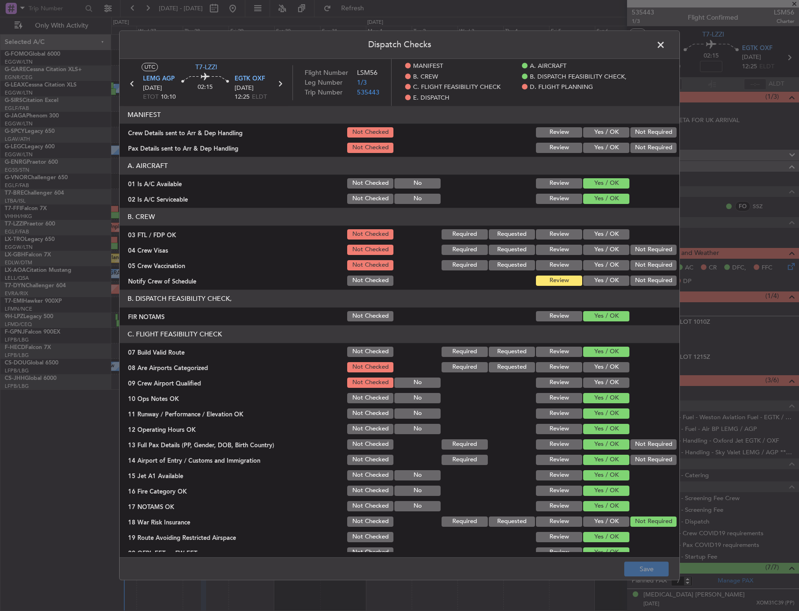
click at [597, 133] on button "Yes / OK" at bounding box center [606, 132] width 46 height 10
click at [598, 143] on button "Yes / OK" at bounding box center [606, 148] width 46 height 10
click at [646, 566] on button "Save" at bounding box center [647, 568] width 44 height 15
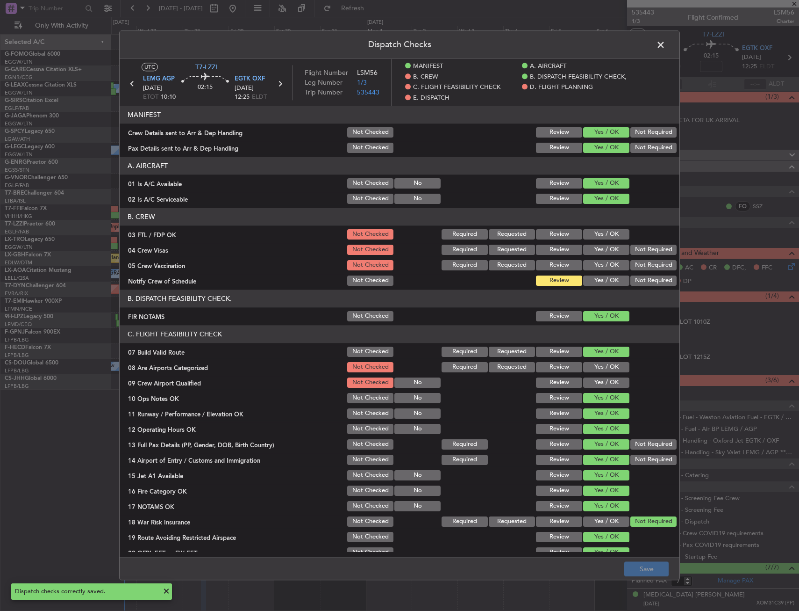
click at [666, 44] on span at bounding box center [666, 47] width 0 height 19
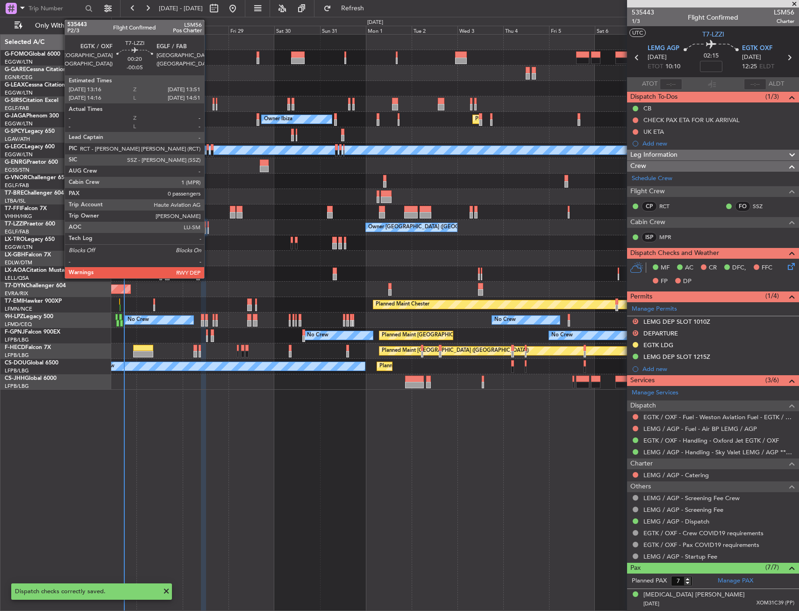
click at [208, 229] on div at bounding box center [208, 230] width 1 height 7
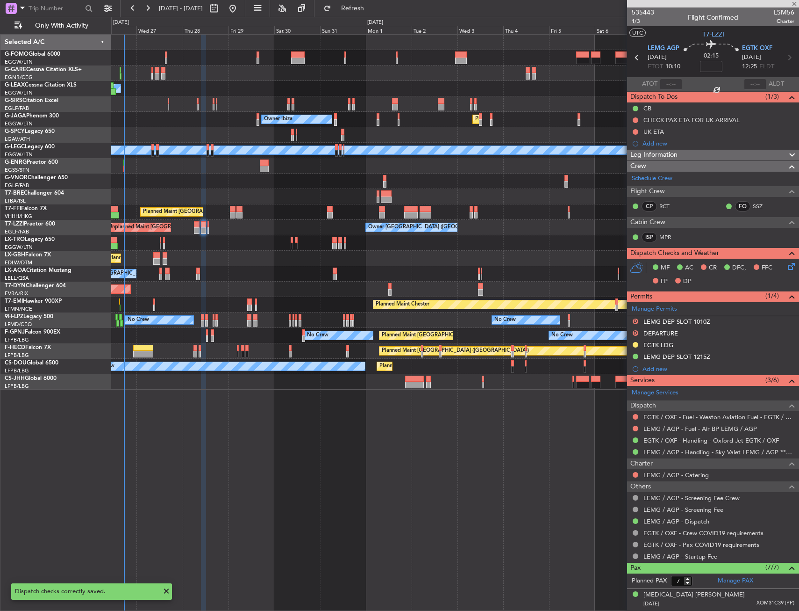
type input "-00:05"
type input "0"
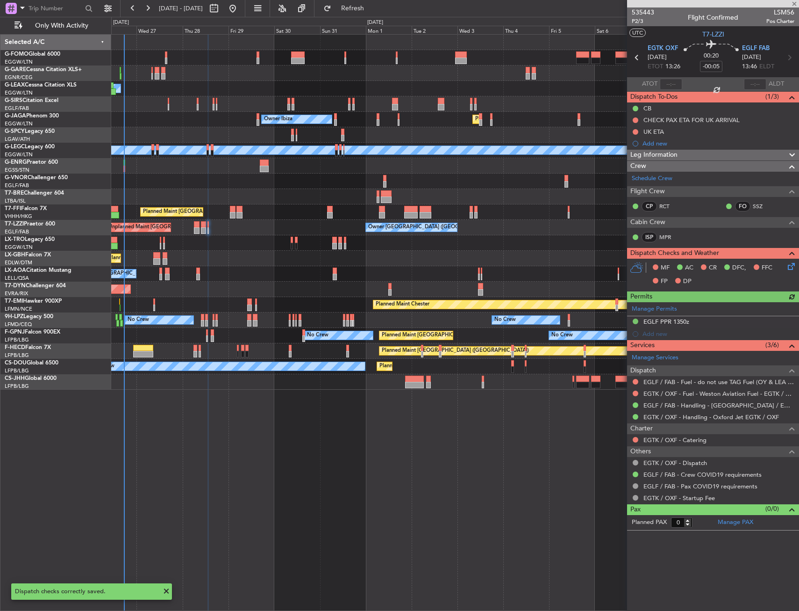
click at [791, 266] on icon at bounding box center [789, 264] width 7 height 7
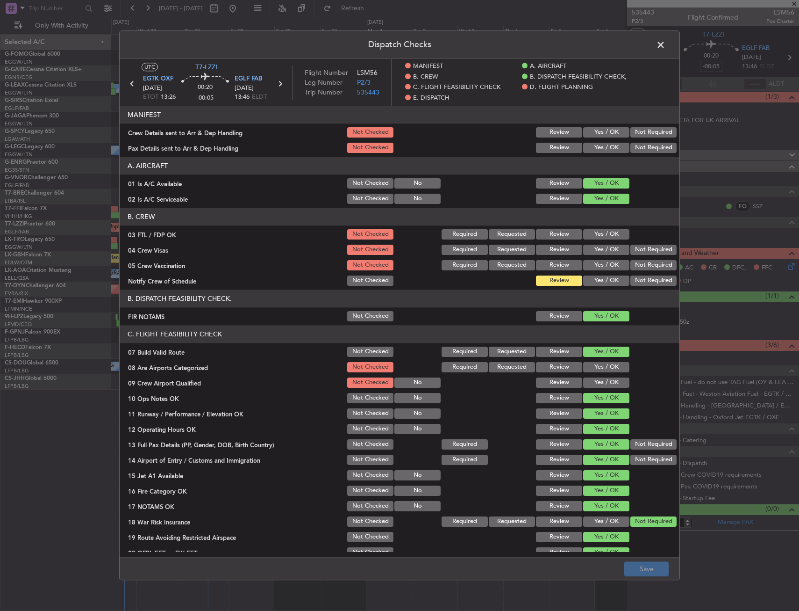
click at [598, 132] on button "Yes / OK" at bounding box center [606, 132] width 46 height 10
click at [595, 149] on button "Yes / OK" at bounding box center [606, 148] width 46 height 10
drag, startPoint x: 638, startPoint y: 575, endPoint x: 636, endPoint y: 565, distance: 10.1
click at [638, 574] on button "Save" at bounding box center [647, 568] width 44 height 15
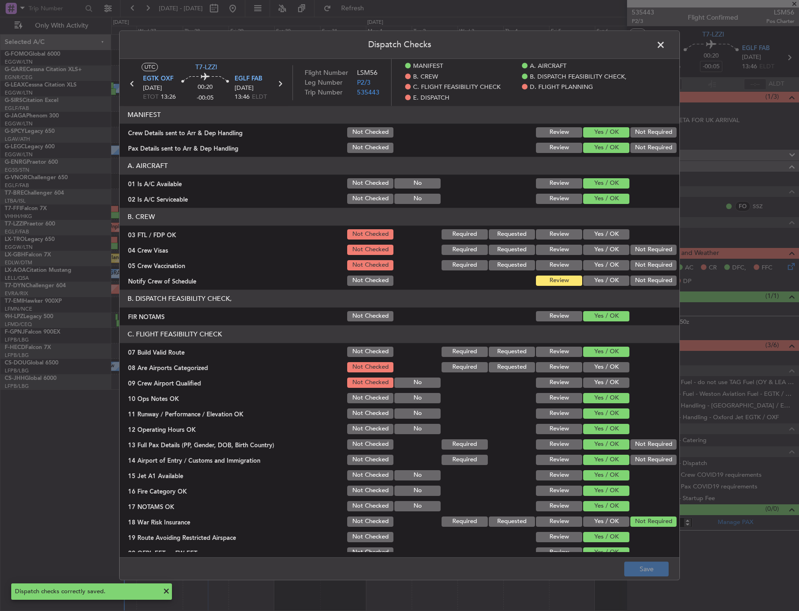
click at [666, 44] on span at bounding box center [666, 47] width 0 height 19
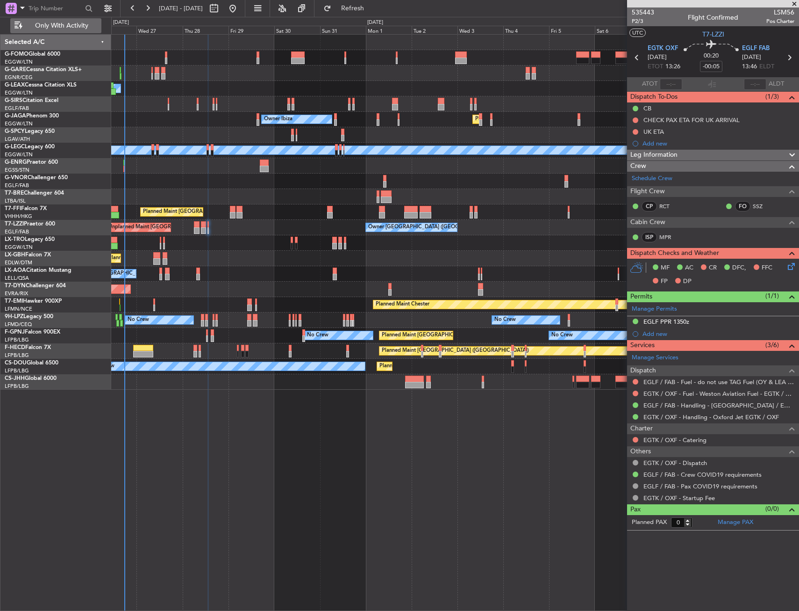
click at [60, 24] on span "Only With Activity" at bounding box center [61, 25] width 74 height 7
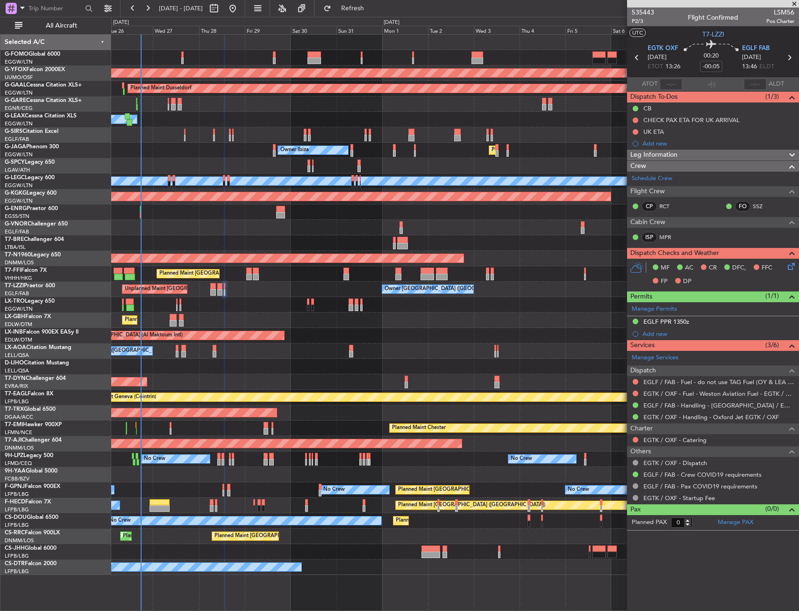
click at [219, 358] on div "AOG Maint Ostafyevo Planned Maint Dusseldorf Owner Unplanned Maint Oxford (Kidl…" at bounding box center [455, 305] width 688 height 540
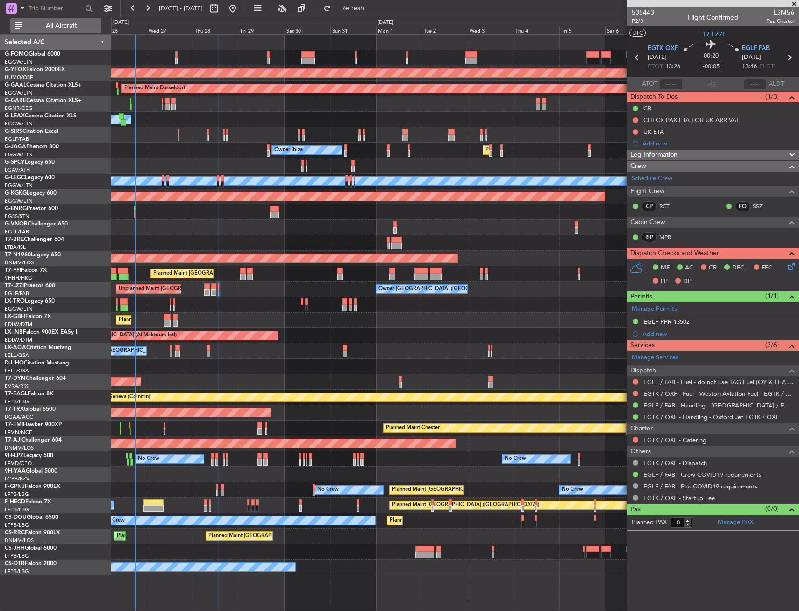
click at [64, 29] on span "All Aircraft" at bounding box center [61, 25] width 74 height 7
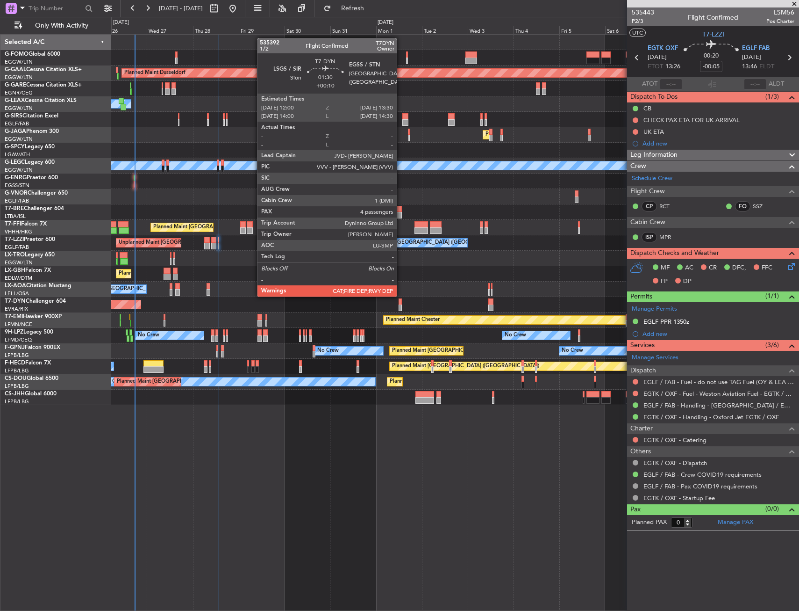
click at [401, 304] on div at bounding box center [400, 301] width 3 height 7
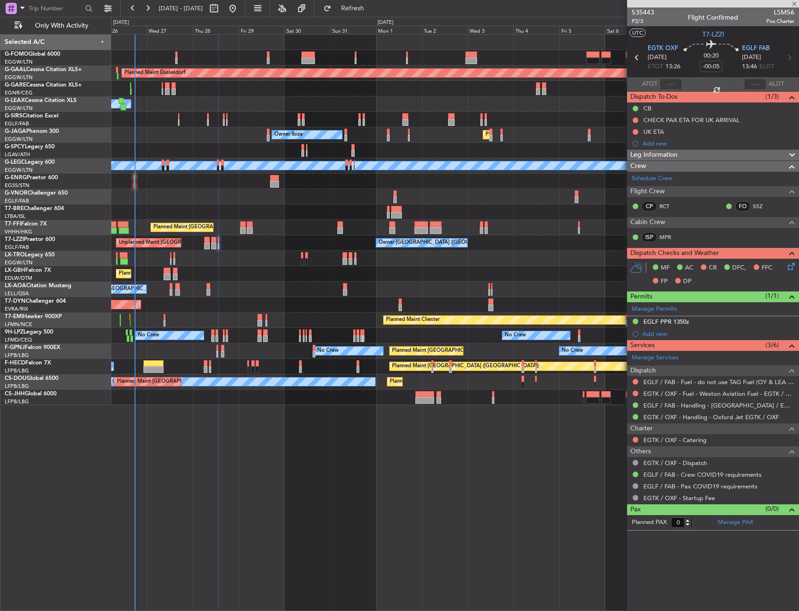
type input "+00:10"
type input "4"
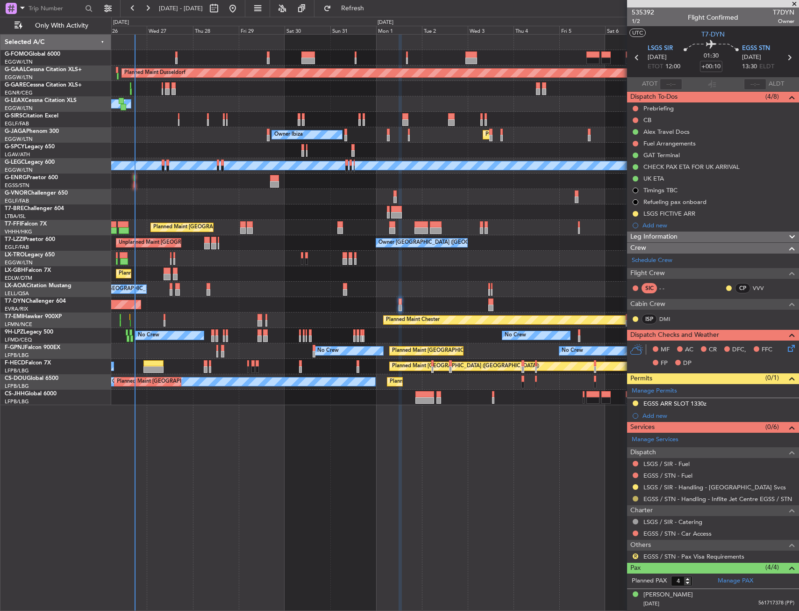
click at [635, 498] on button at bounding box center [636, 499] width 6 height 6
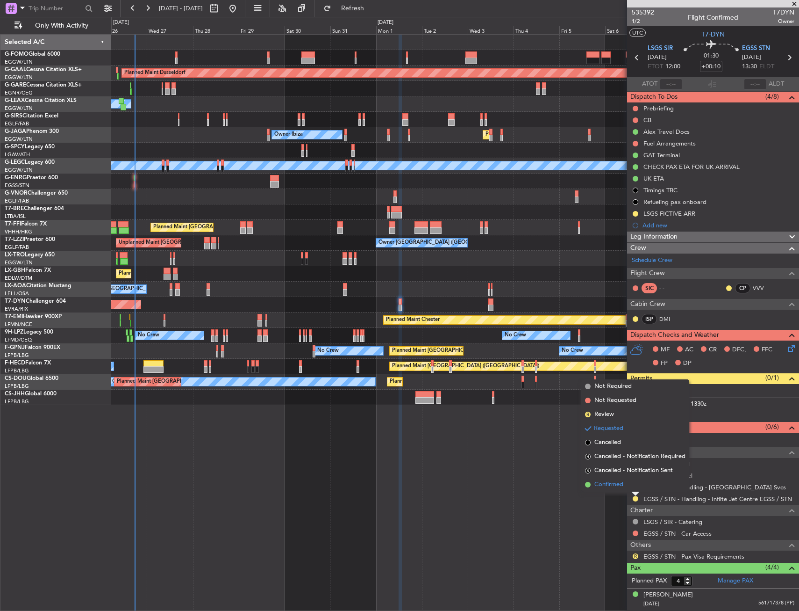
click at [604, 484] on span "Confirmed" at bounding box center [609, 484] width 29 height 9
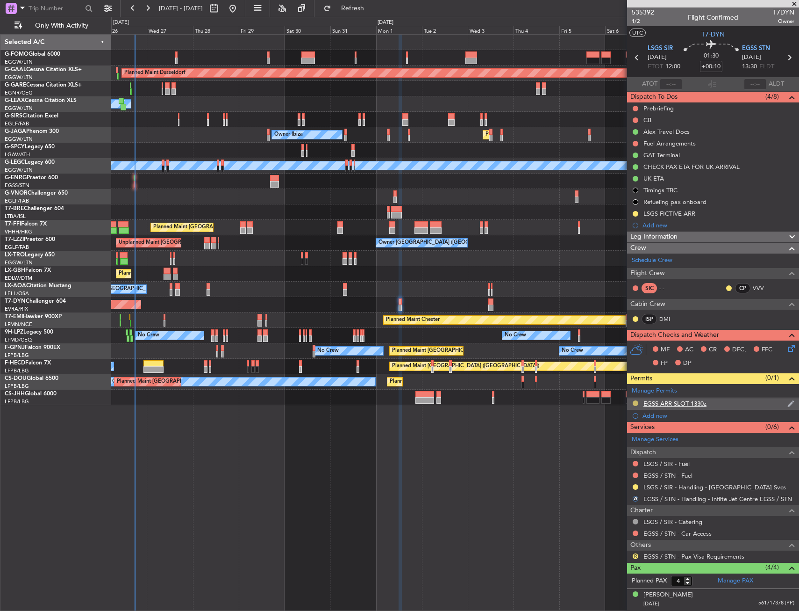
click at [637, 403] on button at bounding box center [636, 403] width 6 height 6
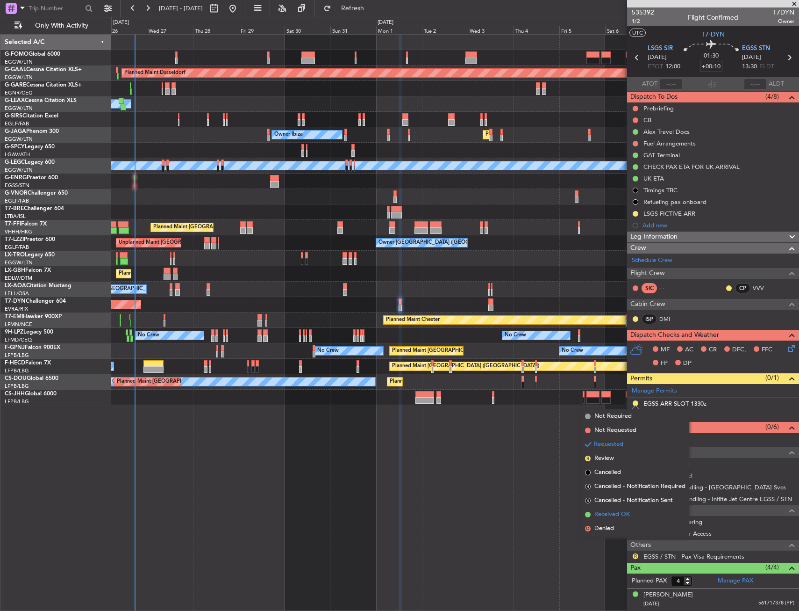
click at [606, 510] on span "Received OK" at bounding box center [613, 514] width 36 height 9
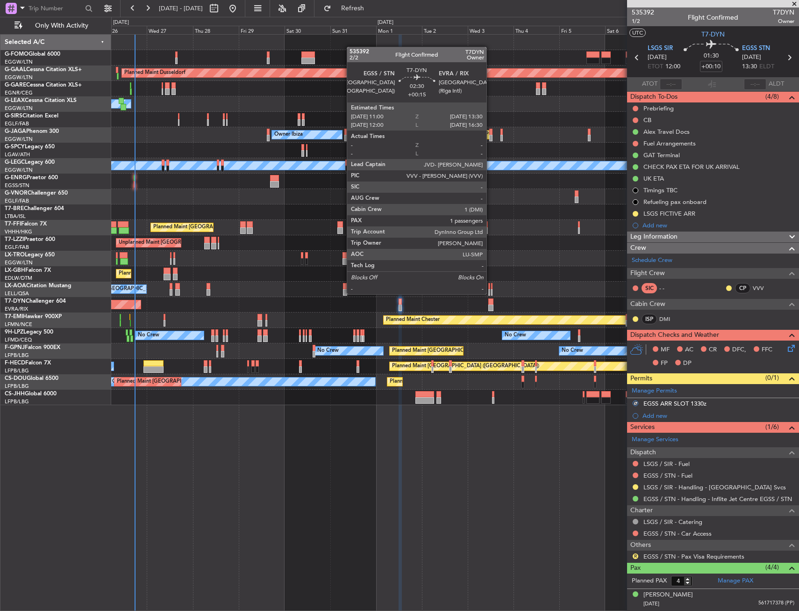
click at [491, 302] on div at bounding box center [490, 301] width 5 height 7
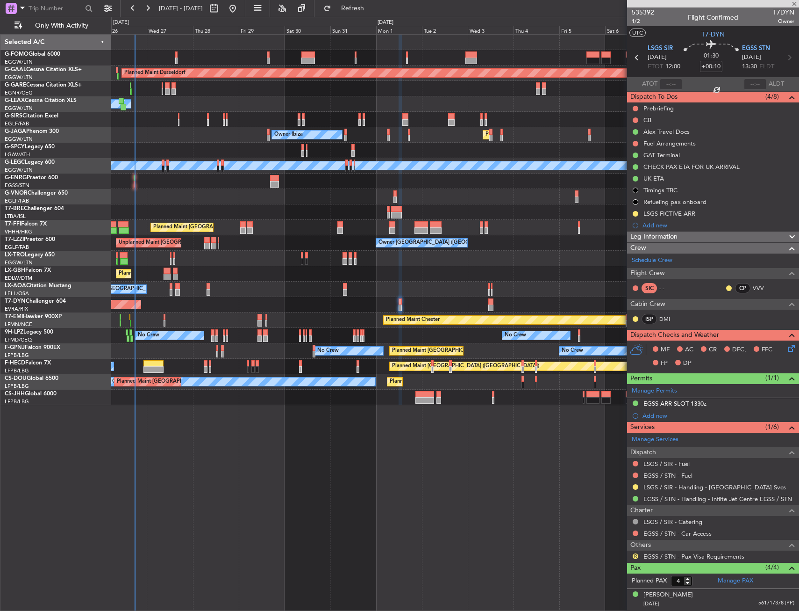
type input "+00:15"
type input "1"
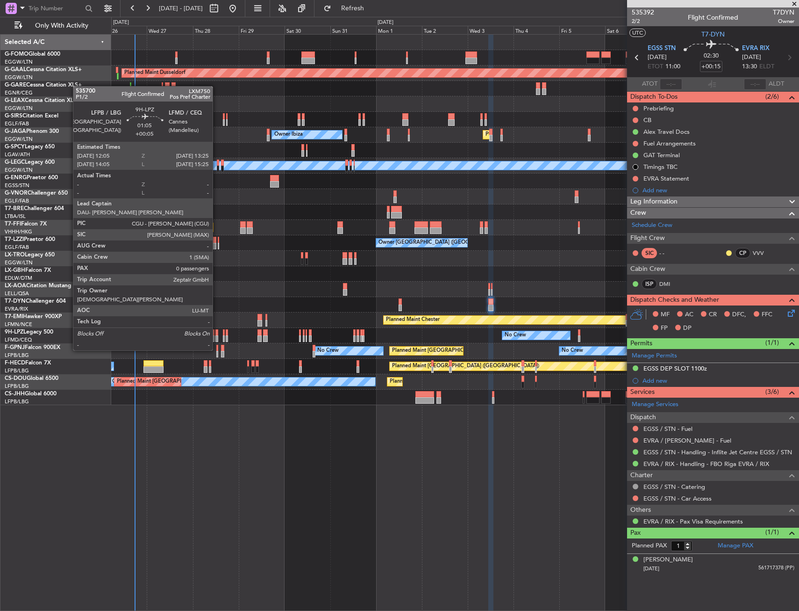
click at [217, 332] on div at bounding box center [217, 332] width 3 height 7
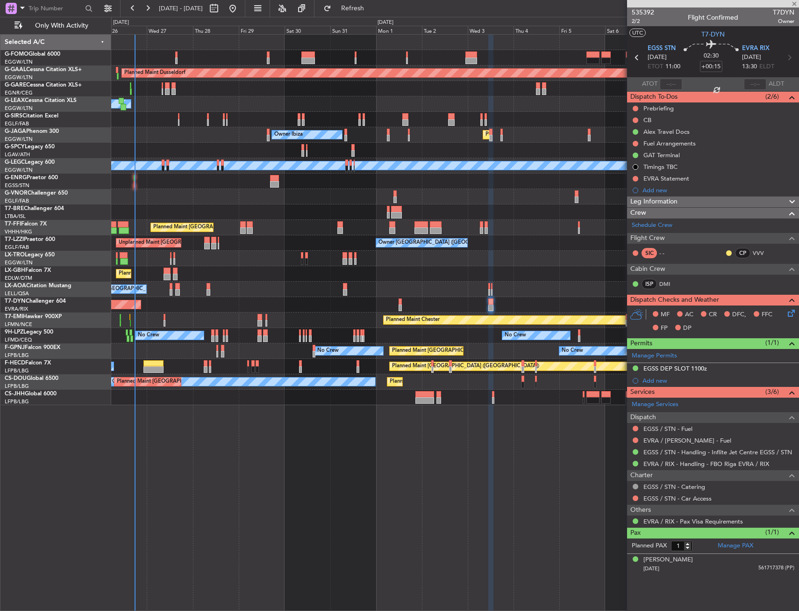
type input "+00:05"
type input "0"
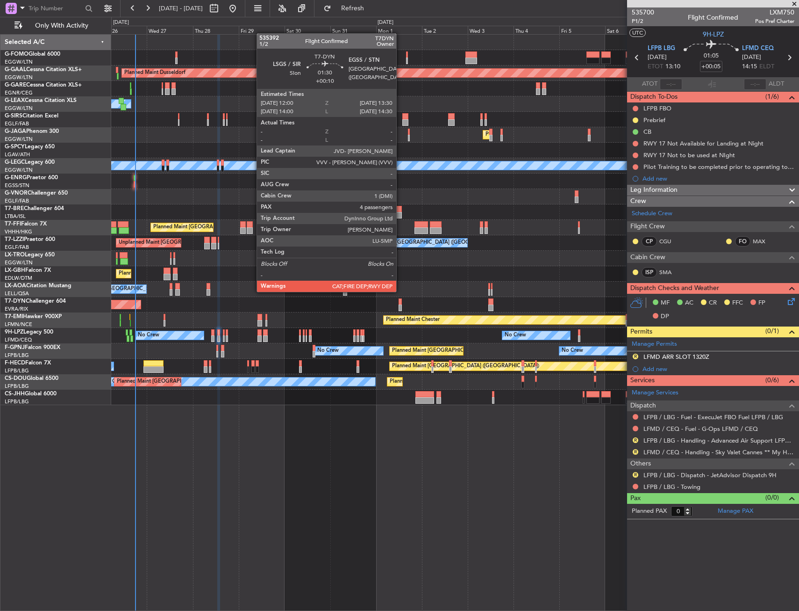
click at [401, 299] on div at bounding box center [400, 301] width 3 height 7
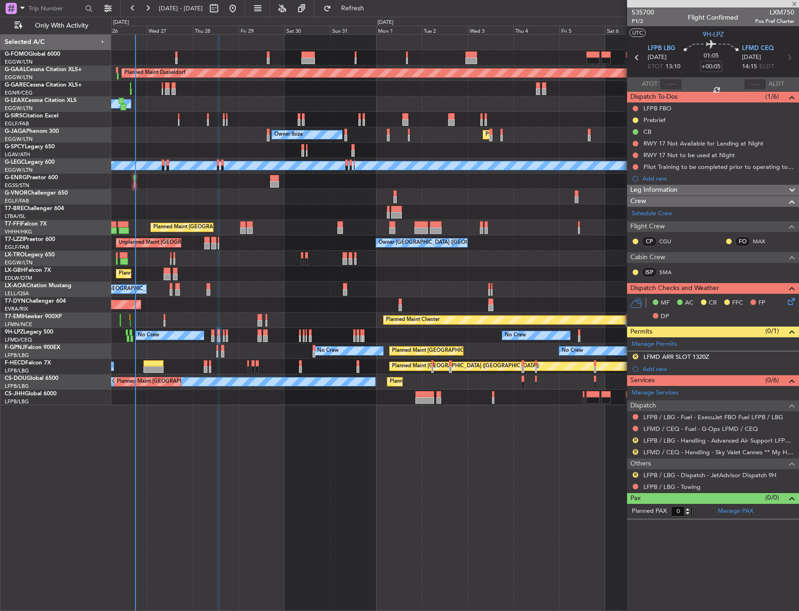
type input "+00:10"
type input "4"
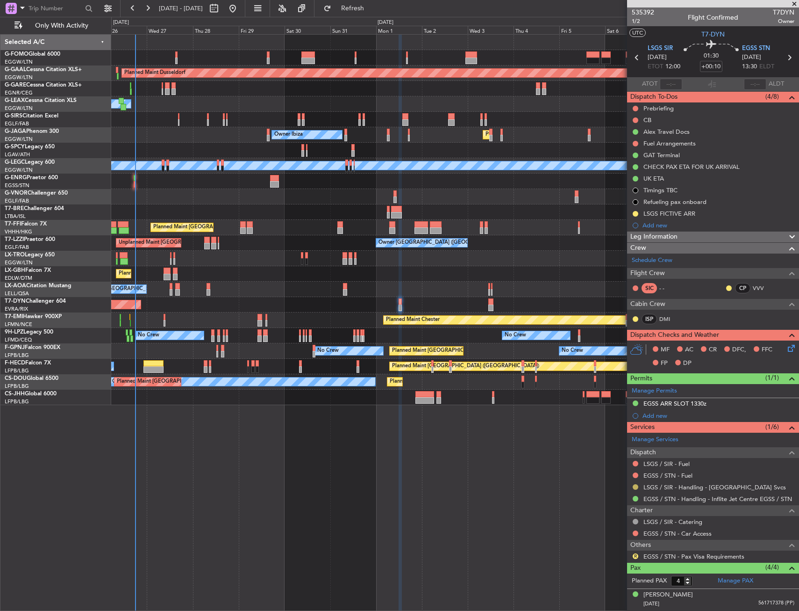
click at [637, 486] on button at bounding box center [636, 487] width 6 height 6
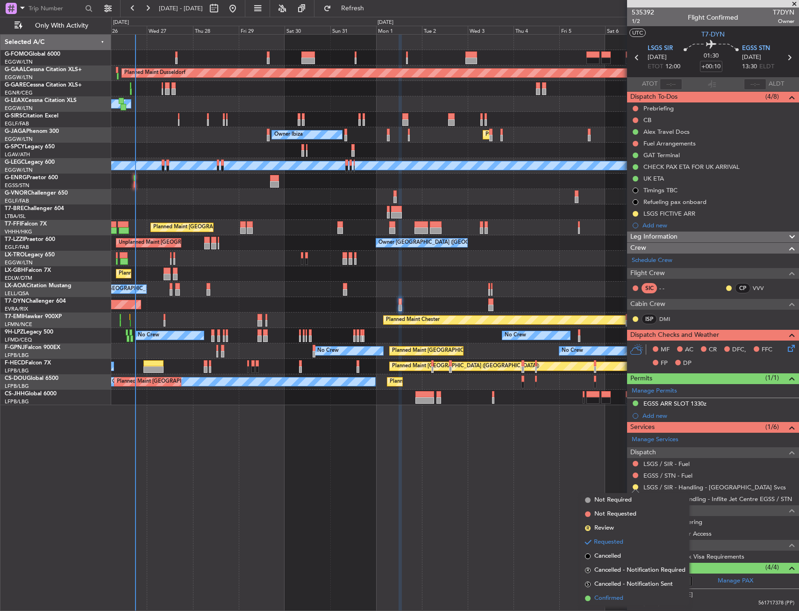
click at [611, 595] on span "Confirmed" at bounding box center [609, 597] width 29 height 9
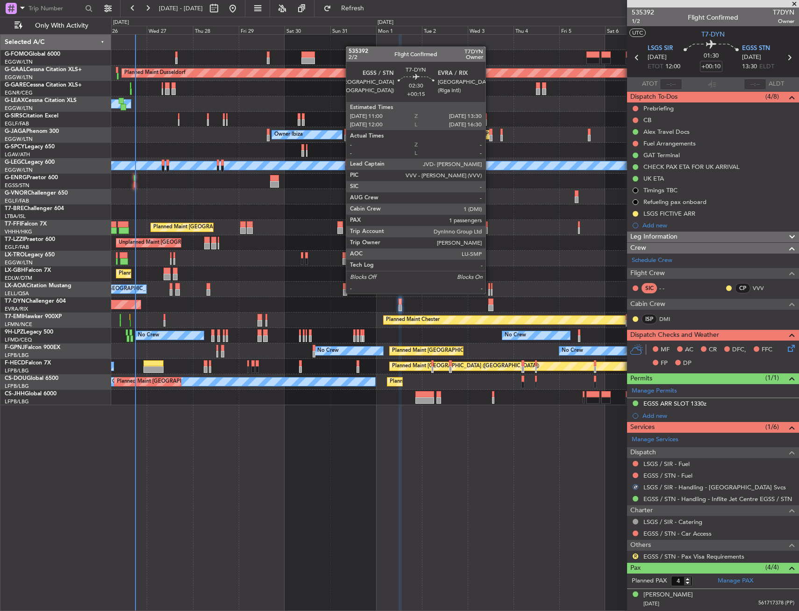
click at [491, 301] on div at bounding box center [490, 301] width 5 height 7
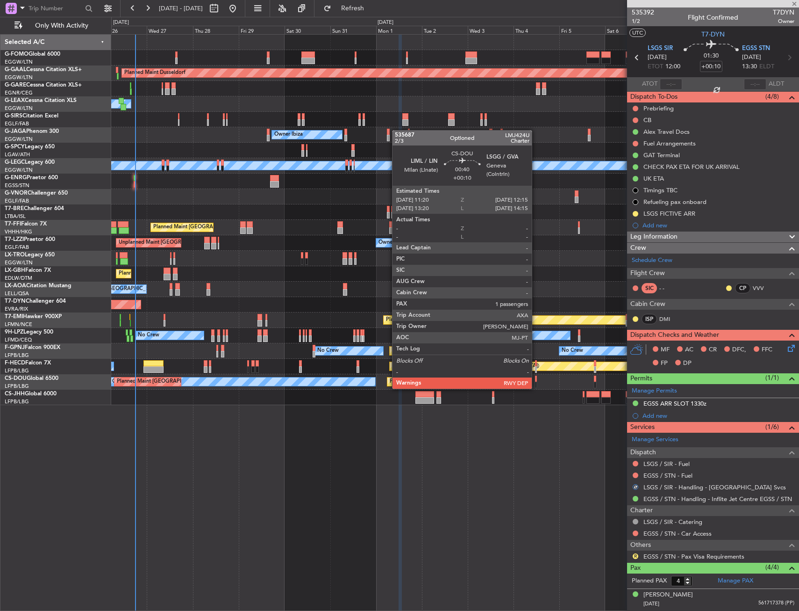
type input "+00:15"
type input "1"
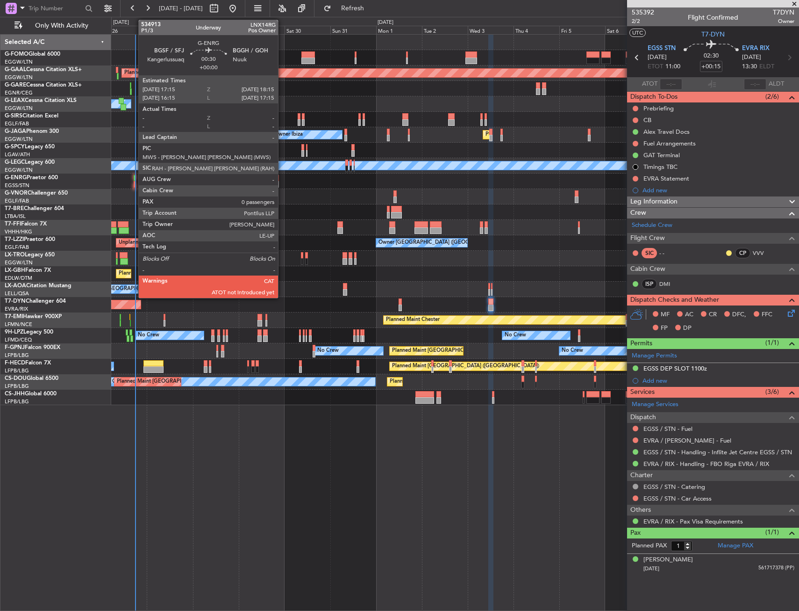
click at [134, 183] on div at bounding box center [135, 184] width 2 height 7
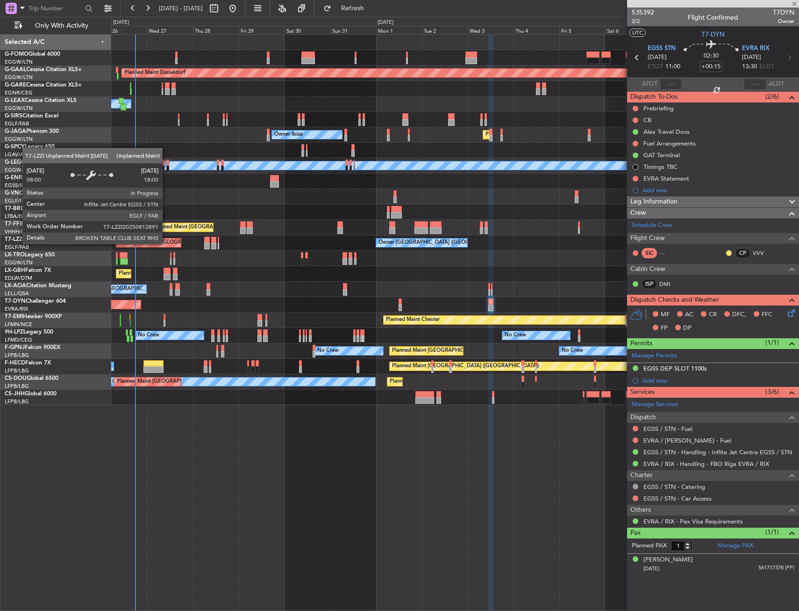
type input "0"
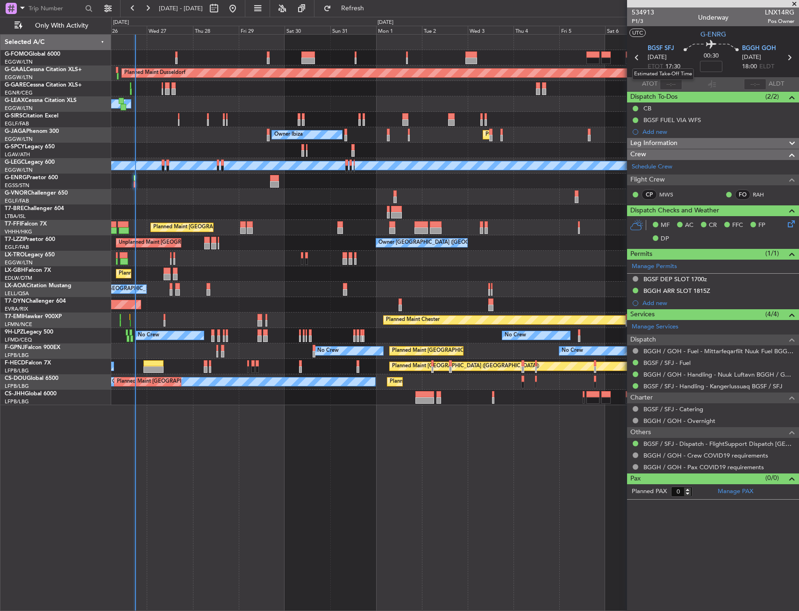
click at [668, 83] on mat-tooltip-component "Estimated Take-Off Time" at bounding box center [663, 74] width 75 height 25
click at [674, 84] on input "text" at bounding box center [671, 84] width 22 height 11
click at [672, 35] on section "UTC G-ENRG" at bounding box center [713, 33] width 172 height 14
type input "17:37"
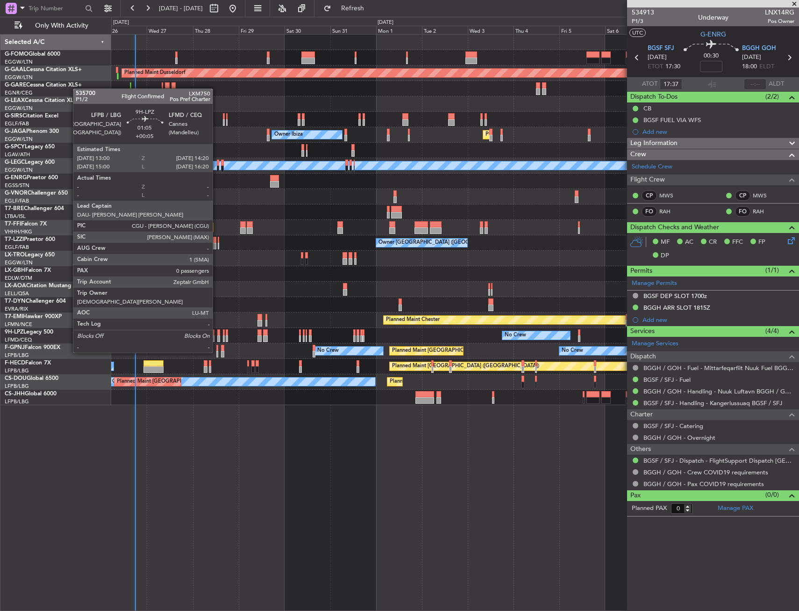
click at [217, 335] on div at bounding box center [218, 332] width 3 height 7
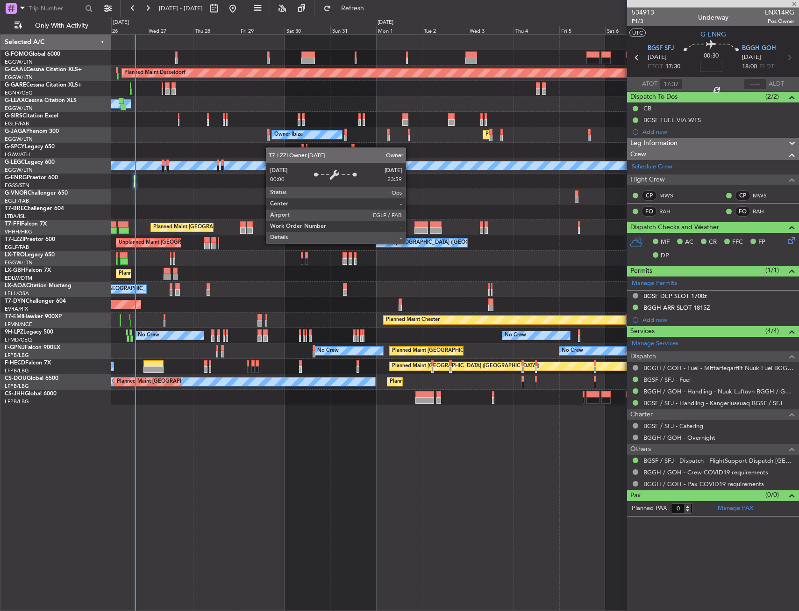
type input "+00:05"
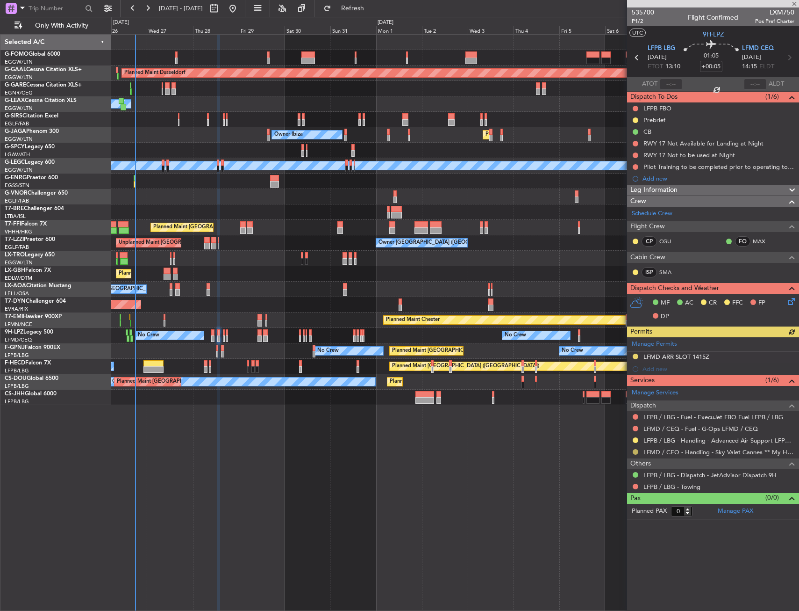
click at [635, 453] on button at bounding box center [636, 452] width 6 height 6
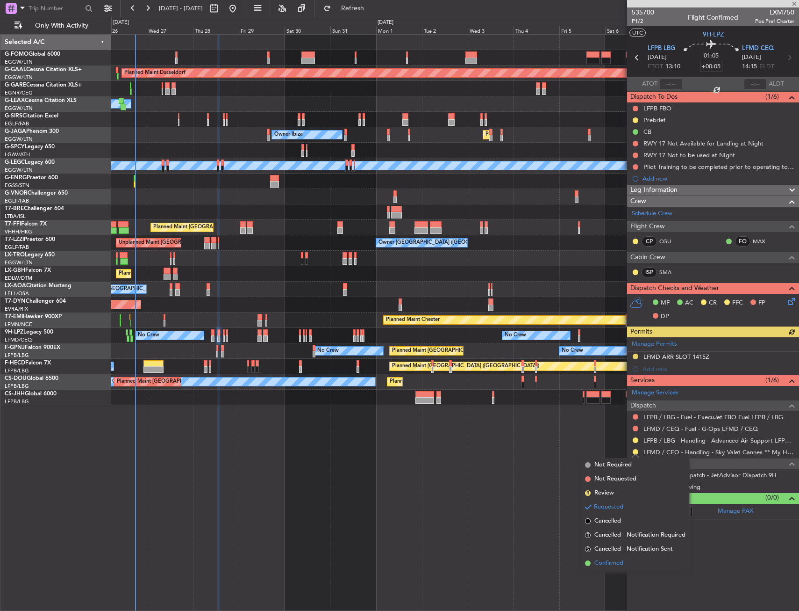
click at [615, 568] on li "Confirmed" at bounding box center [636, 563] width 108 height 14
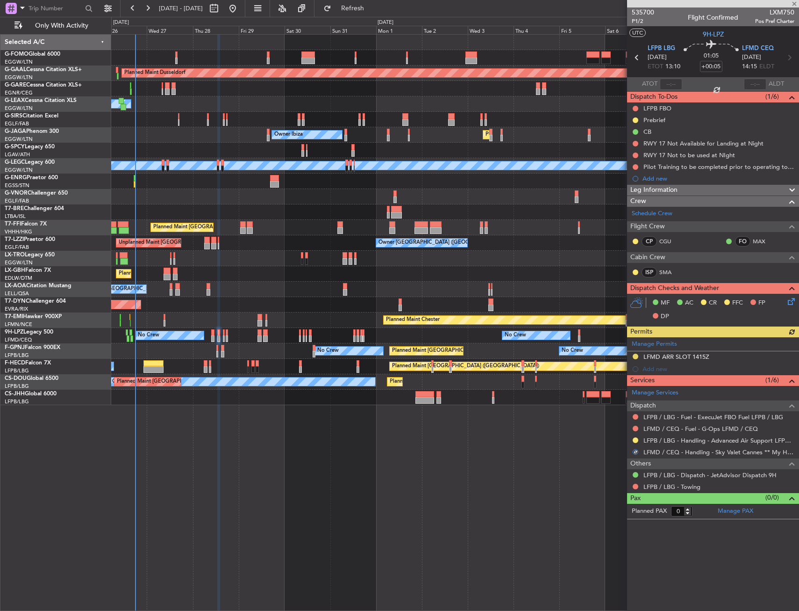
click at [734, 349] on div "Manage Permits LFMD ARR SLOT 1415Z Add new" at bounding box center [713, 356] width 172 height 38
click at [731, 357] on div "LFMD ARR SLOT 1415Z" at bounding box center [713, 357] width 172 height 12
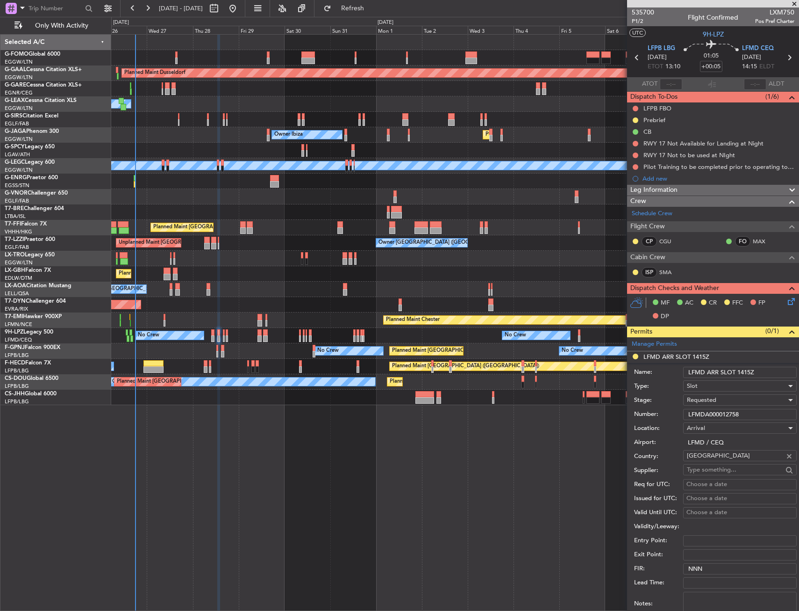
click at [728, 415] on input "LFMDA000012758" at bounding box center [740, 414] width 114 height 11
paste input "text"
type input "LFMDA000012758"
click at [717, 403] on div "Requested" at bounding box center [737, 400] width 100 height 14
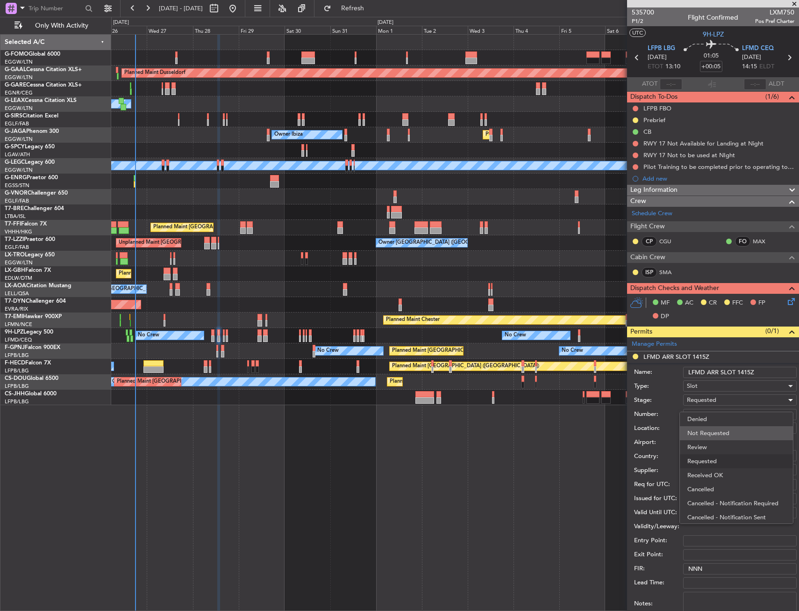
scroll to position [4, 0]
click at [710, 467] on span "Received OK" at bounding box center [737, 471] width 98 height 14
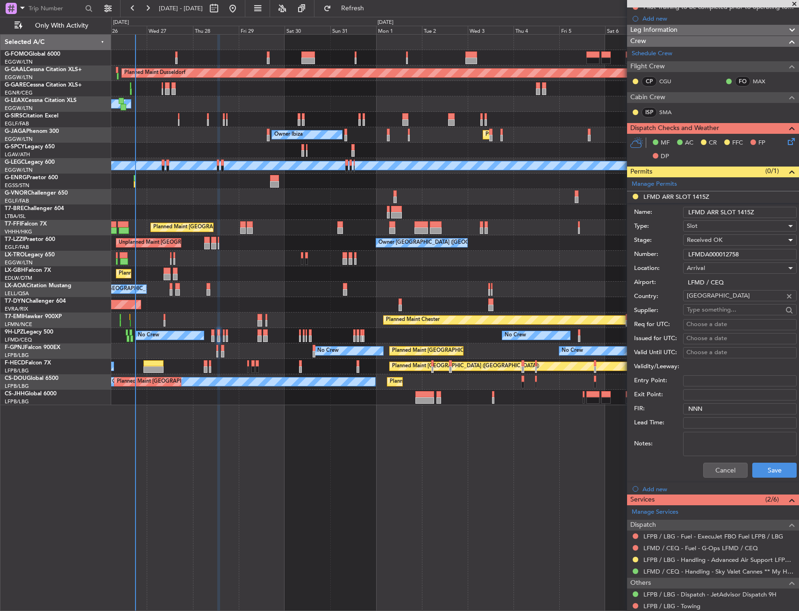
scroll to position [187, 0]
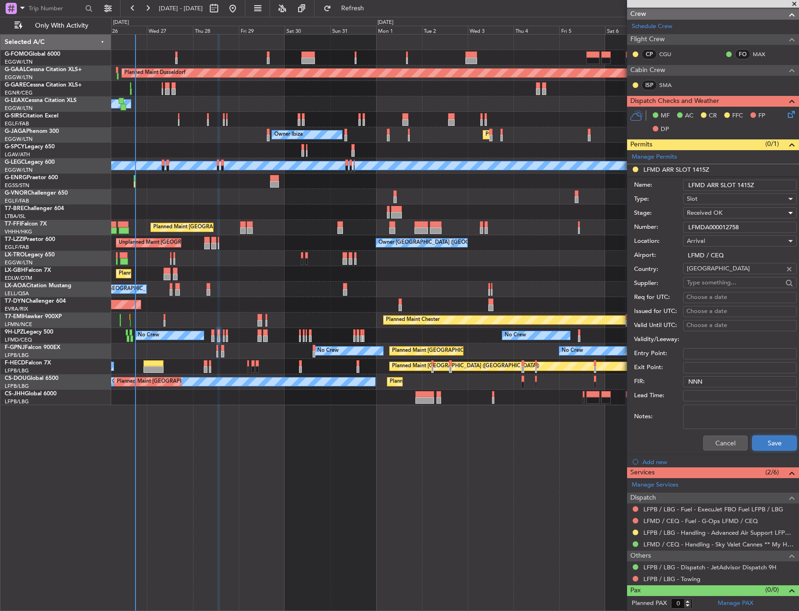
click at [754, 449] on button "Save" at bounding box center [775, 442] width 44 height 15
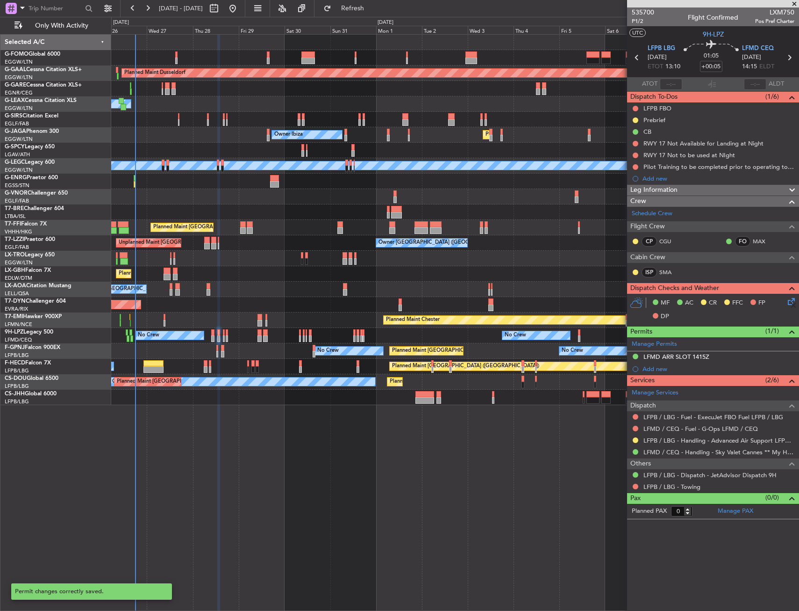
scroll to position [0, 0]
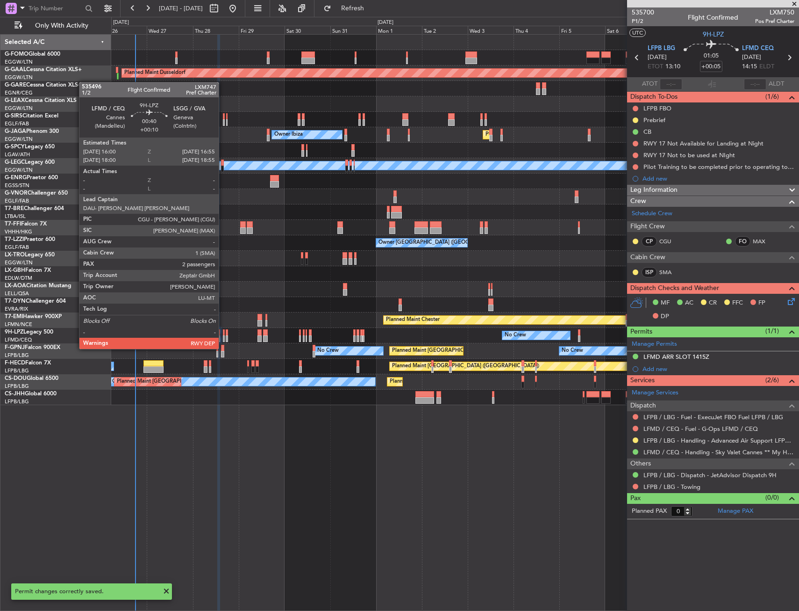
click at [223, 339] on div at bounding box center [224, 338] width 2 height 7
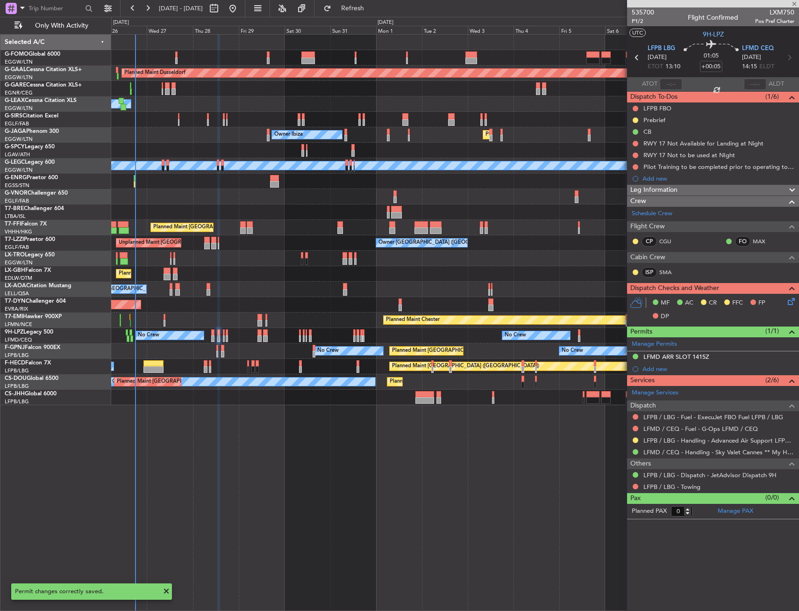
type input "+00:10"
type input "2"
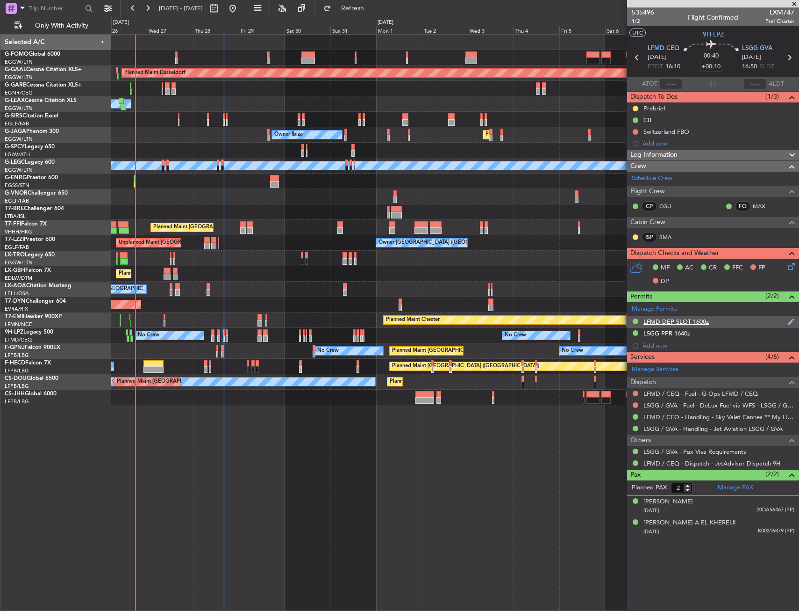
click at [723, 319] on div "LFMD DEP SLOT 1600z" at bounding box center [713, 322] width 172 height 12
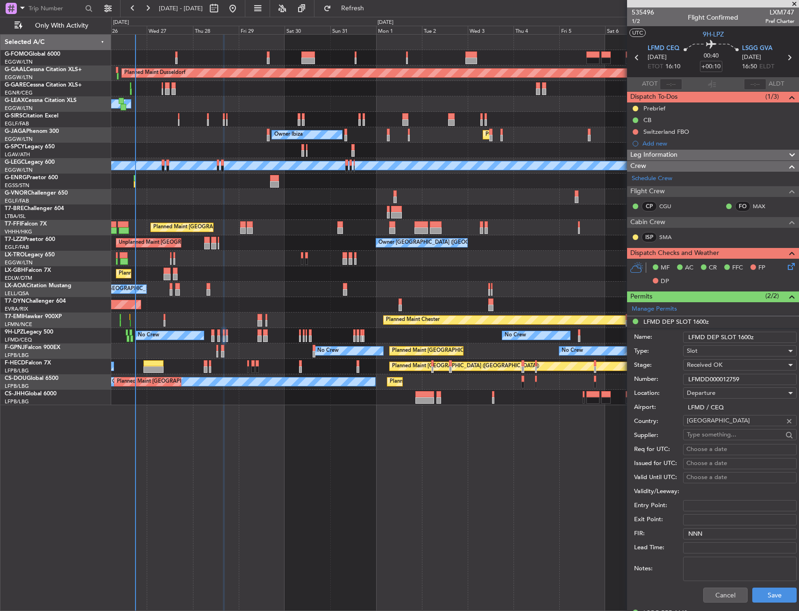
drag, startPoint x: 751, startPoint y: 337, endPoint x: 740, endPoint y: 335, distance: 10.9
click at [740, 335] on input "LFMD DEP SLOT 1600z" at bounding box center [740, 336] width 114 height 11
type input "LFMD DEP SLOT 1555z"
click at [728, 383] on input "LFMDD000012759" at bounding box center [740, 379] width 114 height 11
click at [725, 378] on input "LFMDD000012759" at bounding box center [740, 379] width 114 height 11
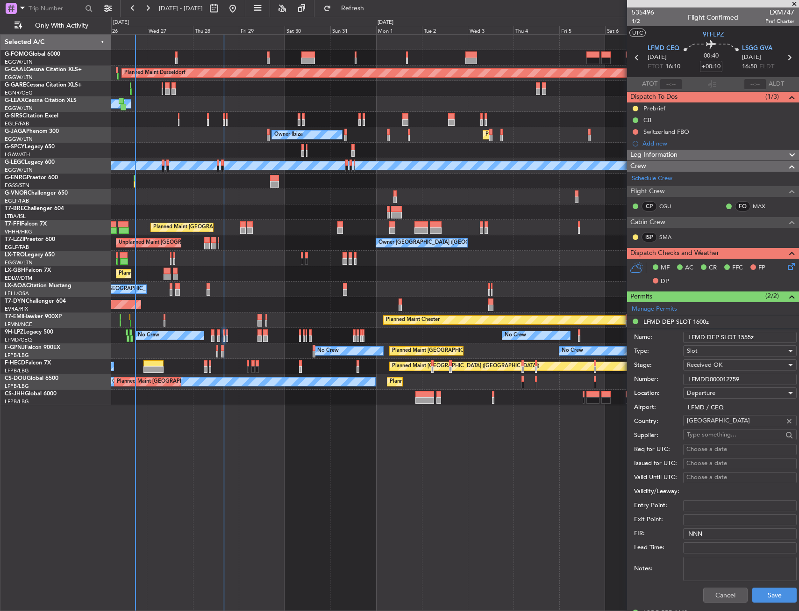
click at [725, 378] on input "LFMDD000012759" at bounding box center [740, 379] width 114 height 11
paste input "text"
type input "LFMDD000012759"
click at [763, 591] on button "Save" at bounding box center [775, 594] width 44 height 15
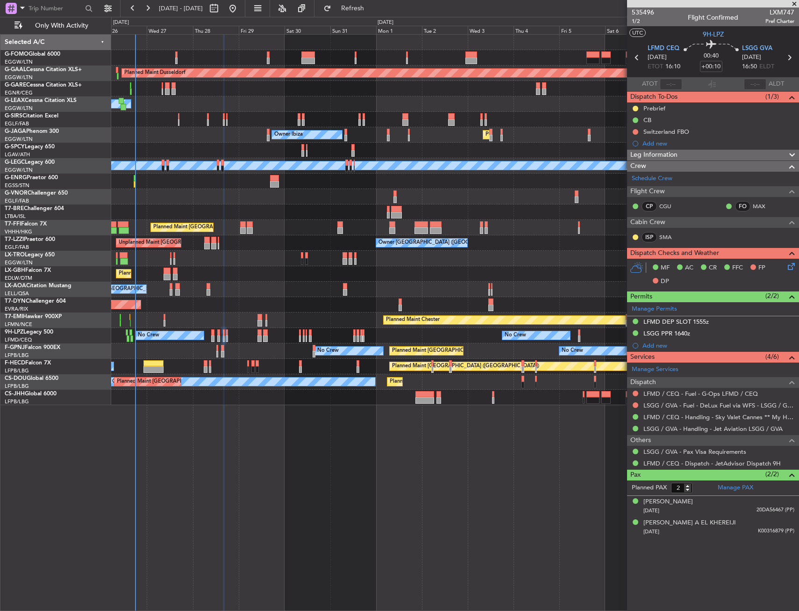
click at [177, 54] on div at bounding box center [176, 54] width 2 height 7
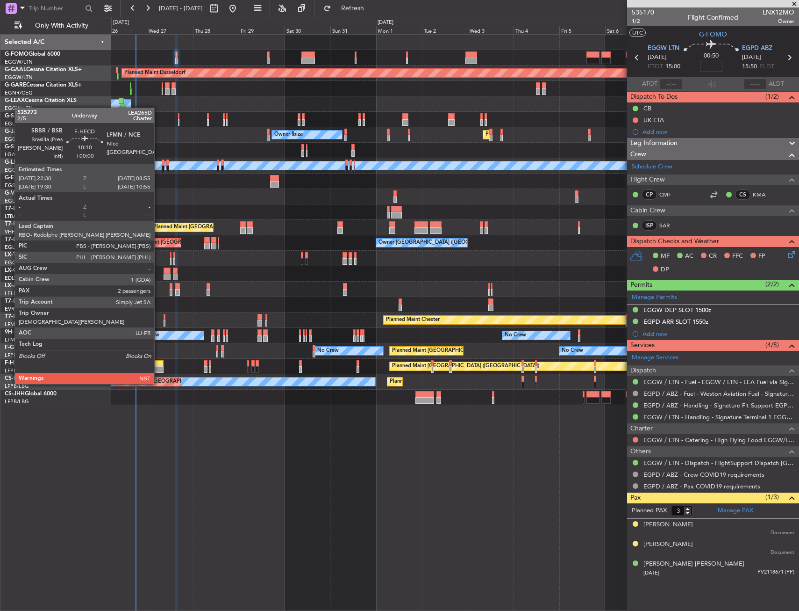
click at [158, 366] on div at bounding box center [154, 369] width 20 height 7
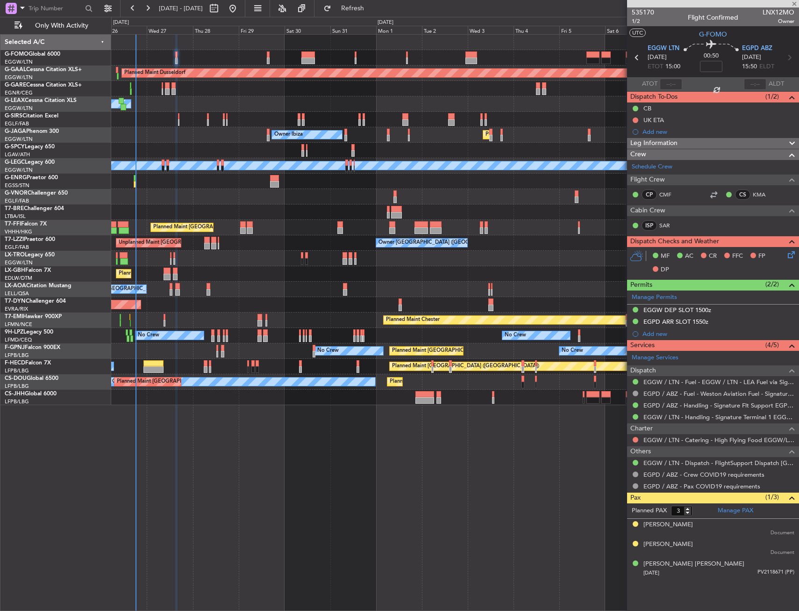
type input "2"
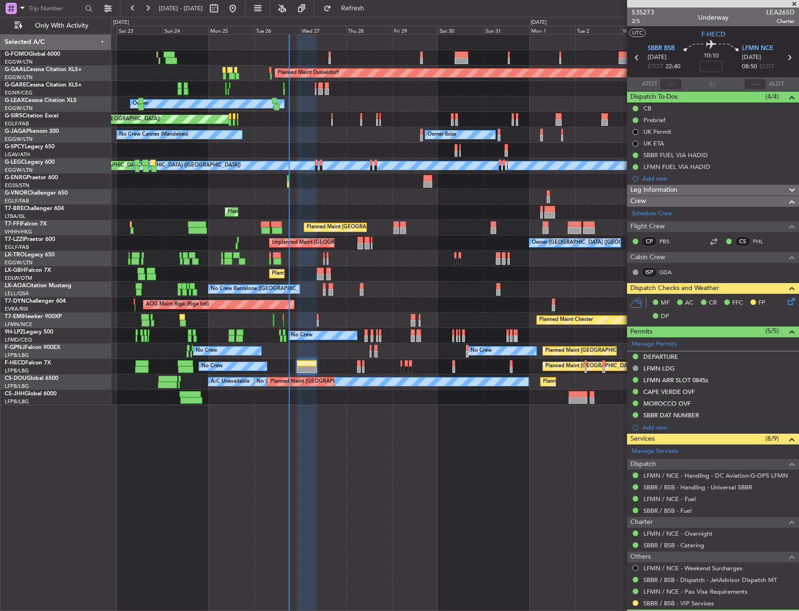
click at [439, 349] on div "Planned Maint Dusseldorf Unplanned Maint Chester Owner Unplanned Maint Oxford (…" at bounding box center [455, 220] width 688 height 370
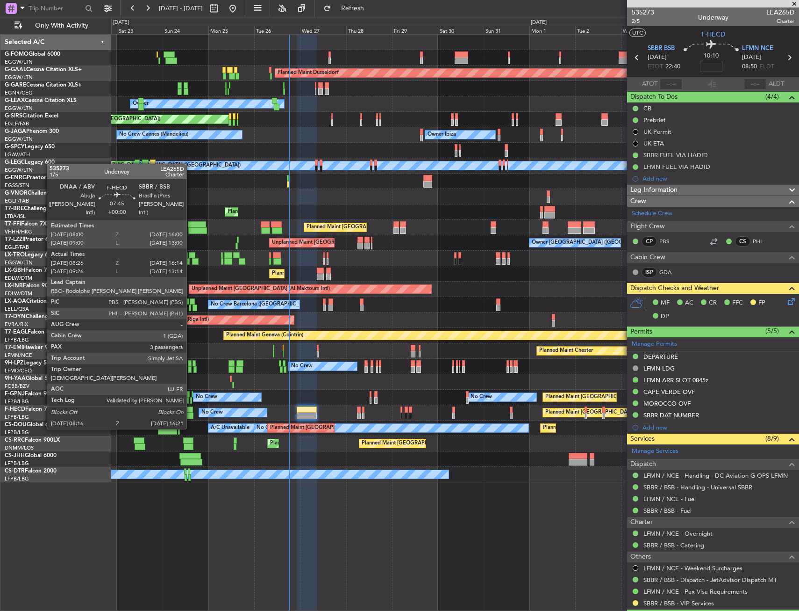
click at [191, 411] on div at bounding box center [185, 409] width 15 height 7
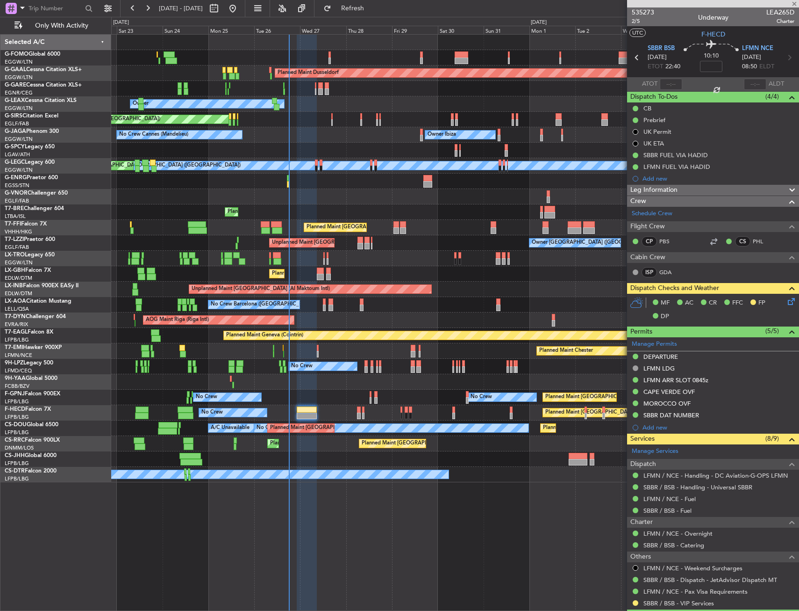
type input "08:36"
type input "16:09"
type input "3"
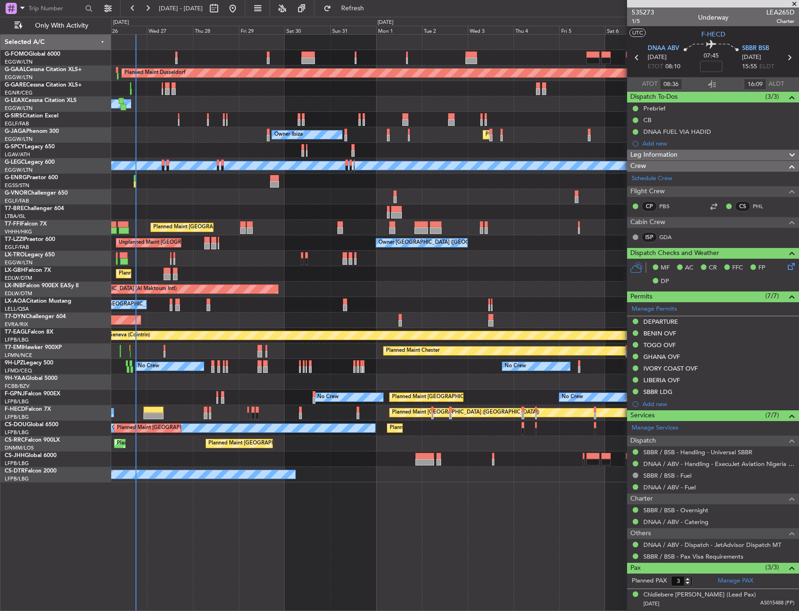
click at [222, 242] on div "Planned Maint Dusseldorf Owner Unplanned Maint Oxford (Kidlington) Planned Main…" at bounding box center [455, 258] width 688 height 447
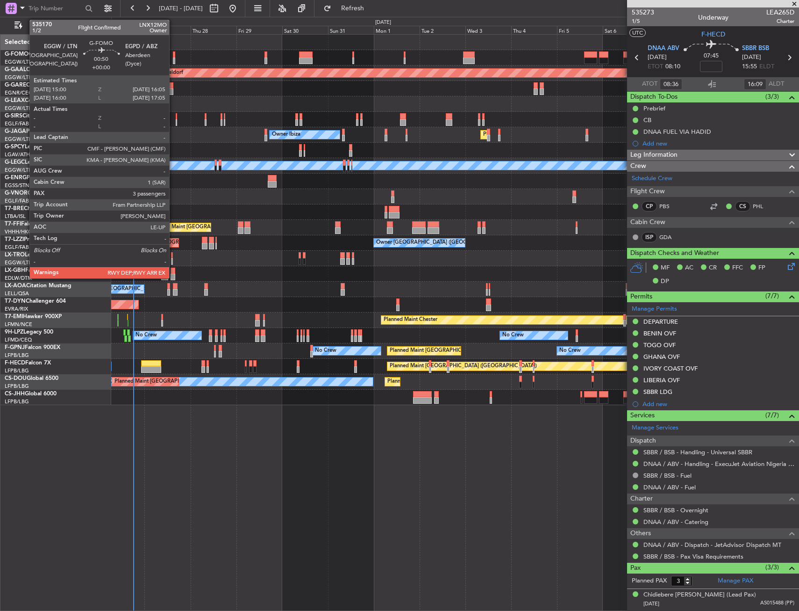
click at [173, 55] on div at bounding box center [174, 54] width 2 height 7
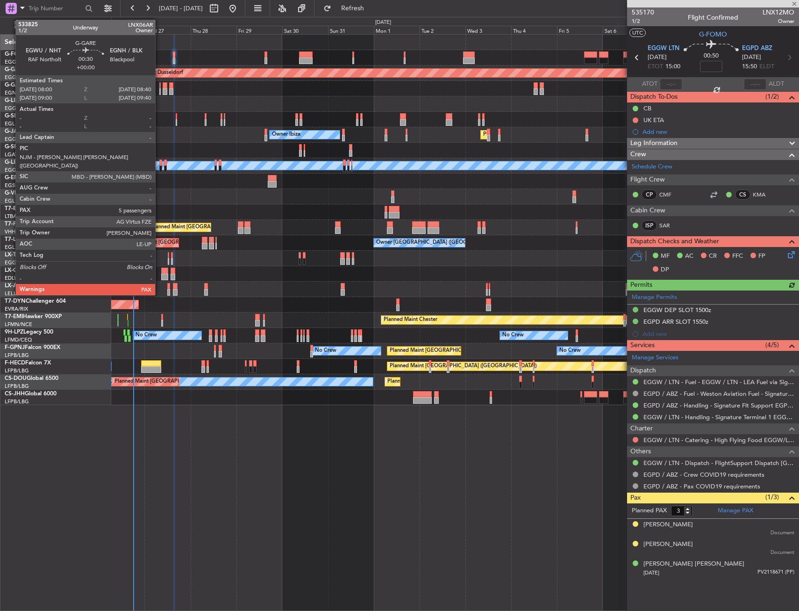
click at [159, 90] on div at bounding box center [159, 91] width 1 height 7
type input "5"
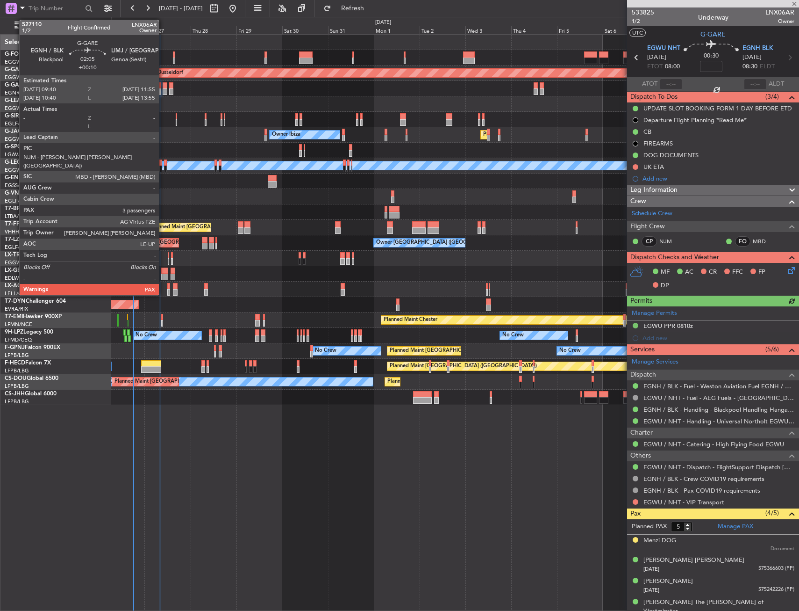
click at [163, 88] on div at bounding box center [165, 91] width 5 height 7
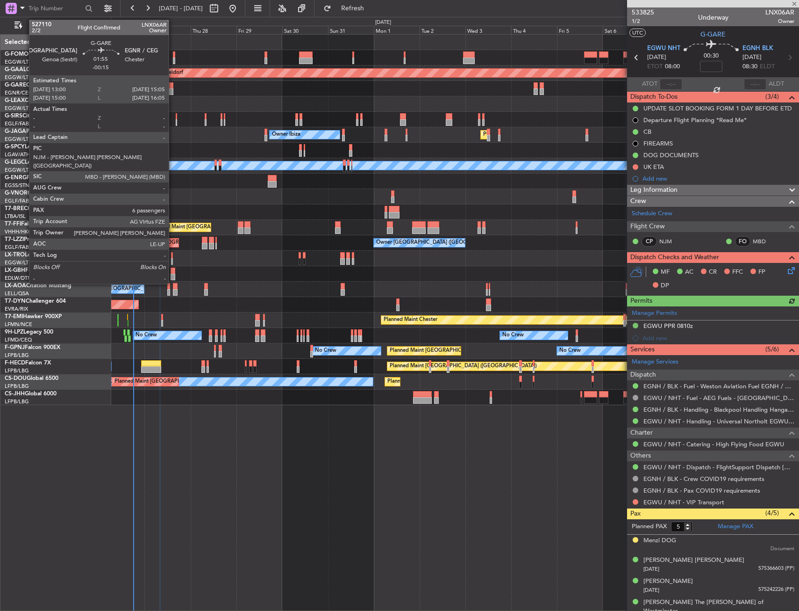
type input "+00:10"
type input "3"
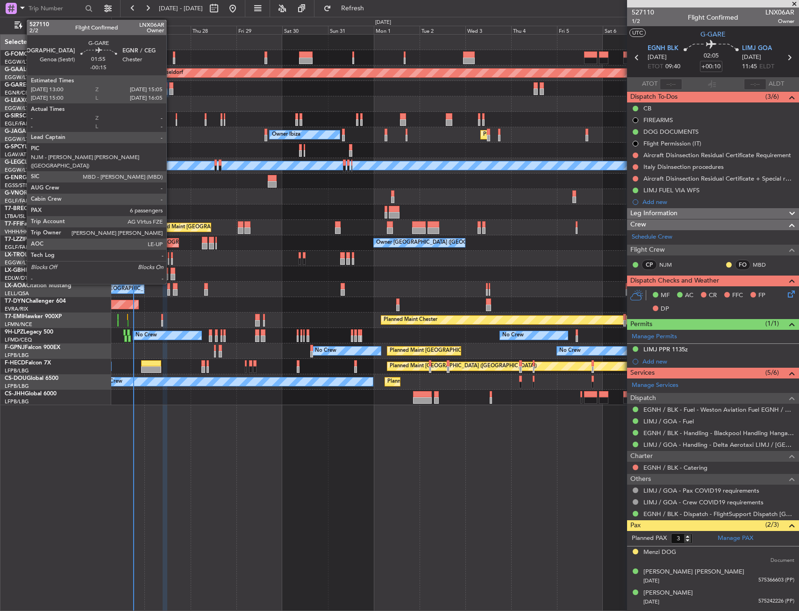
click at [171, 84] on div at bounding box center [171, 85] width 4 height 7
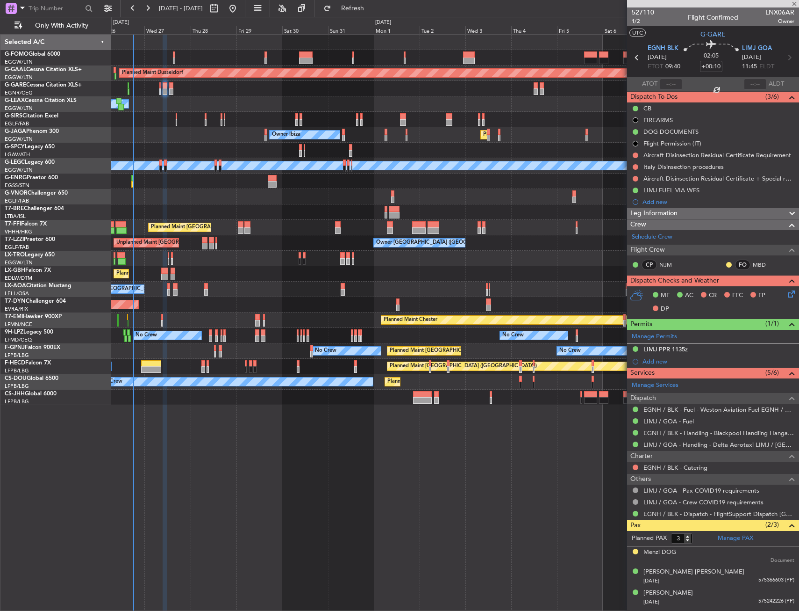
type input "-00:15"
type input "6"
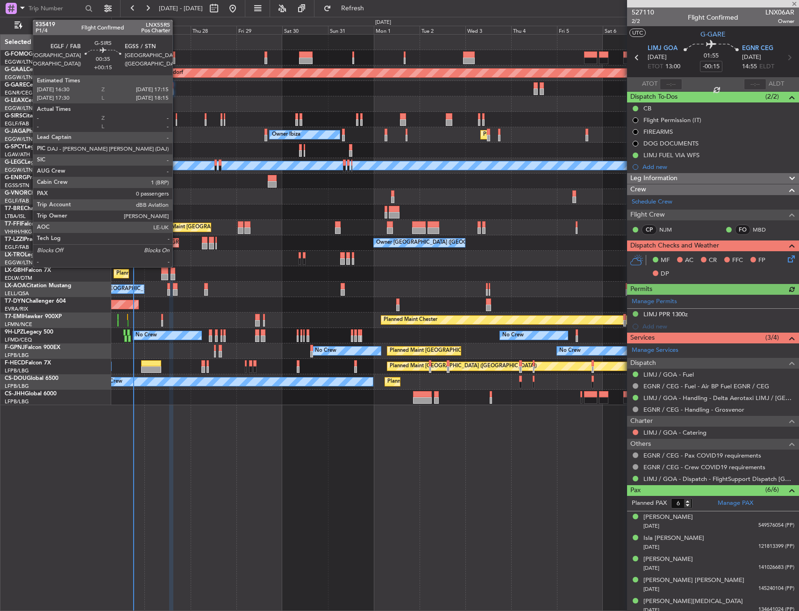
click at [177, 120] on div at bounding box center [177, 122] width 2 height 7
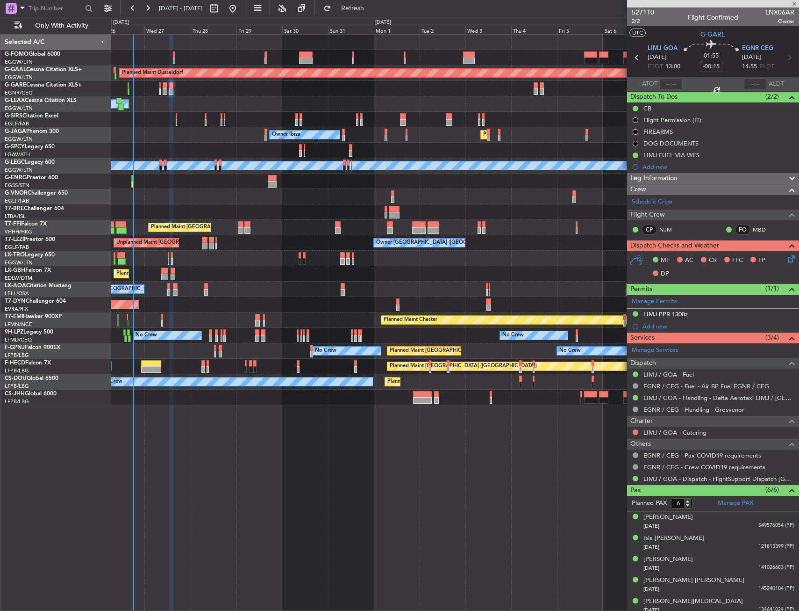
type input "+00:15"
type input "0"
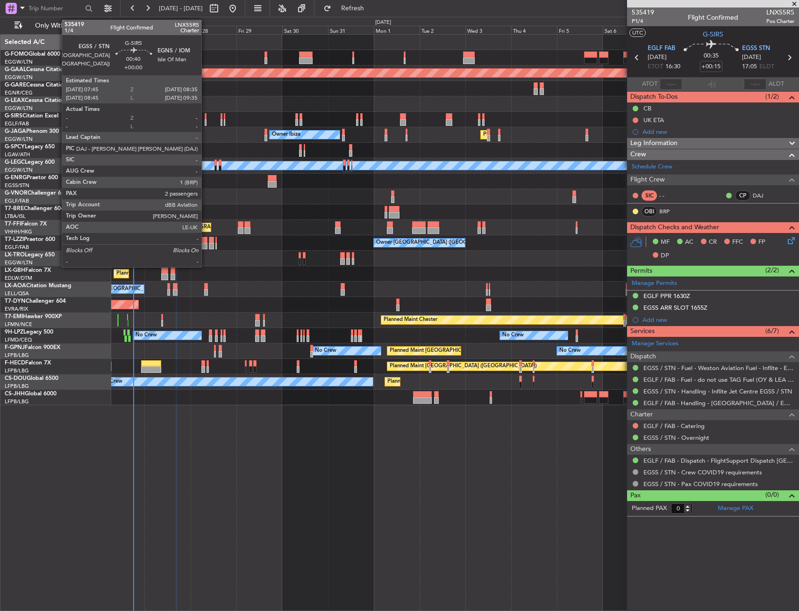
click at [206, 115] on div at bounding box center [206, 116] width 2 height 7
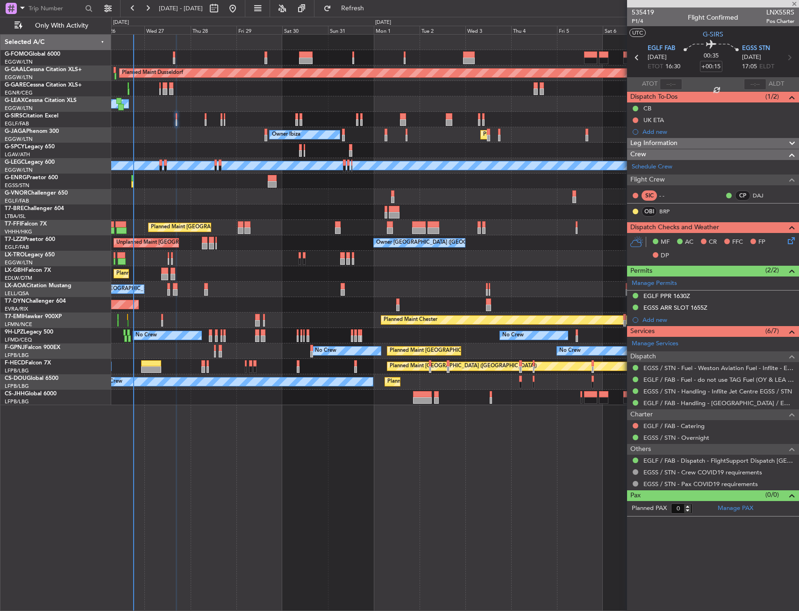
type input "2"
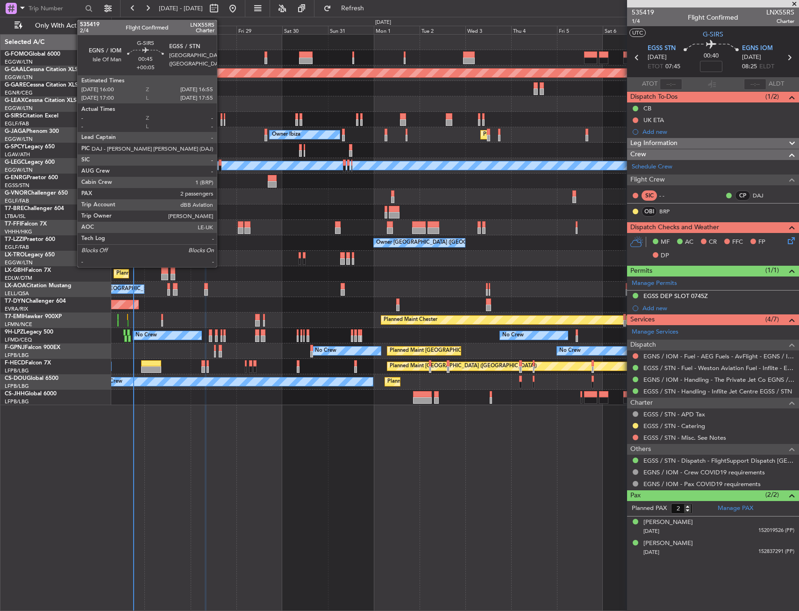
click at [221, 118] on div at bounding box center [222, 116] width 2 height 7
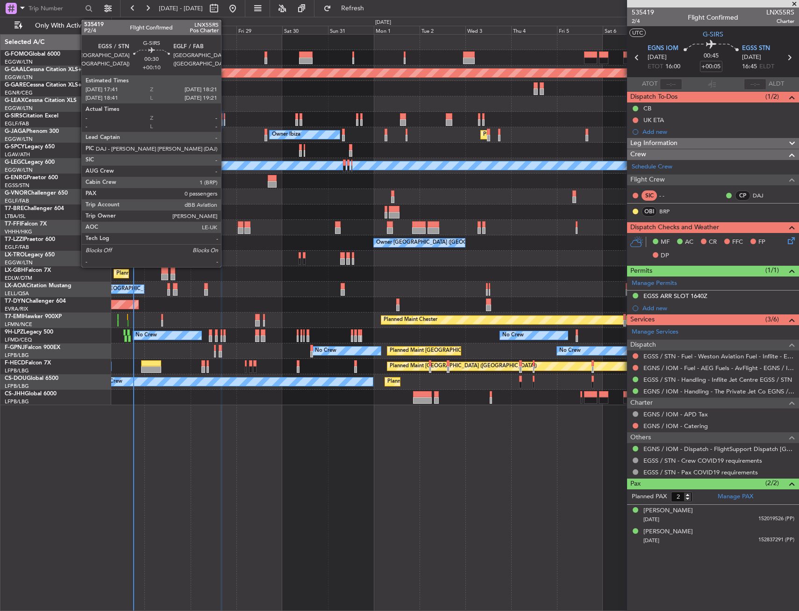
click at [225, 115] on div at bounding box center [224, 116] width 1 height 7
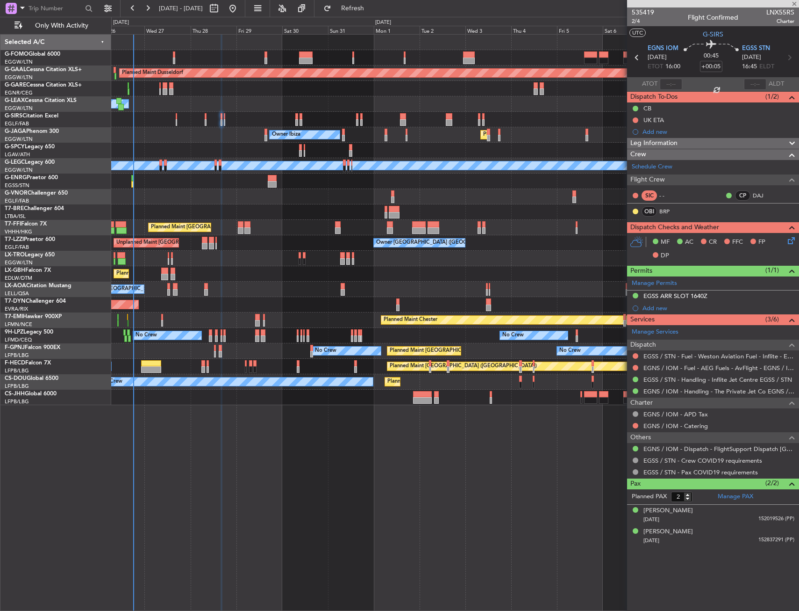
type input "+00:10"
type input "0"
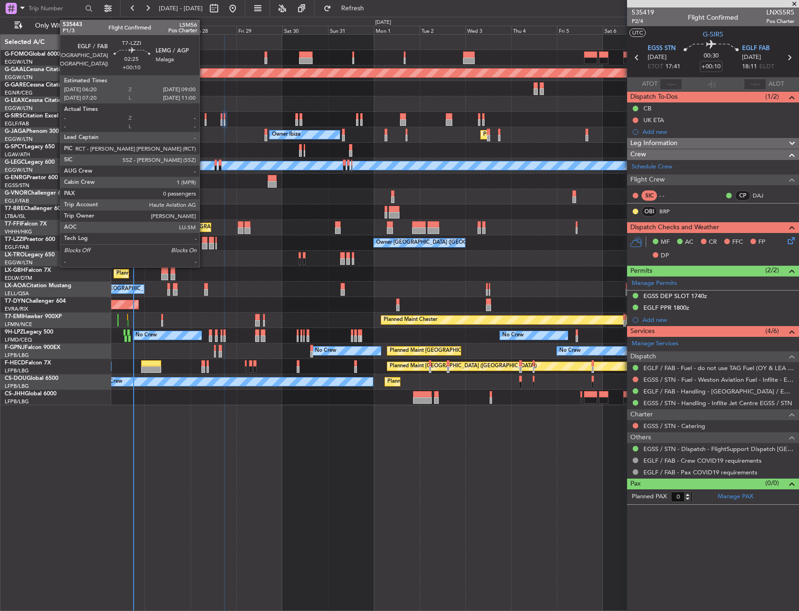
click at [204, 240] on div at bounding box center [204, 240] width 5 height 7
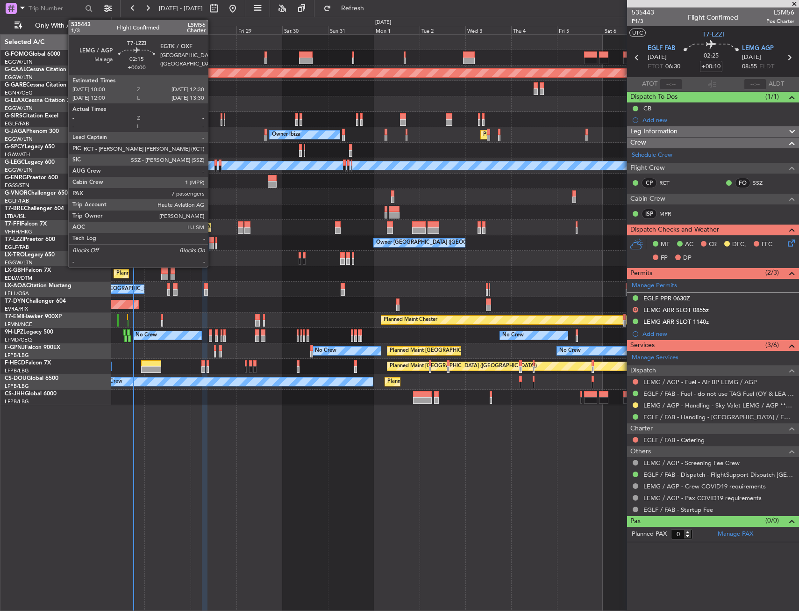
click at [212, 240] on div at bounding box center [211, 240] width 5 height 7
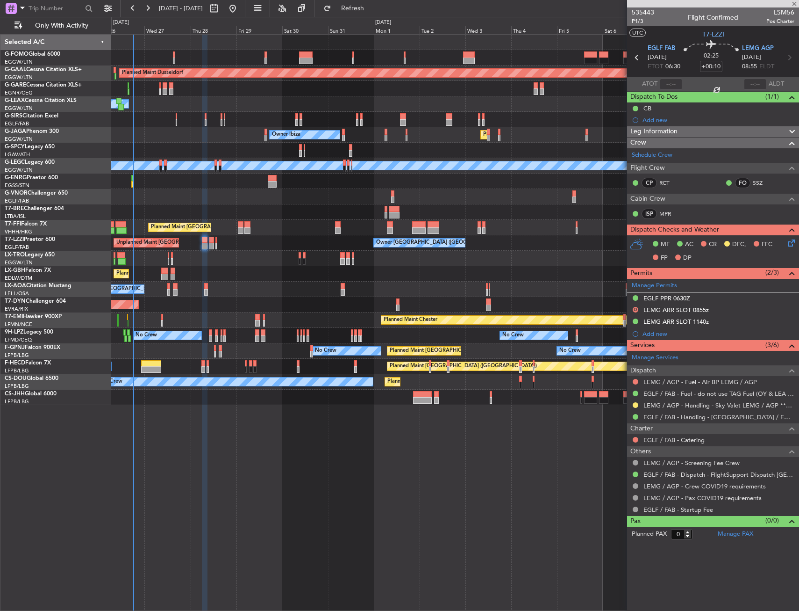
type input "7"
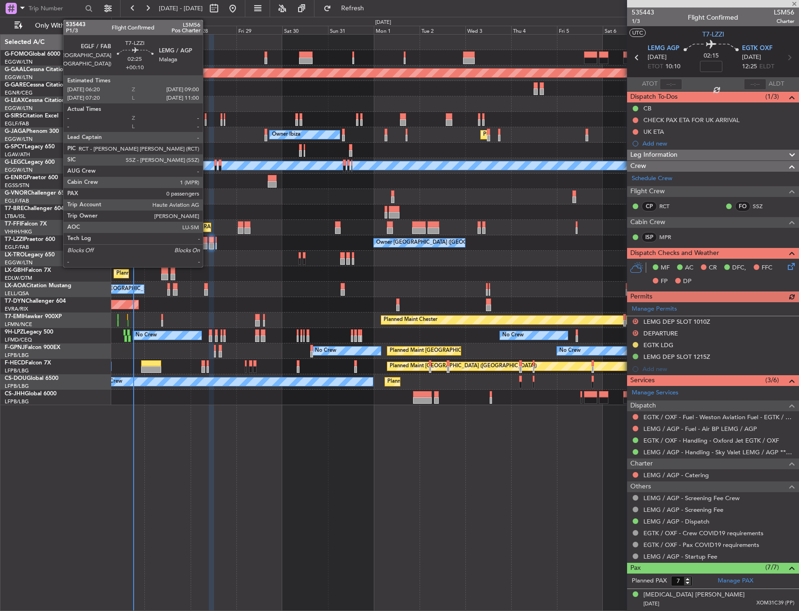
click at [207, 242] on div at bounding box center [204, 240] width 5 height 7
type input "+00:10"
type input "0"
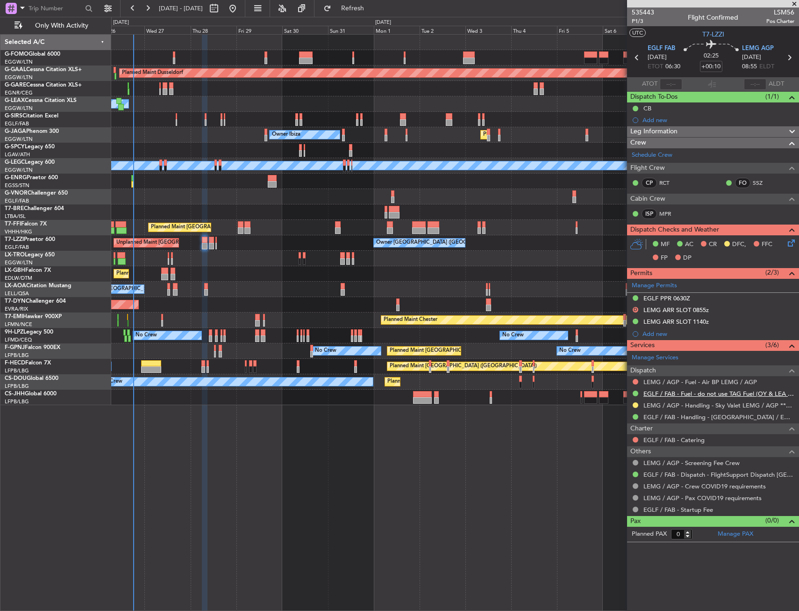
click at [656, 396] on link "EGLF / FAB - Fuel - do not use TAG Fuel (OY & LEA only) EGLF / FAB" at bounding box center [719, 393] width 151 height 8
click at [636, 392] on button at bounding box center [636, 393] width 6 height 6
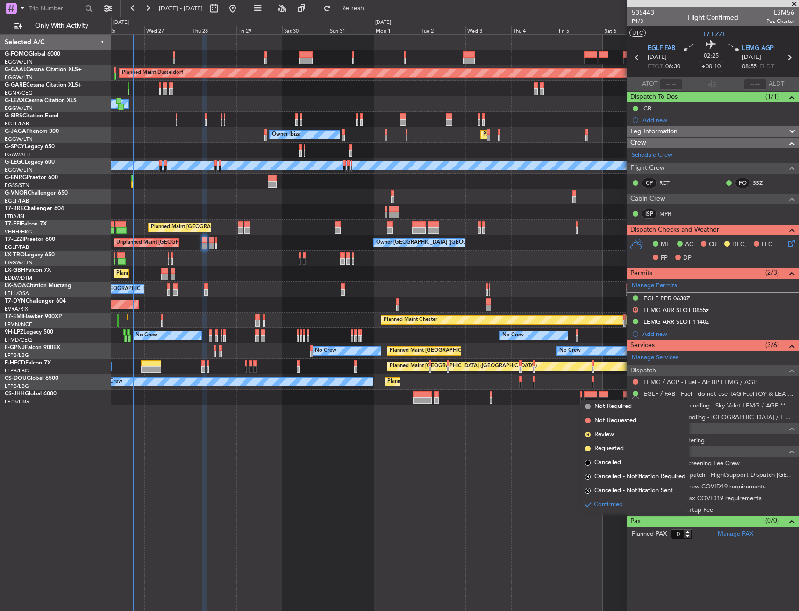
click at [617, 406] on span "Not Required" at bounding box center [613, 406] width 37 height 9
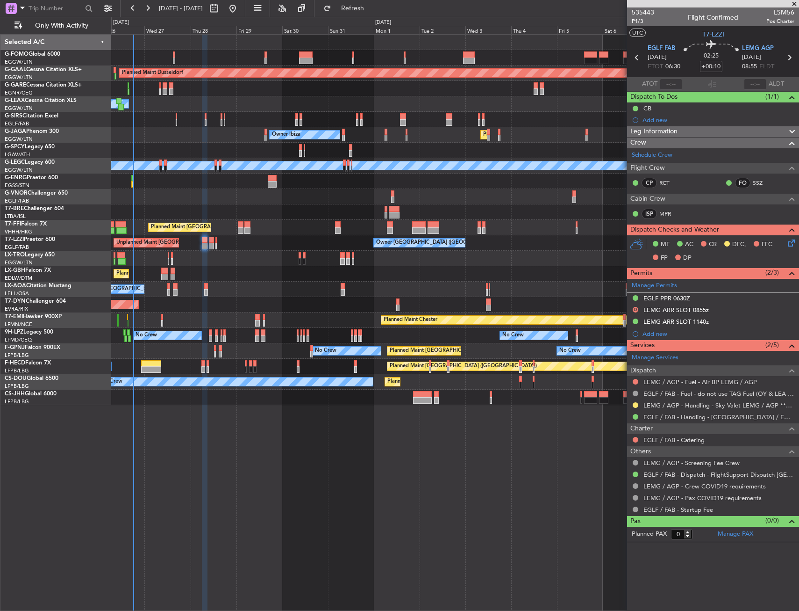
click at [635, 393] on button at bounding box center [636, 393] width 6 height 6
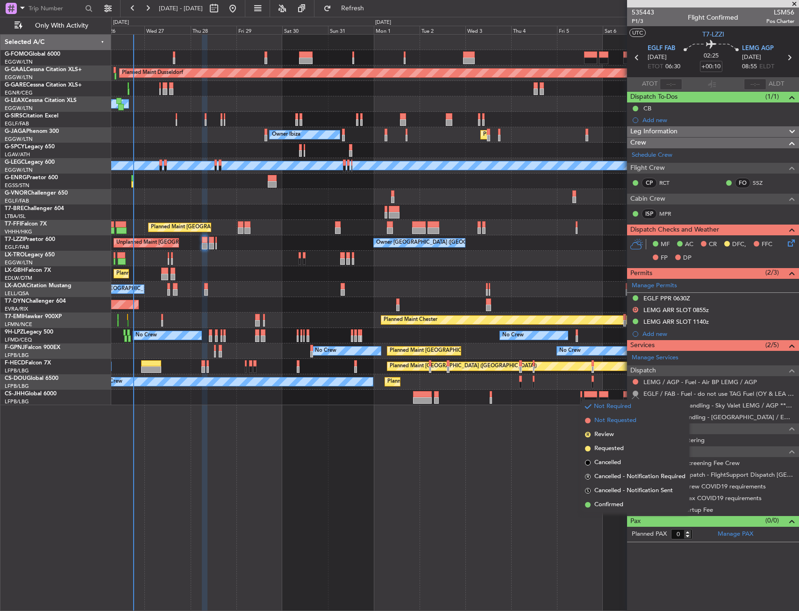
click at [606, 420] on span "Not Requested" at bounding box center [616, 420] width 42 height 9
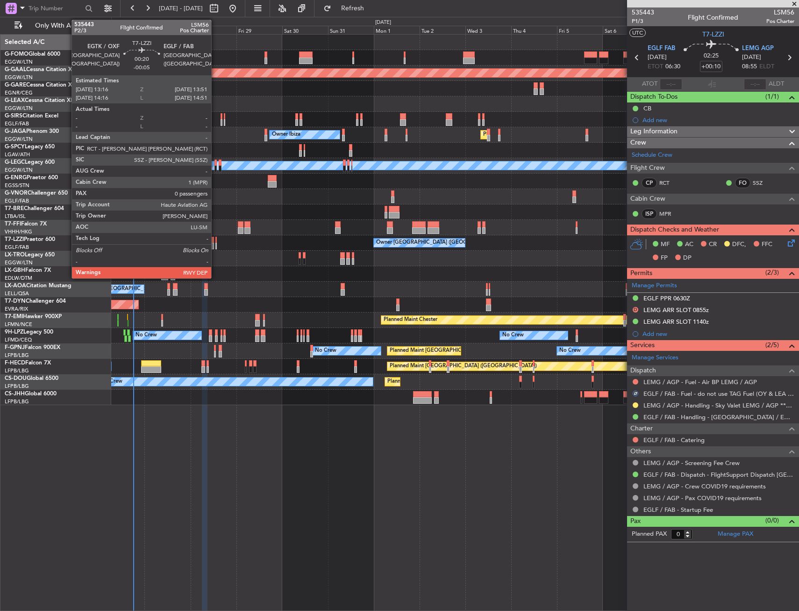
click at [216, 240] on div at bounding box center [216, 240] width 1 height 7
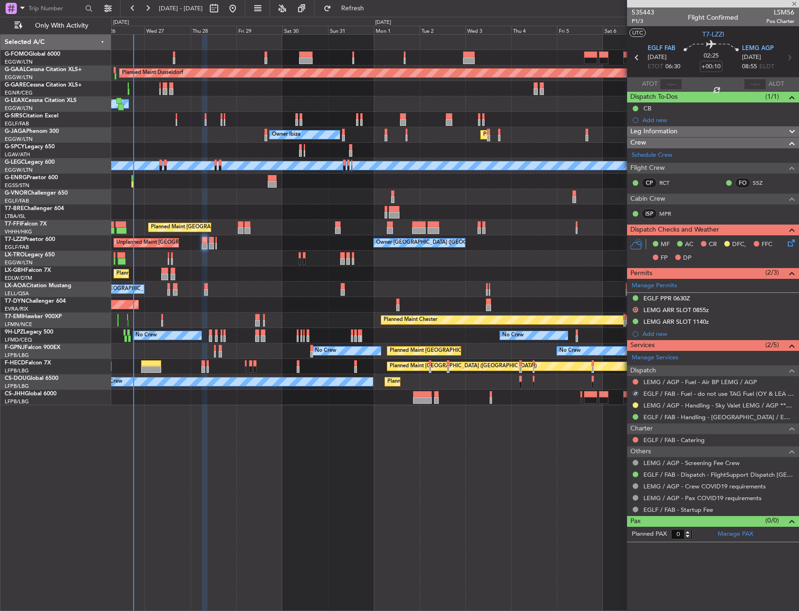
type input "-00:05"
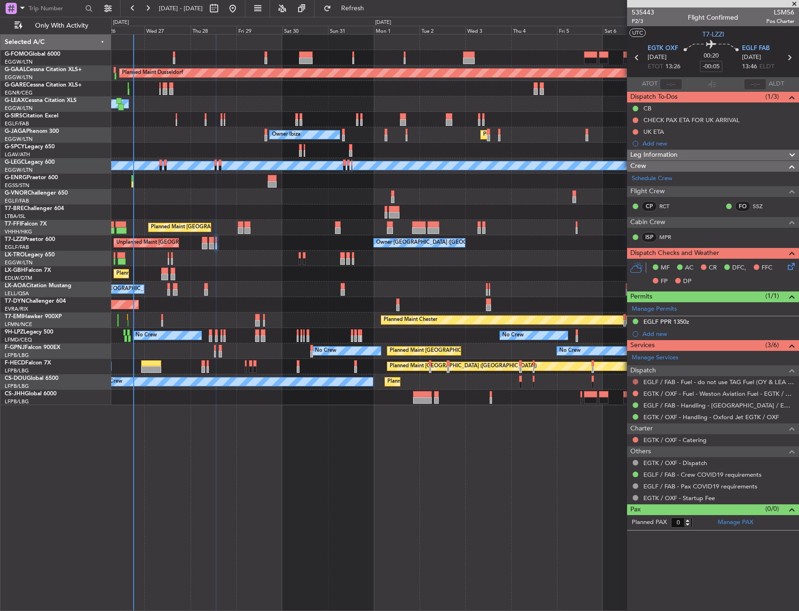
click at [635, 384] on div at bounding box center [635, 381] width 7 height 7
click at [635, 380] on button at bounding box center [636, 382] width 6 height 6
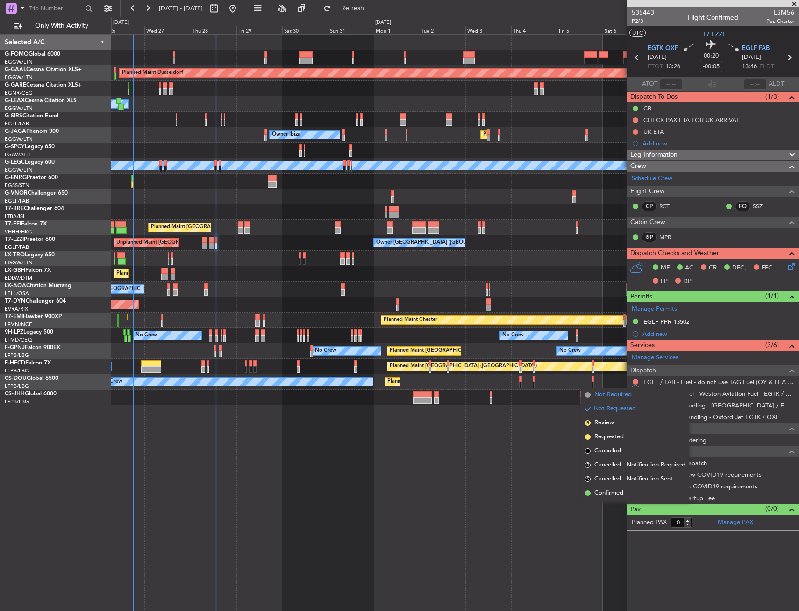
click at [621, 395] on span "Not Required" at bounding box center [613, 394] width 37 height 9
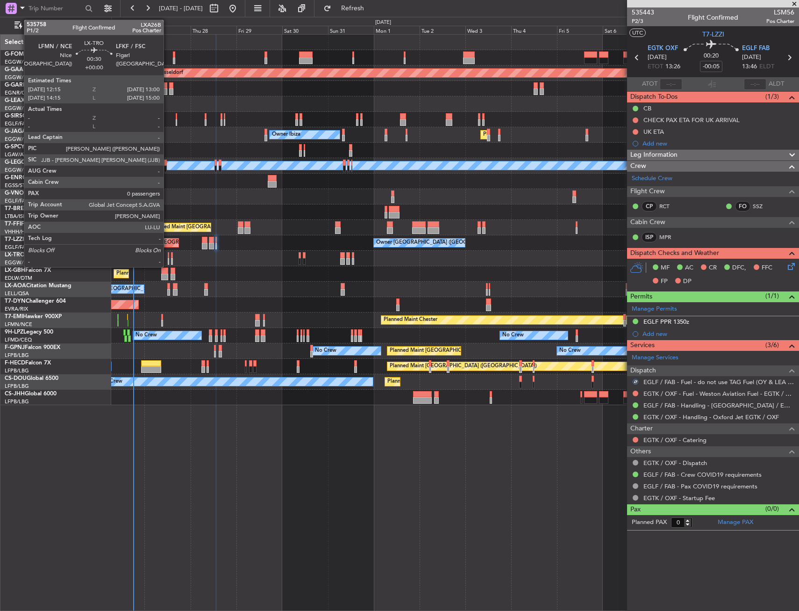
click at [168, 256] on div at bounding box center [169, 255] width 2 height 7
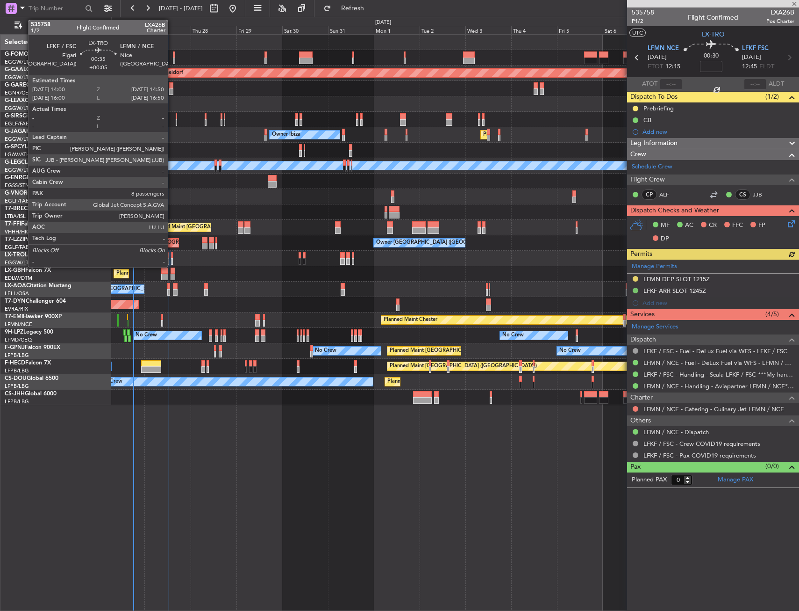
click at [172, 258] on div at bounding box center [172, 261] width 2 height 7
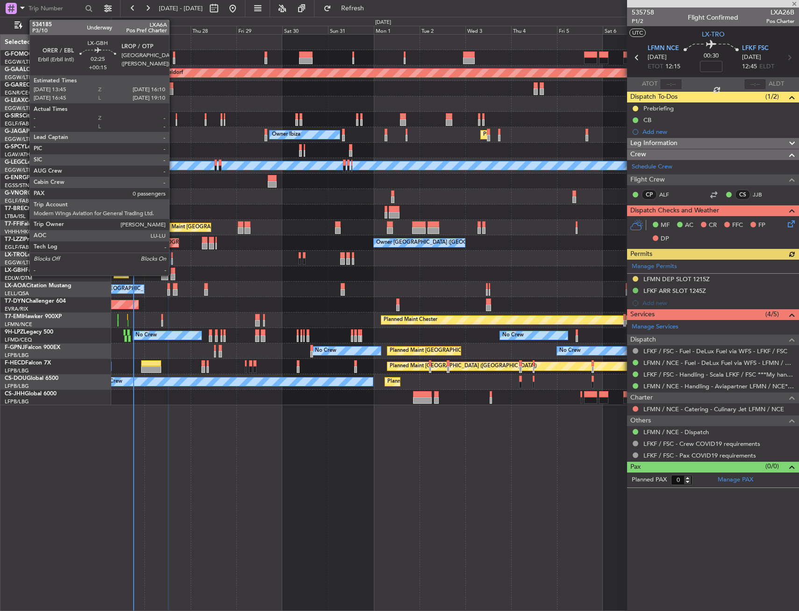
type input "+00:05"
type input "8"
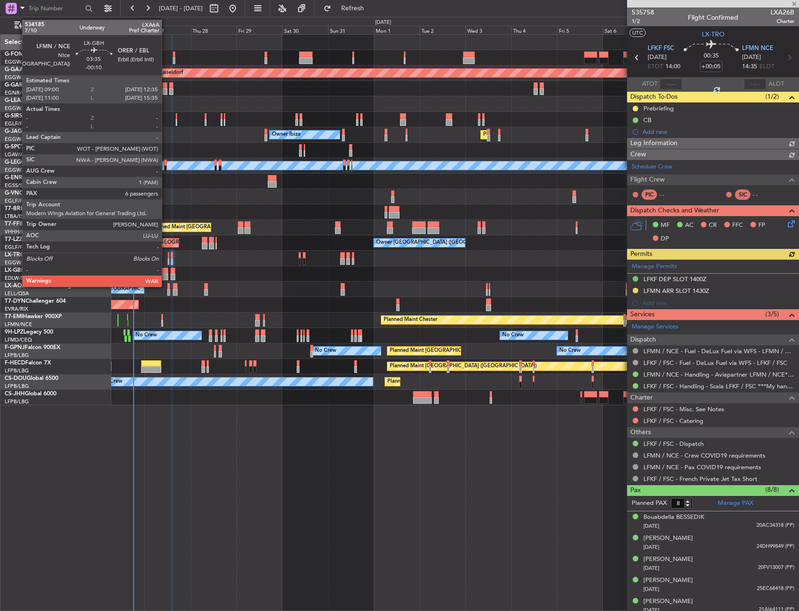
click at [166, 271] on div at bounding box center [164, 270] width 7 height 7
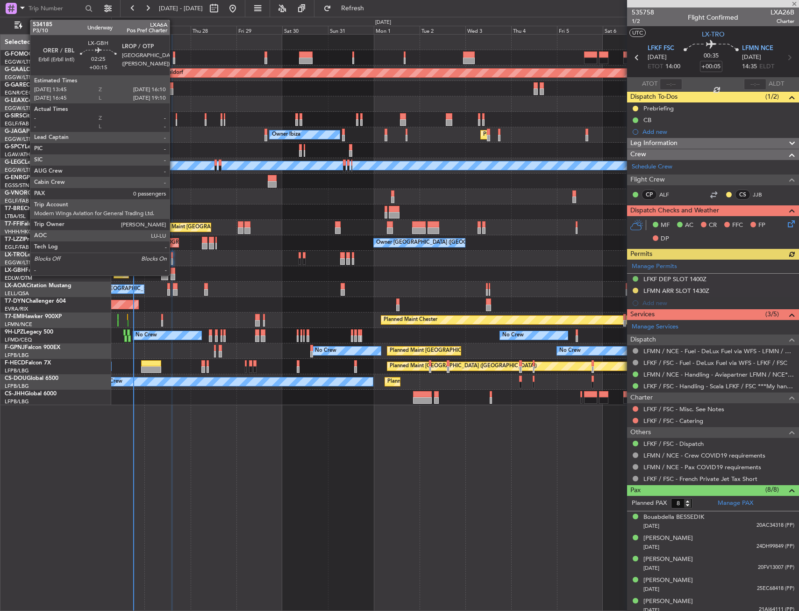
type input "-00:10"
type input "6"
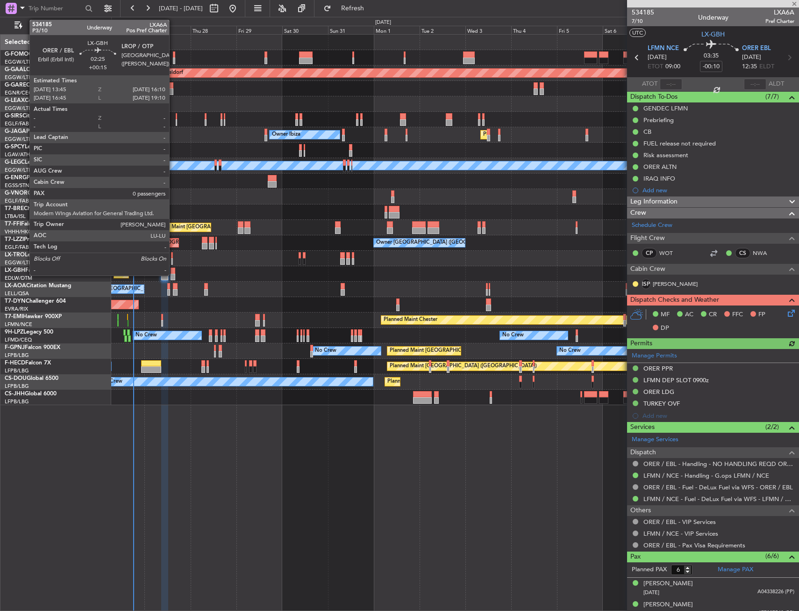
click at [173, 269] on div at bounding box center [173, 270] width 5 height 7
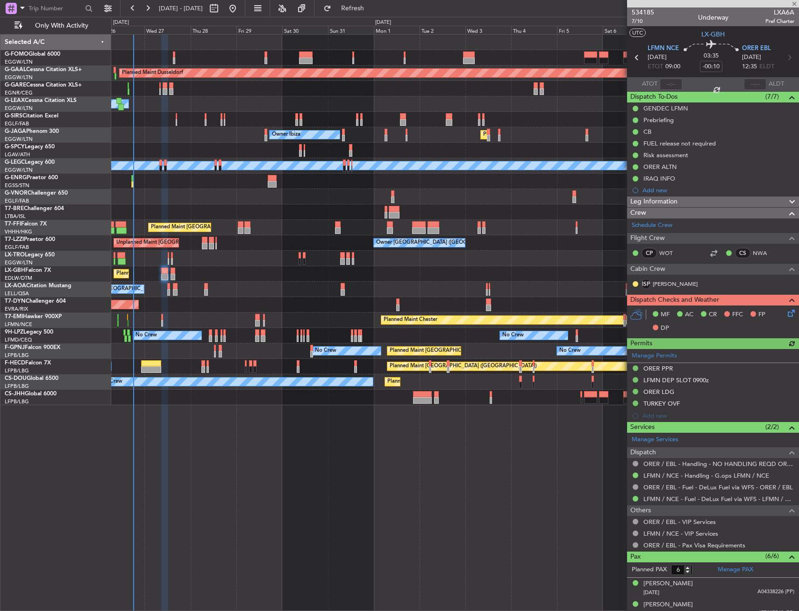
type input "+00:15"
type input "0"
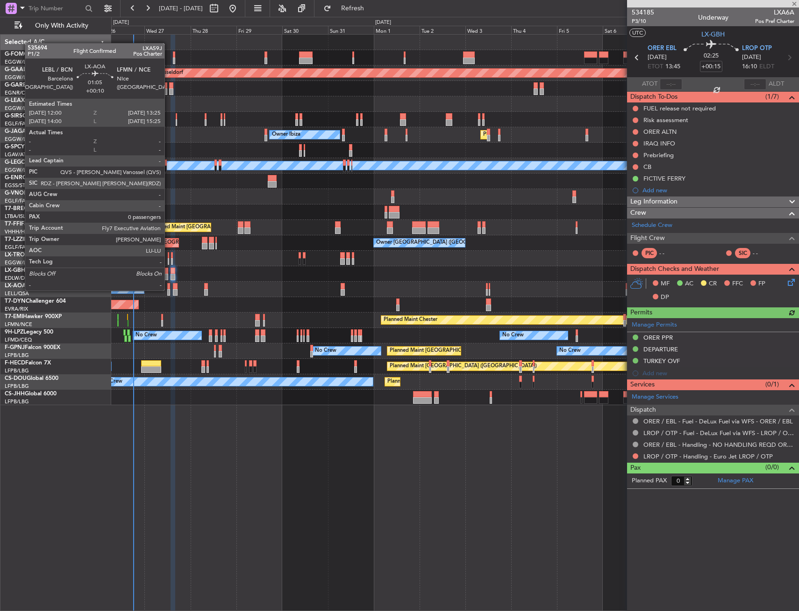
click at [169, 289] on div at bounding box center [168, 292] width 3 height 7
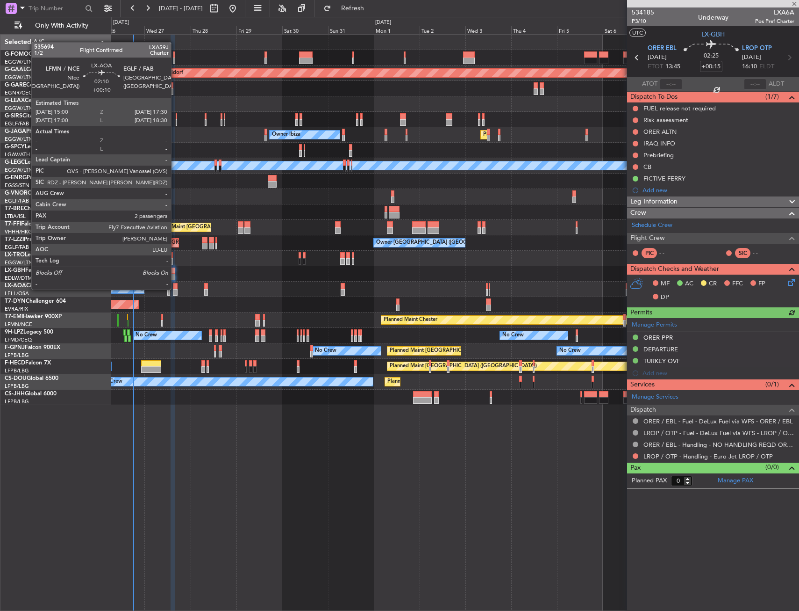
type input "+00:10"
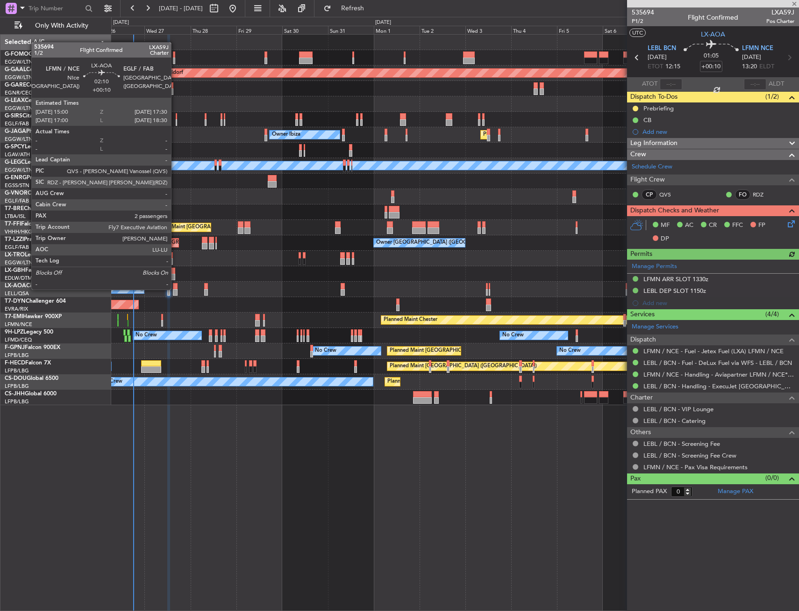
click at [175, 288] on div at bounding box center [175, 286] width 5 height 7
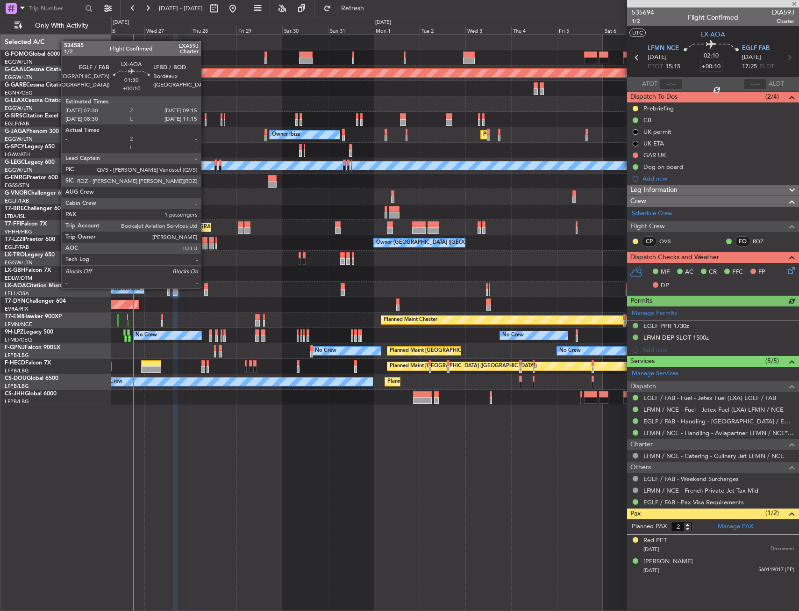
click at [205, 287] on div at bounding box center [206, 286] width 4 height 7
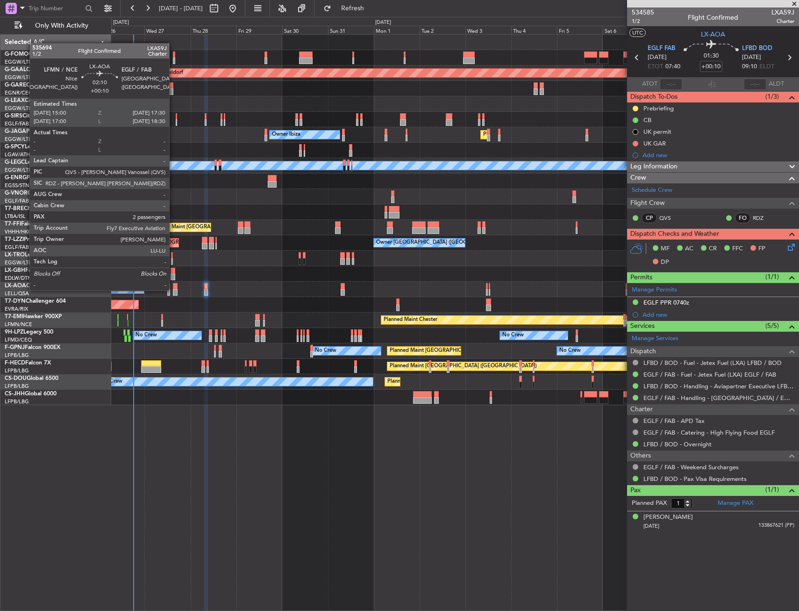
click at [173, 289] on div at bounding box center [175, 292] width 5 height 7
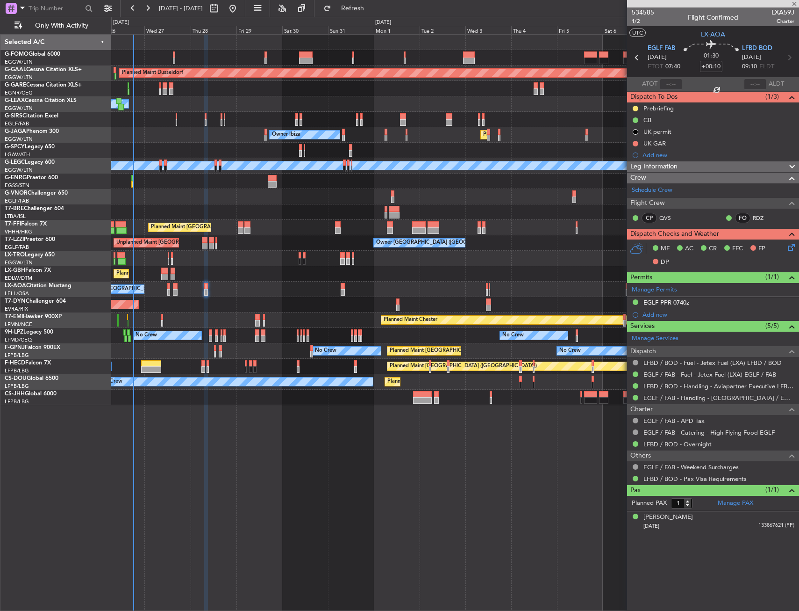
type input "2"
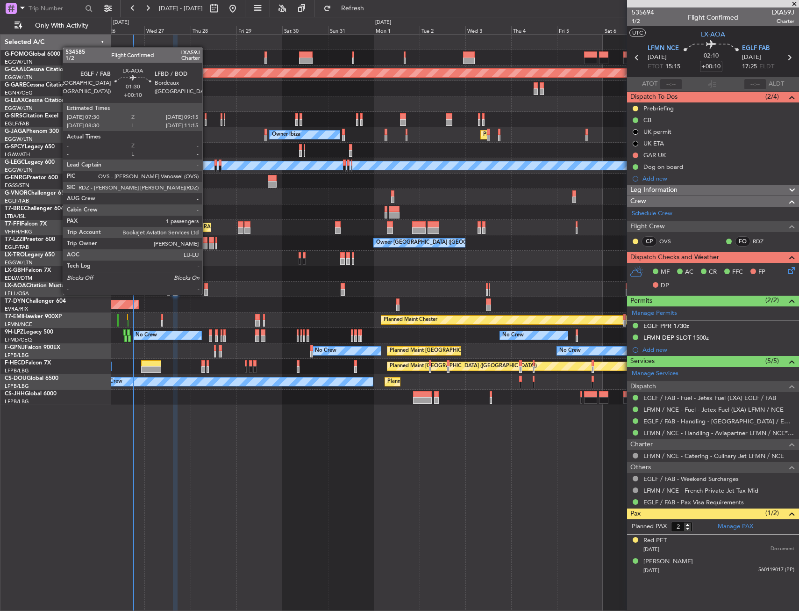
click at [207, 294] on div at bounding box center [206, 292] width 4 height 7
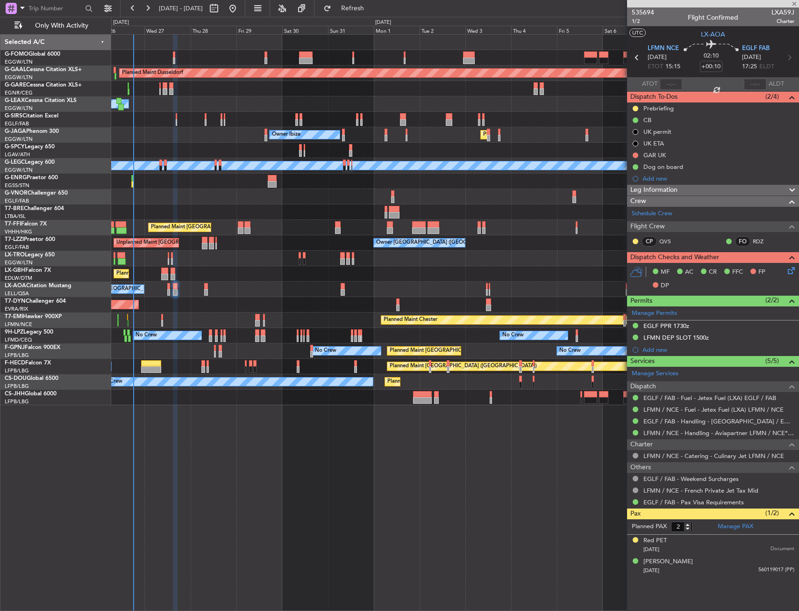
type input "1"
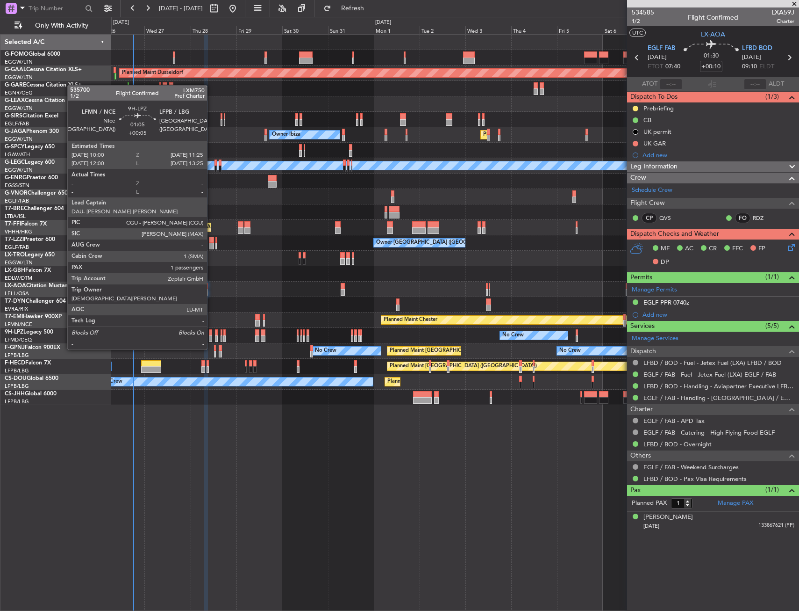
click at [211, 331] on div at bounding box center [210, 332] width 3 height 7
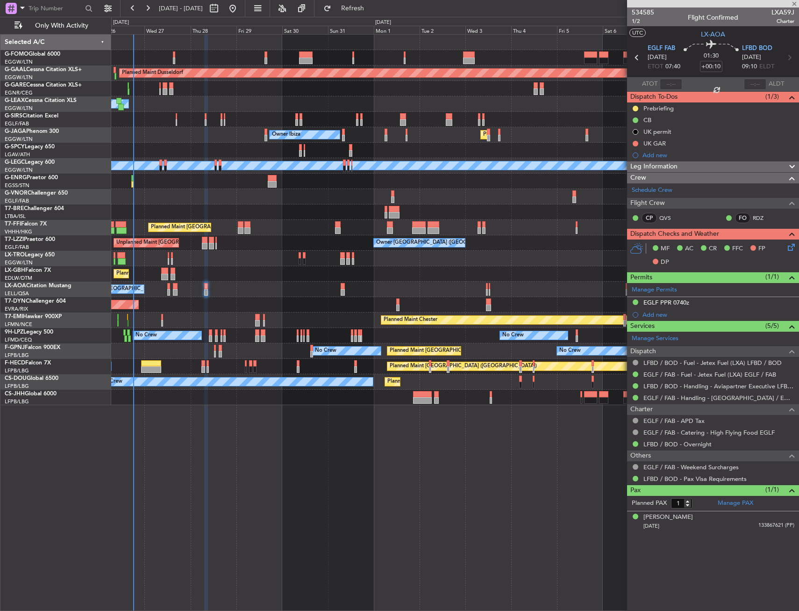
type input "+00:05"
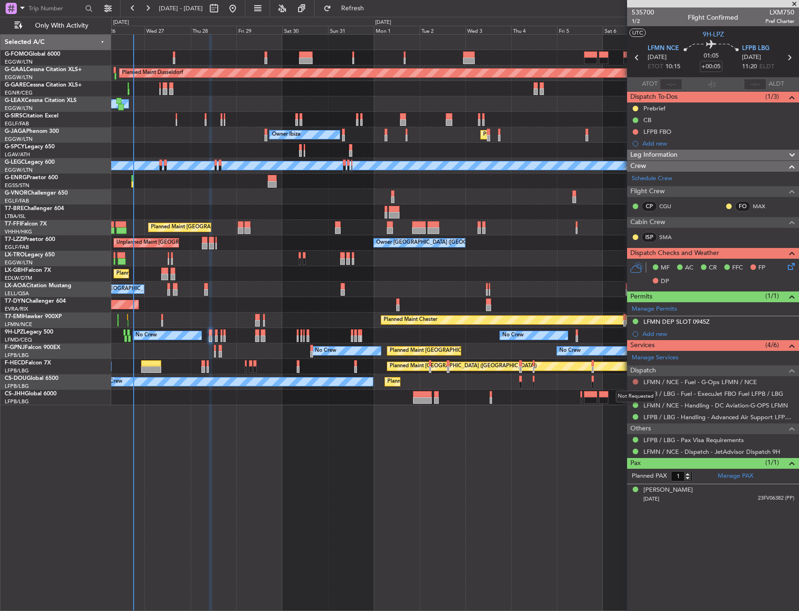
click at [635, 382] on button at bounding box center [636, 382] width 6 height 6
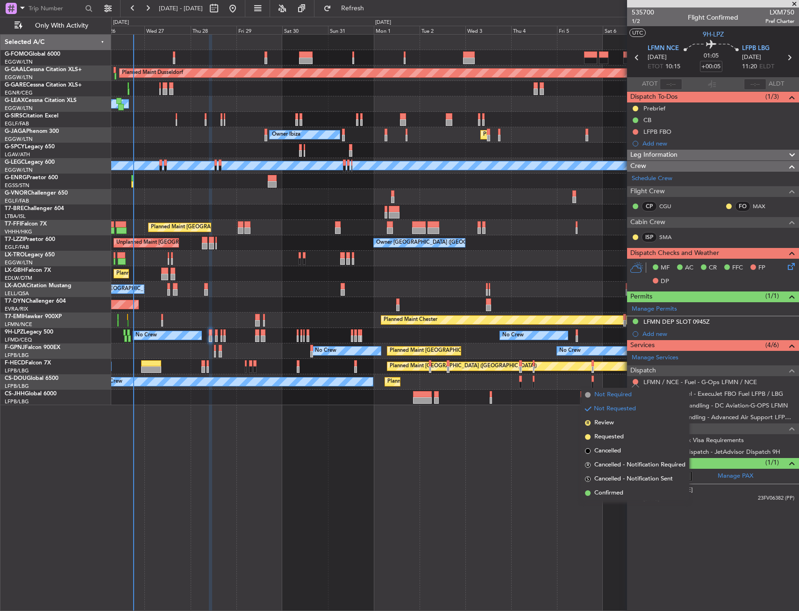
click at [612, 393] on span "Not Required" at bounding box center [613, 394] width 37 height 9
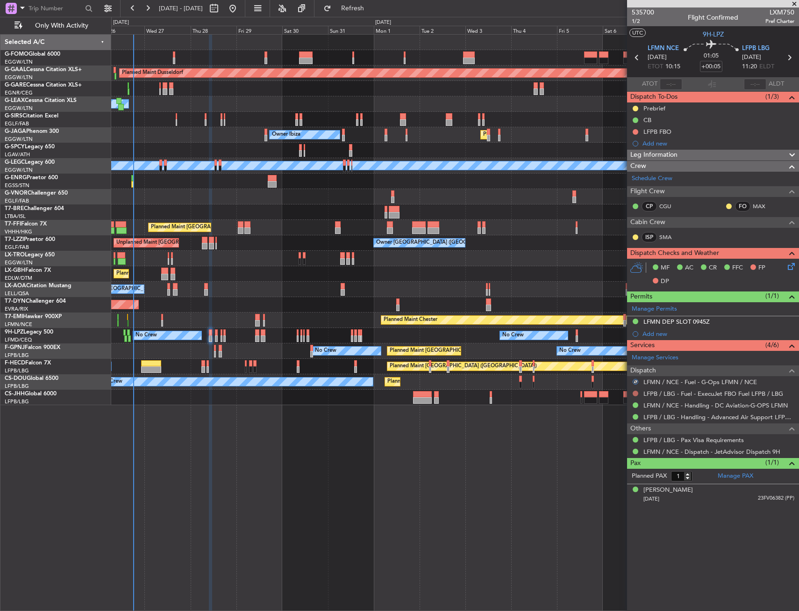
click at [637, 390] on button at bounding box center [636, 393] width 6 height 6
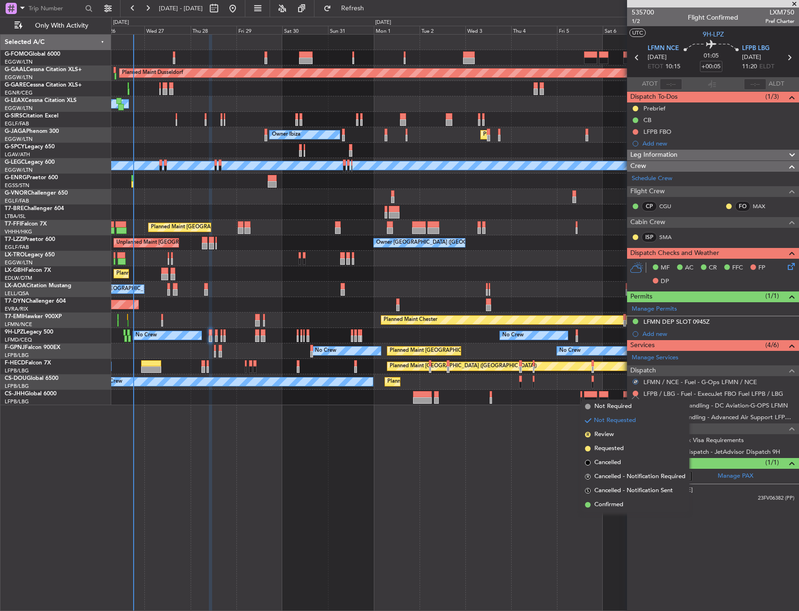
drag, startPoint x: 618, startPoint y: 405, endPoint x: 593, endPoint y: 404, distance: 25.7
click at [618, 405] on span "Not Required" at bounding box center [613, 406] width 37 height 9
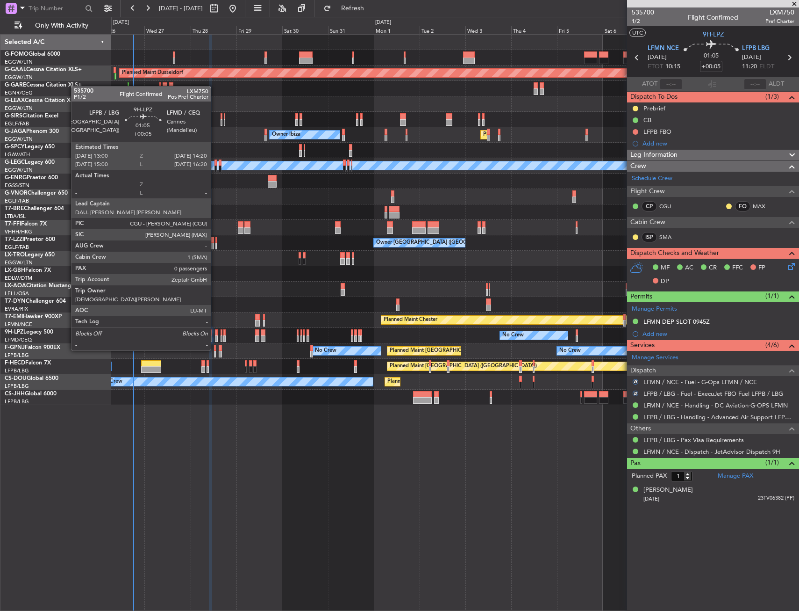
click at [216, 333] on div at bounding box center [216, 332] width 3 height 7
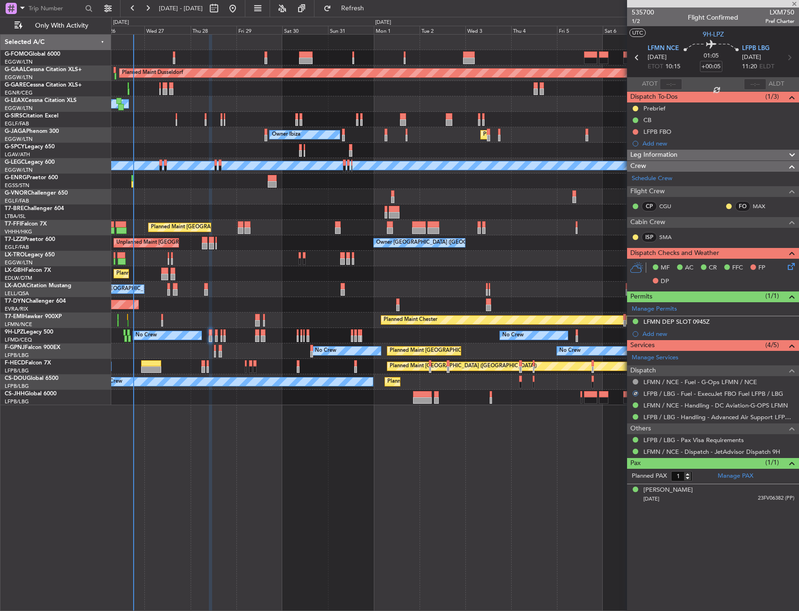
type input "0"
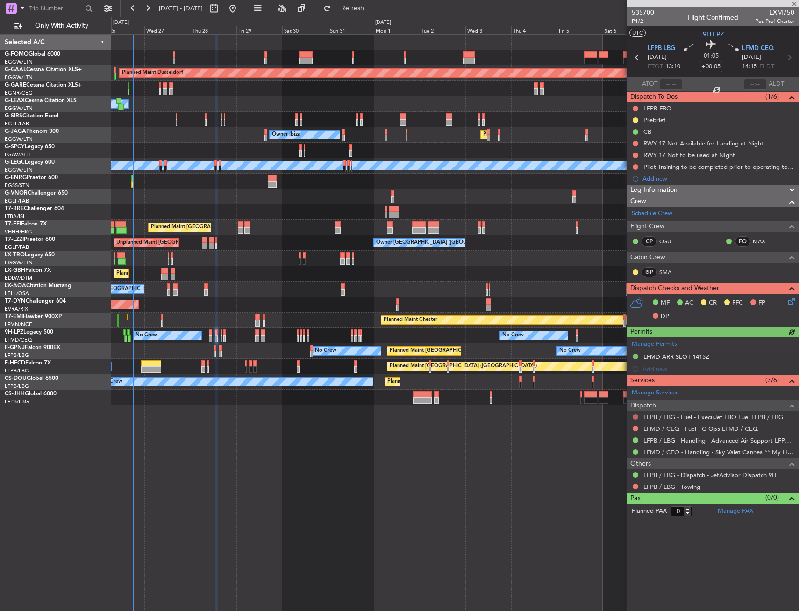
click at [636, 416] on button at bounding box center [636, 417] width 6 height 6
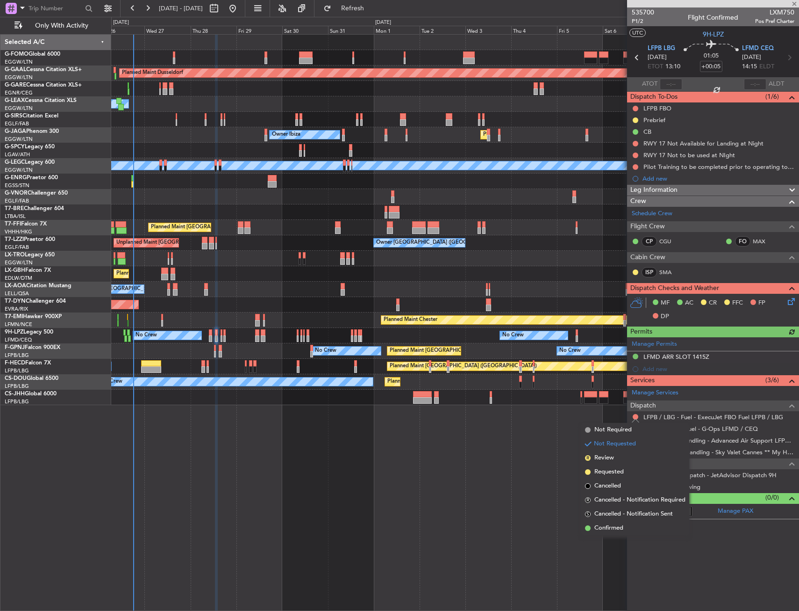
click at [612, 431] on mat-tooltip-component "Not Requested" at bounding box center [636, 431] width 53 height 25
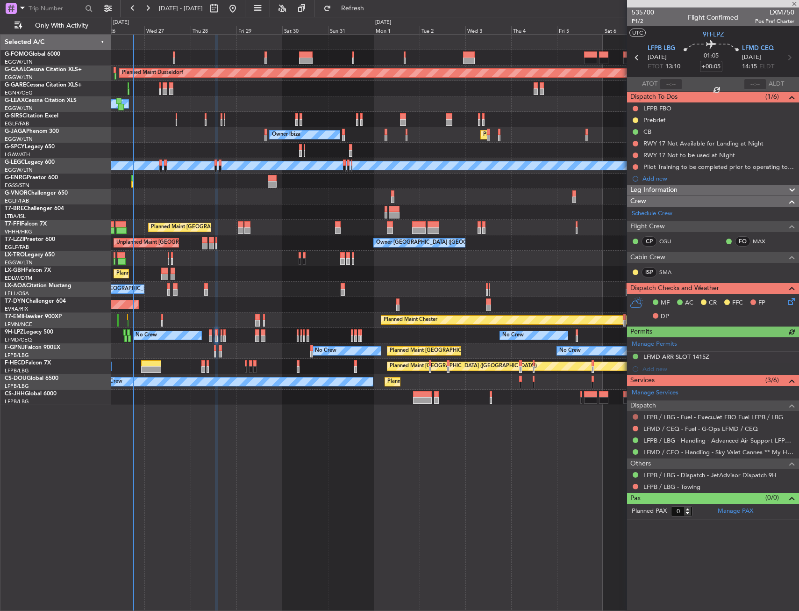
click at [637, 417] on button at bounding box center [636, 417] width 6 height 6
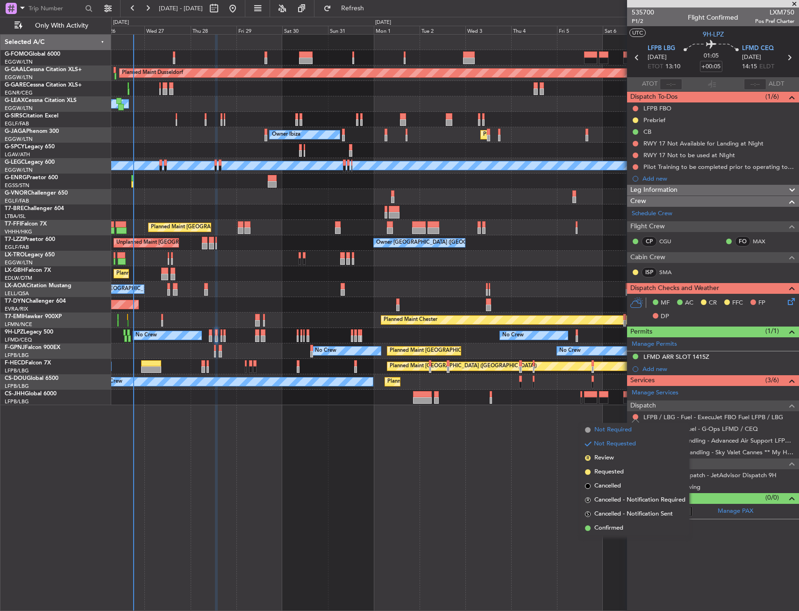
drag, startPoint x: 607, startPoint y: 429, endPoint x: 619, endPoint y: 428, distance: 12.7
click at [607, 429] on span "Not Required" at bounding box center [613, 429] width 37 height 9
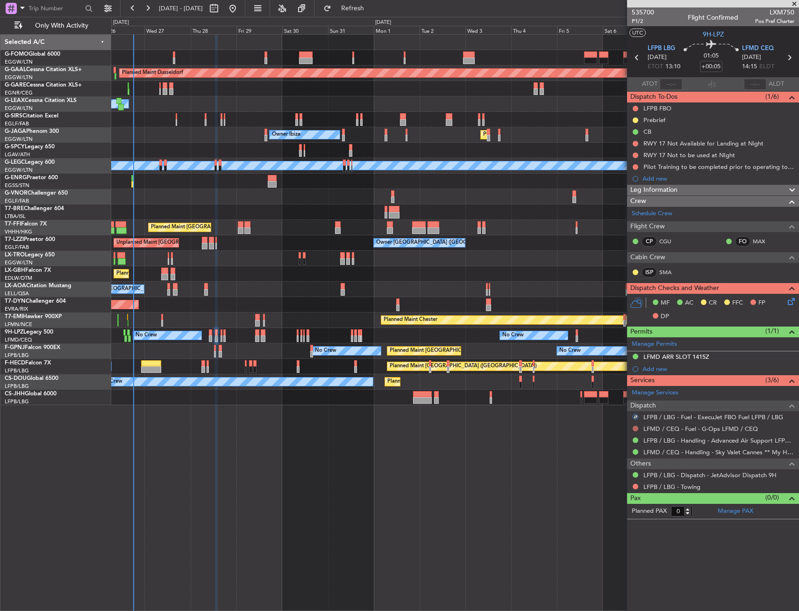
click at [638, 428] on button at bounding box center [636, 428] width 6 height 6
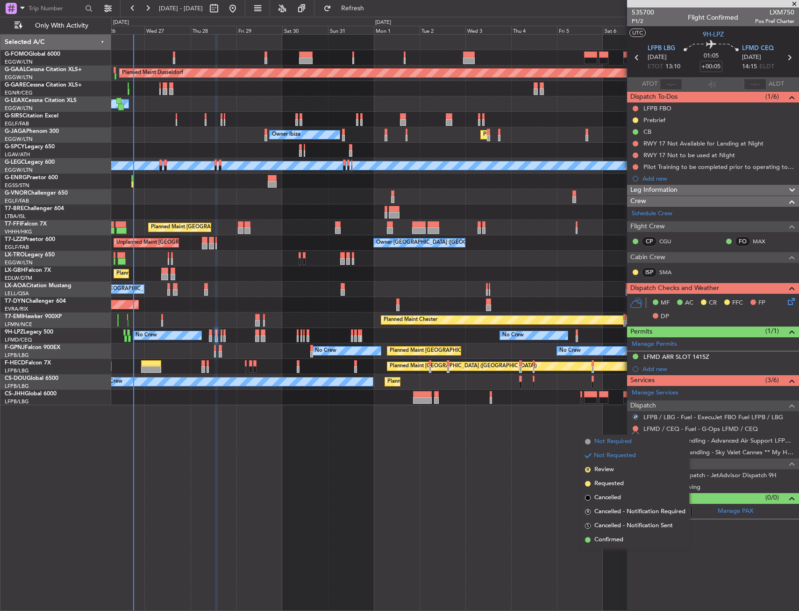
click at [606, 440] on span "Not Required" at bounding box center [613, 441] width 37 height 9
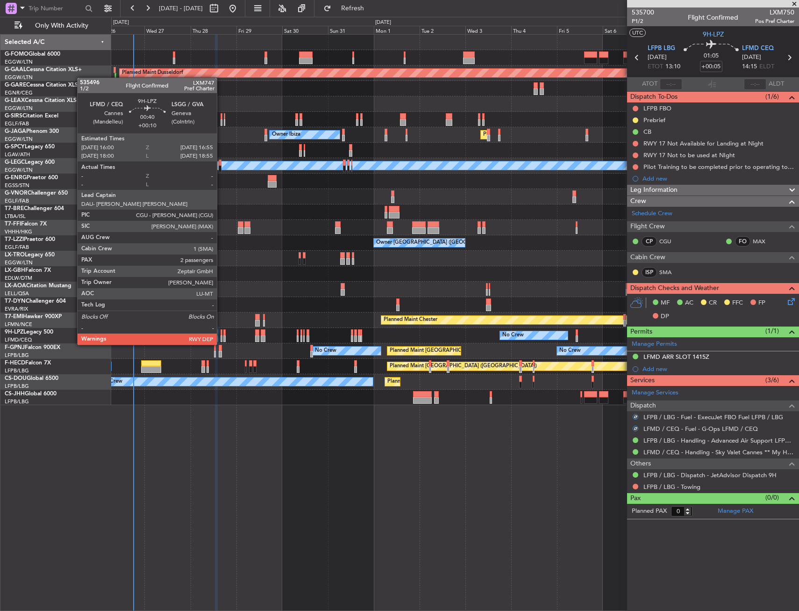
click at [221, 335] on div at bounding box center [222, 338] width 2 height 7
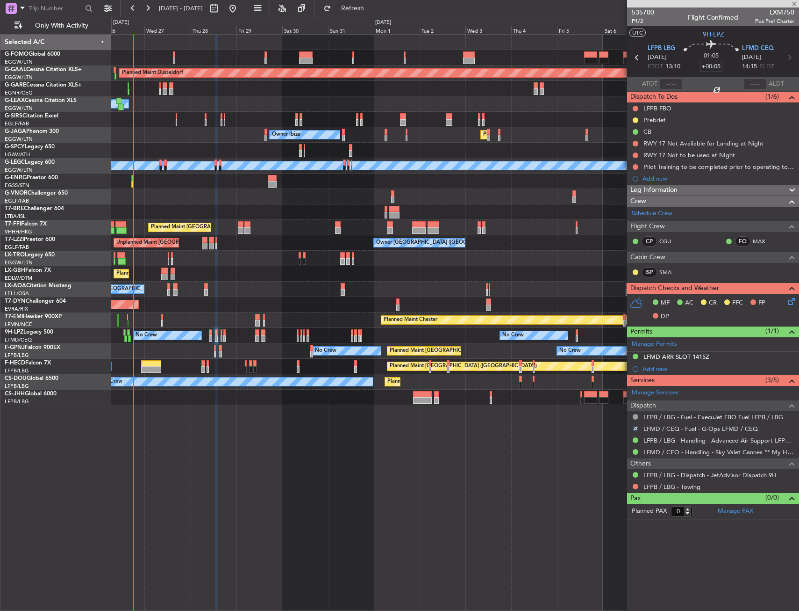
type input "+00:10"
type input "2"
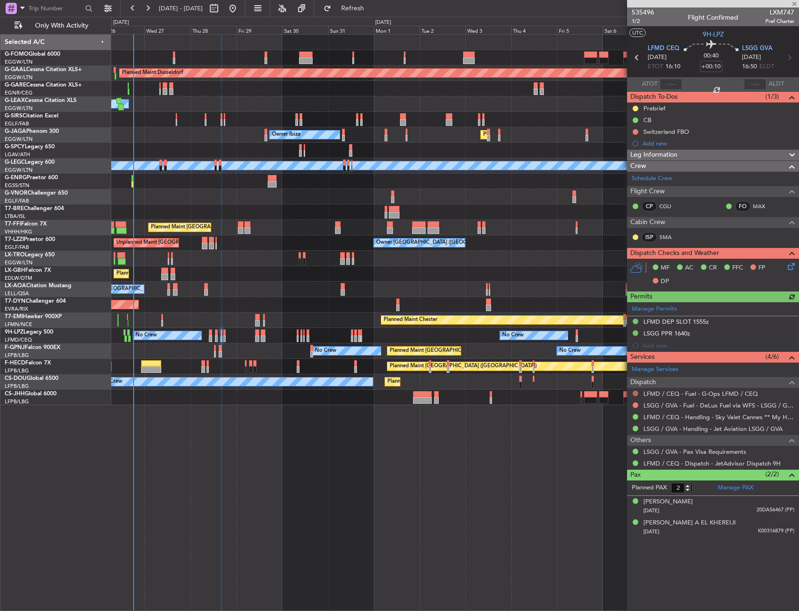
click at [633, 393] on button at bounding box center [636, 393] width 6 height 6
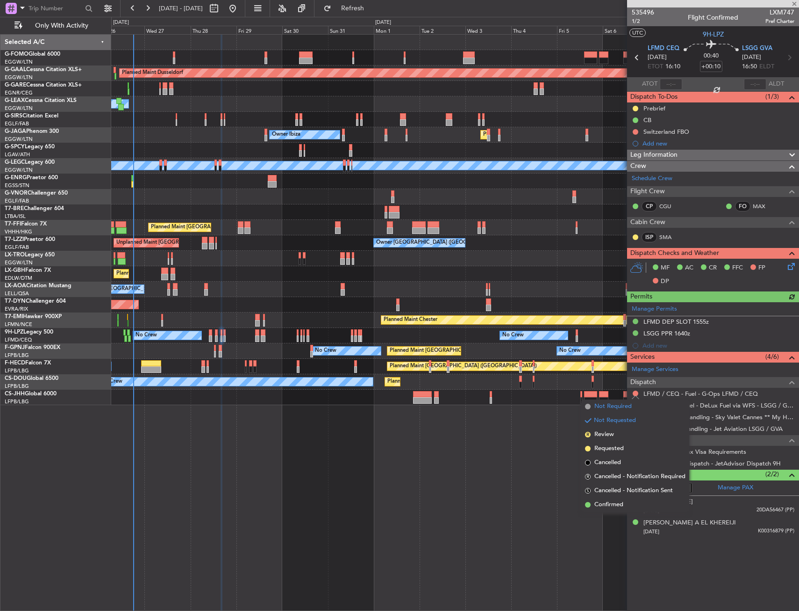
click at [602, 406] on span "Not Required" at bounding box center [613, 406] width 37 height 9
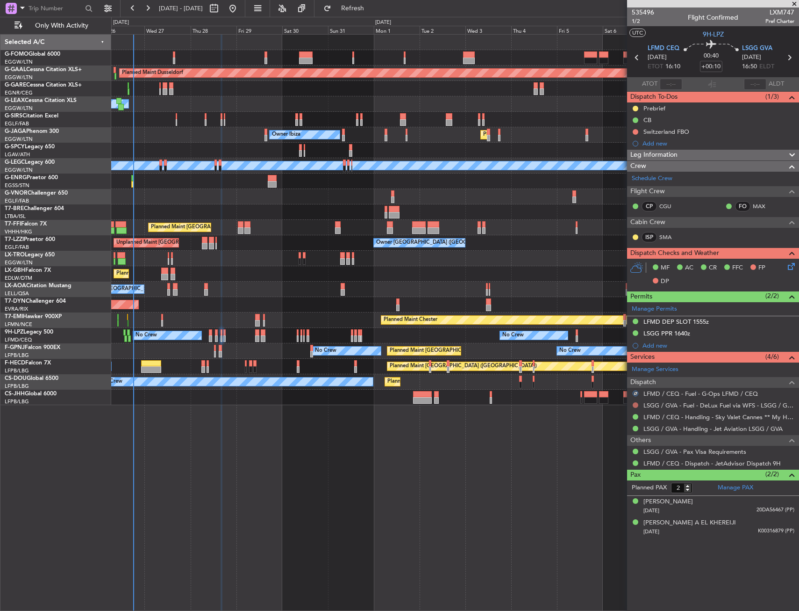
click at [634, 405] on button at bounding box center [636, 405] width 6 height 6
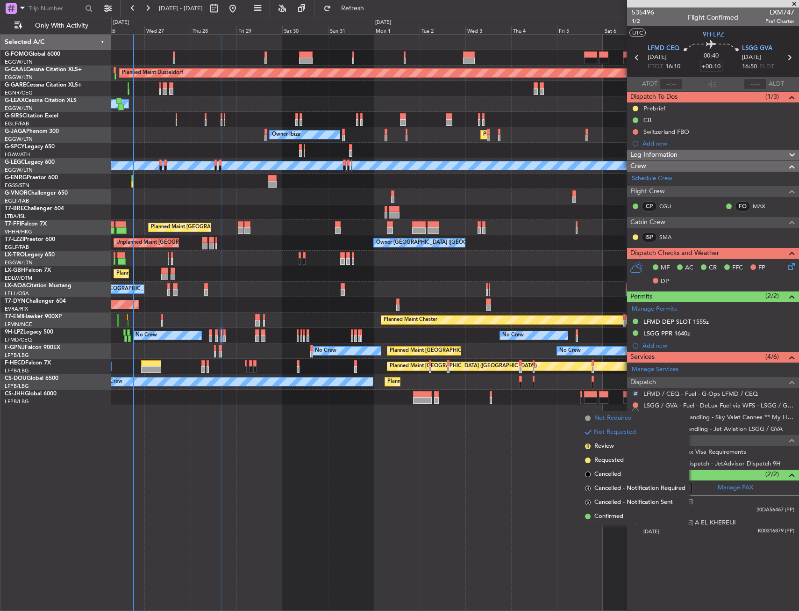
click at [610, 416] on span "Not Required" at bounding box center [613, 417] width 37 height 9
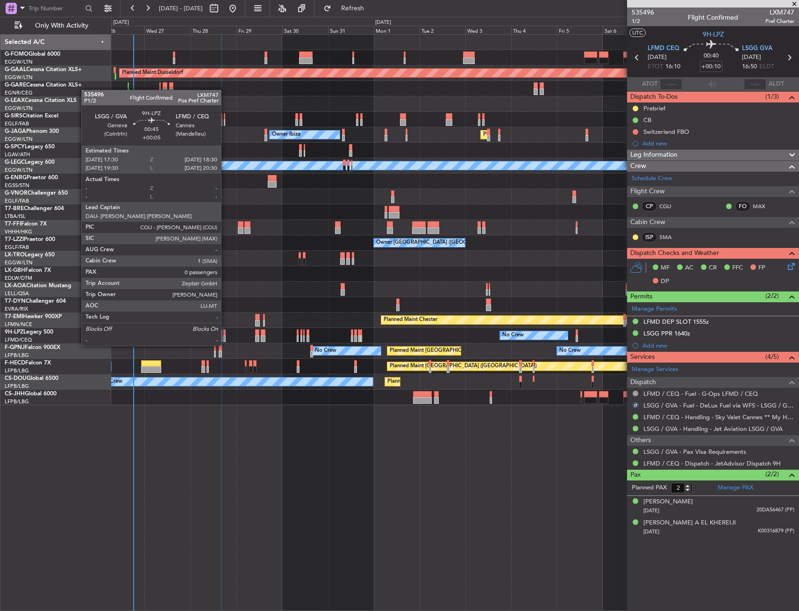
click at [225, 336] on div at bounding box center [224, 338] width 2 height 7
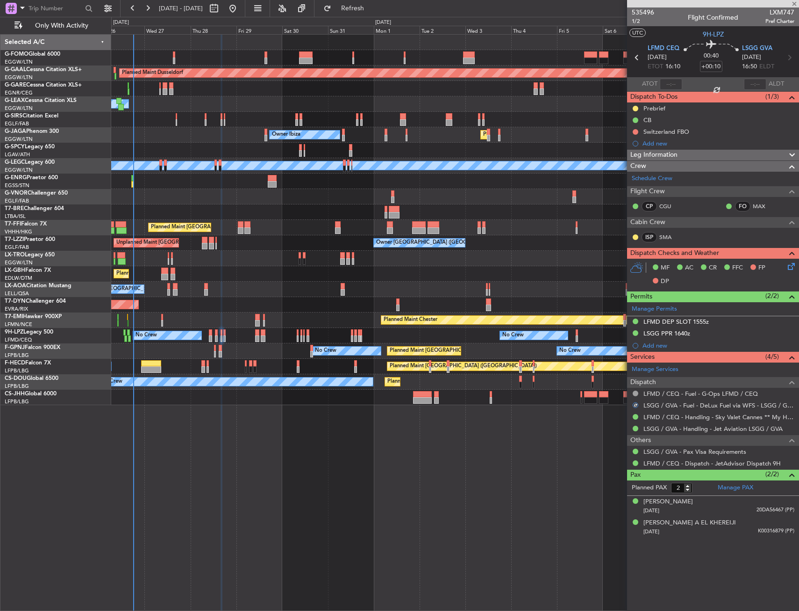
type input "+00:05"
type input "0"
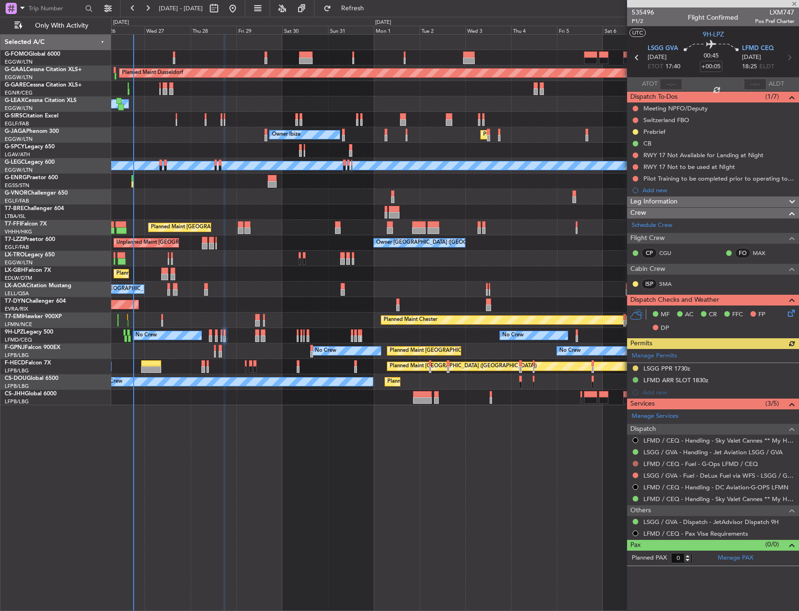
click at [636, 463] on button at bounding box center [636, 463] width 6 height 6
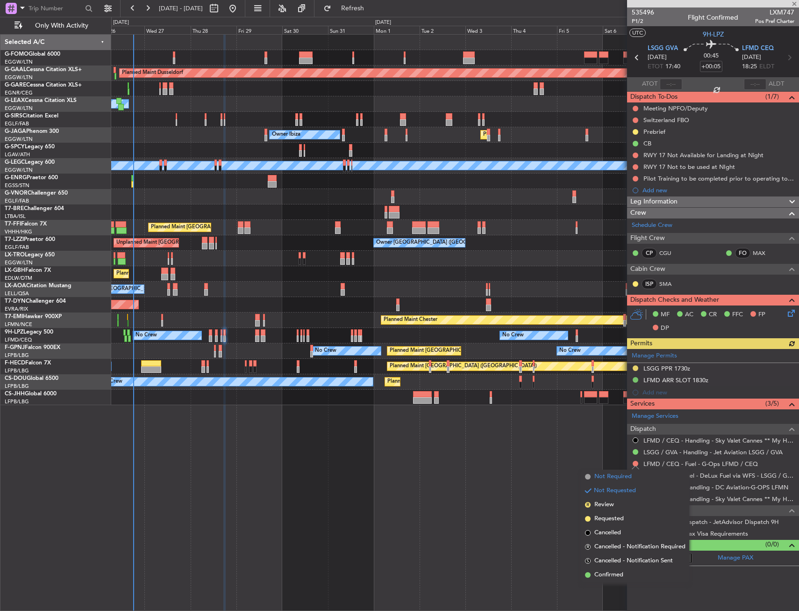
click at [602, 475] on span "Not Required" at bounding box center [613, 476] width 37 height 9
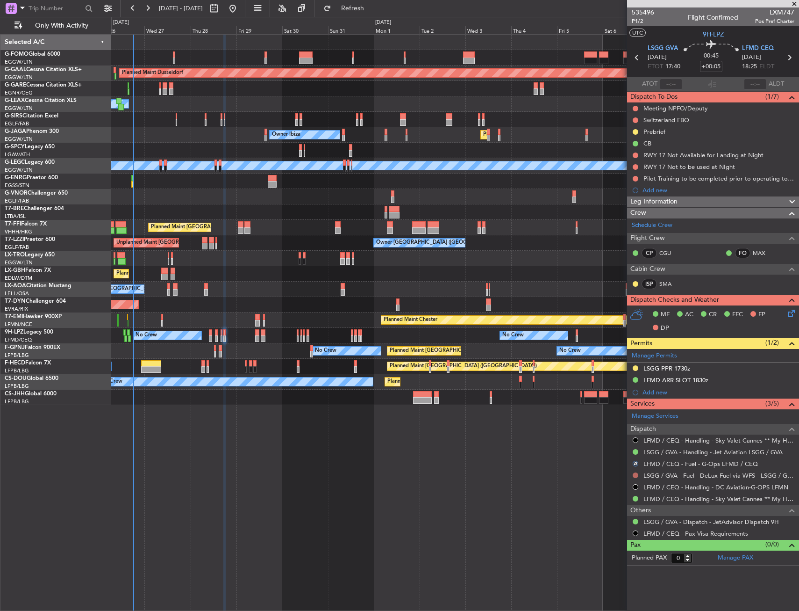
click at [637, 473] on button at bounding box center [636, 475] width 6 height 6
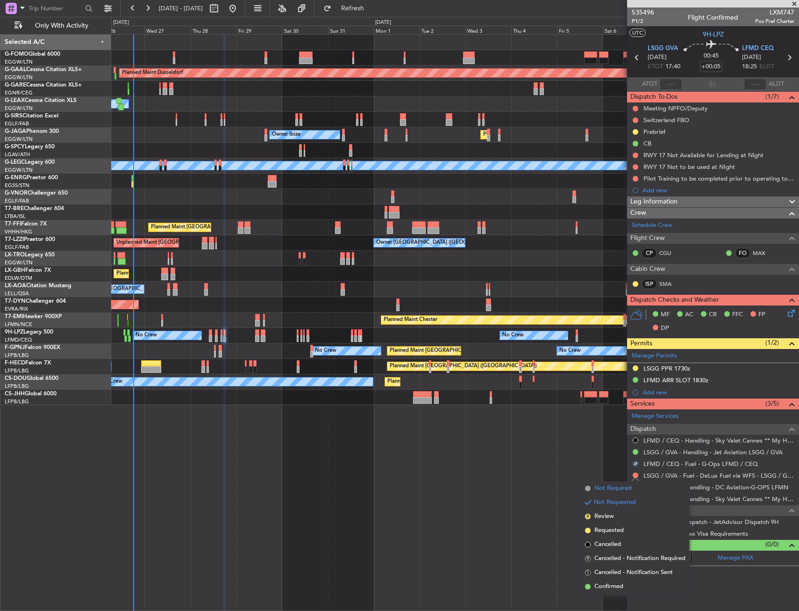
click at [595, 485] on span "Not Required" at bounding box center [613, 487] width 37 height 9
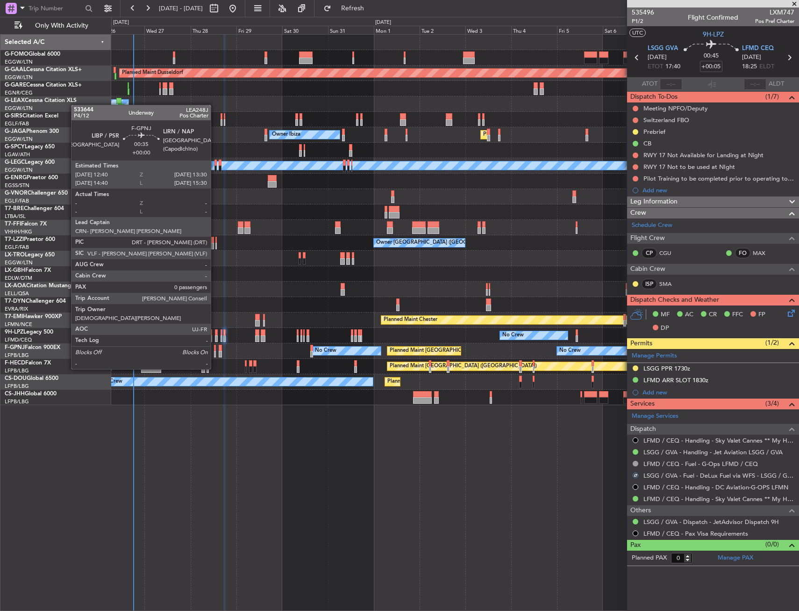
click at [215, 351] on div at bounding box center [215, 354] width 2 height 7
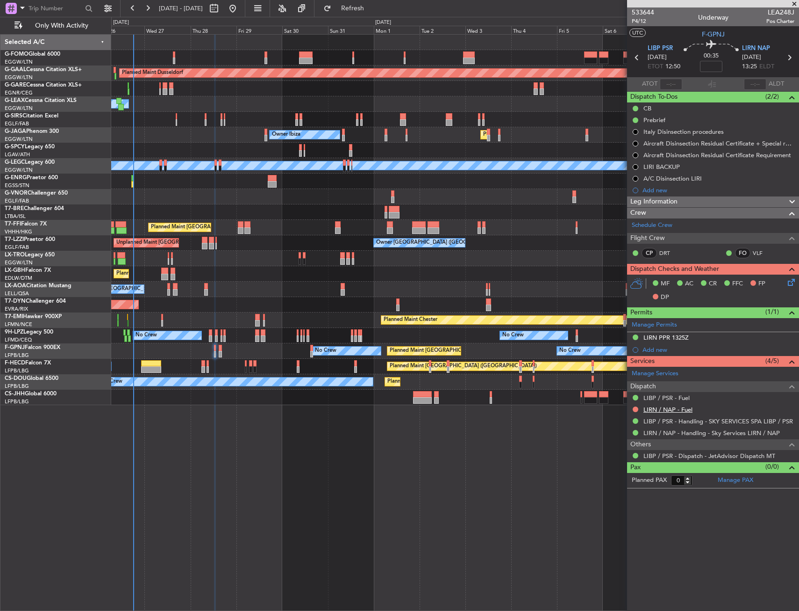
click at [658, 411] on link "LIRN / NAP - Fuel" at bounding box center [668, 409] width 49 height 8
click at [635, 409] on button at bounding box center [636, 409] width 6 height 6
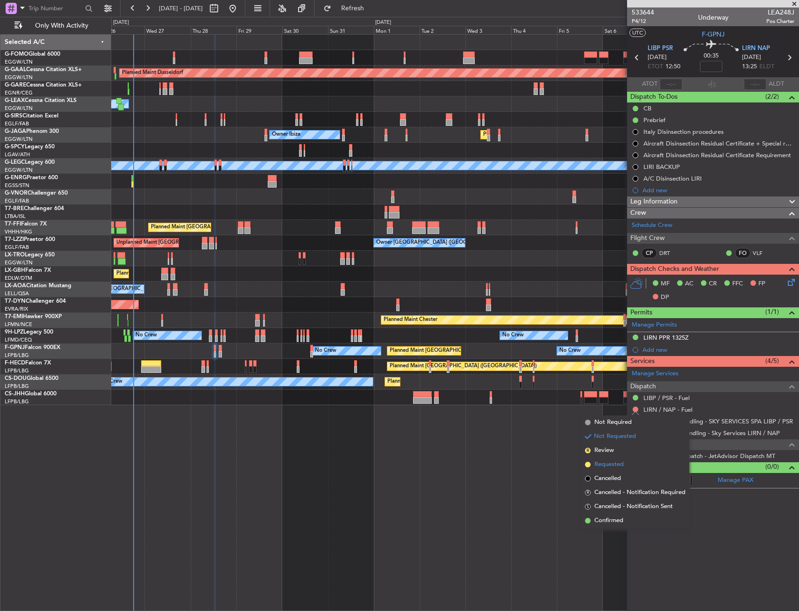
click at [612, 460] on span "Requested" at bounding box center [609, 464] width 29 height 9
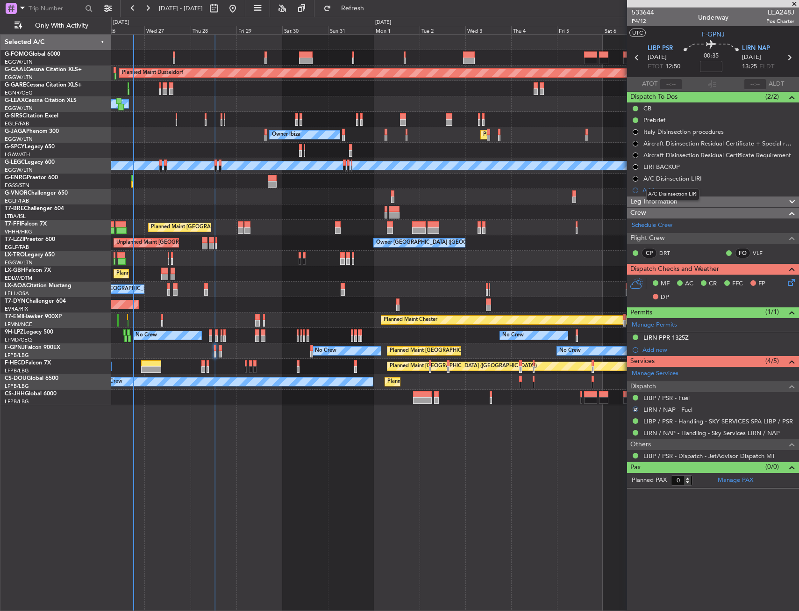
click at [652, 193] on div "A/C Disinsection LIRI" at bounding box center [673, 194] width 53 height 12
click at [644, 193] on div "Add new" at bounding box center [715, 190] width 144 height 8
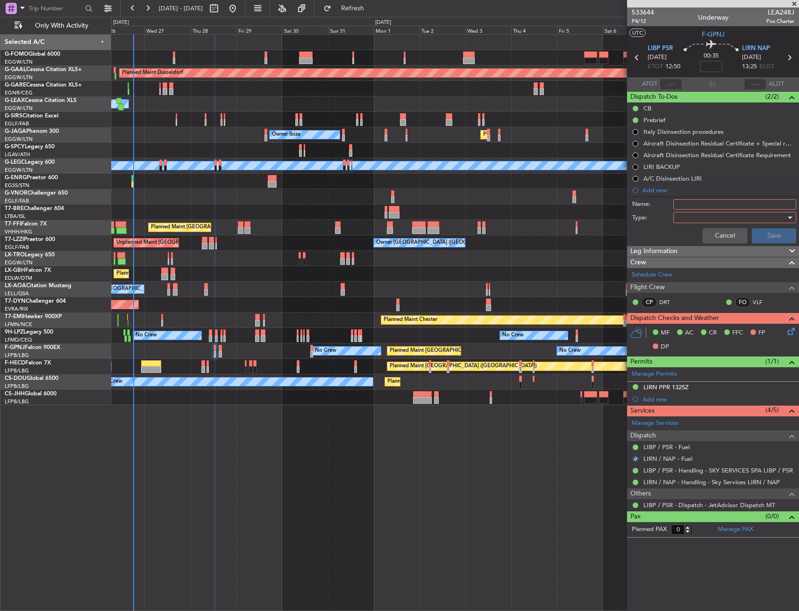
click at [688, 204] on input "Name:" at bounding box center [735, 204] width 123 height 10
type input "FUEL LIRN VIA HADID"
click at [682, 218] on div at bounding box center [731, 217] width 109 height 14
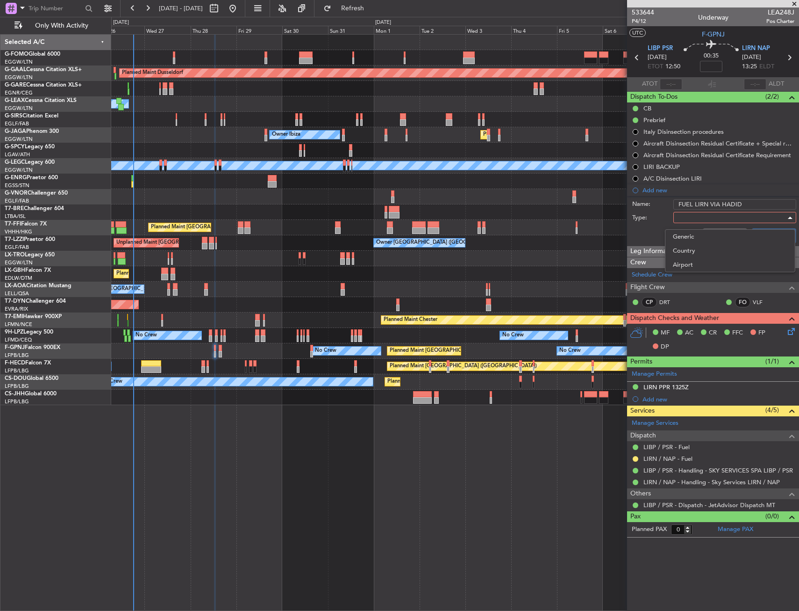
click at [689, 236] on span "Generic" at bounding box center [730, 237] width 115 height 14
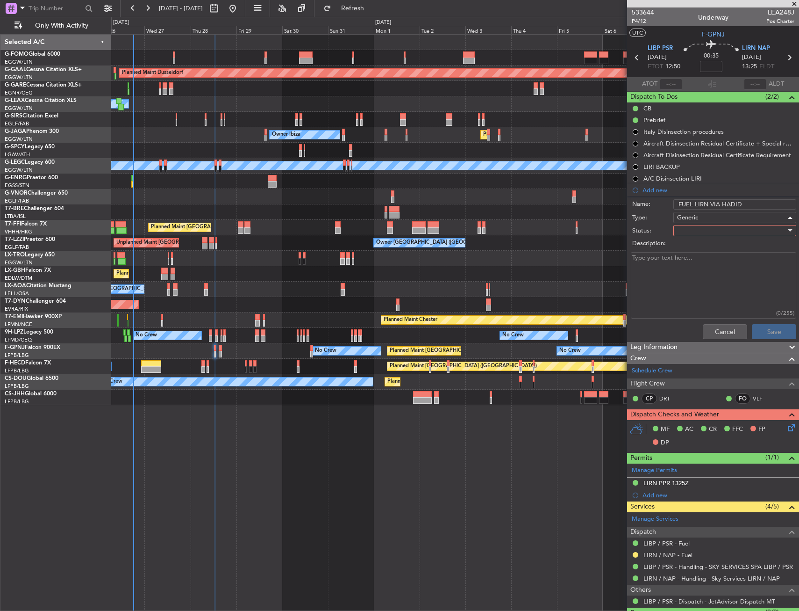
click at [689, 236] on div at bounding box center [731, 230] width 109 height 14
click at [691, 260] on span "In Progress" at bounding box center [730, 263] width 109 height 14
click at [770, 331] on button "Save" at bounding box center [774, 331] width 44 height 15
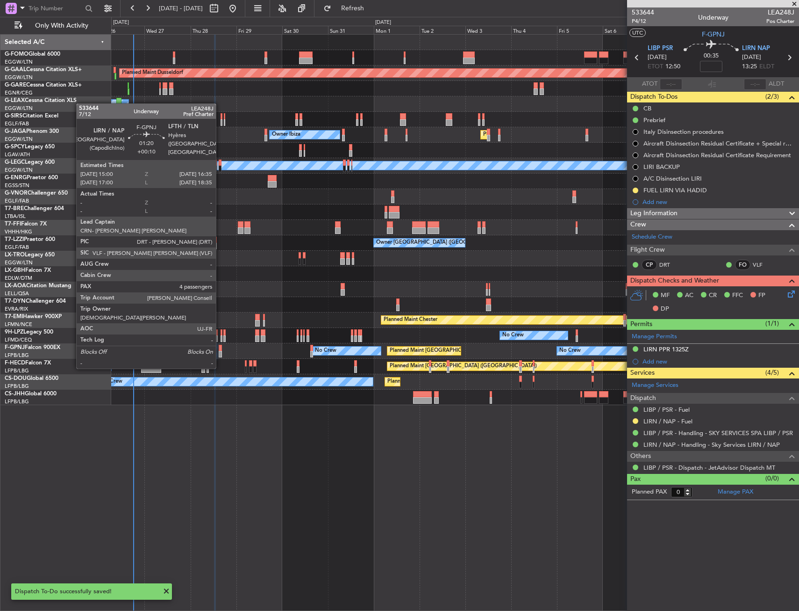
click at [220, 350] on div at bounding box center [220, 348] width 3 height 7
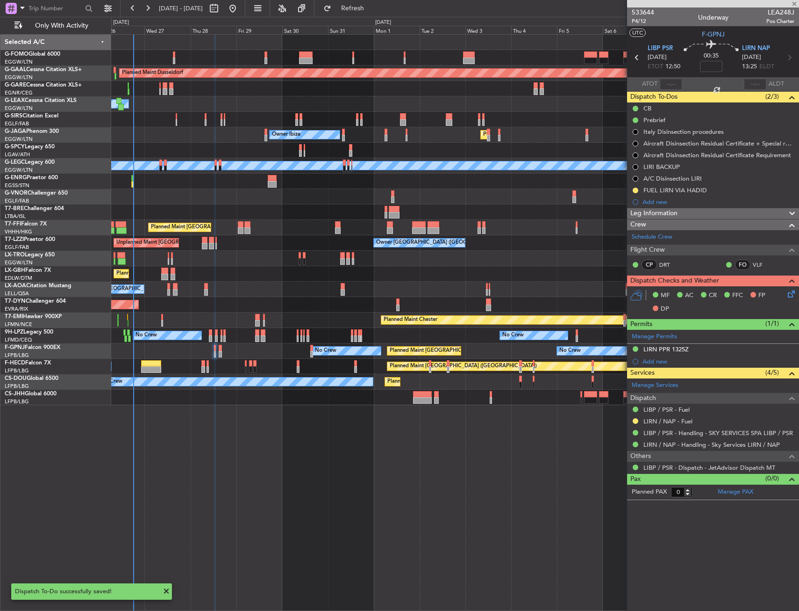
type input "+00:10"
type input "4"
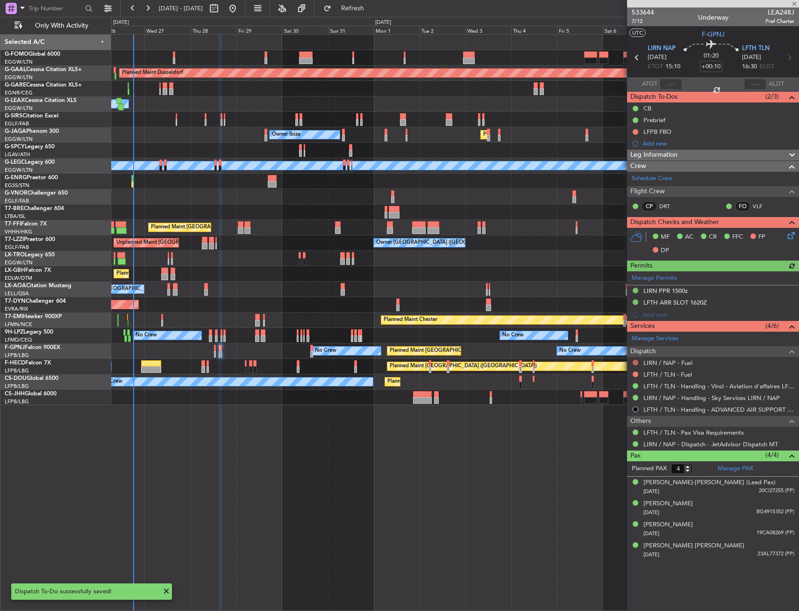
click at [635, 362] on button at bounding box center [636, 362] width 6 height 6
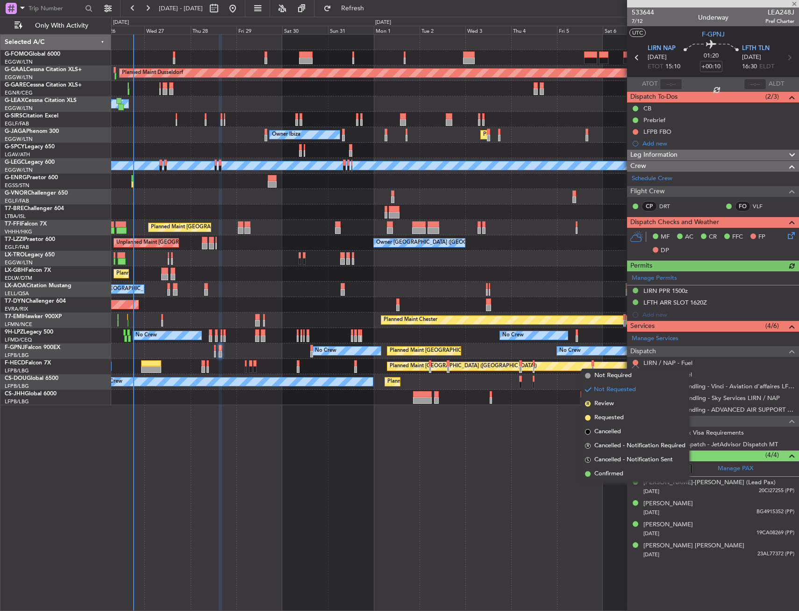
click at [605, 415] on span "Requested" at bounding box center [609, 417] width 29 height 9
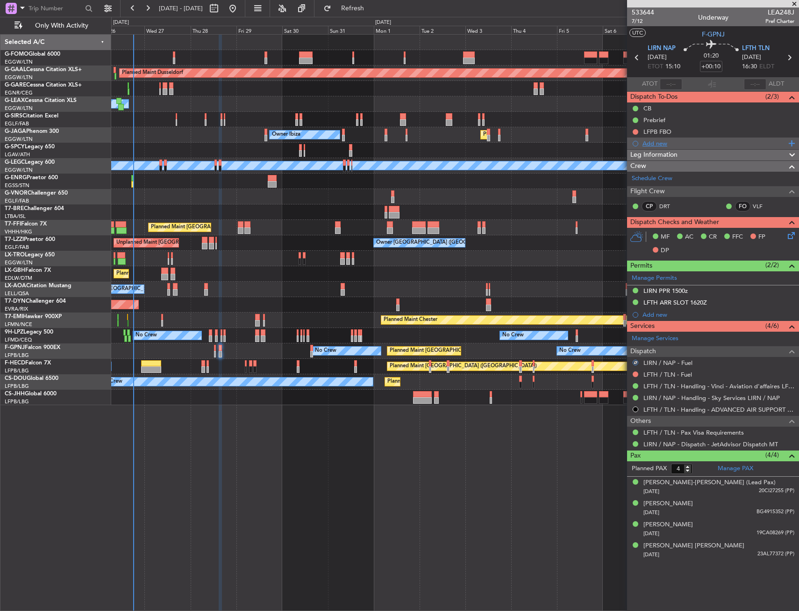
click at [660, 145] on div "Add new" at bounding box center [715, 143] width 144 height 8
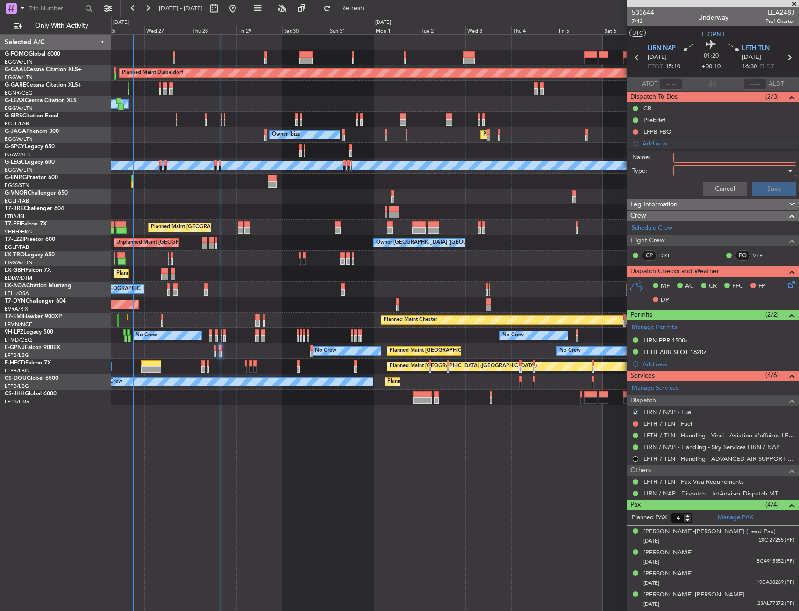
click at [687, 155] on input "Name:" at bounding box center [735, 157] width 123 height 10
type input "LIRN FUEL VIA HADID"
click at [680, 173] on div at bounding box center [731, 171] width 109 height 14
click at [689, 195] on span "Generic" at bounding box center [730, 190] width 115 height 14
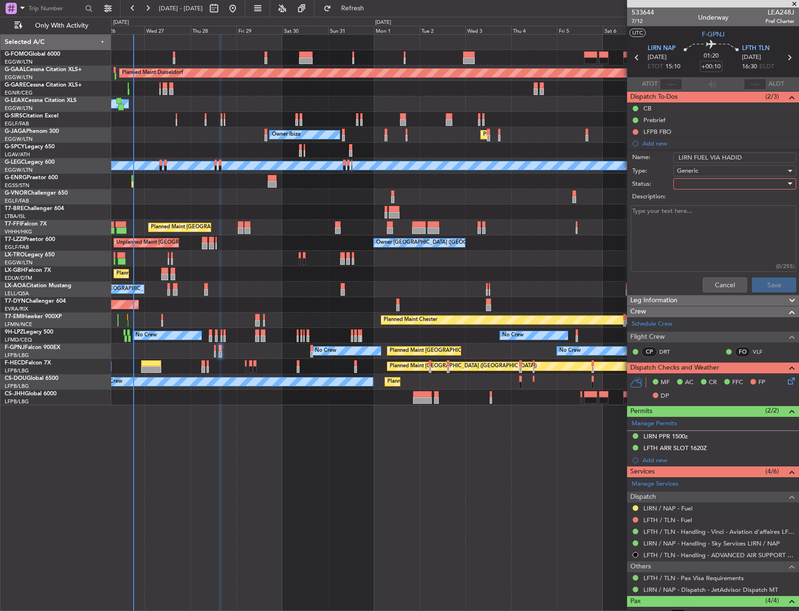
click at [690, 187] on div at bounding box center [731, 184] width 109 height 14
click at [690, 216] on span "In Progress" at bounding box center [730, 216] width 109 height 14
click at [752, 282] on button "Save" at bounding box center [774, 284] width 44 height 15
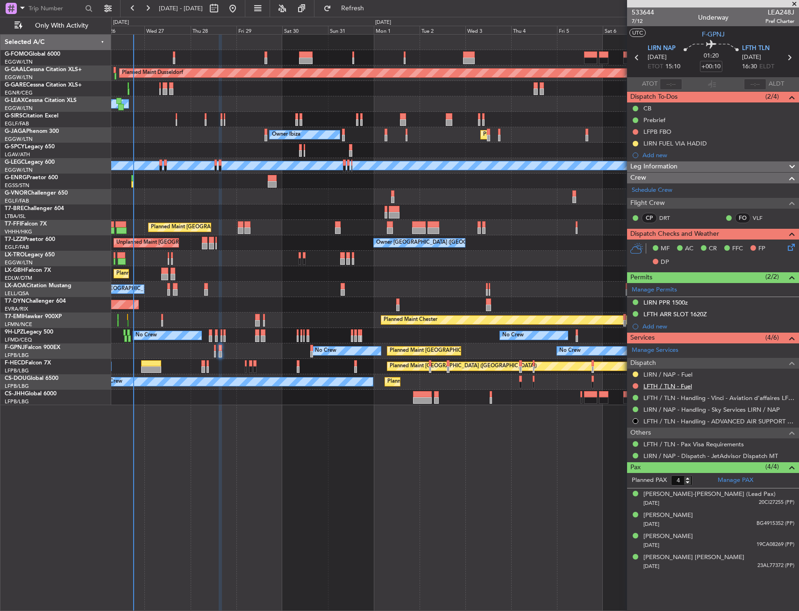
click at [656, 387] on link "LFTH / TLN - Fuel" at bounding box center [668, 386] width 49 height 8
drag, startPoint x: 634, startPoint y: 385, endPoint x: 630, endPoint y: 394, distance: 10.0
click at [634, 385] on button at bounding box center [636, 386] width 6 height 6
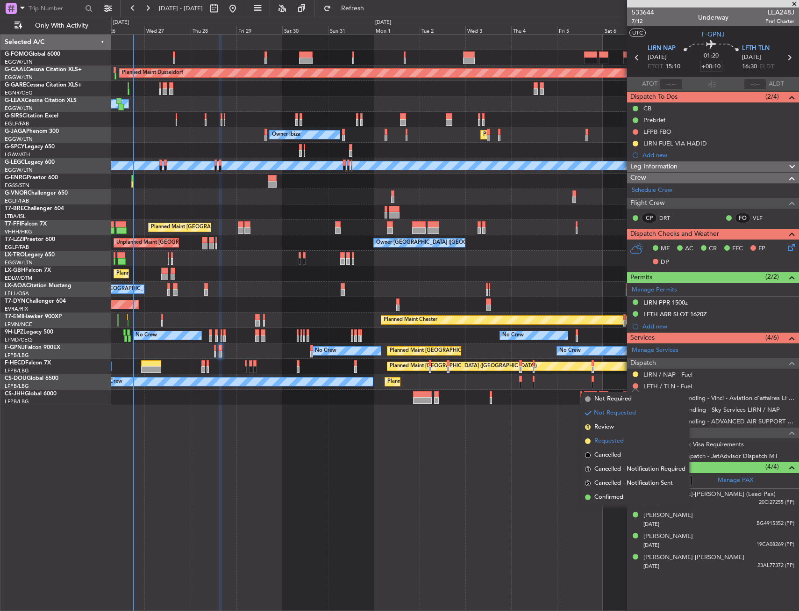
click at [610, 438] on span "Requested" at bounding box center [609, 440] width 29 height 9
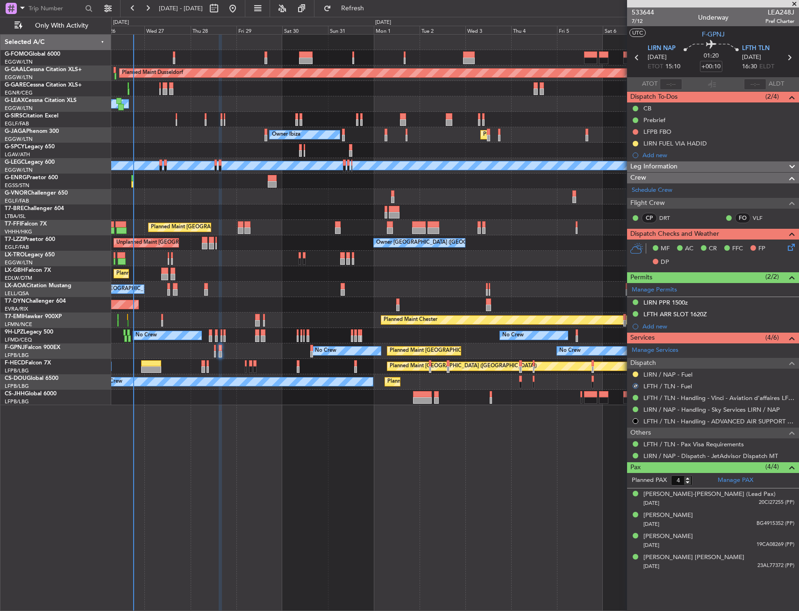
drag, startPoint x: 655, startPoint y: 151, endPoint x: 663, endPoint y: 159, distance: 10.6
click at [655, 152] on div "Add new" at bounding box center [719, 155] width 152 height 8
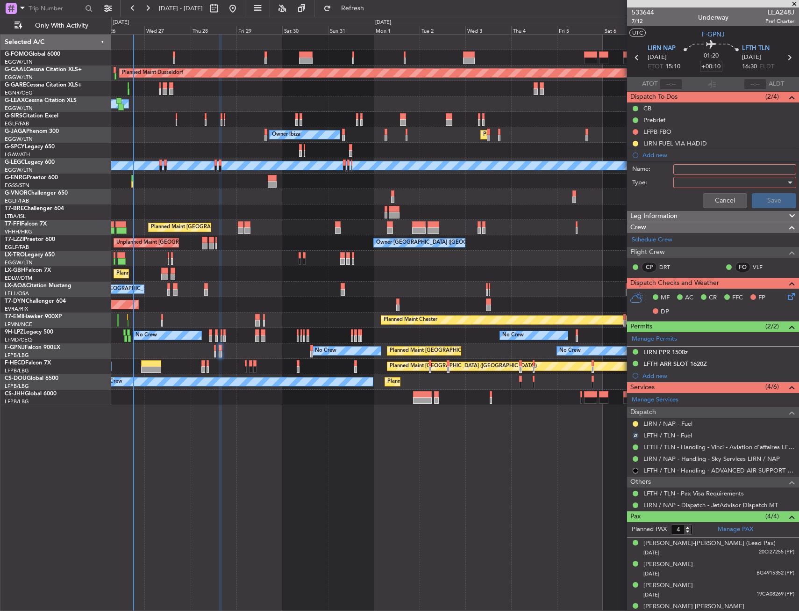
click at [693, 172] on input "Name:" at bounding box center [735, 169] width 123 height 10
click at [694, 187] on div at bounding box center [731, 182] width 109 height 14
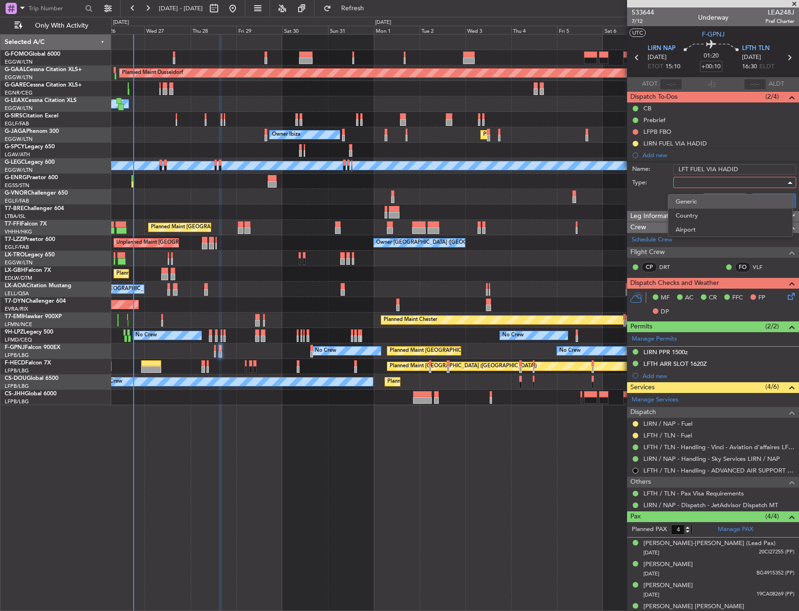
click at [697, 196] on span "Generic" at bounding box center [730, 201] width 109 height 14
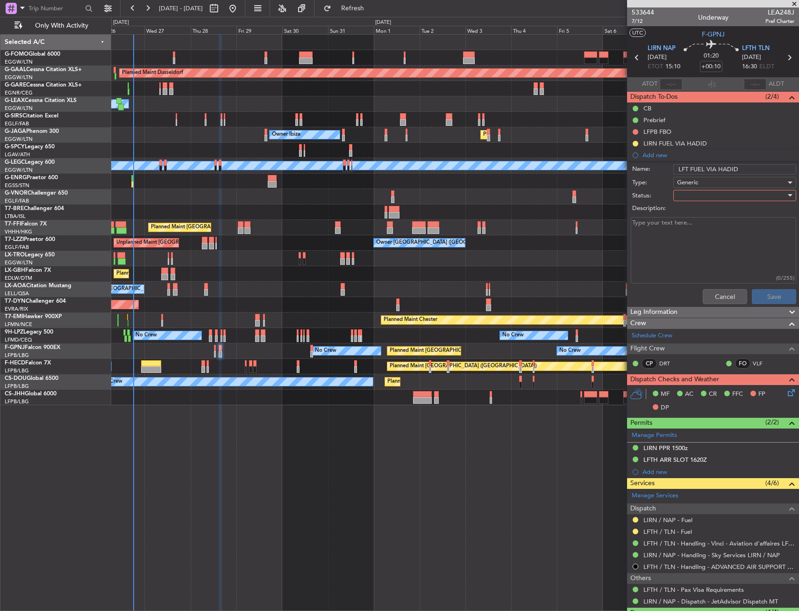
drag, startPoint x: 687, startPoint y: 168, endPoint x: 696, endPoint y: 167, distance: 8.9
click at [687, 168] on input "LFT FUEL VIA HADID" at bounding box center [735, 169] width 123 height 10
type input "LFT HFUEL VIA HADID"
click at [702, 197] on div at bounding box center [731, 195] width 109 height 14
click at [700, 224] on span "In Progress" at bounding box center [730, 228] width 109 height 14
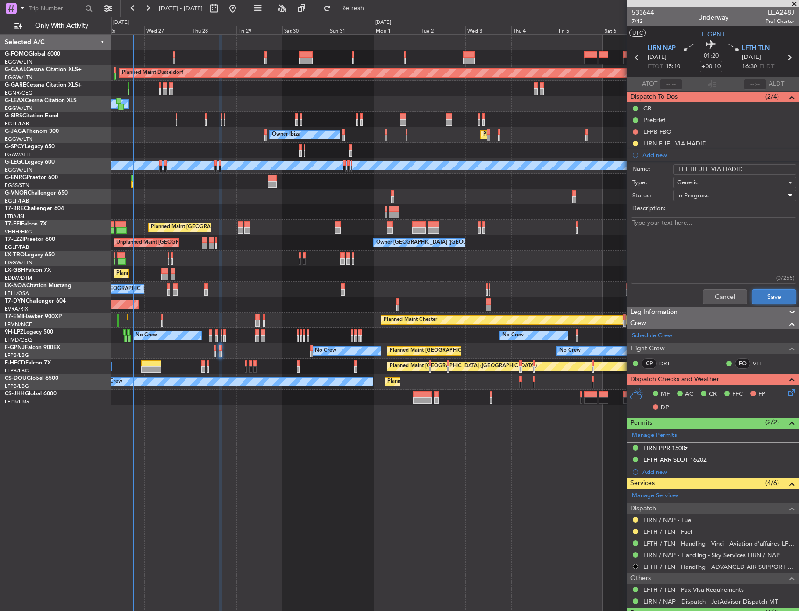
click at [762, 295] on button "Save" at bounding box center [774, 296] width 44 height 15
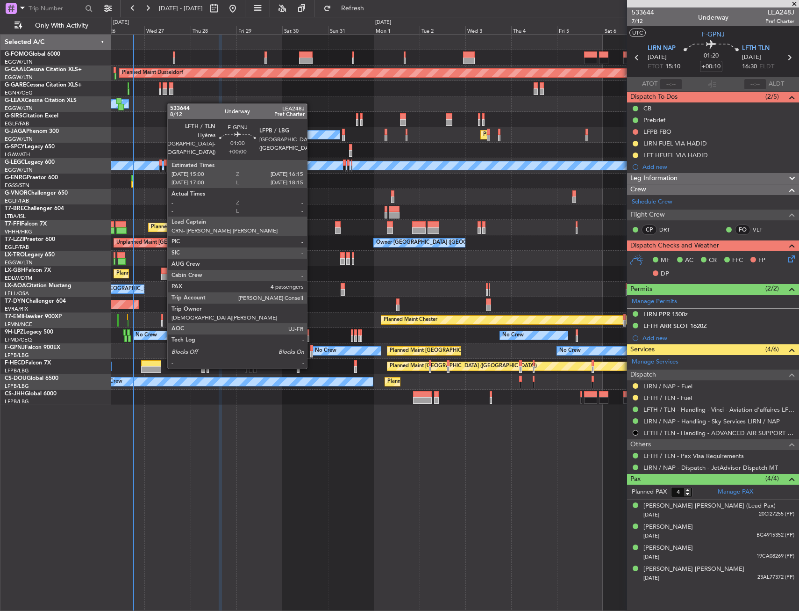
click at [311, 350] on div at bounding box center [311, 348] width 3 height 7
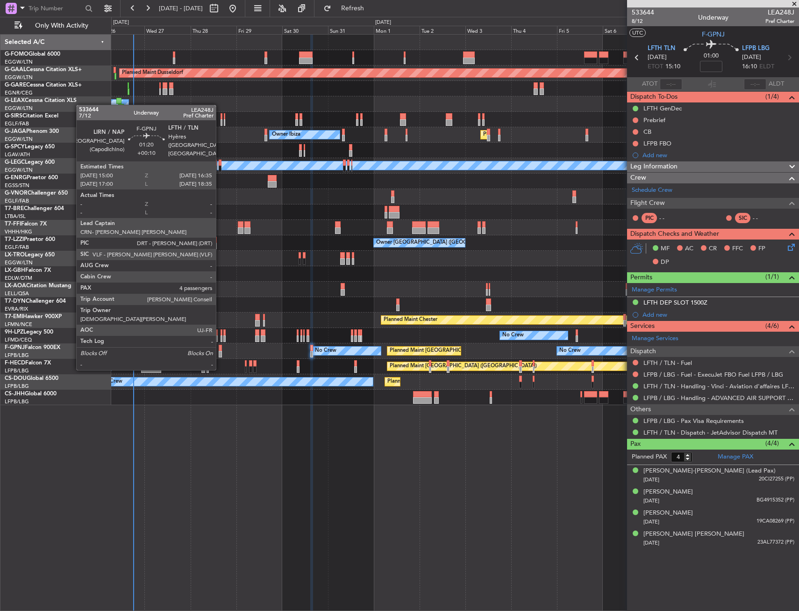
click at [220, 351] on div at bounding box center [220, 354] width 3 height 7
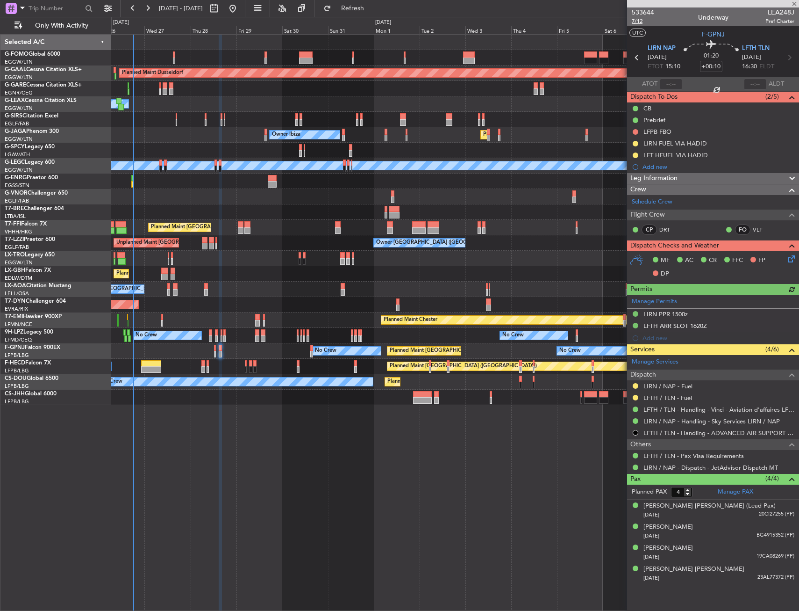
click at [634, 21] on span "7/12" at bounding box center [643, 21] width 22 height 8
click at [373, 5] on span "Refresh" at bounding box center [352, 8] width 39 height 7
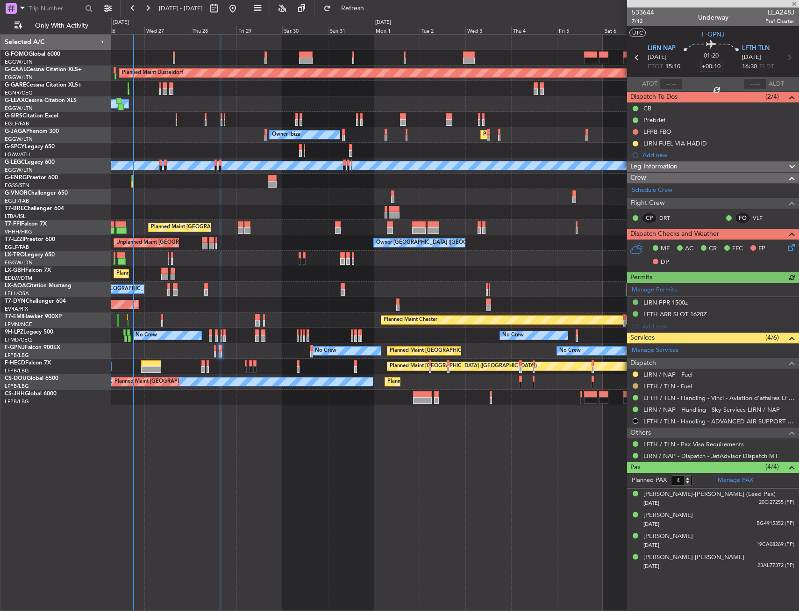
click at [636, 384] on button at bounding box center [636, 386] width 6 height 6
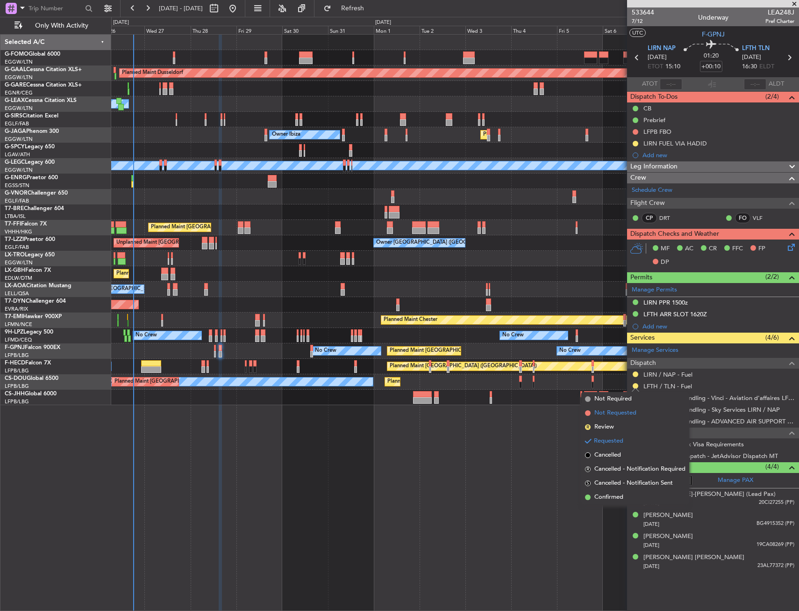
click at [610, 412] on span "Not Requested" at bounding box center [616, 412] width 42 height 9
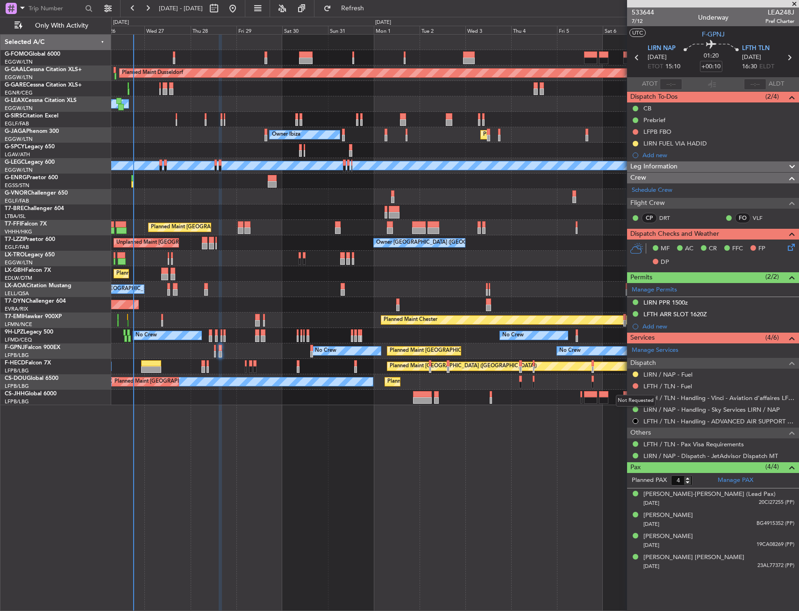
click at [636, 384] on button at bounding box center [636, 386] width 6 height 6
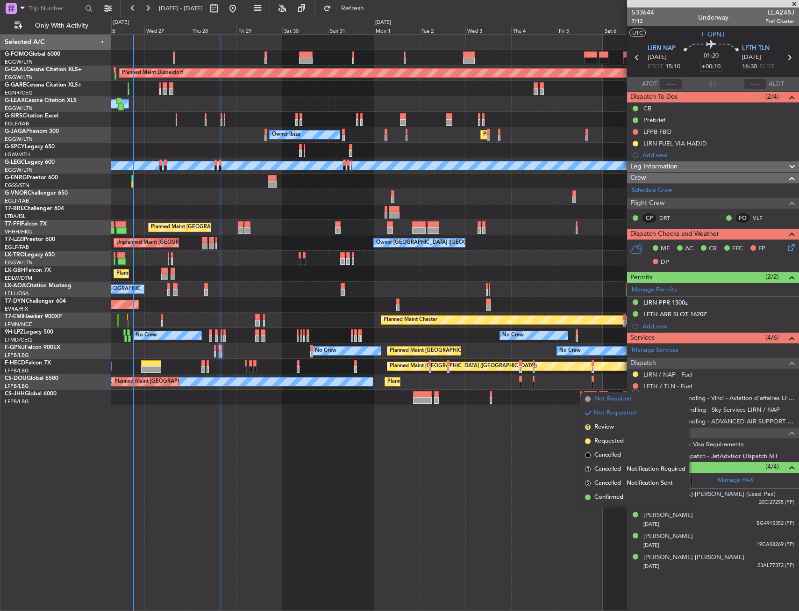
click at [607, 394] on span "Not Required" at bounding box center [613, 398] width 37 height 9
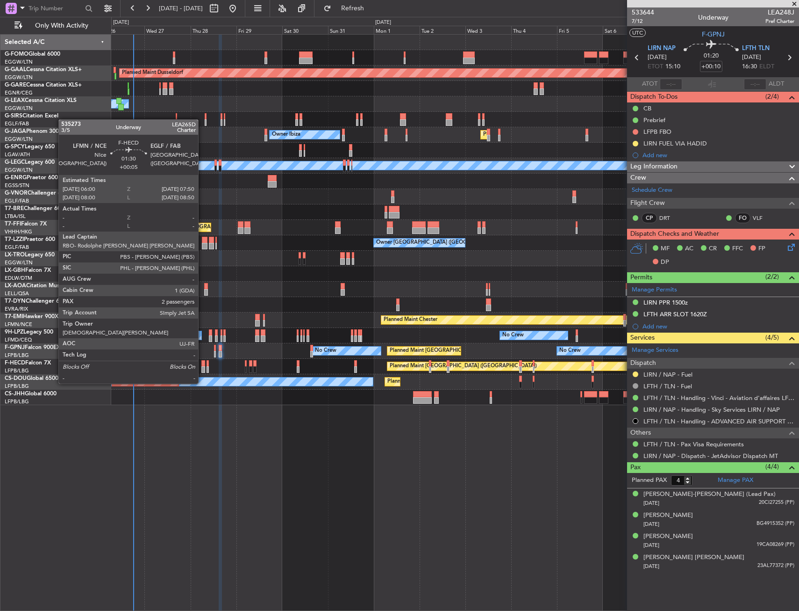
click at [202, 366] on div at bounding box center [203, 363] width 4 height 7
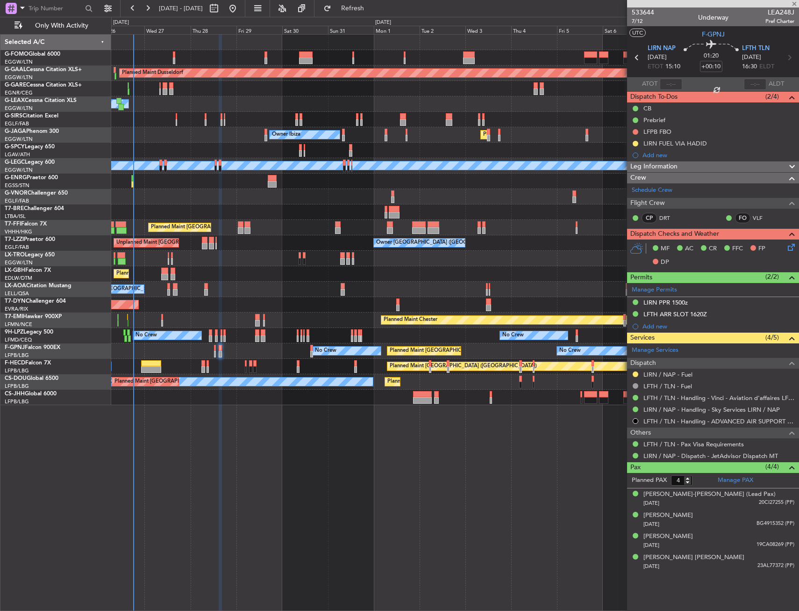
type input "+00:05"
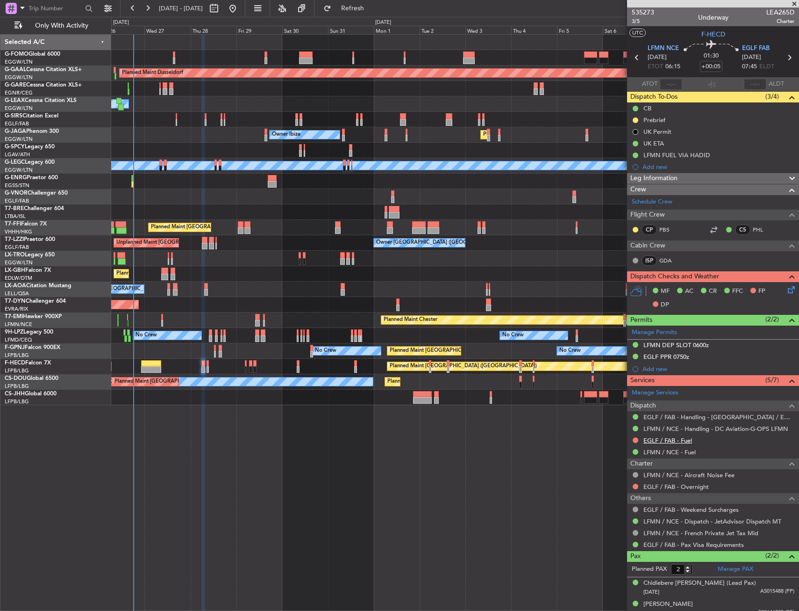
click at [648, 443] on link "EGLF / FAB - Fuel" at bounding box center [668, 440] width 49 height 8
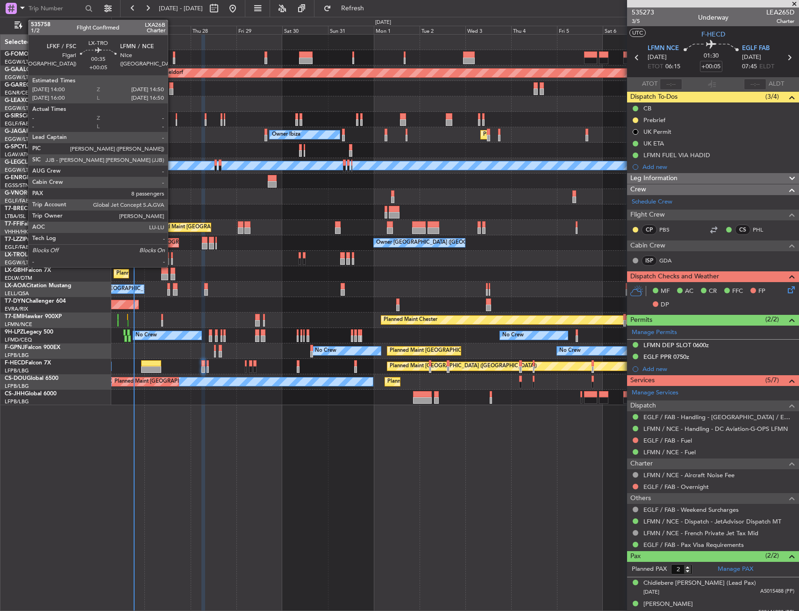
click at [172, 256] on div at bounding box center [172, 255] width 2 height 7
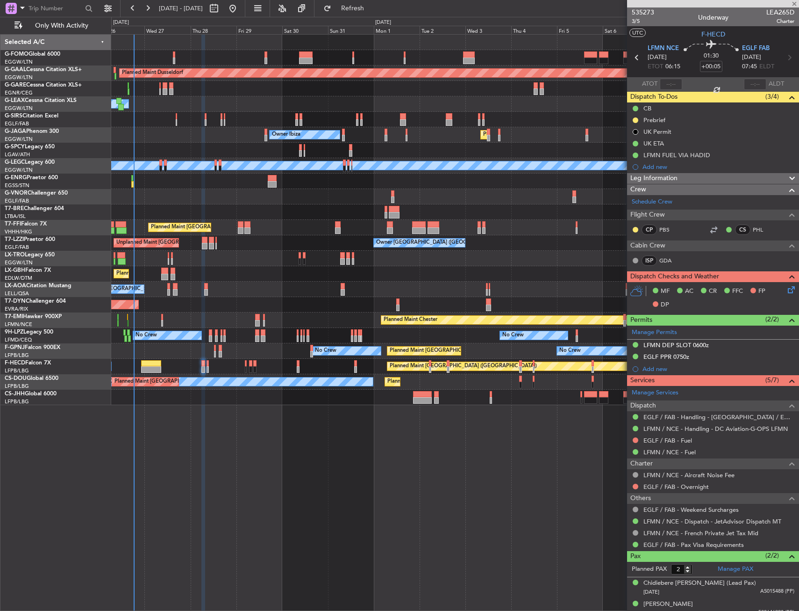
type input "8"
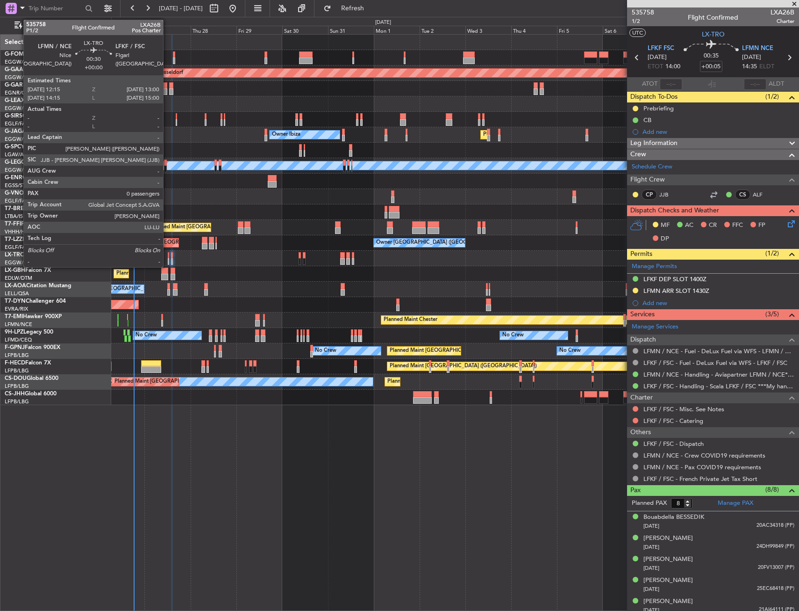
click at [168, 255] on div at bounding box center [169, 255] width 2 height 7
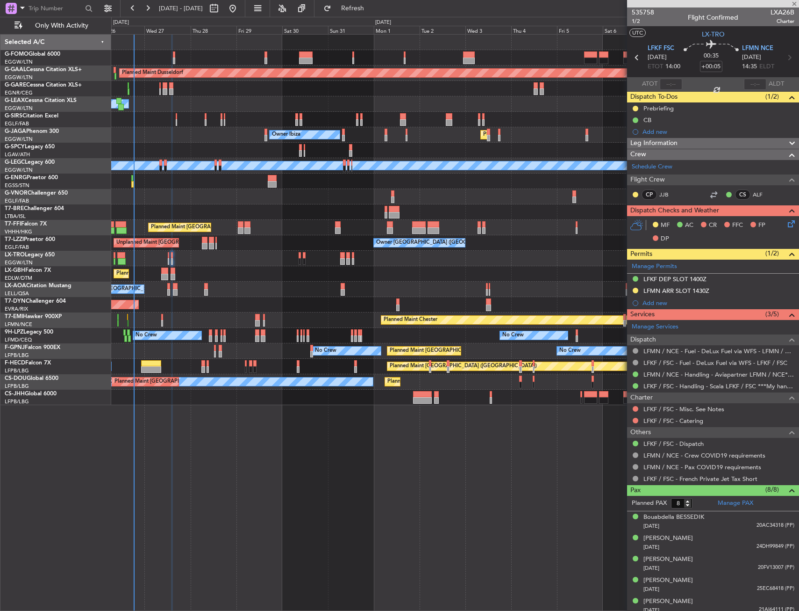
type input "0"
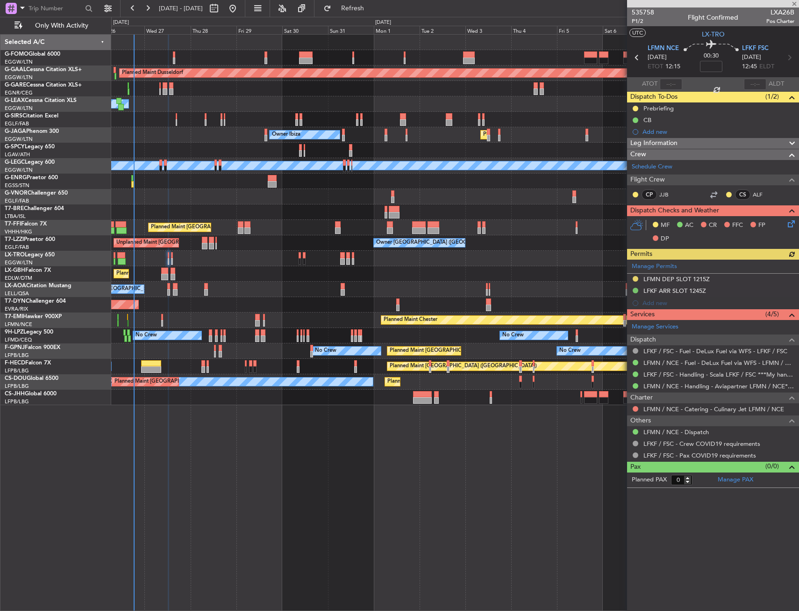
click at [725, 274] on div "Manage Permits LFMN DEP SLOT 1215Z LFKF ARR SLOT 1245Z Add new" at bounding box center [713, 284] width 172 height 50
click at [724, 276] on div "LFMN DEP SLOT 1215Z" at bounding box center [713, 279] width 172 height 12
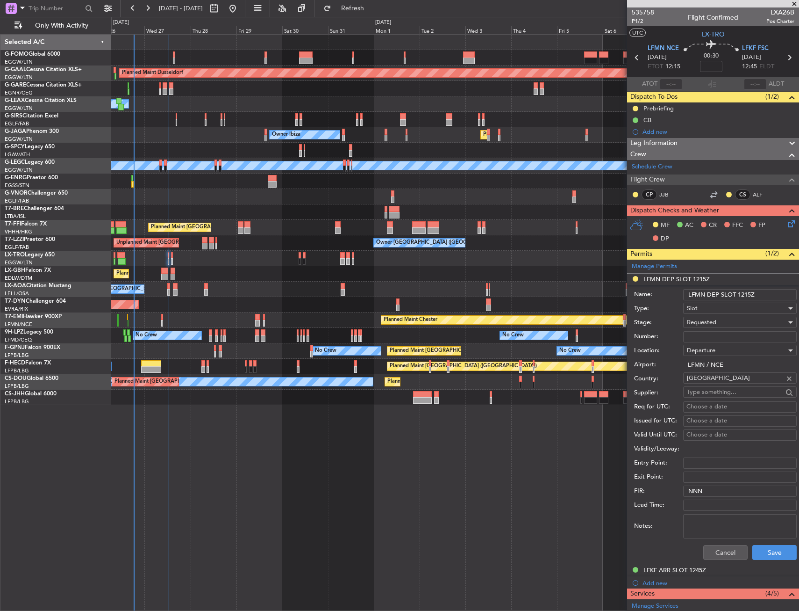
click at [727, 337] on input "Number:" at bounding box center [740, 336] width 114 height 11
paste input "LFMND000062500"
type input "LFMND000062500"
click at [721, 321] on div "Requested" at bounding box center [737, 322] width 100 height 14
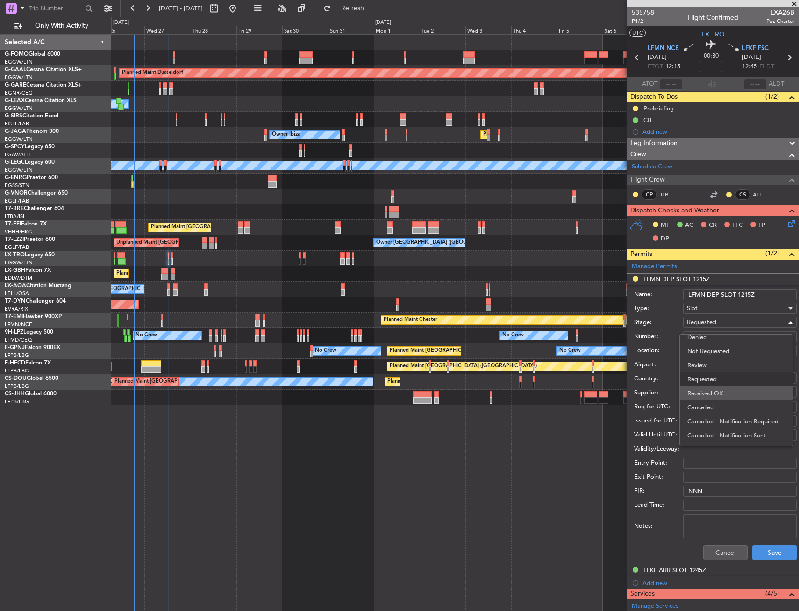
click at [721, 391] on span "Received OK" at bounding box center [737, 393] width 98 height 14
click at [760, 546] on button "Save" at bounding box center [775, 552] width 44 height 15
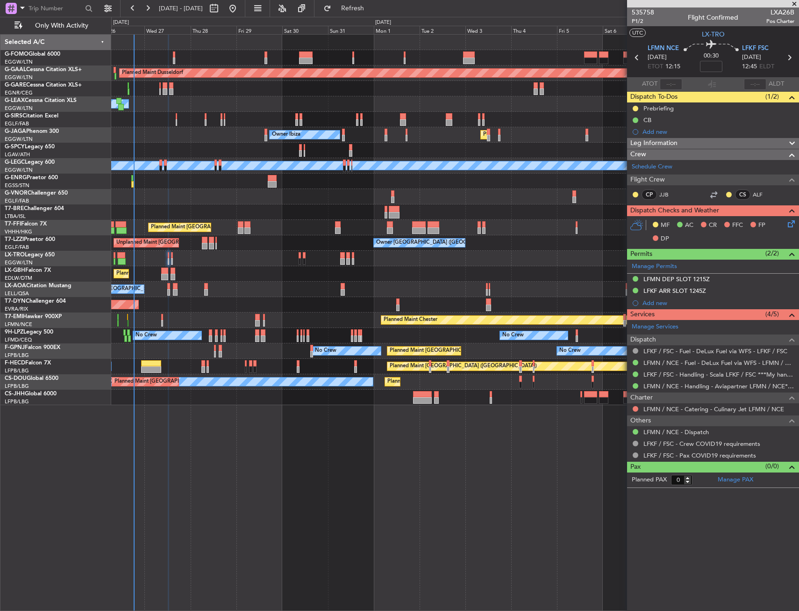
click at [161, 316] on div "Planned Maint Chester" at bounding box center [455, 319] width 688 height 15
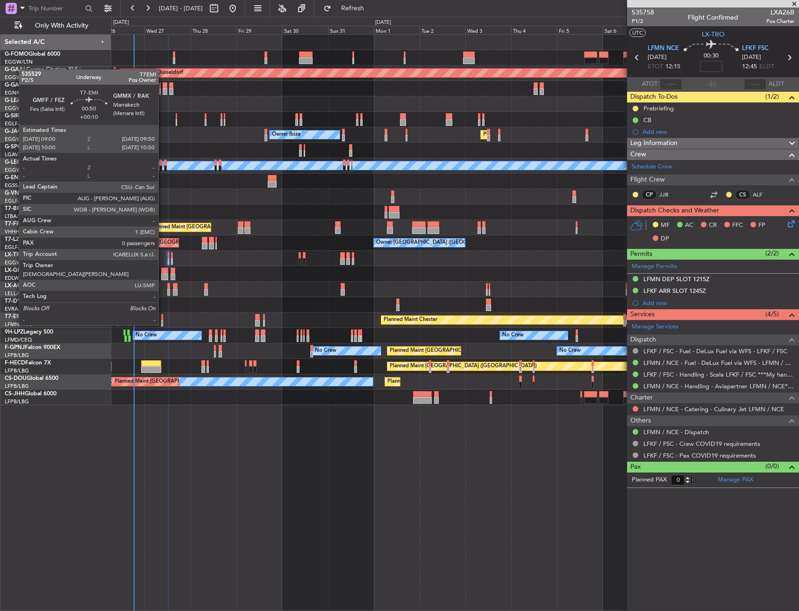
click at [163, 316] on div at bounding box center [162, 317] width 2 height 7
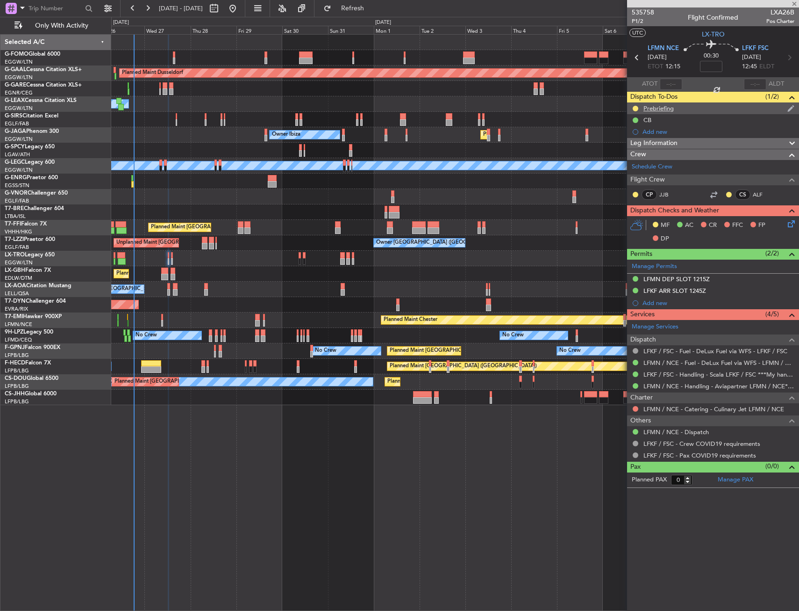
type input "+00:10"
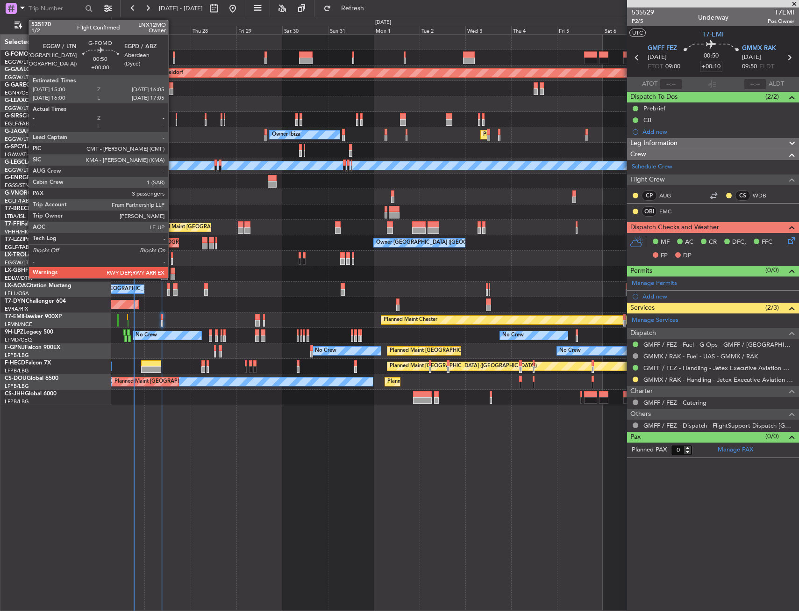
click at [173, 52] on div at bounding box center [174, 54] width 2 height 7
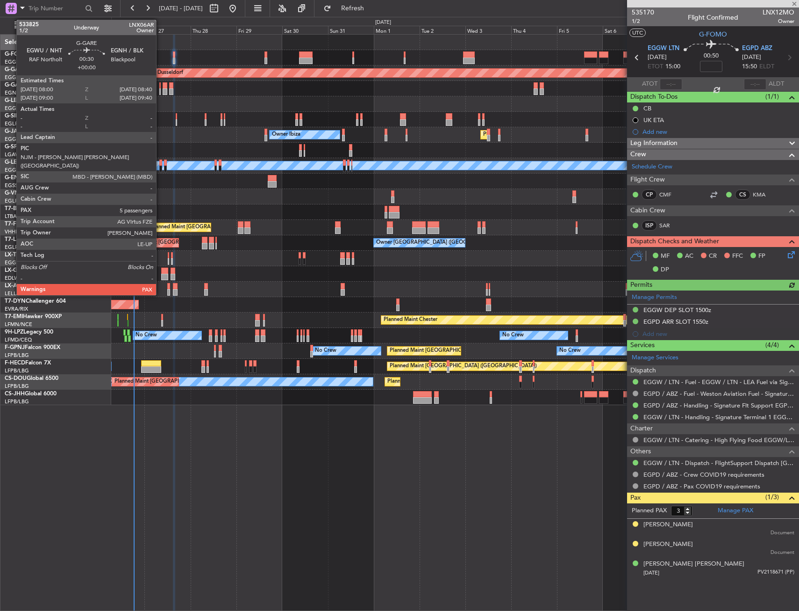
click at [160, 84] on div at bounding box center [159, 85] width 1 height 7
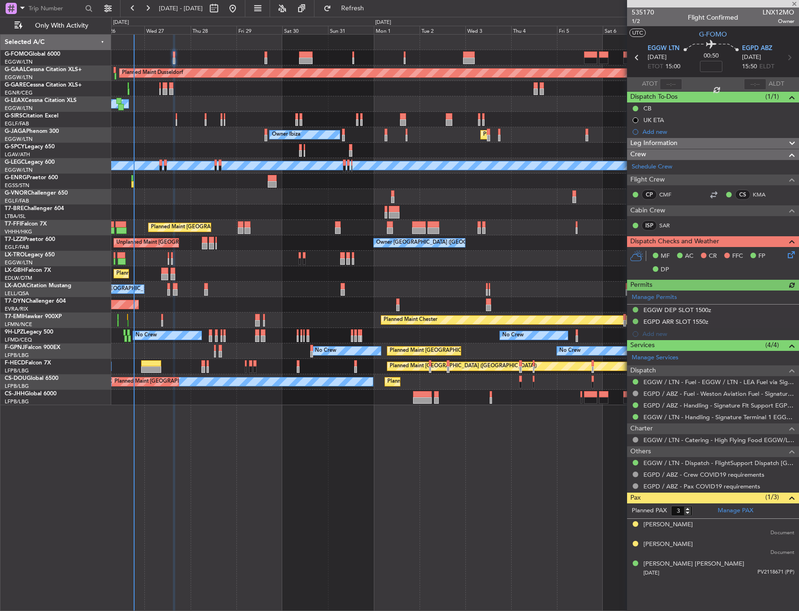
type input "5"
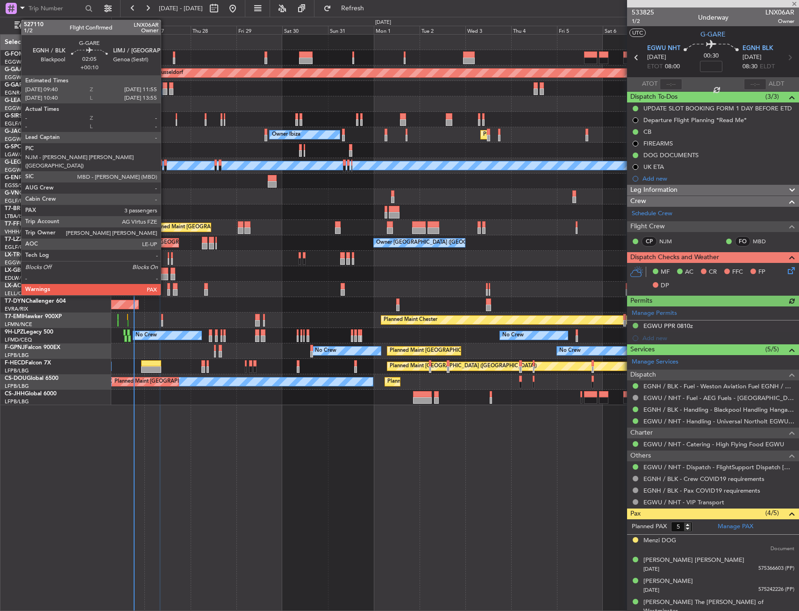
click at [165, 87] on div at bounding box center [165, 85] width 5 height 7
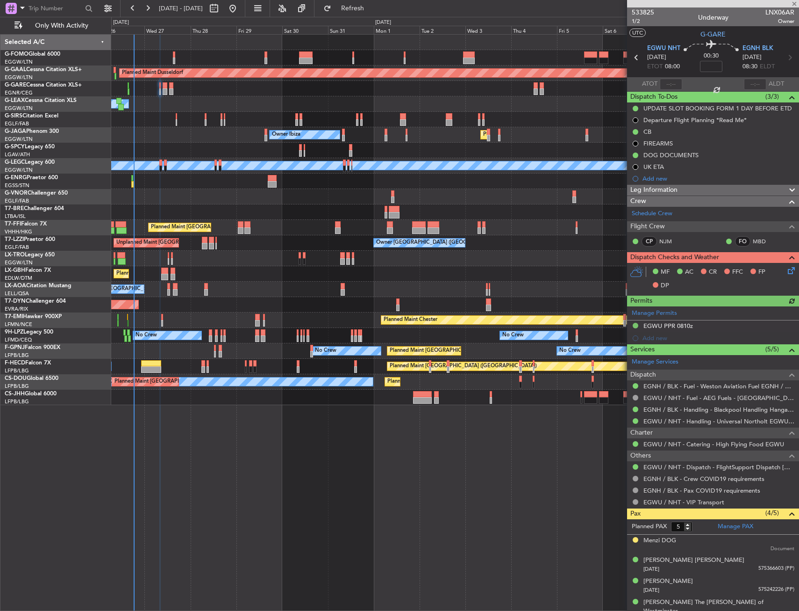
type input "+00:10"
type input "3"
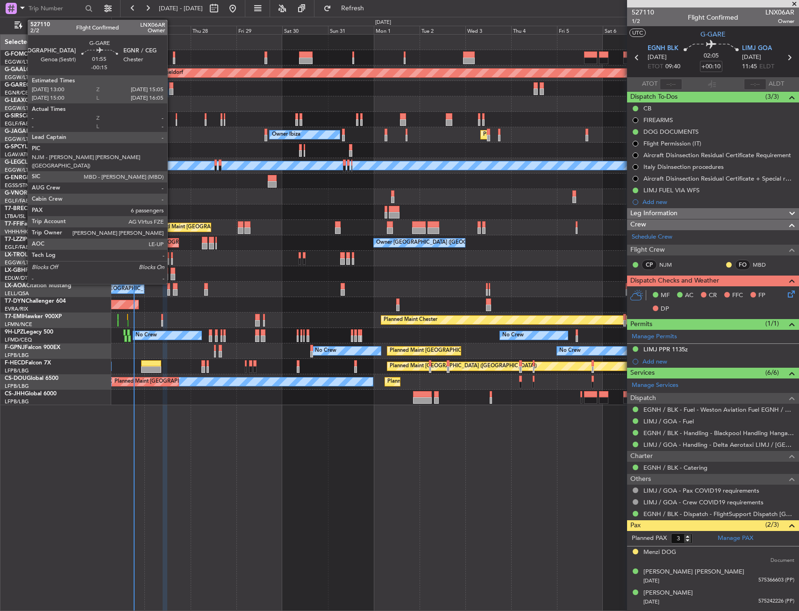
click at [172, 88] on div at bounding box center [171, 91] width 4 height 7
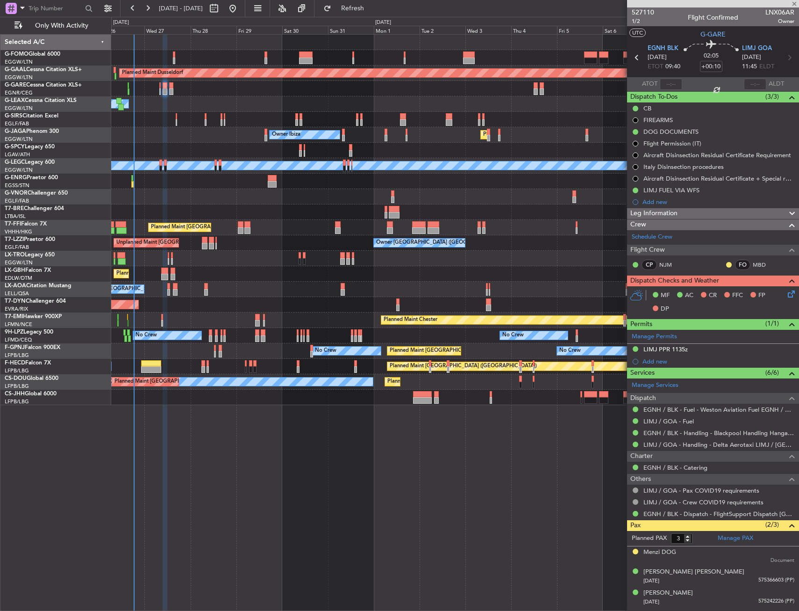
type input "-00:15"
type input "6"
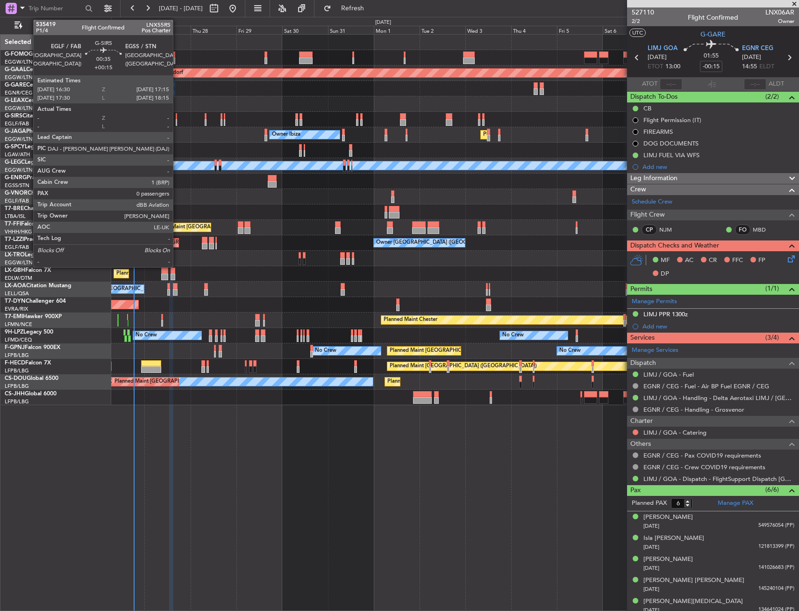
click at [177, 117] on div at bounding box center [177, 116] width 2 height 7
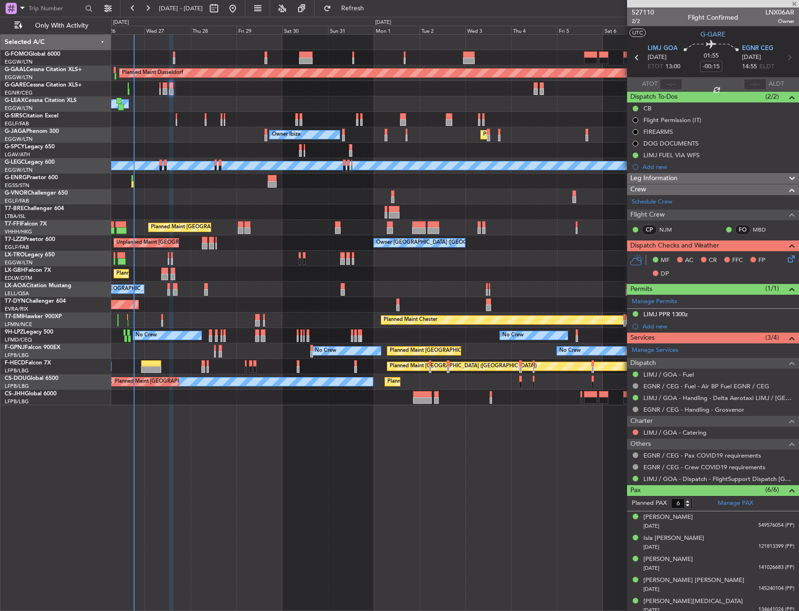
type input "+00:15"
type input "0"
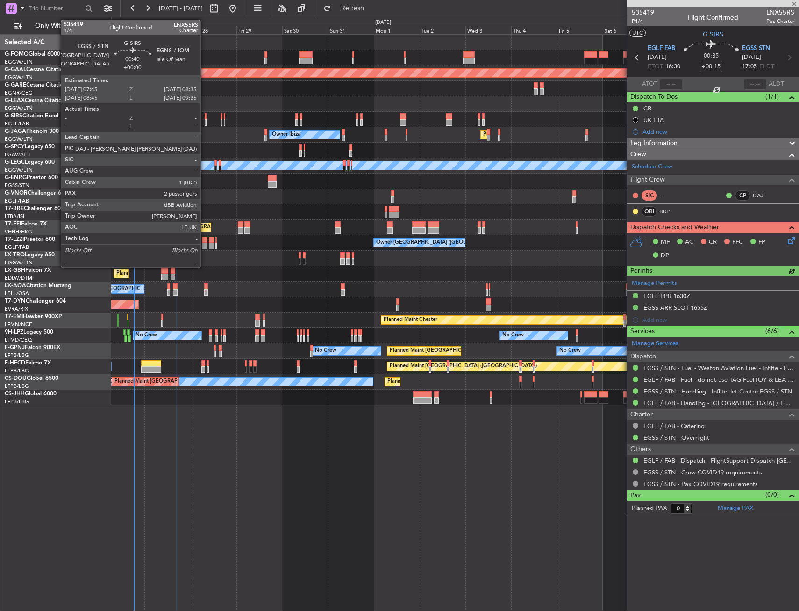
click at [205, 118] on div at bounding box center [206, 116] width 2 height 7
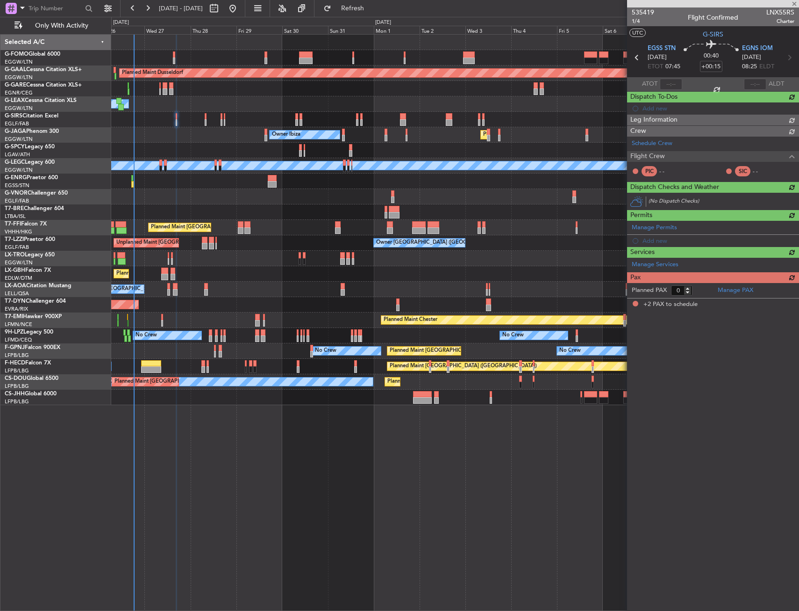
type input "2"
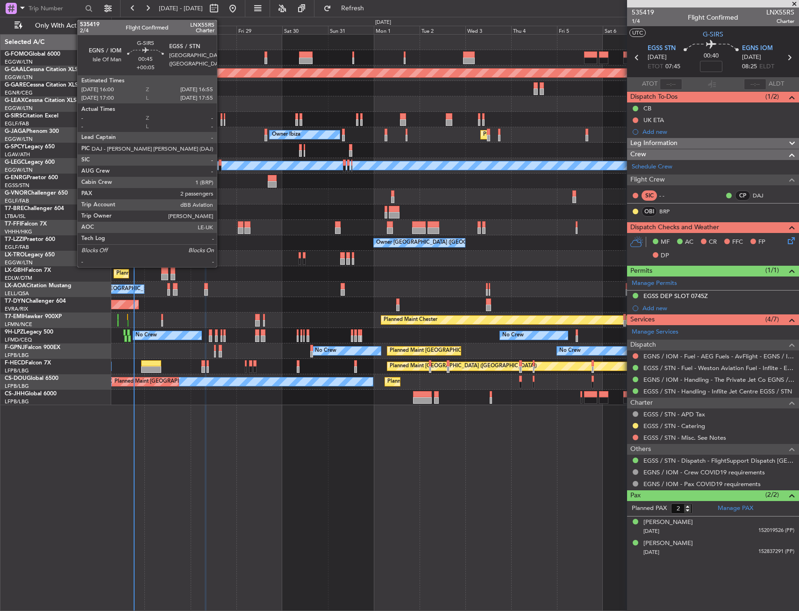
click at [221, 117] on div at bounding box center [222, 116] width 2 height 7
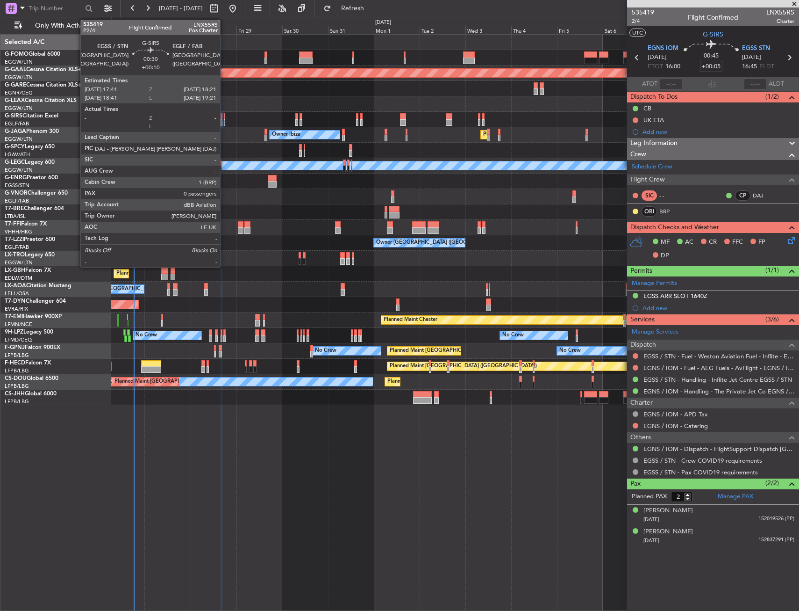
click at [224, 118] on div at bounding box center [224, 116] width 1 height 7
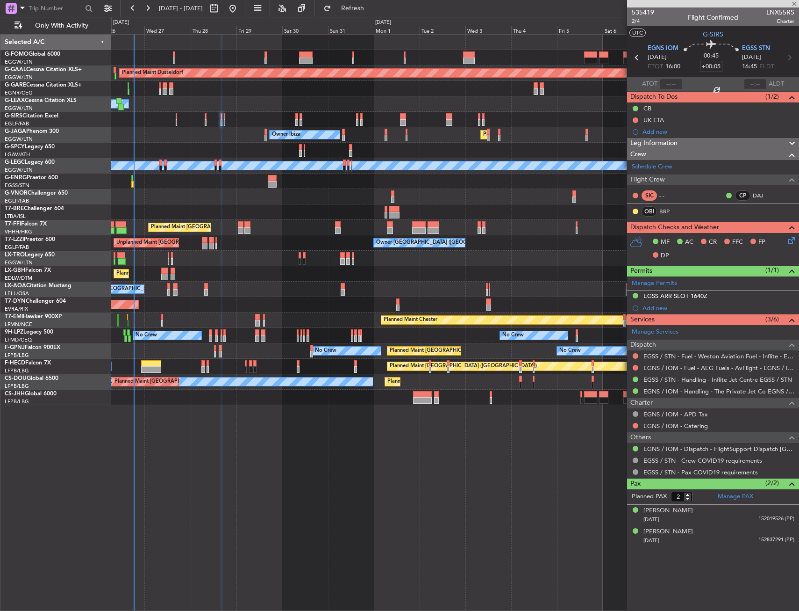
type input "+00:10"
type input "0"
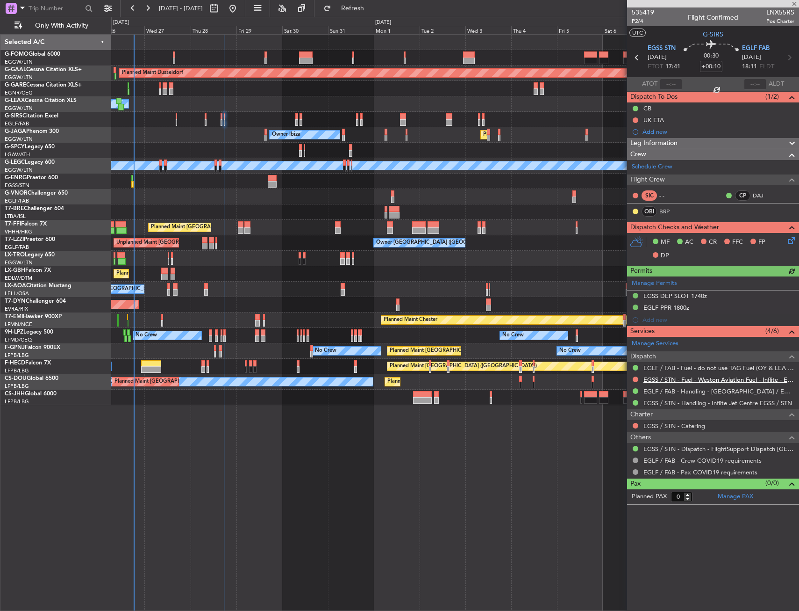
click at [658, 380] on link "EGSS / STN - Fuel - Weston Aviation Fuel - Inflite - EGSS / STN" at bounding box center [719, 379] width 151 height 8
click at [69, 28] on span "Only With Activity" at bounding box center [61, 25] width 74 height 7
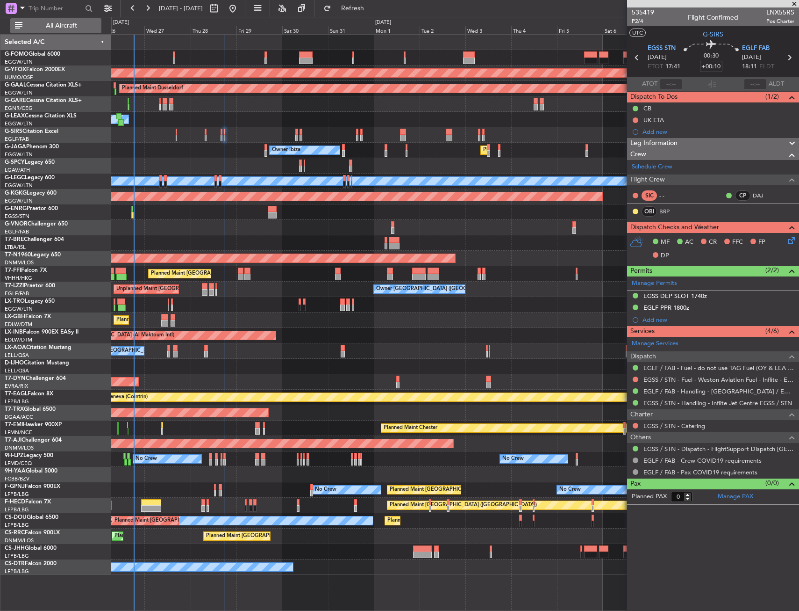
click at [60, 29] on span "All Aircraft" at bounding box center [61, 25] width 74 height 7
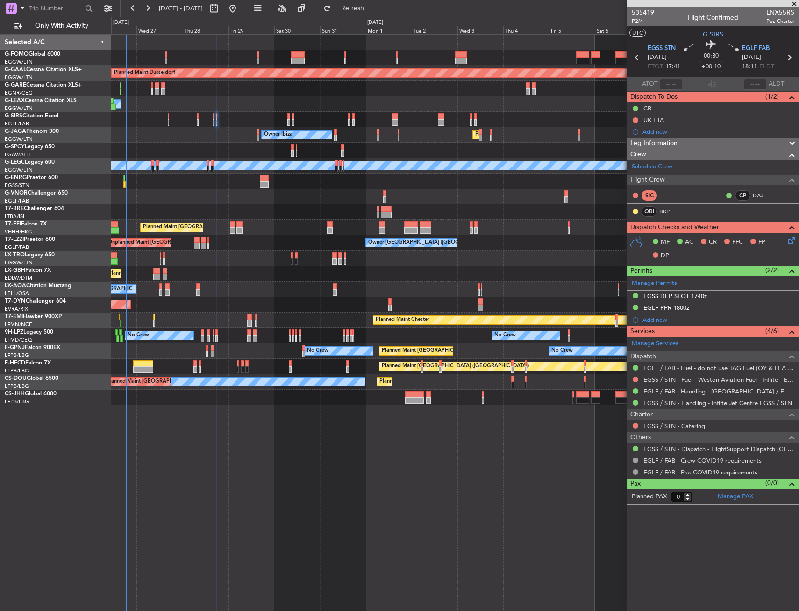
click at [239, 114] on div "Unplanned Maint Oxford ([GEOGRAPHIC_DATA])" at bounding box center [455, 119] width 688 height 15
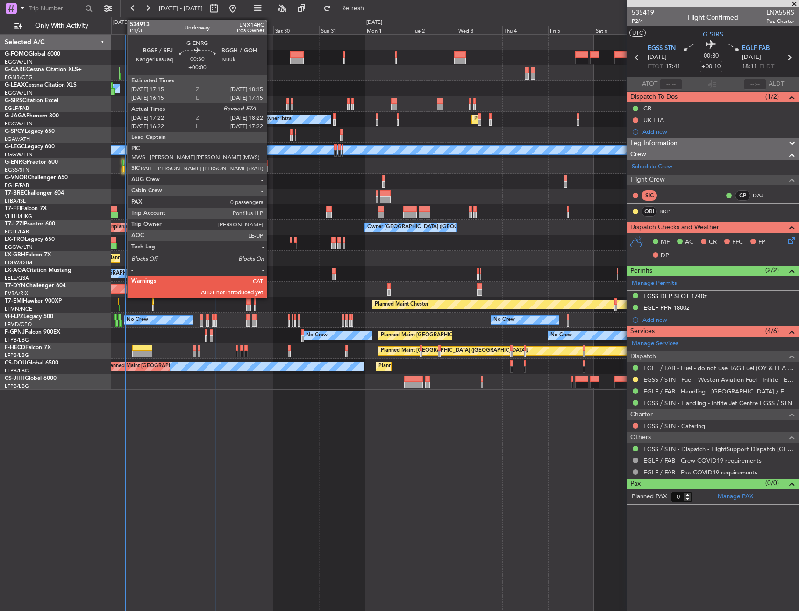
click at [122, 159] on div at bounding box center [123, 162] width 2 height 7
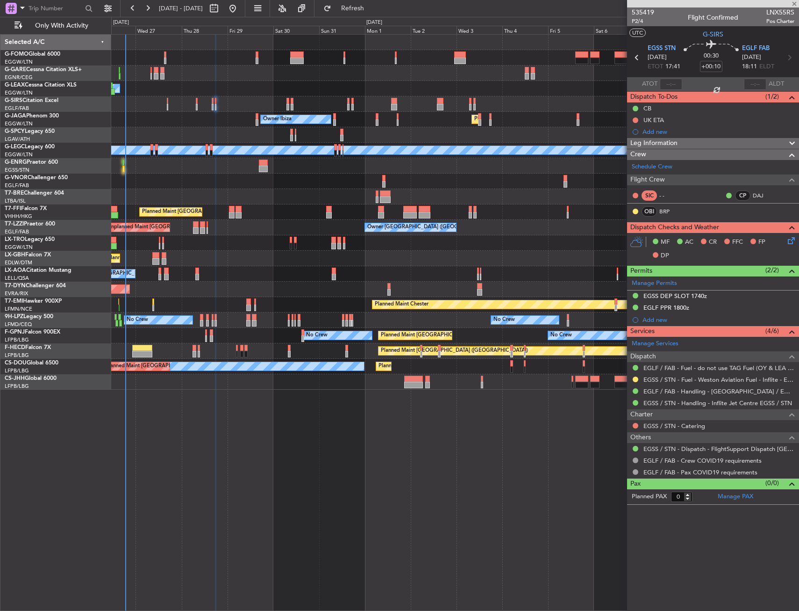
type input "17:37"
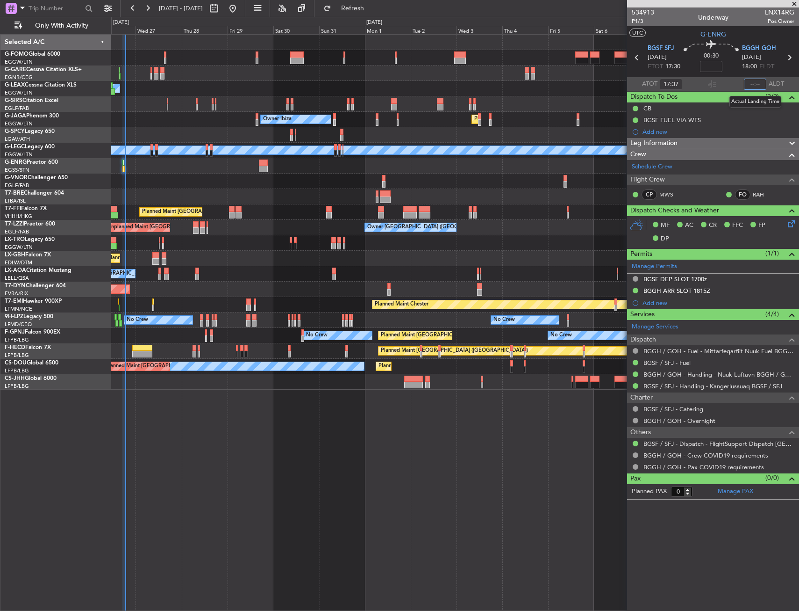
click at [758, 83] on input "text" at bounding box center [755, 84] width 22 height 11
type input "18:27"
type input "17:37"
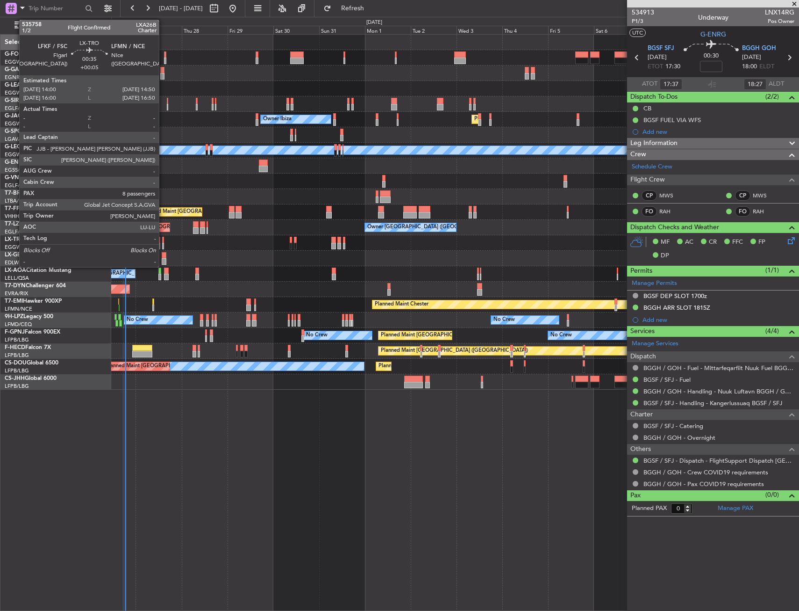
click at [163, 239] on div at bounding box center [163, 240] width 2 height 7
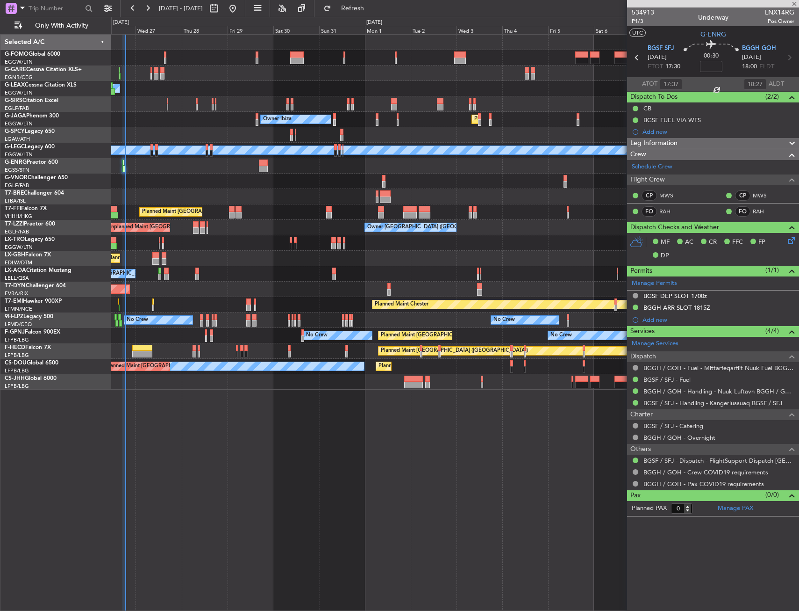
type input "+00:05"
type input "8"
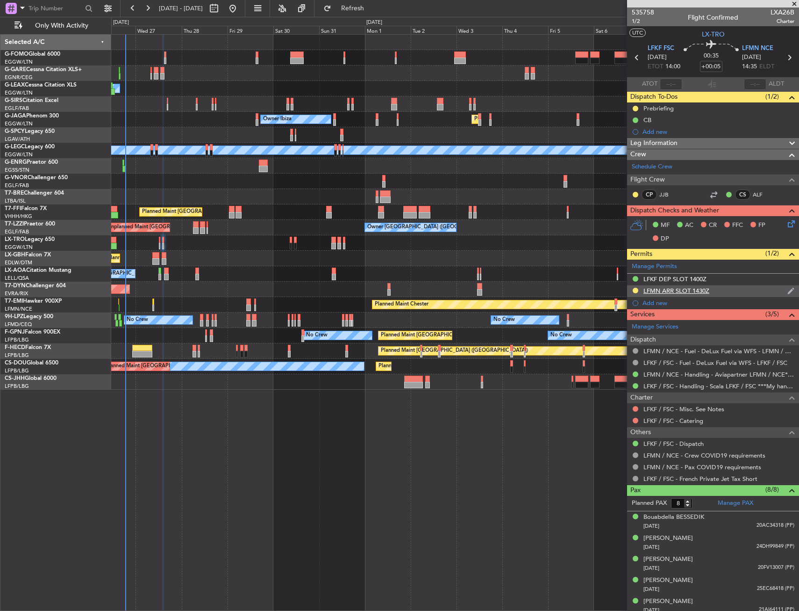
click at [727, 286] on div "LFMN ARR SLOT 1430Z" at bounding box center [713, 291] width 172 height 12
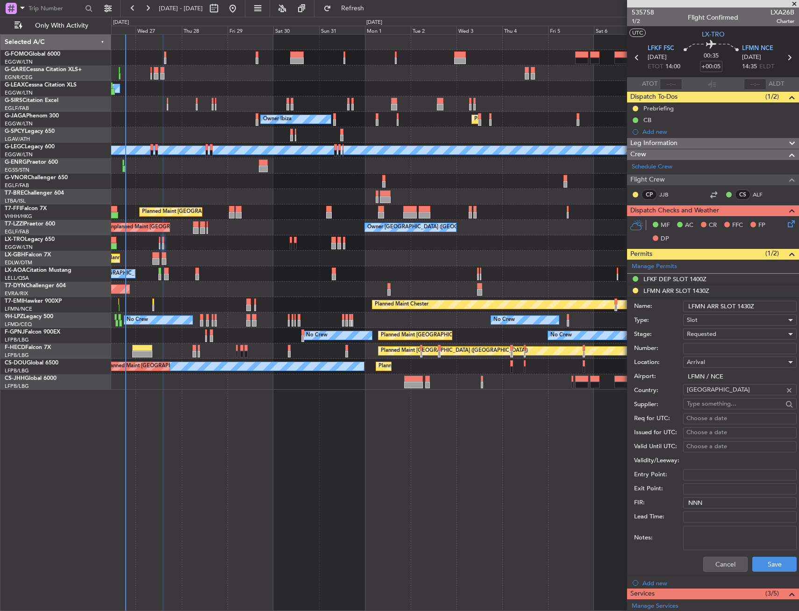
click at [734, 330] on div "Requested" at bounding box center [737, 334] width 100 height 14
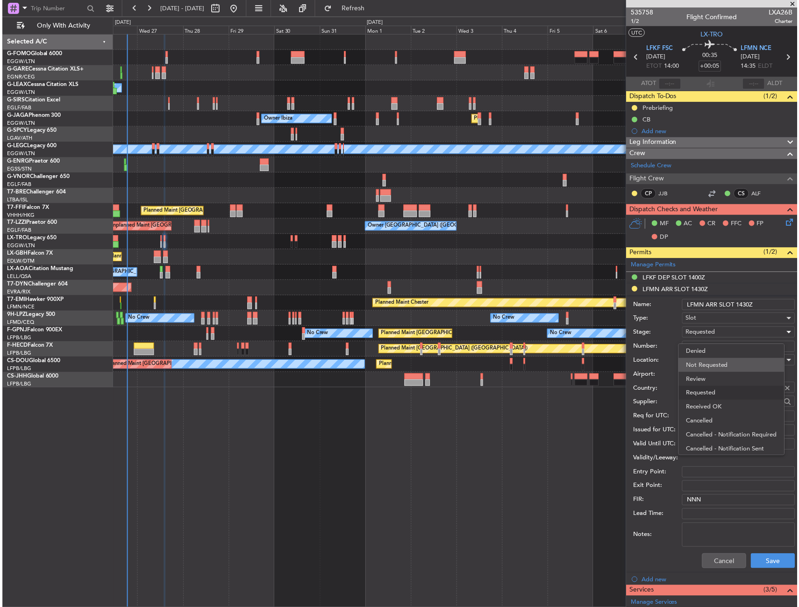
scroll to position [4, 0]
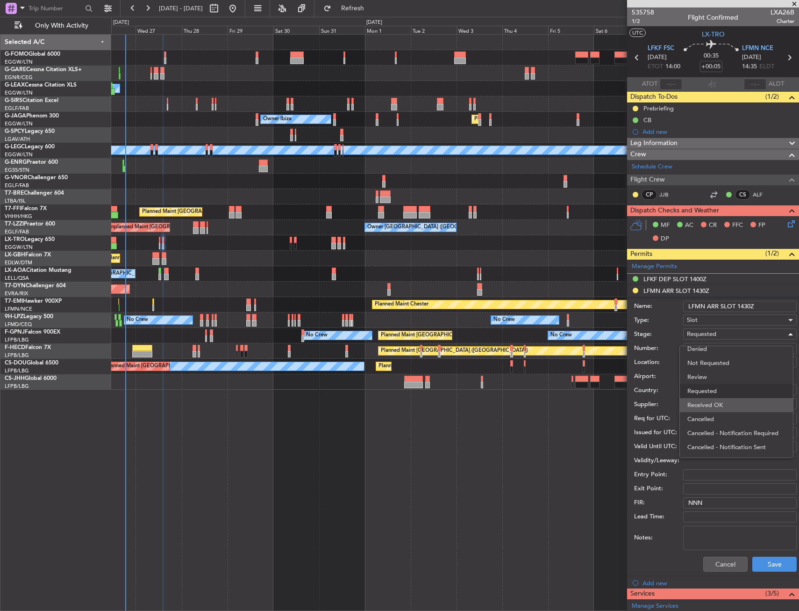
click at [713, 398] on span "Received OK" at bounding box center [737, 405] width 98 height 14
click at [710, 349] on input "Number:" at bounding box center [740, 348] width 114 height 11
paste input "LFMNA000080870"
type input "LFMNA000080870"
click at [750, 302] on input "LFMN ARR SLOT 1430Z" at bounding box center [740, 306] width 114 height 11
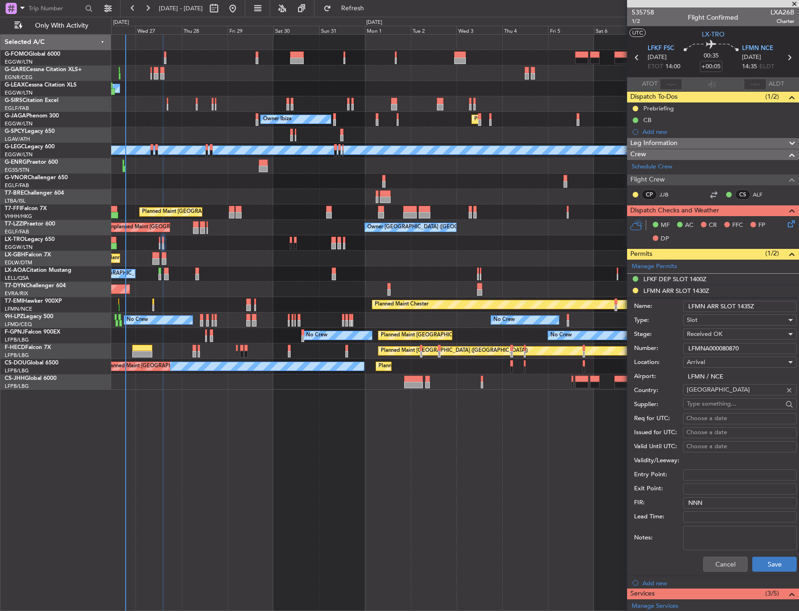
type input "LFMN ARR SLOT 1435Z"
click at [773, 566] on button "Save" at bounding box center [775, 563] width 44 height 15
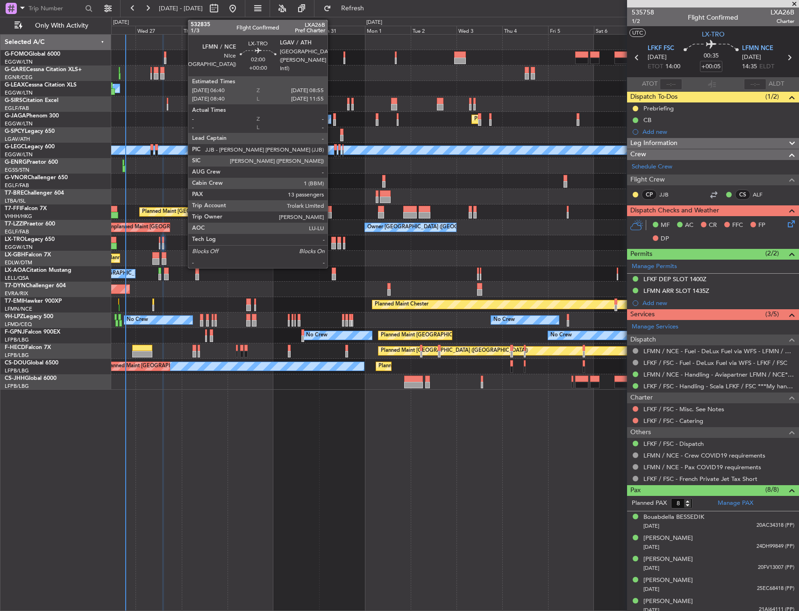
click at [332, 237] on div at bounding box center [333, 240] width 5 height 7
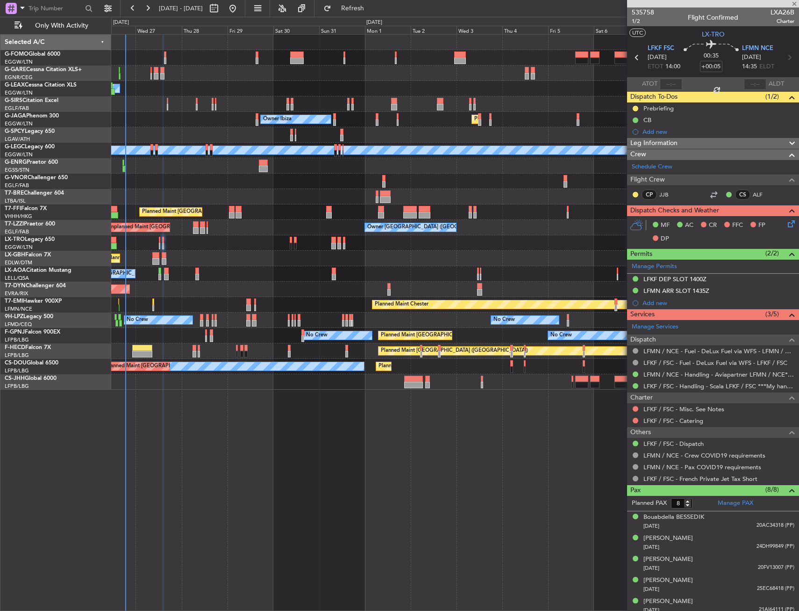
type input "13"
